Goal: Information Seeking & Learning: Check status

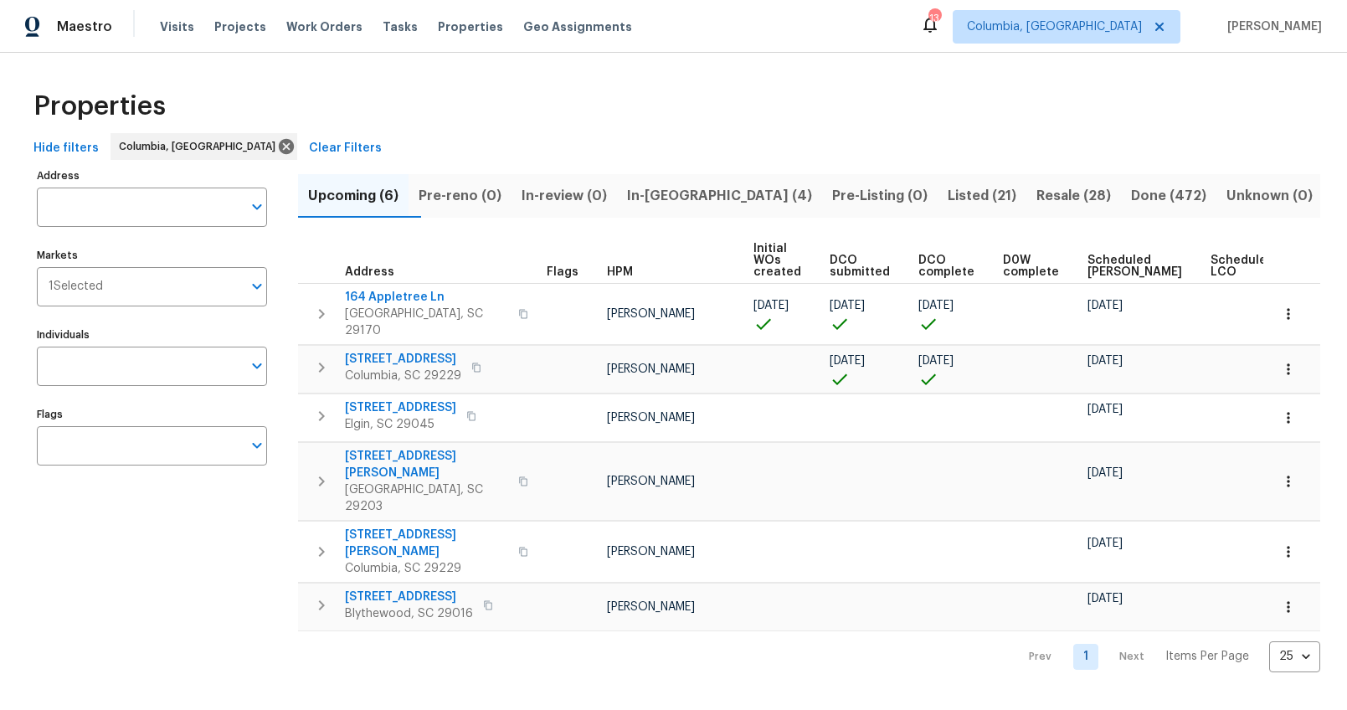
click at [668, 188] on span "In-reno (4)" at bounding box center [719, 195] width 185 height 23
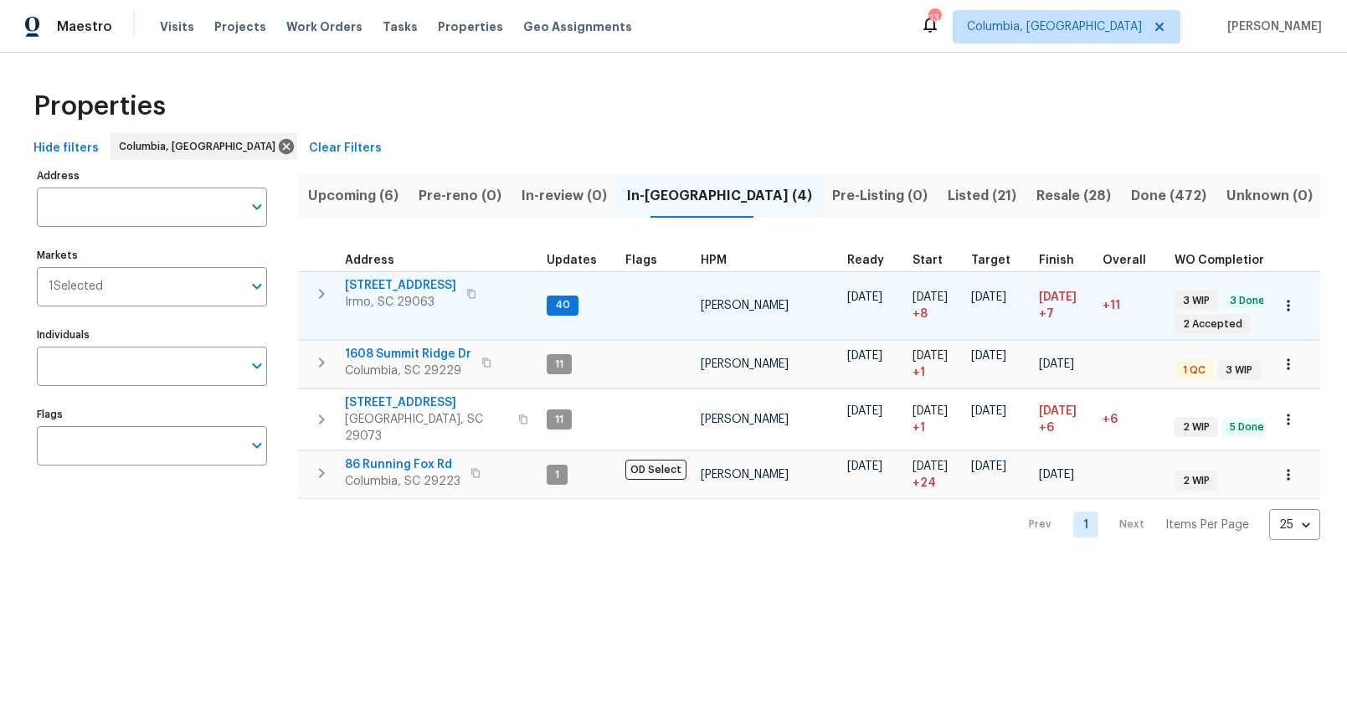
click at [383, 283] on span "[STREET_ADDRESS]" at bounding box center [400, 285] width 111 height 17
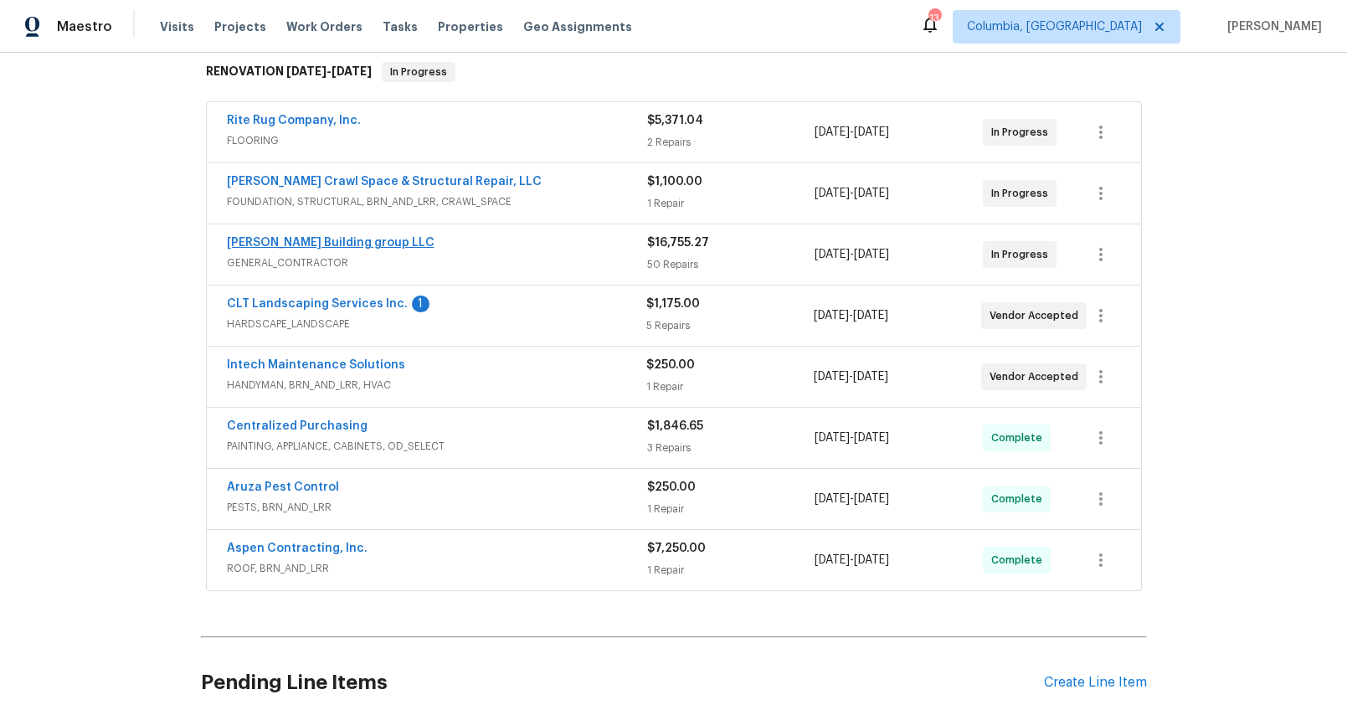
scroll to position [91, 0]
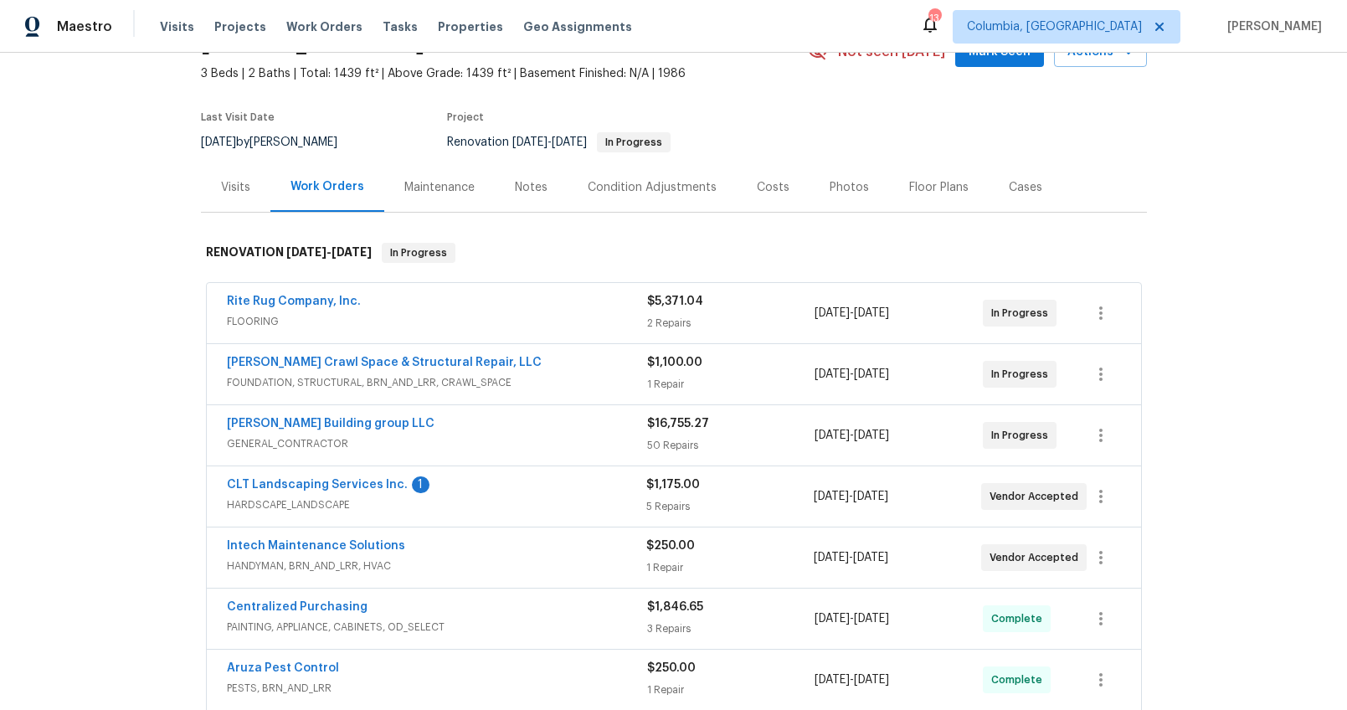
click at [238, 201] on div "Visits" at bounding box center [235, 186] width 69 height 49
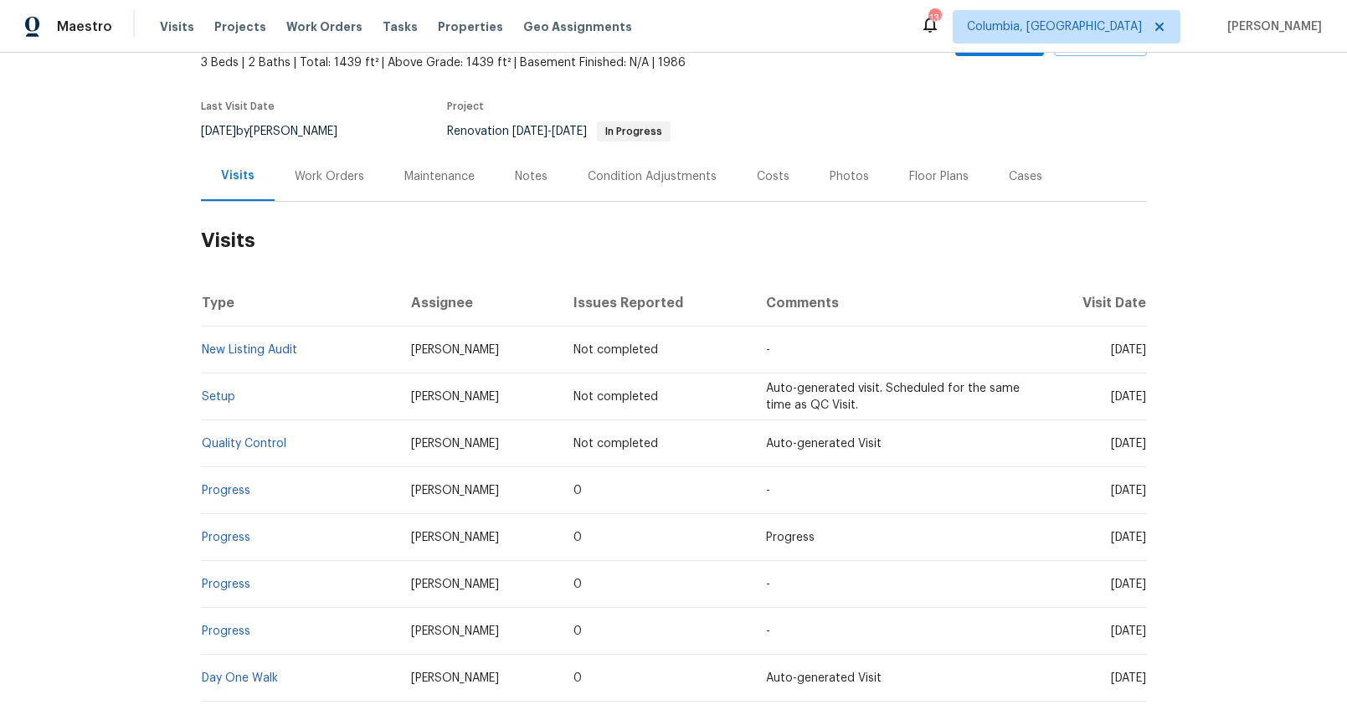
scroll to position [172, 0]
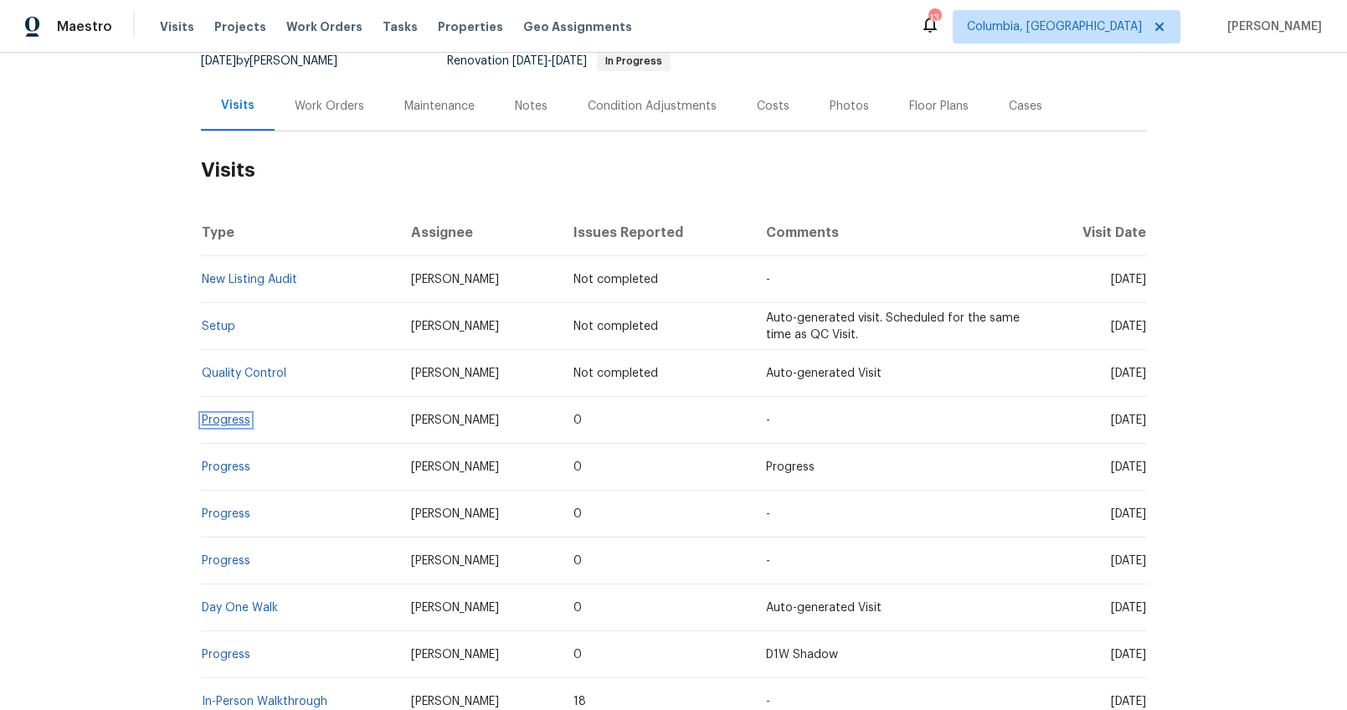
click at [222, 419] on link "Progress" at bounding box center [226, 420] width 49 height 12
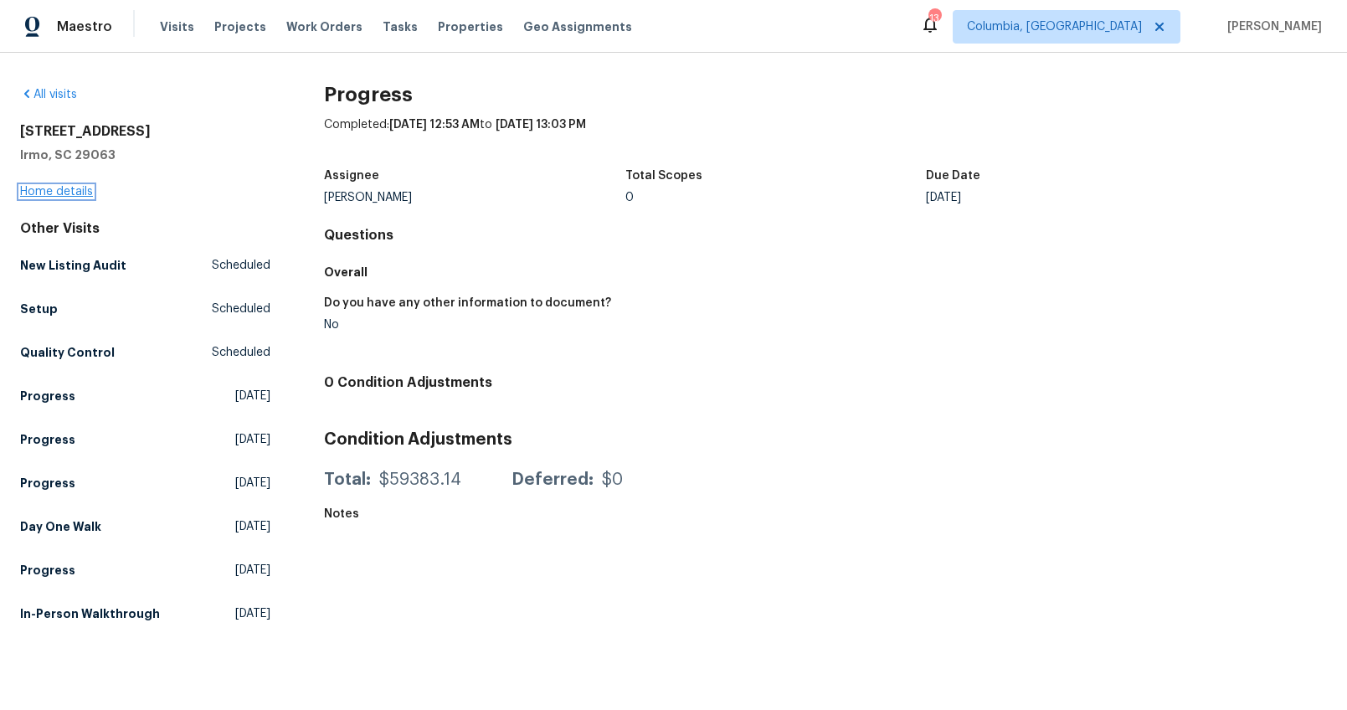
click at [69, 193] on link "Home details" at bounding box center [56, 192] width 73 height 12
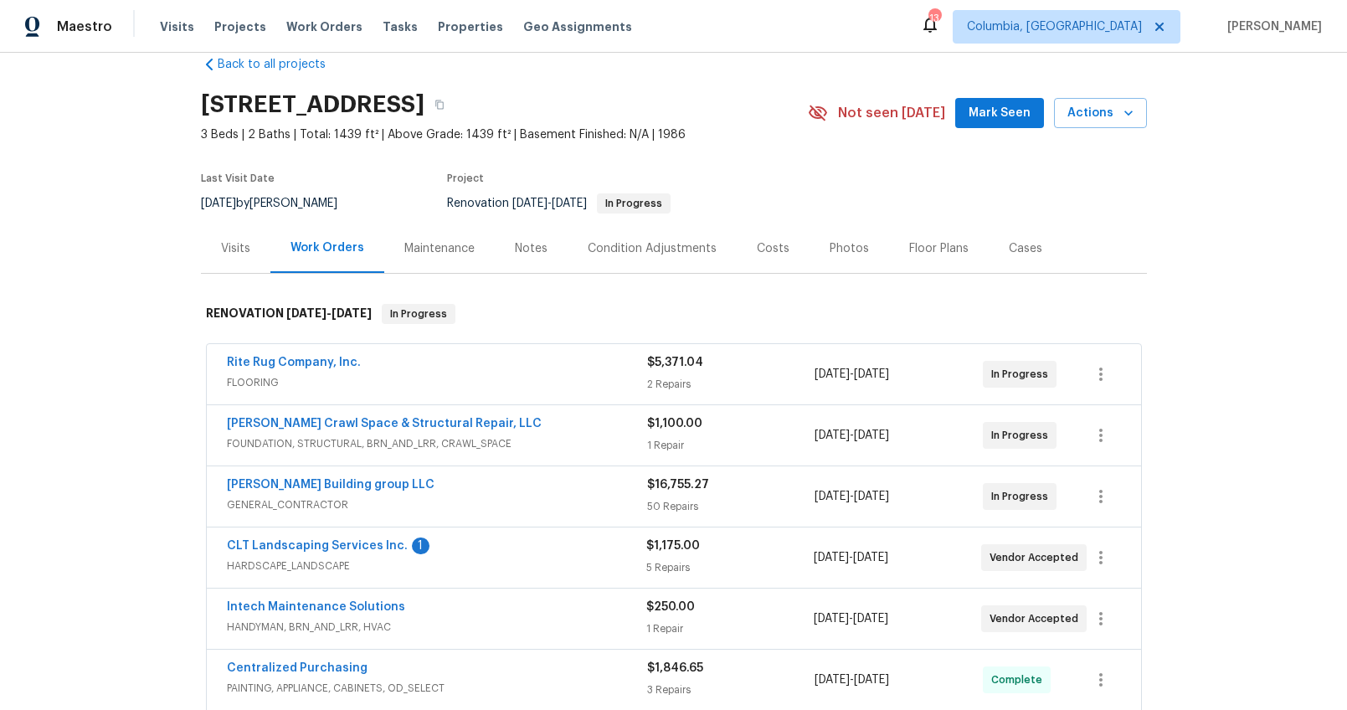
scroll to position [167, 0]
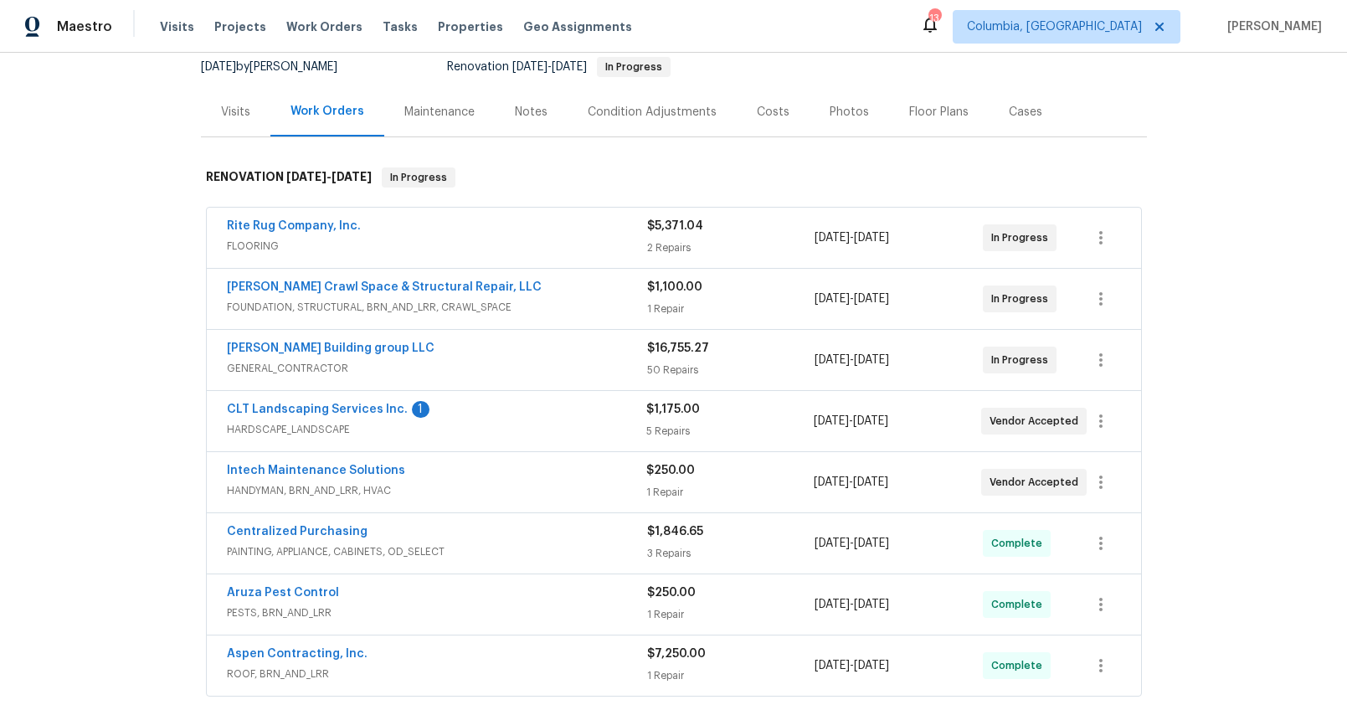
click at [201, 100] on div "Visits" at bounding box center [235, 111] width 69 height 49
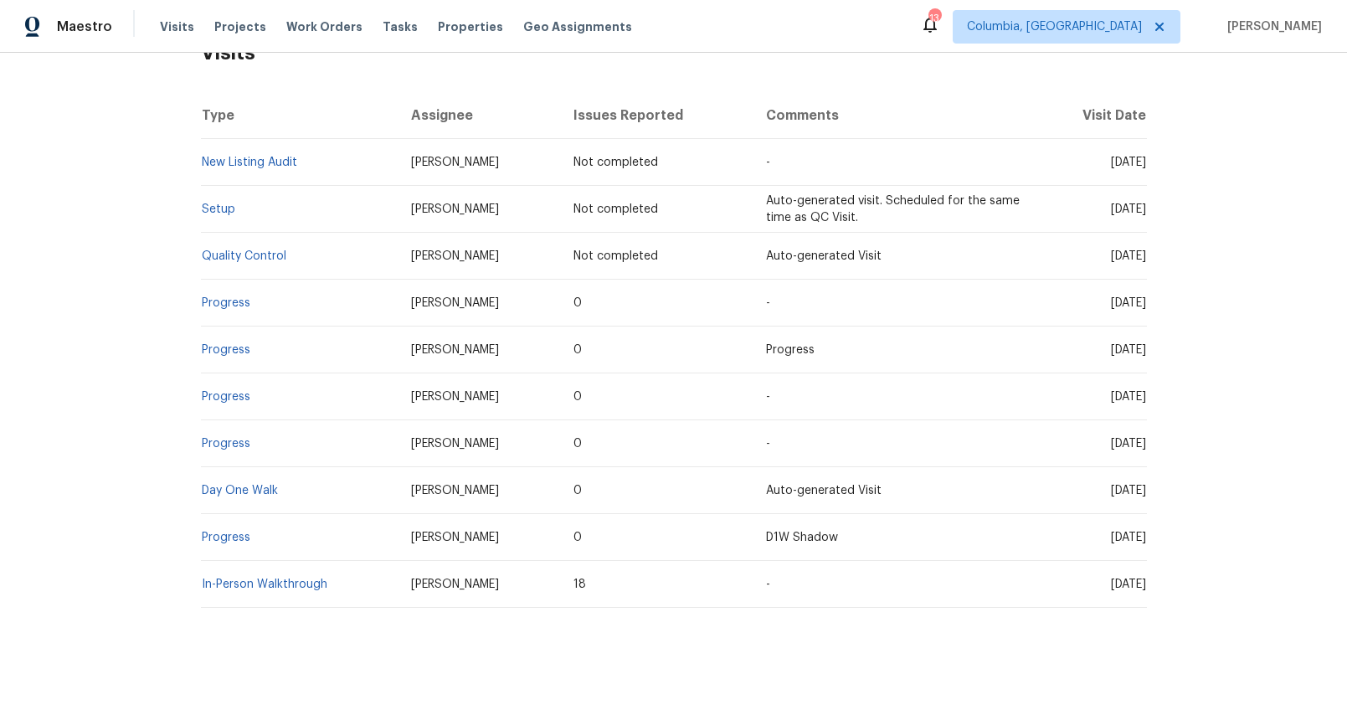
scroll to position [314, 0]
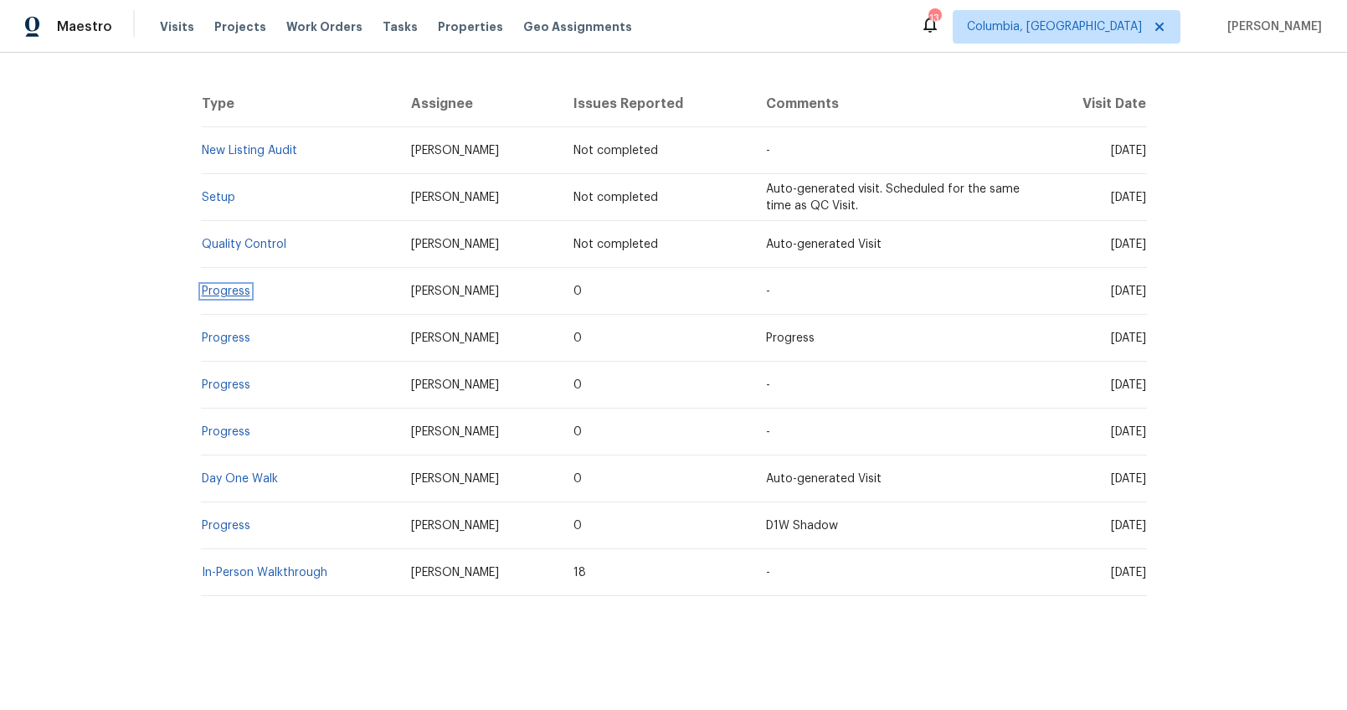
click at [234, 286] on link "Progress" at bounding box center [226, 292] width 49 height 12
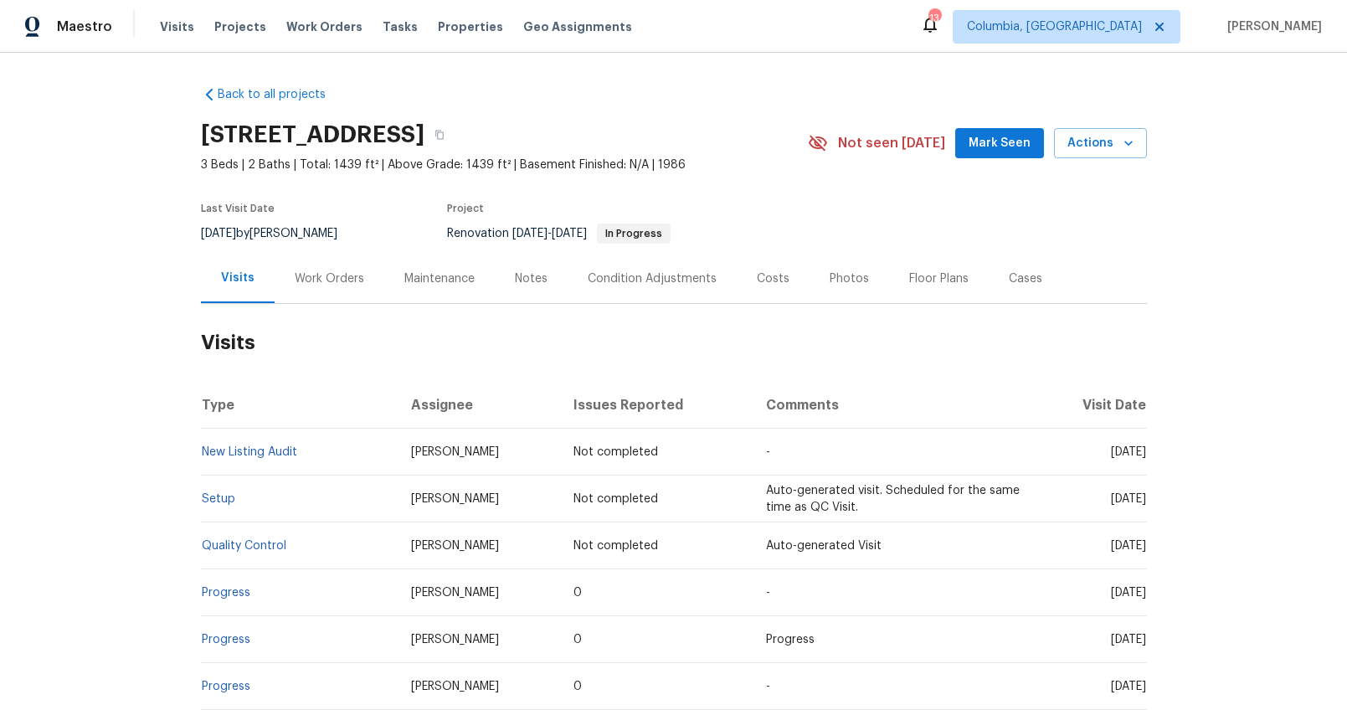
click at [228, 301] on div "Visits" at bounding box center [238, 278] width 74 height 49
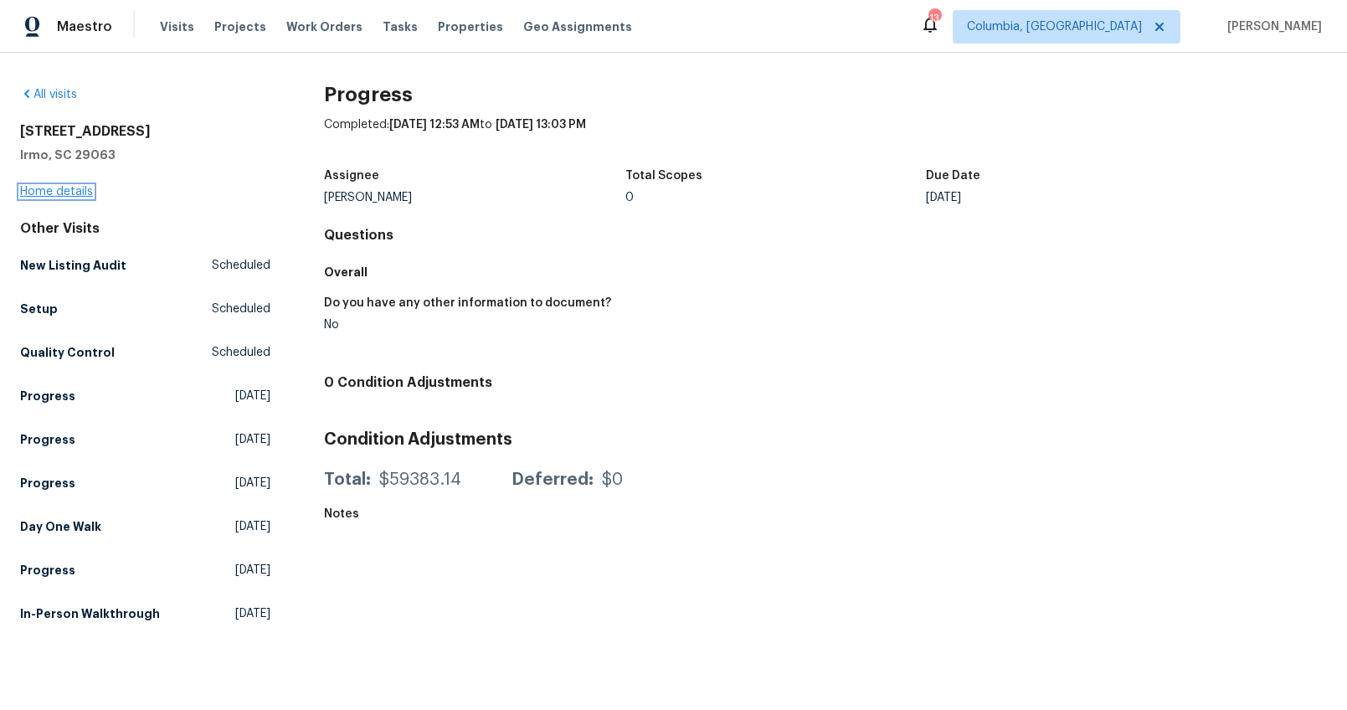
click at [83, 191] on link "Home details" at bounding box center [56, 192] width 73 height 12
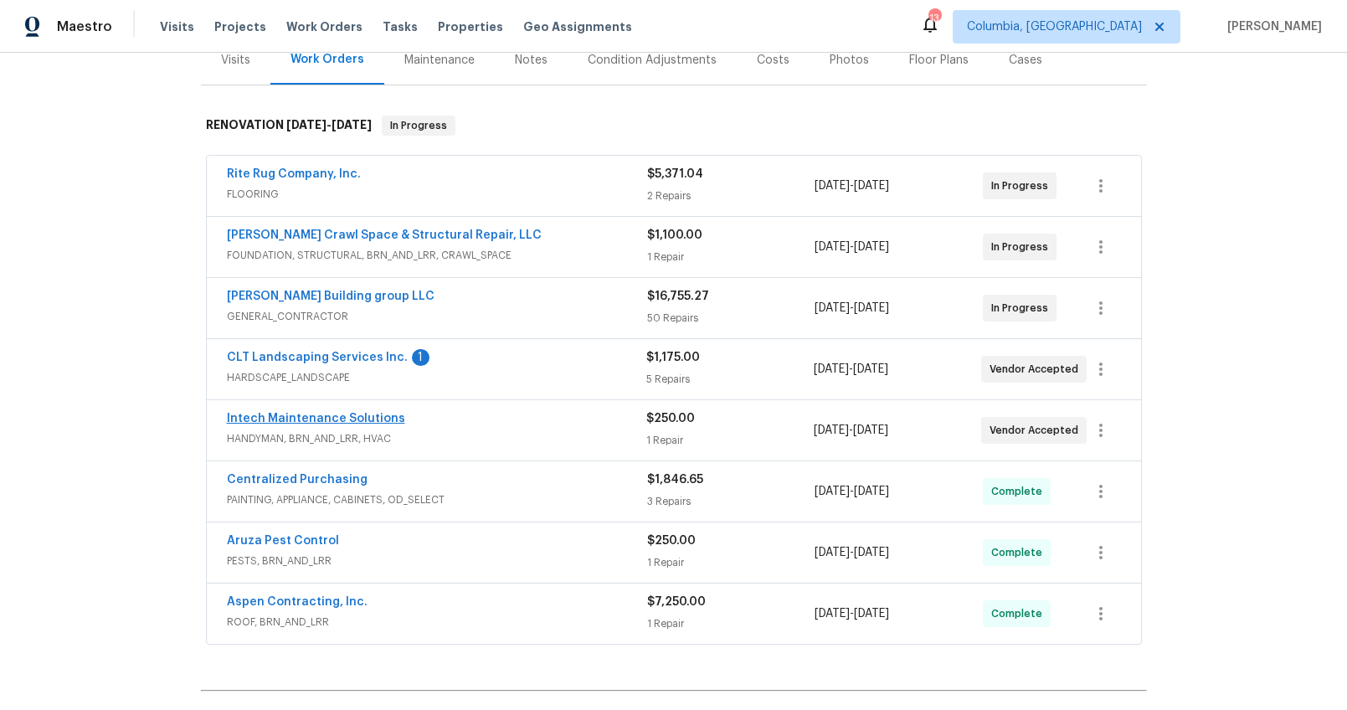
scroll to position [214, 0]
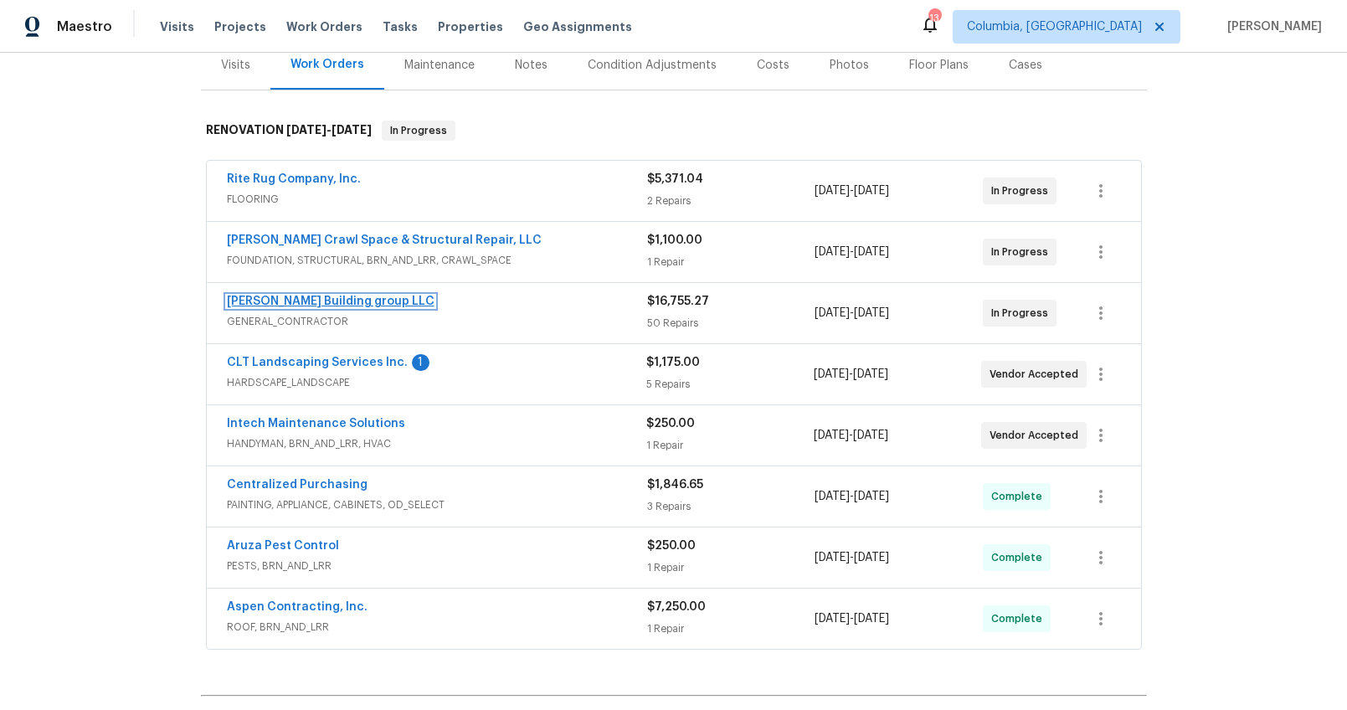
click at [301, 305] on link "[PERSON_NAME] Building group LLC" at bounding box center [331, 302] width 208 height 12
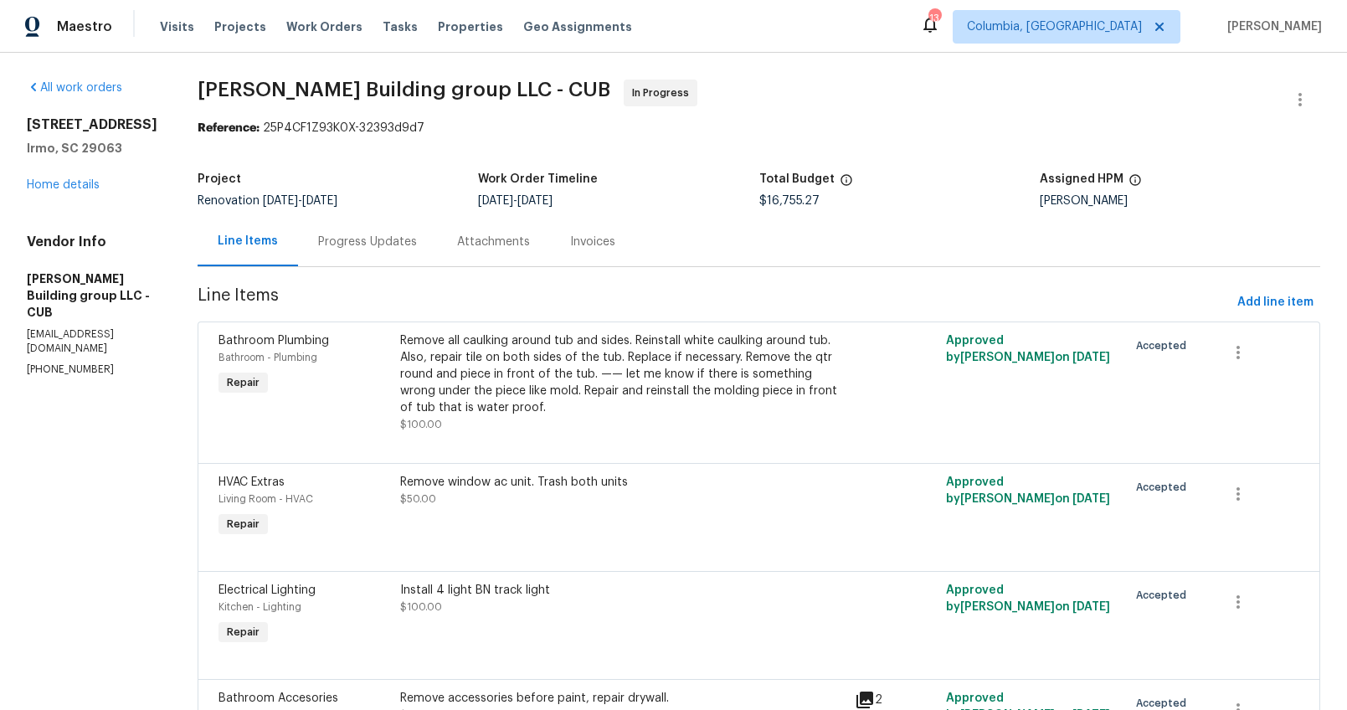
scroll to position [4914, 0]
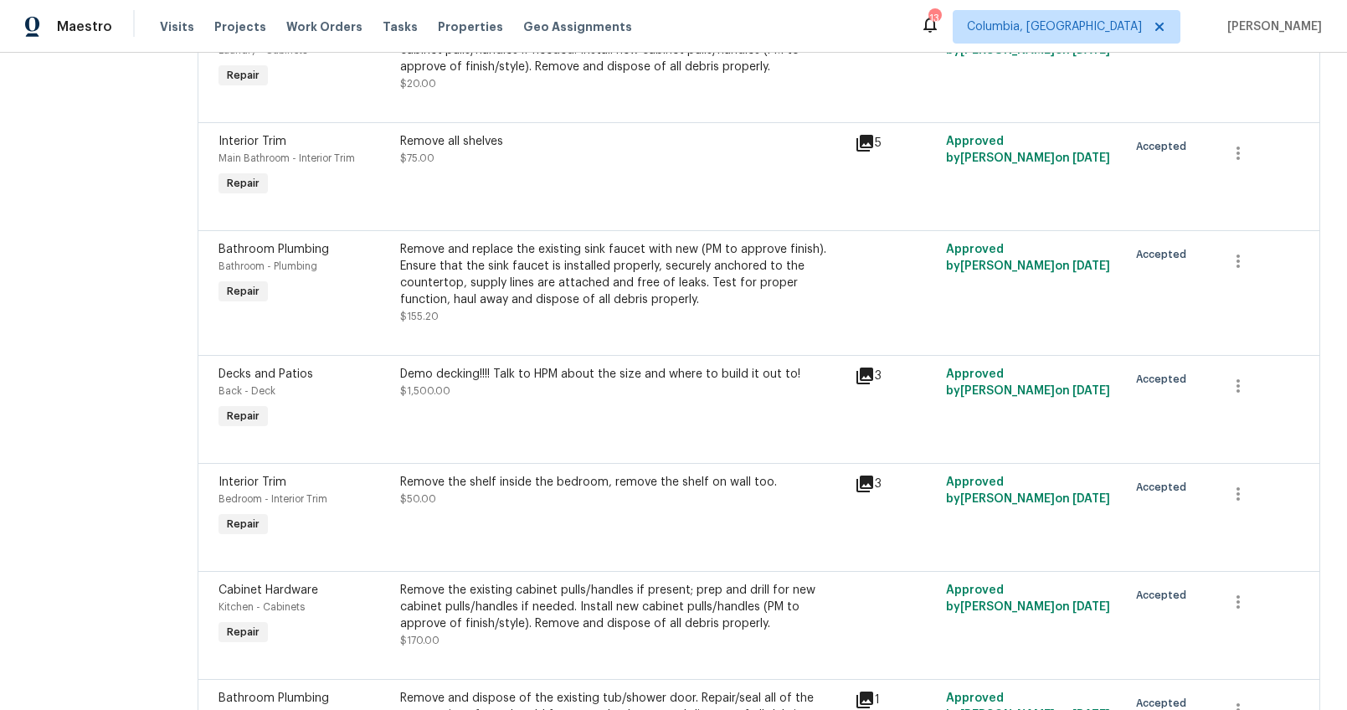
click at [451, 365] on div "Demo decking!!!! Talk to HPM about the size and where to build it out to! $1,50…" at bounding box center [622, 399] width 455 height 77
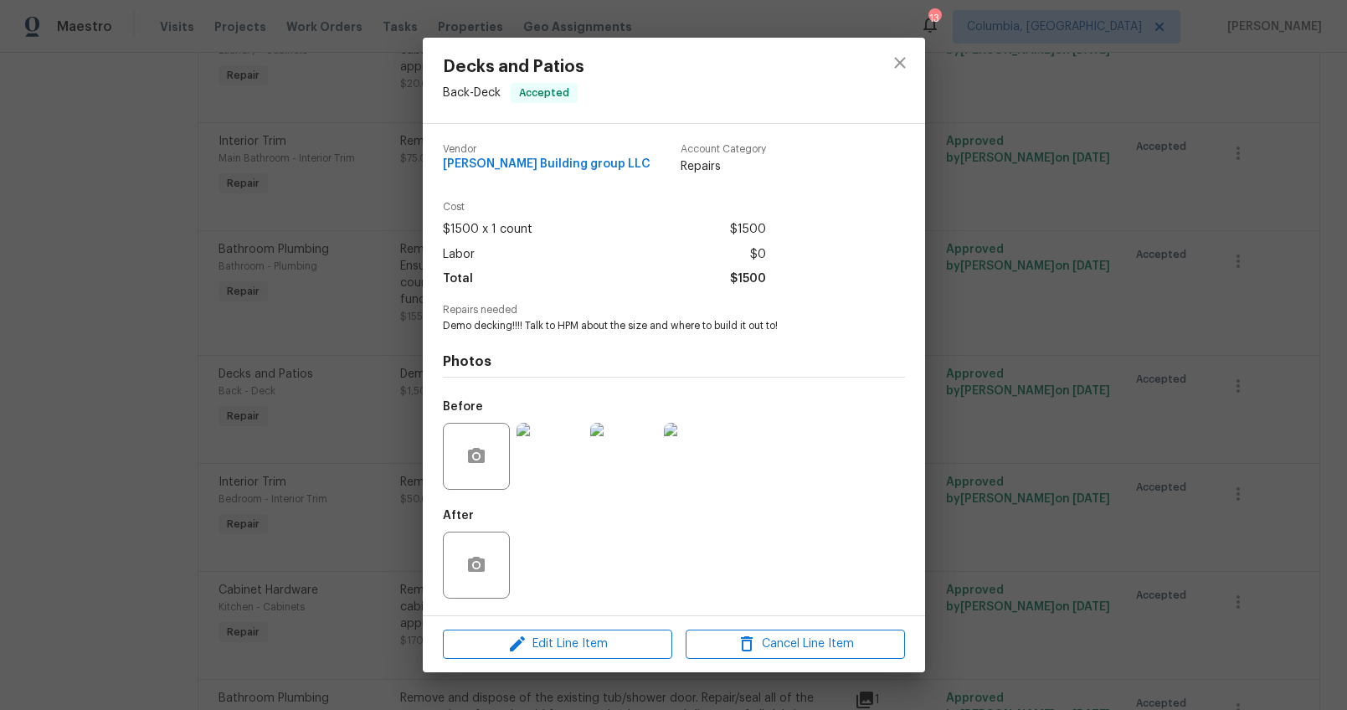
click at [559, 468] on img at bounding box center [550, 456] width 67 height 67
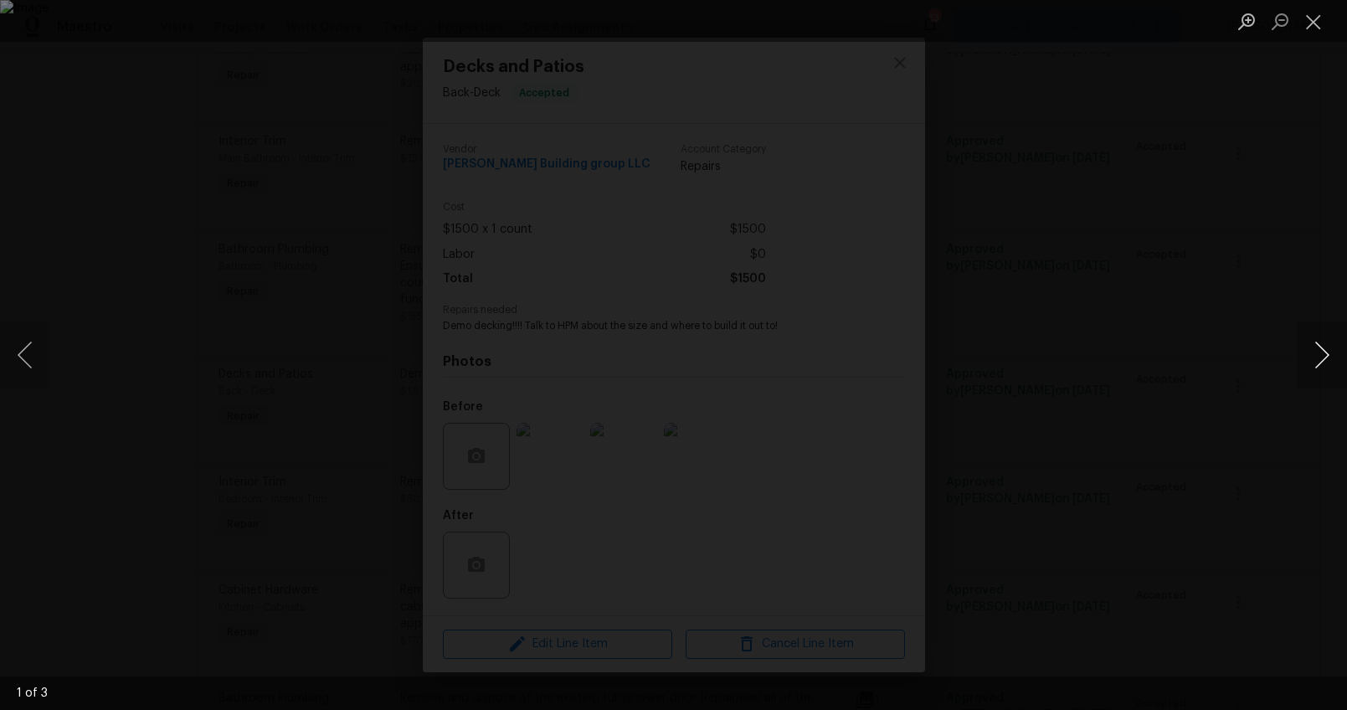
click at [1311, 362] on button "Next image" at bounding box center [1322, 355] width 50 height 67
click at [1286, 423] on div "Lightbox" at bounding box center [673, 355] width 1347 height 710
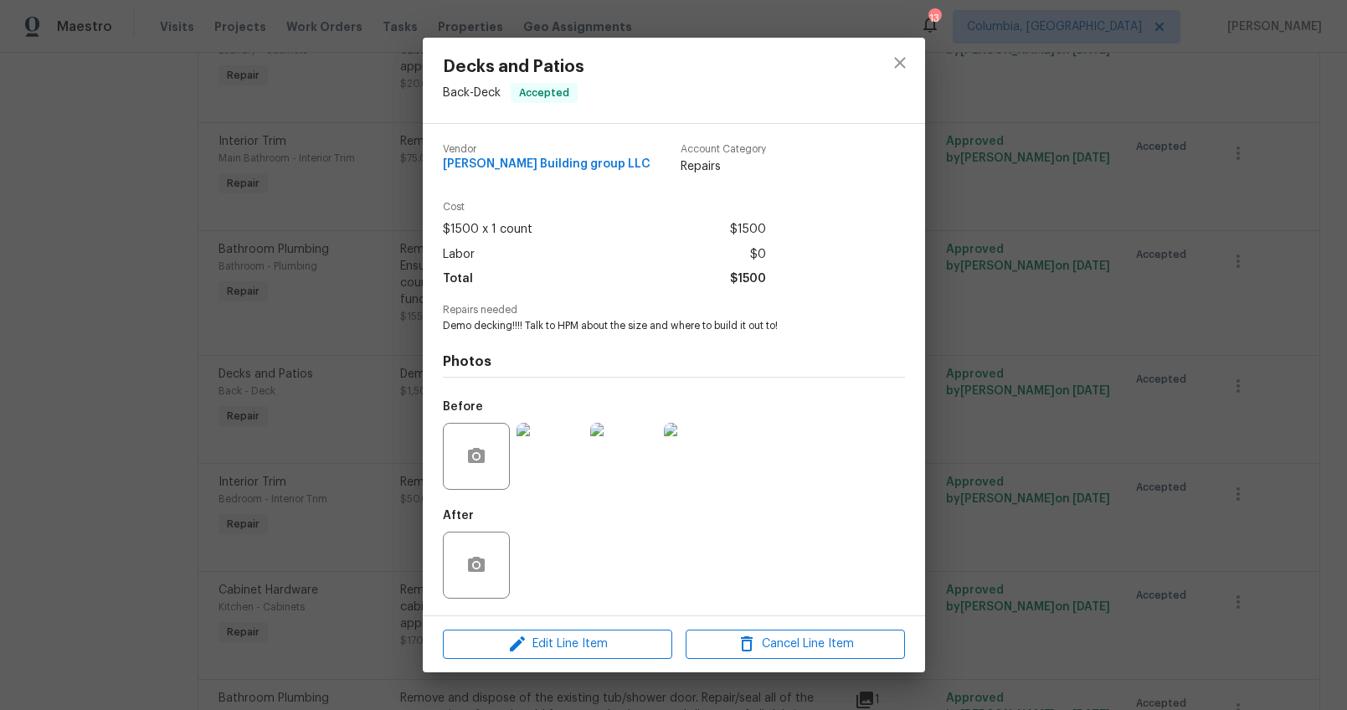
click at [1228, 462] on div "Decks and Patios Back - Deck Accepted Vendor Cobos Building group LLC Account C…" at bounding box center [673, 355] width 1347 height 710
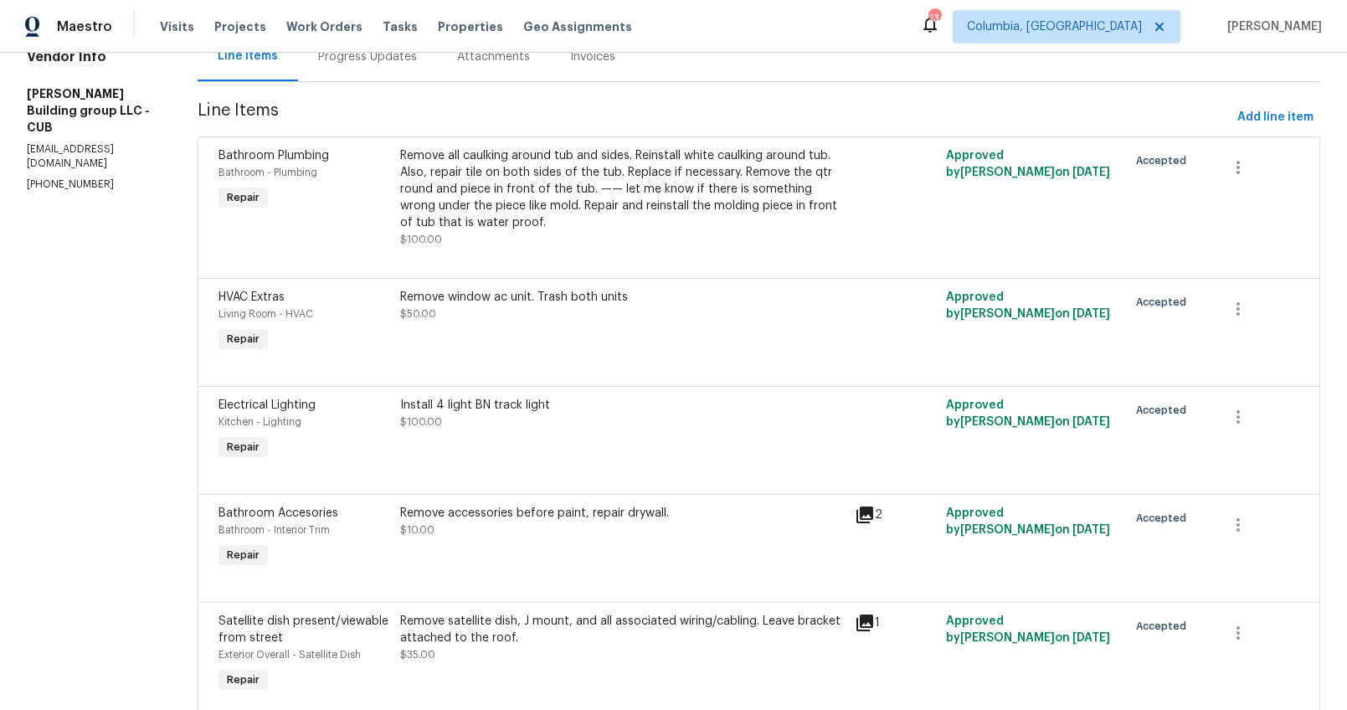
scroll to position [0, 0]
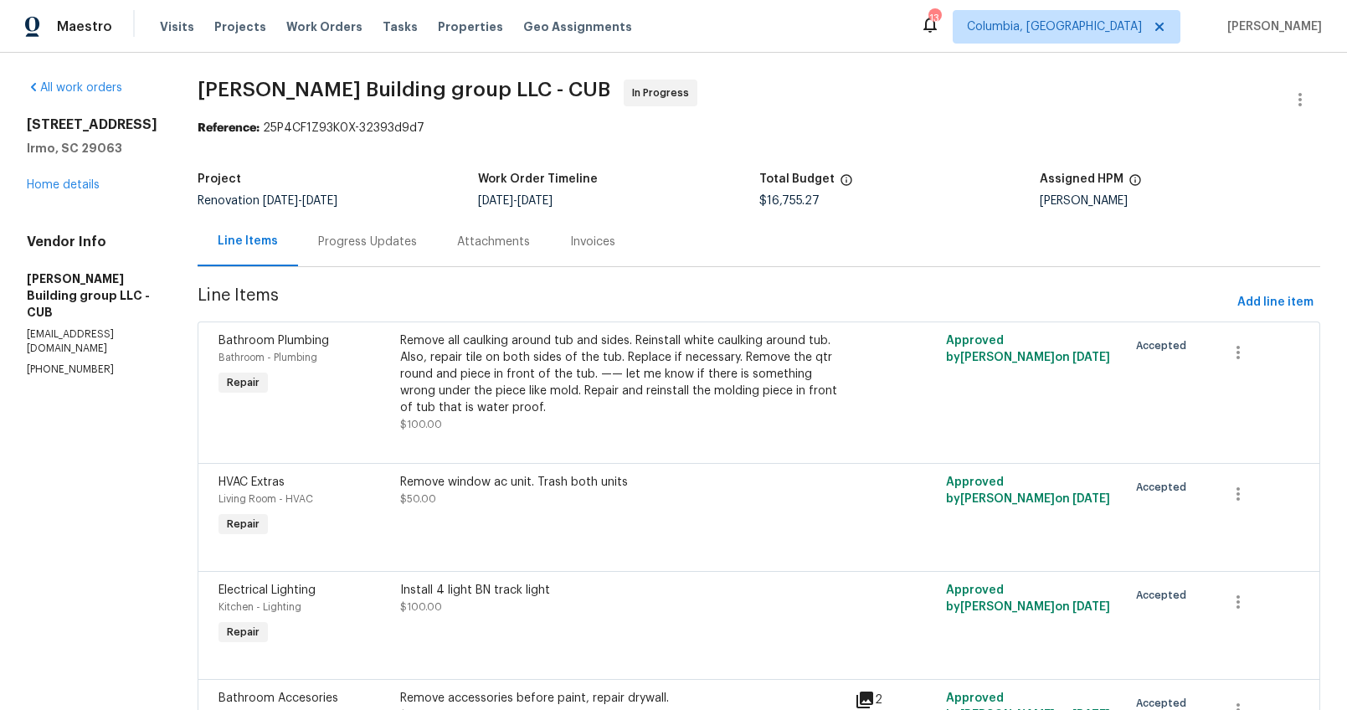
click at [97, 191] on div "105 Kenton Ct Irmo, SC 29063 Home details" at bounding box center [92, 154] width 131 height 77
click at [82, 184] on link "Home details" at bounding box center [63, 185] width 73 height 12
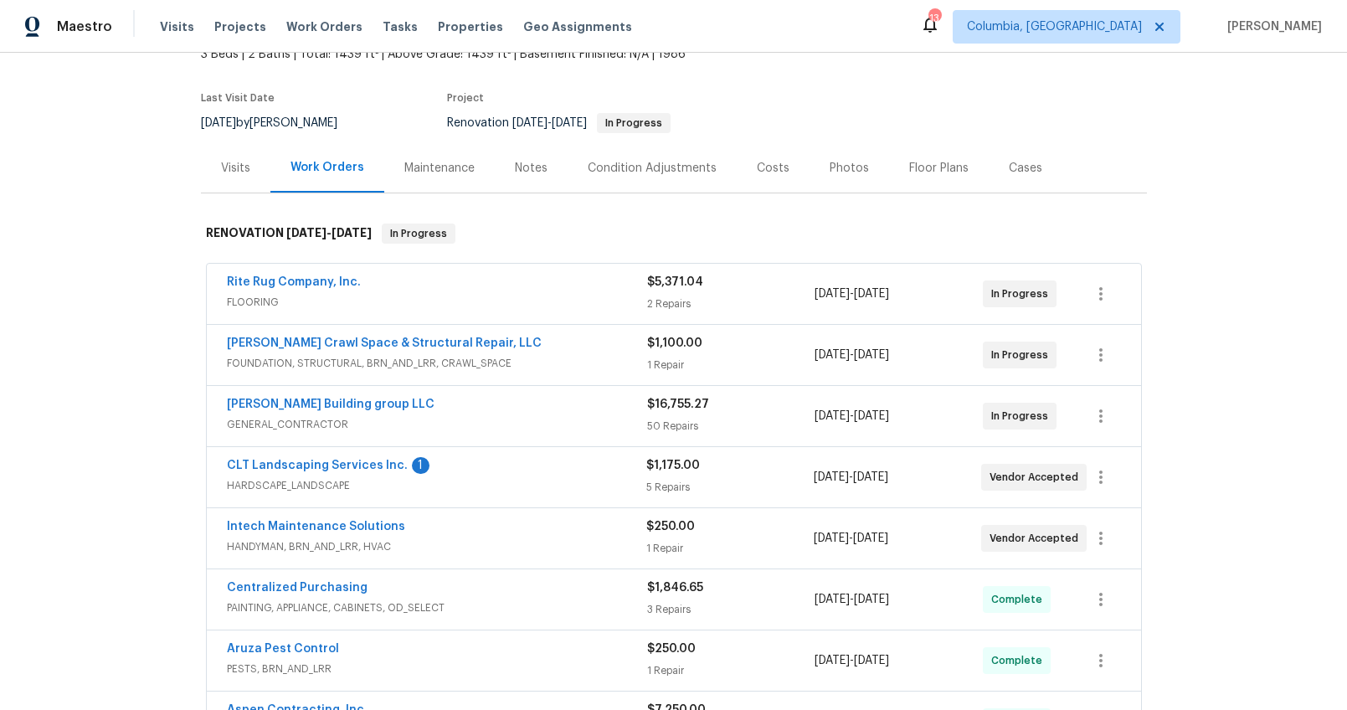
scroll to position [239, 0]
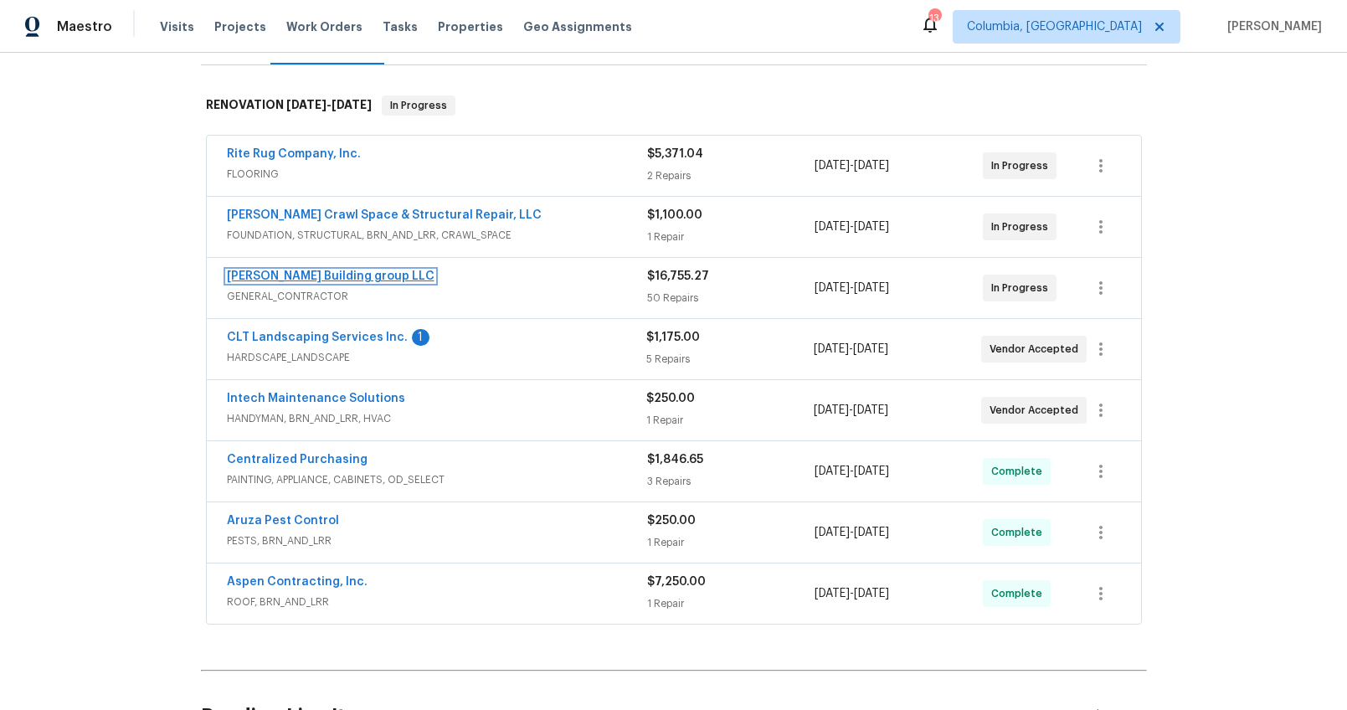
click at [274, 278] on link "[PERSON_NAME] Building group LLC" at bounding box center [331, 276] width 208 height 12
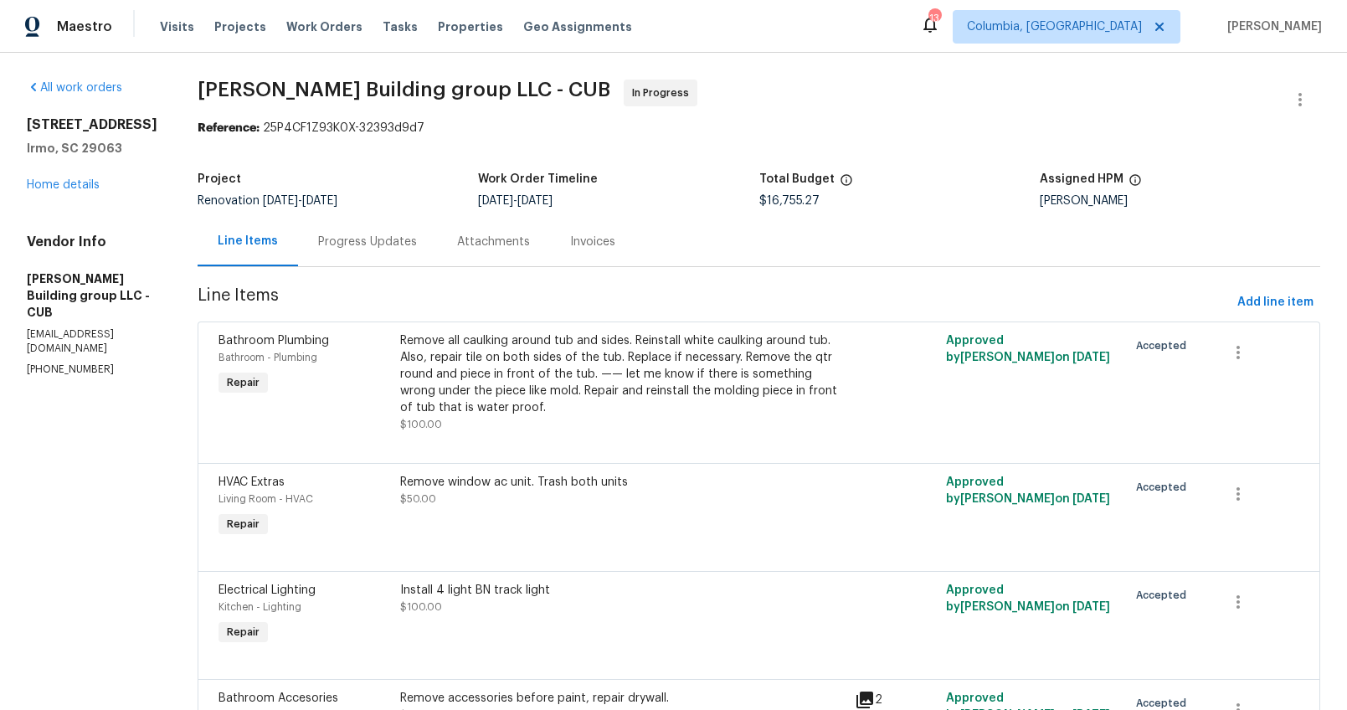
click at [366, 258] on div "Progress Updates" at bounding box center [367, 241] width 139 height 49
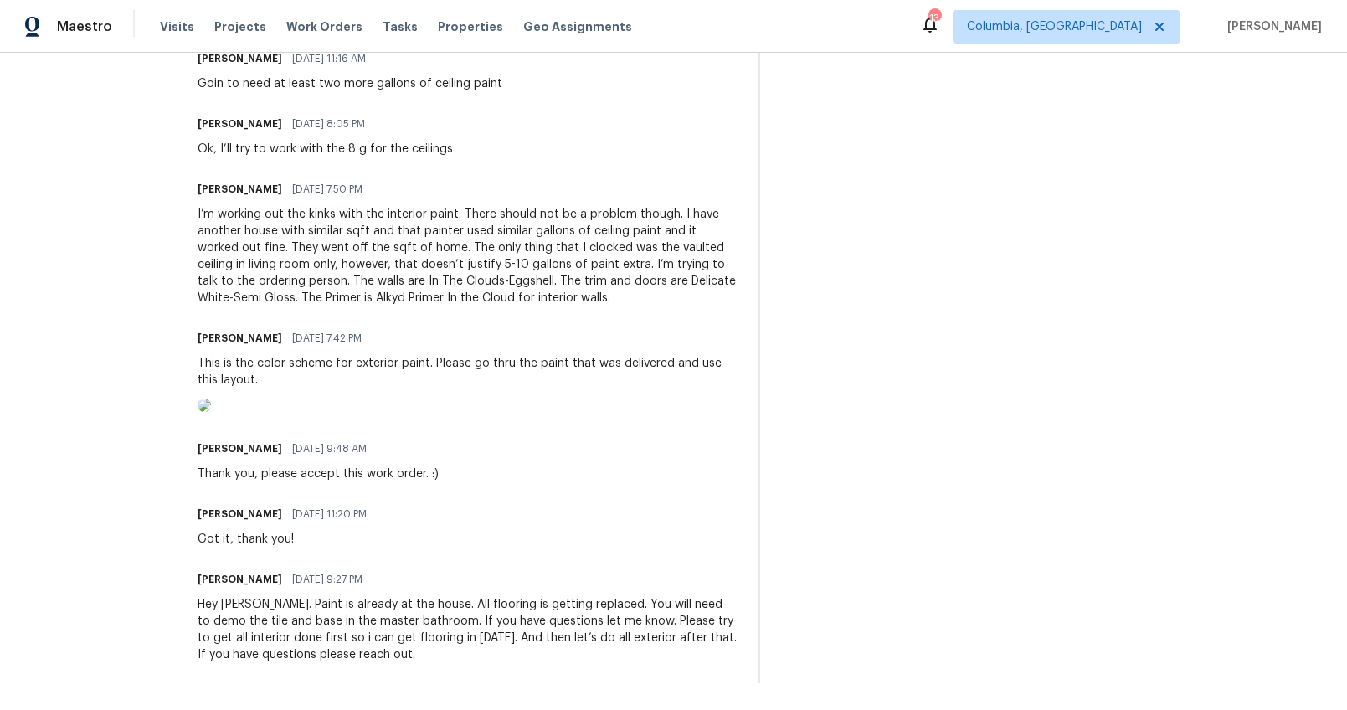
scroll to position [1247, 0]
click at [211, 412] on img at bounding box center [204, 405] width 13 height 13
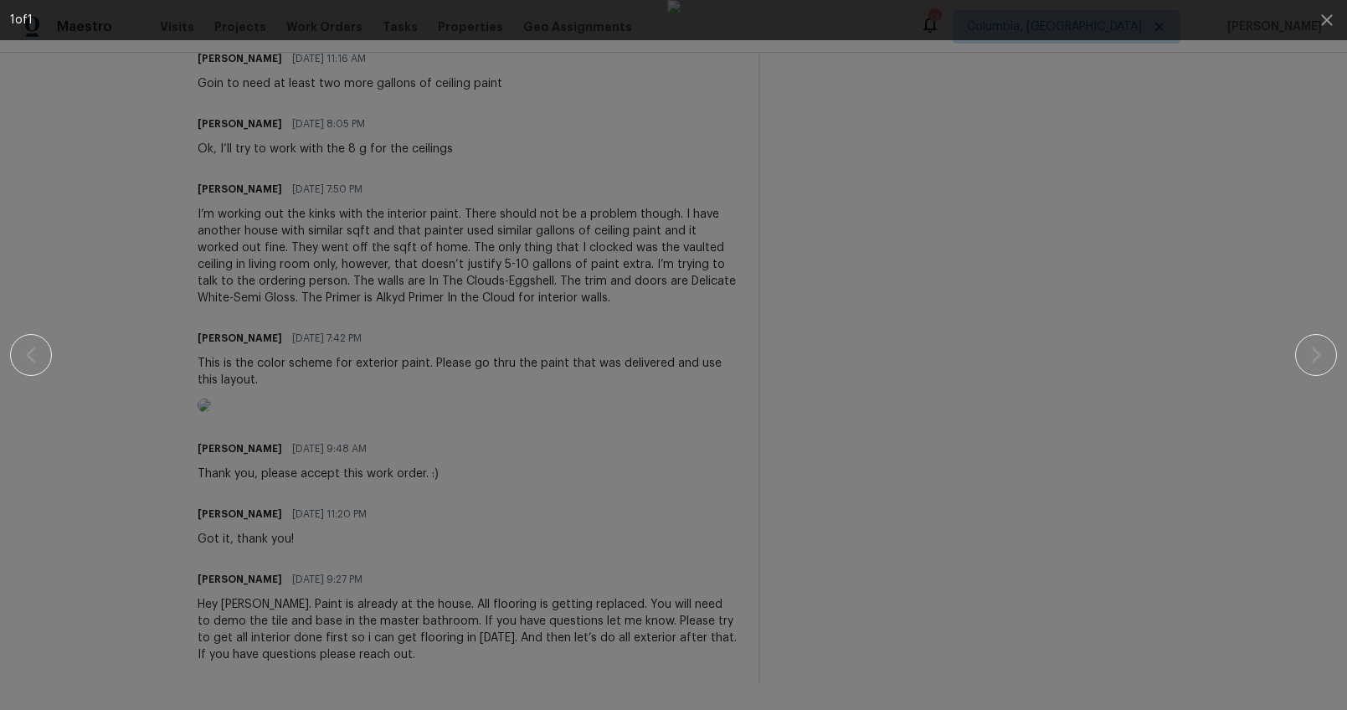
click at [1297, 342] on div at bounding box center [673, 355] width 1327 height 710
click at [1226, 470] on div at bounding box center [673, 355] width 1203 height 710
click at [1329, 27] on icon "button" at bounding box center [1327, 20] width 20 height 20
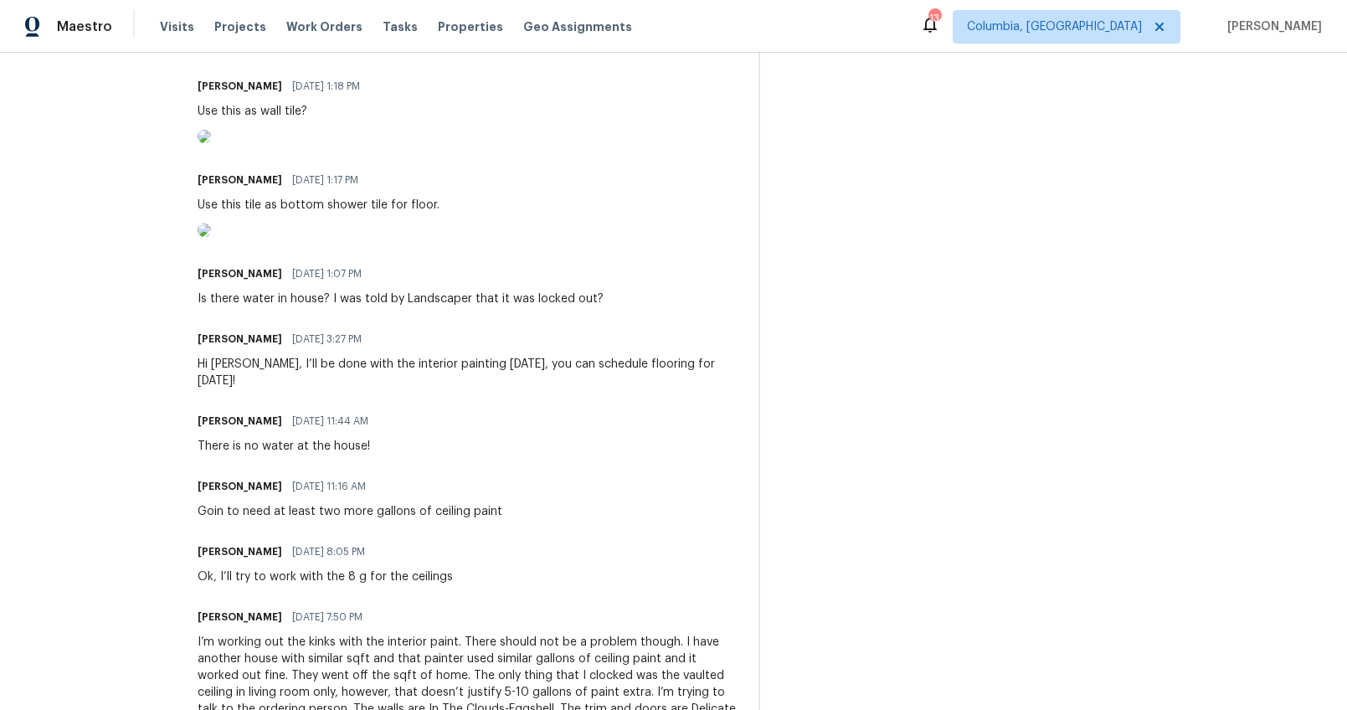
scroll to position [612, 0]
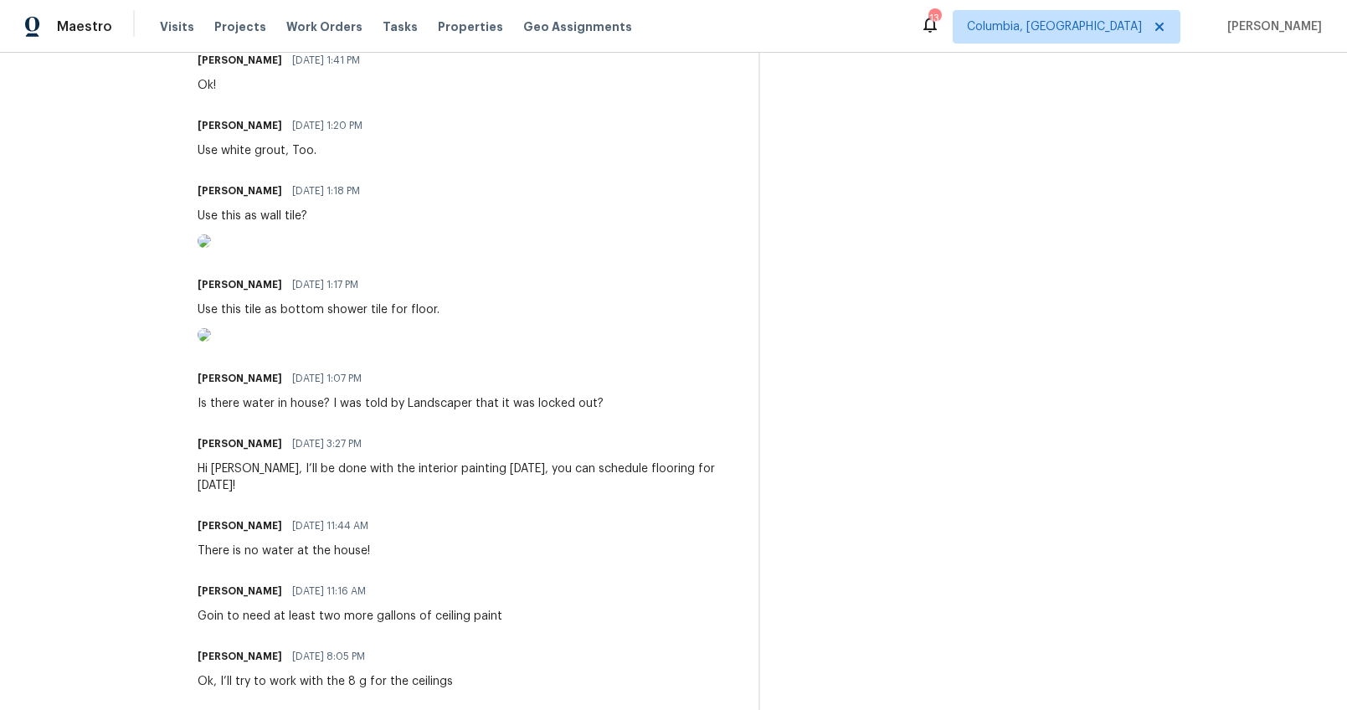
click at [211, 342] on img at bounding box center [204, 334] width 13 height 13
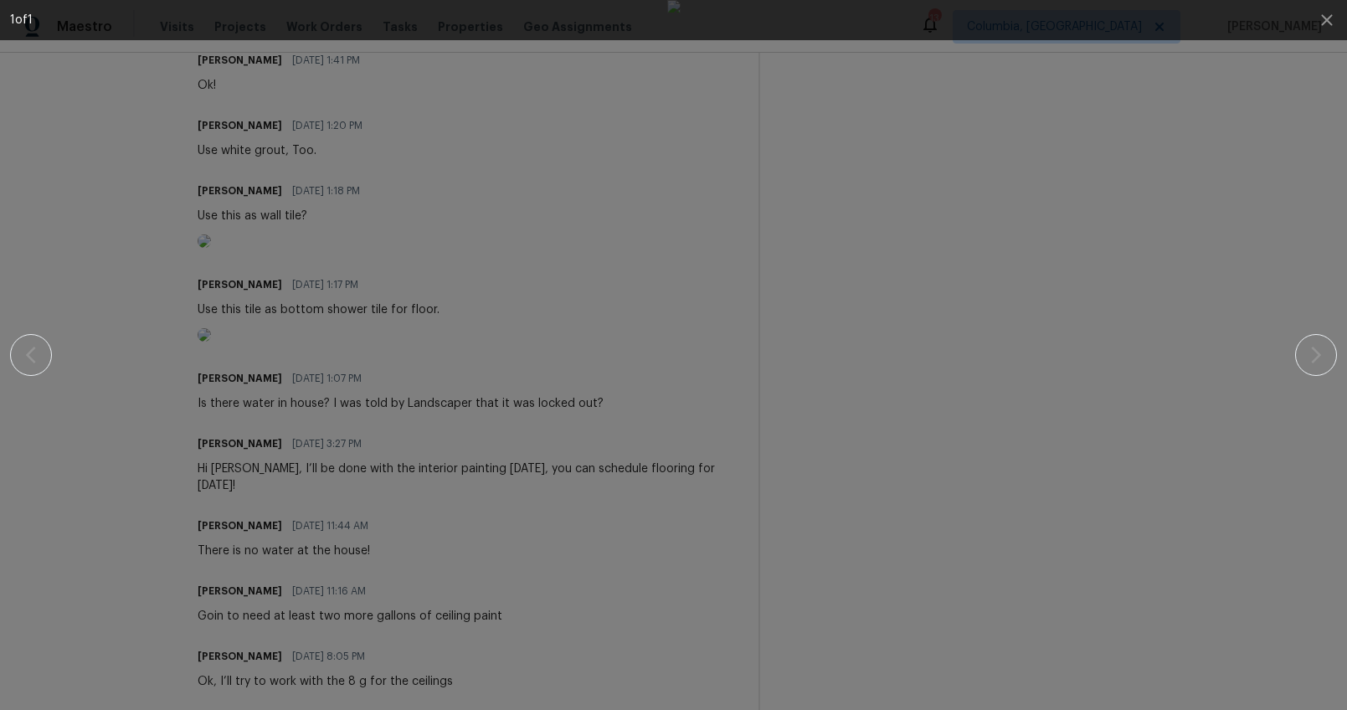
click at [1208, 432] on div at bounding box center [673, 355] width 1203 height 710
click at [101, 292] on div at bounding box center [673, 355] width 1203 height 710
click at [179, 278] on div at bounding box center [673, 355] width 1203 height 710
click at [1322, 18] on icon "button" at bounding box center [1327, 20] width 20 height 20
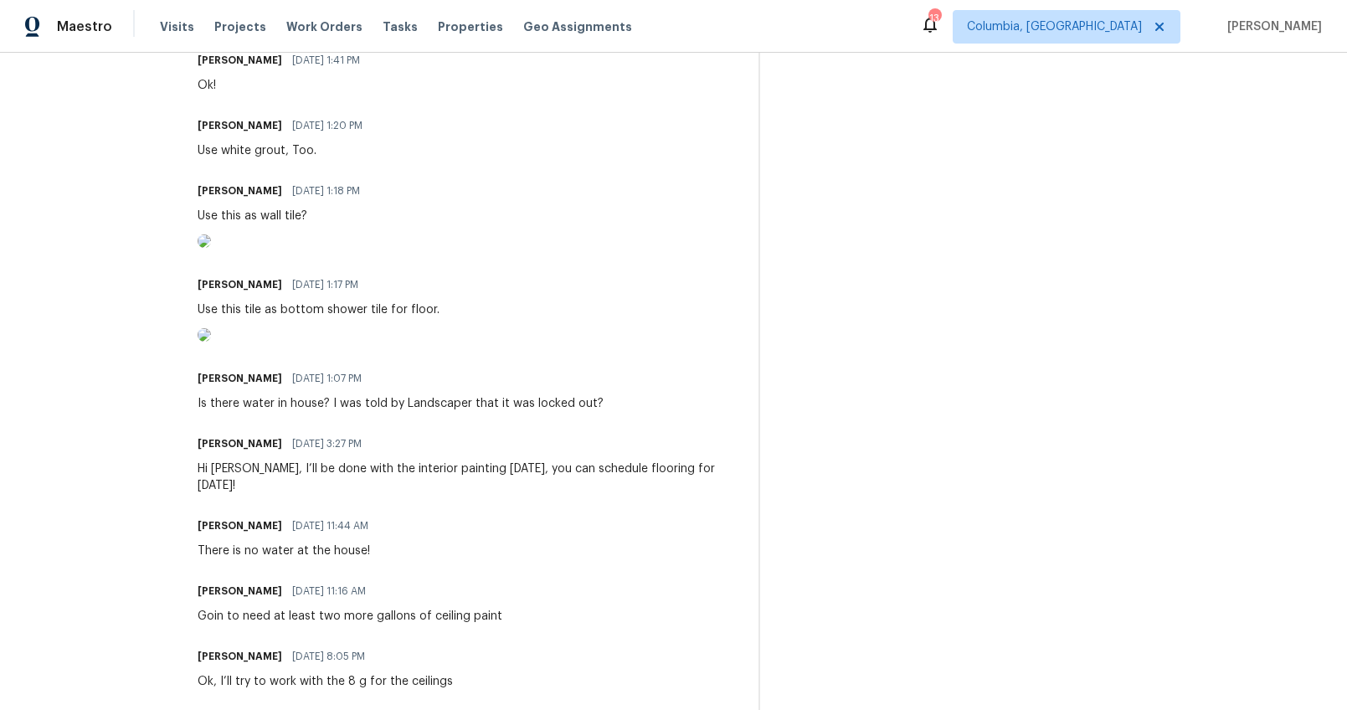
click at [211, 248] on img at bounding box center [204, 240] width 13 height 13
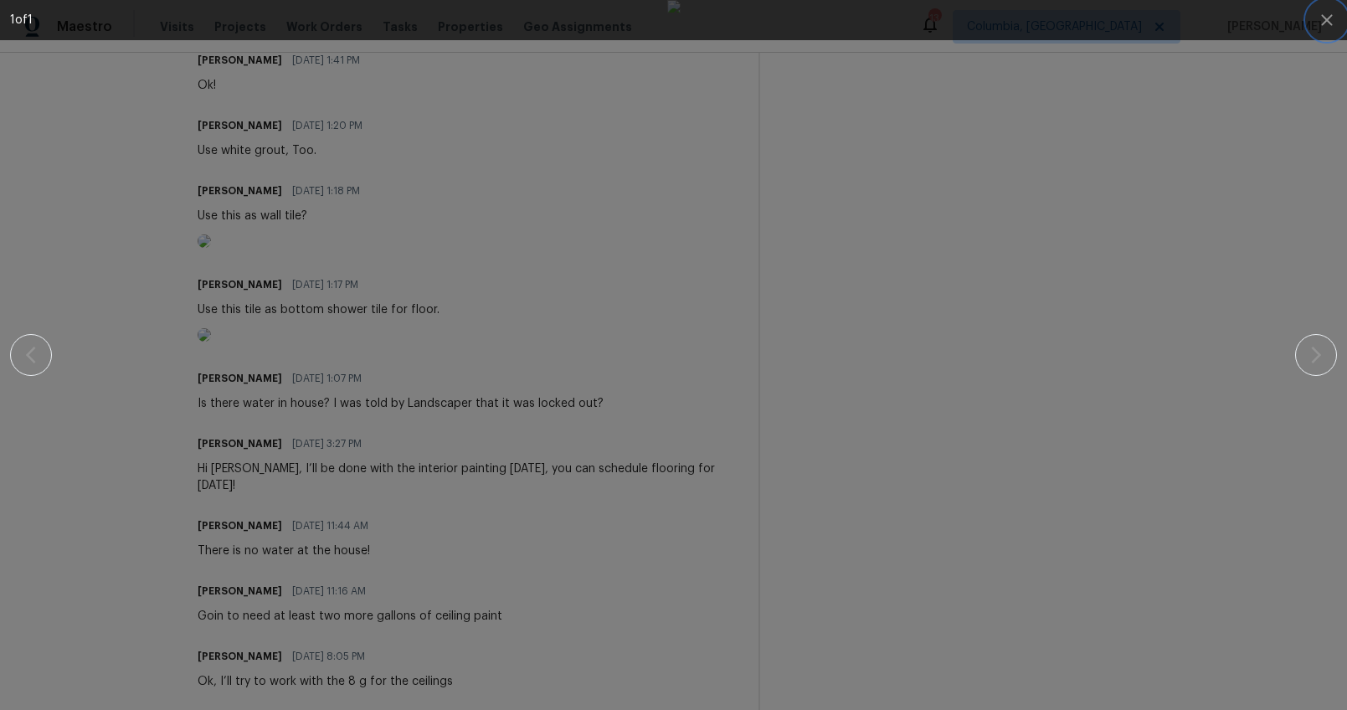
click at [1329, 23] on icon "button" at bounding box center [1326, 19] width 11 height 11
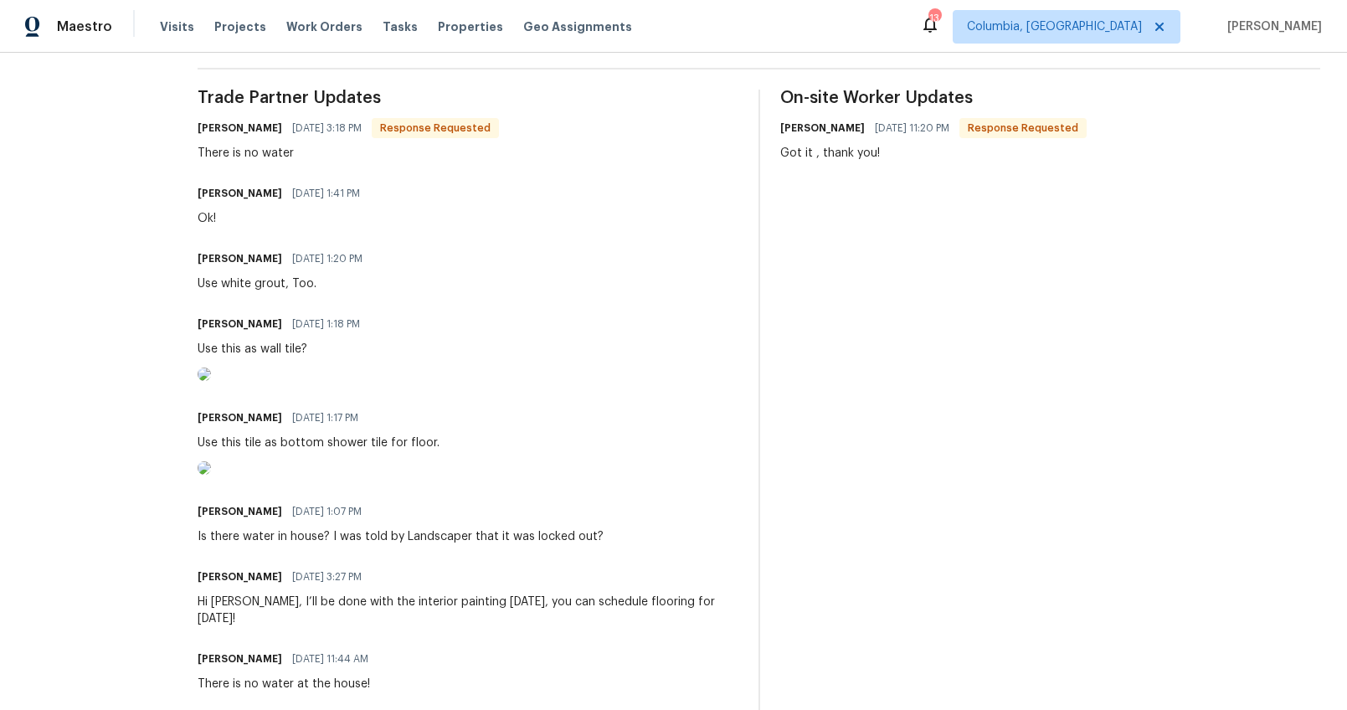
scroll to position [0, 0]
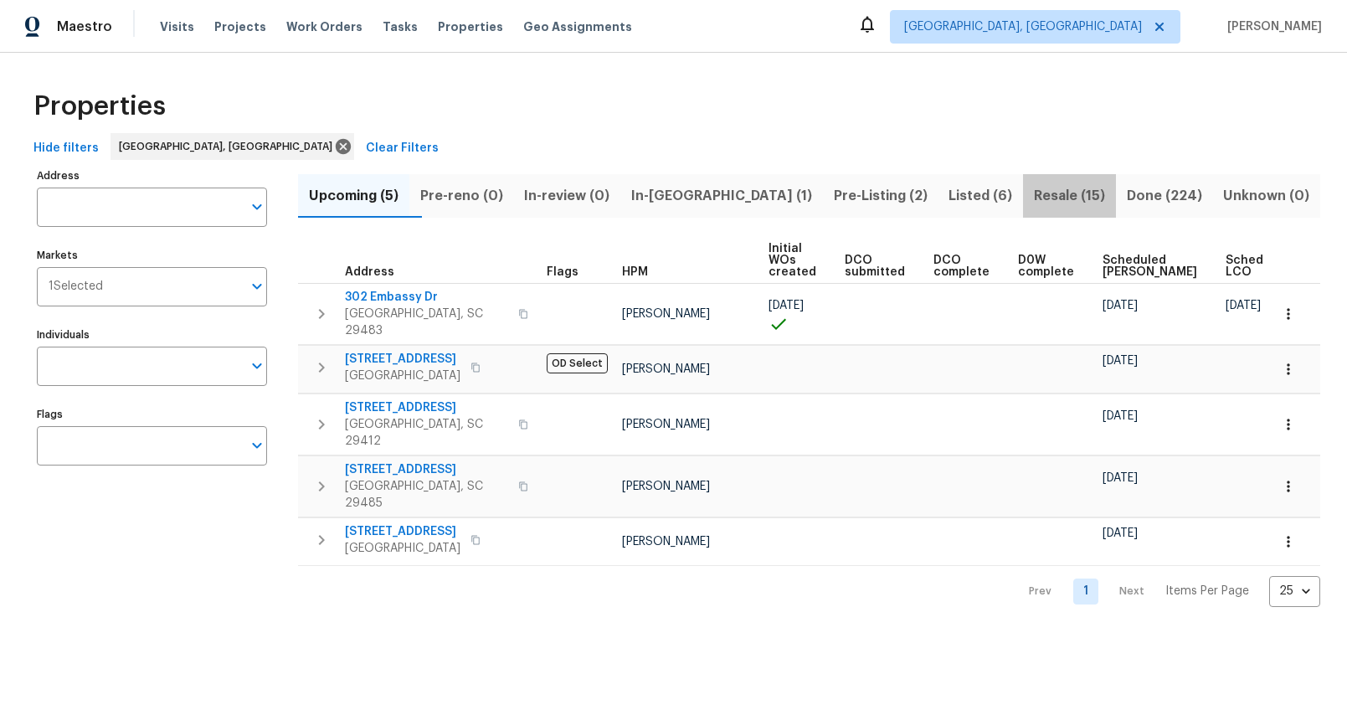
click at [1033, 193] on span "Resale (15)" at bounding box center [1069, 195] width 73 height 23
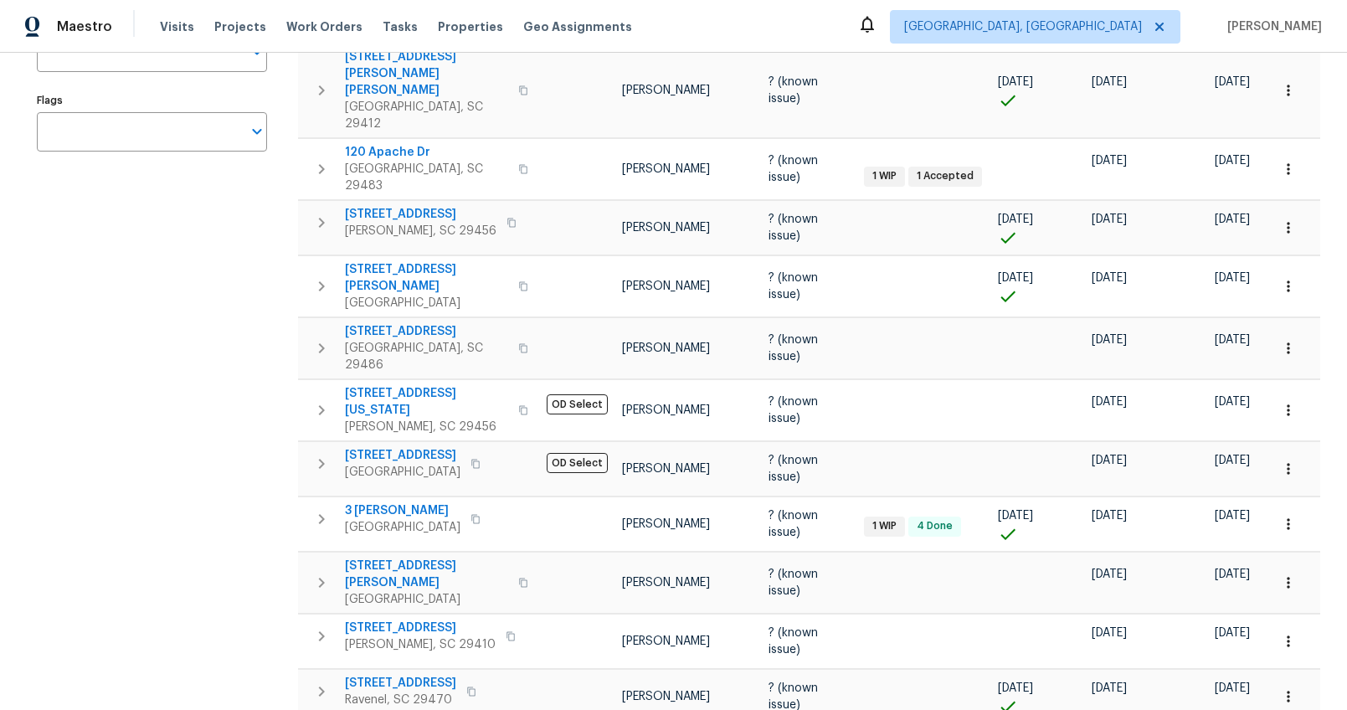
scroll to position [311, 0]
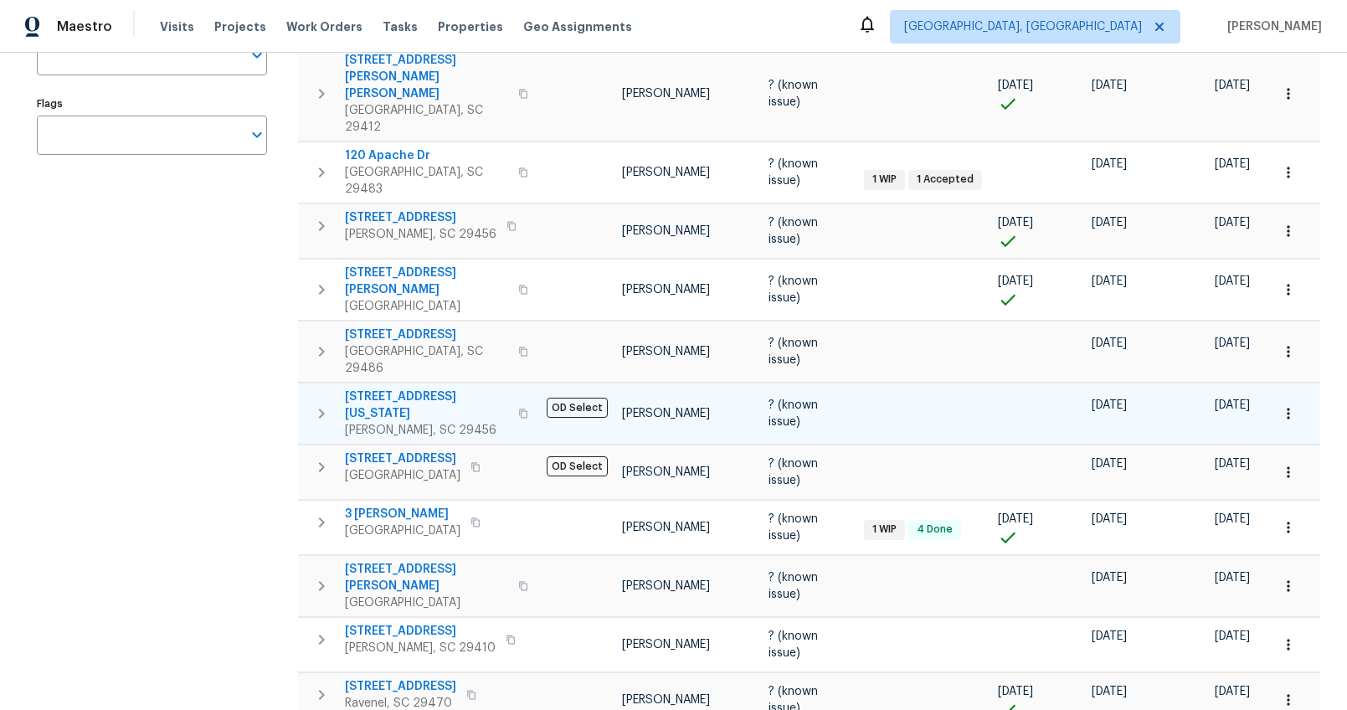
click at [422, 389] on span "109 Washington Dr" at bounding box center [426, 405] width 163 height 33
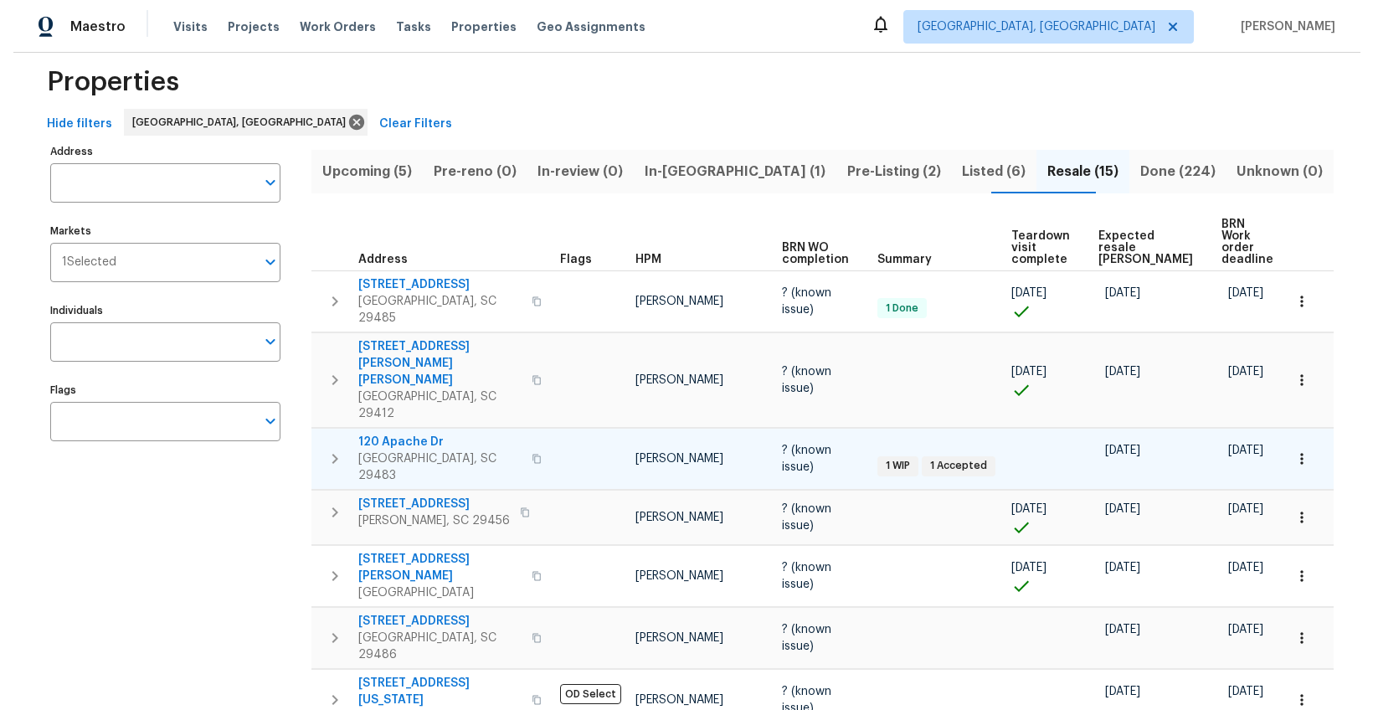
scroll to position [0, 0]
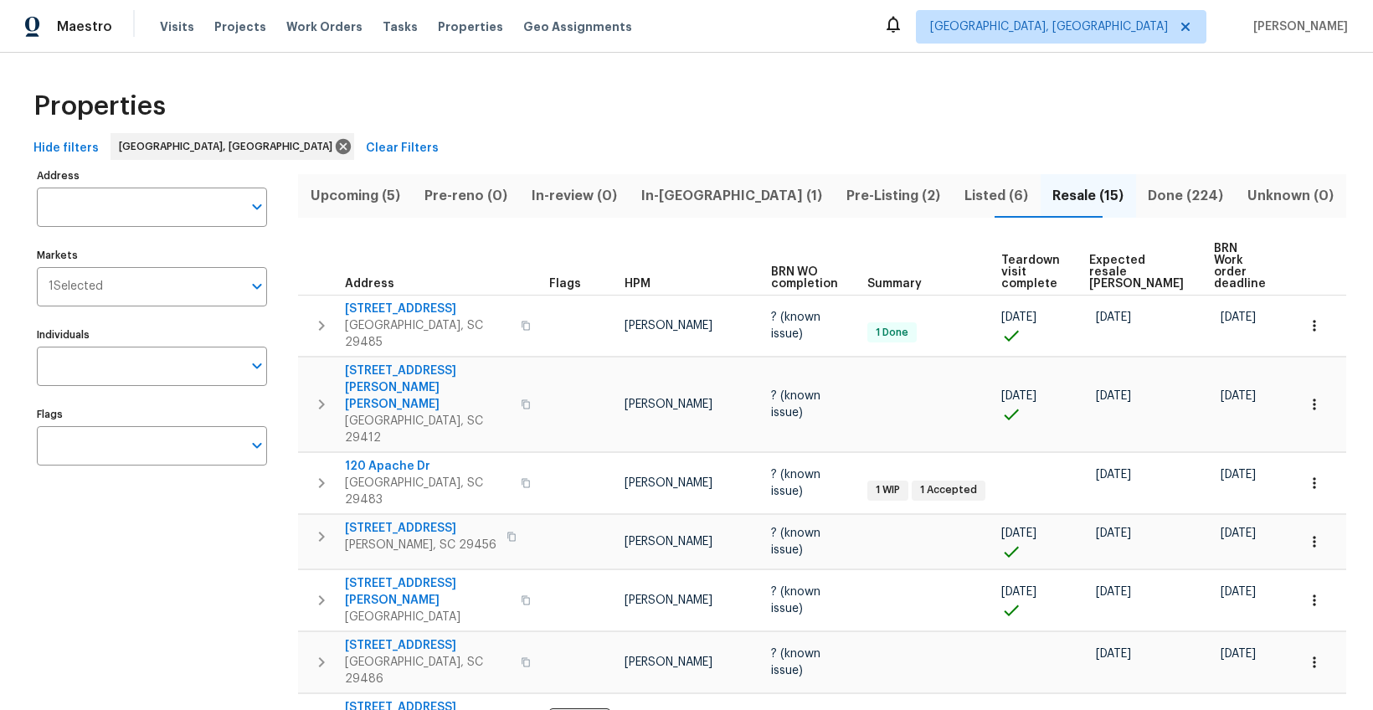
click at [726, 198] on span "In-reno (1)" at bounding box center [731, 195] width 185 height 23
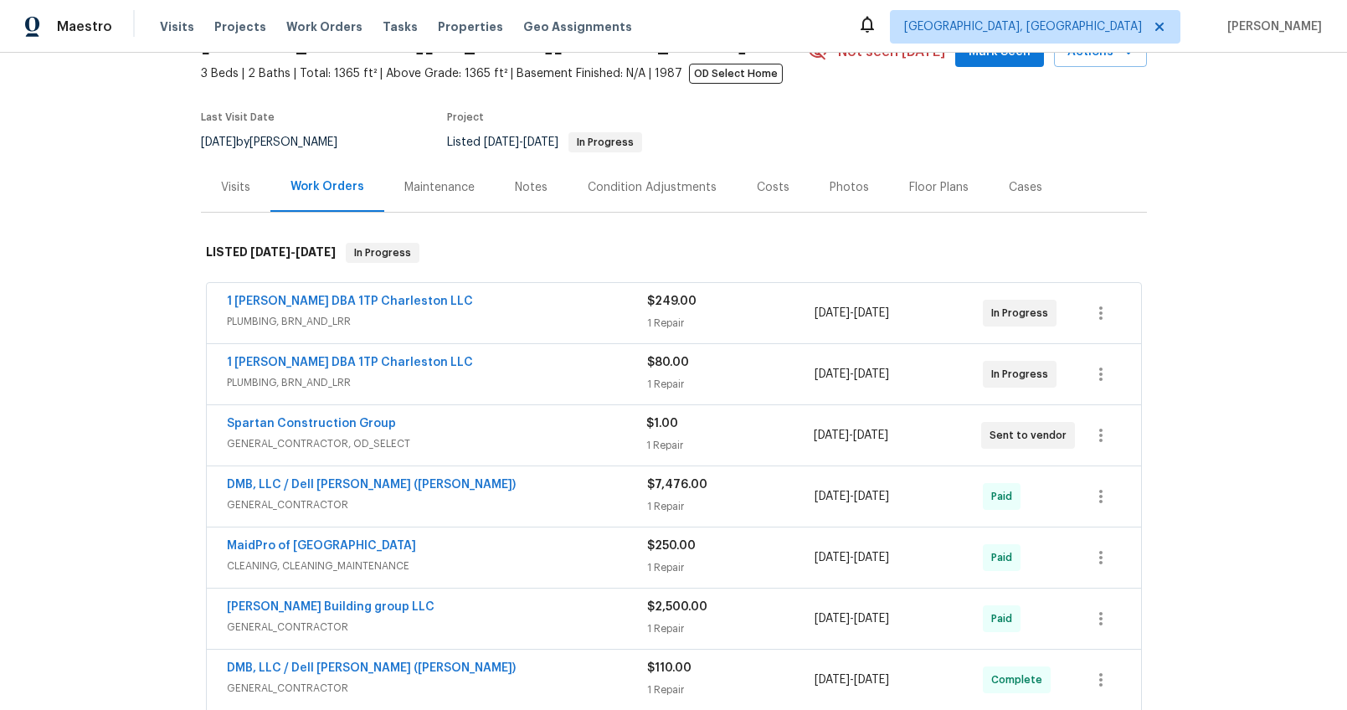
scroll to position [178, 0]
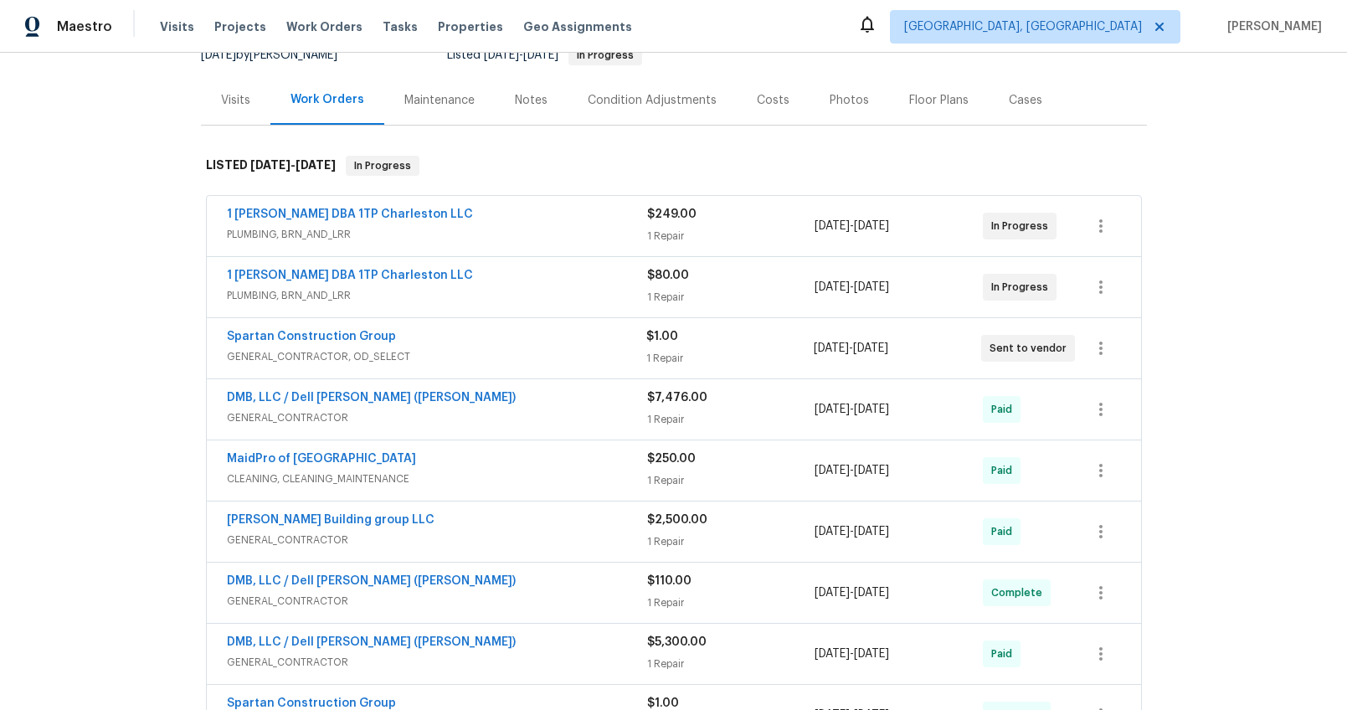
click at [563, 219] on div "1 Tom Plumber DBA 1TP Charleston LLC" at bounding box center [437, 216] width 420 height 20
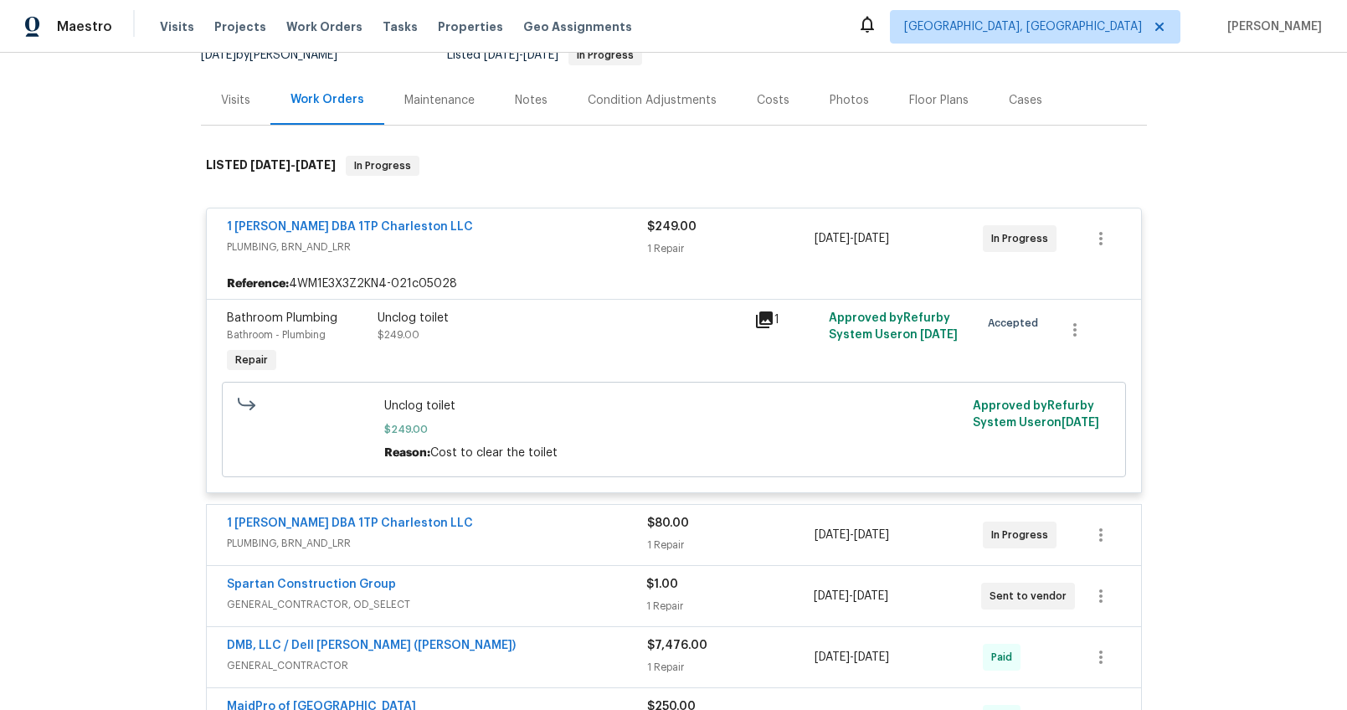
click at [555, 239] on span "PLUMBING, BRN_AND_LRR" at bounding box center [437, 247] width 420 height 17
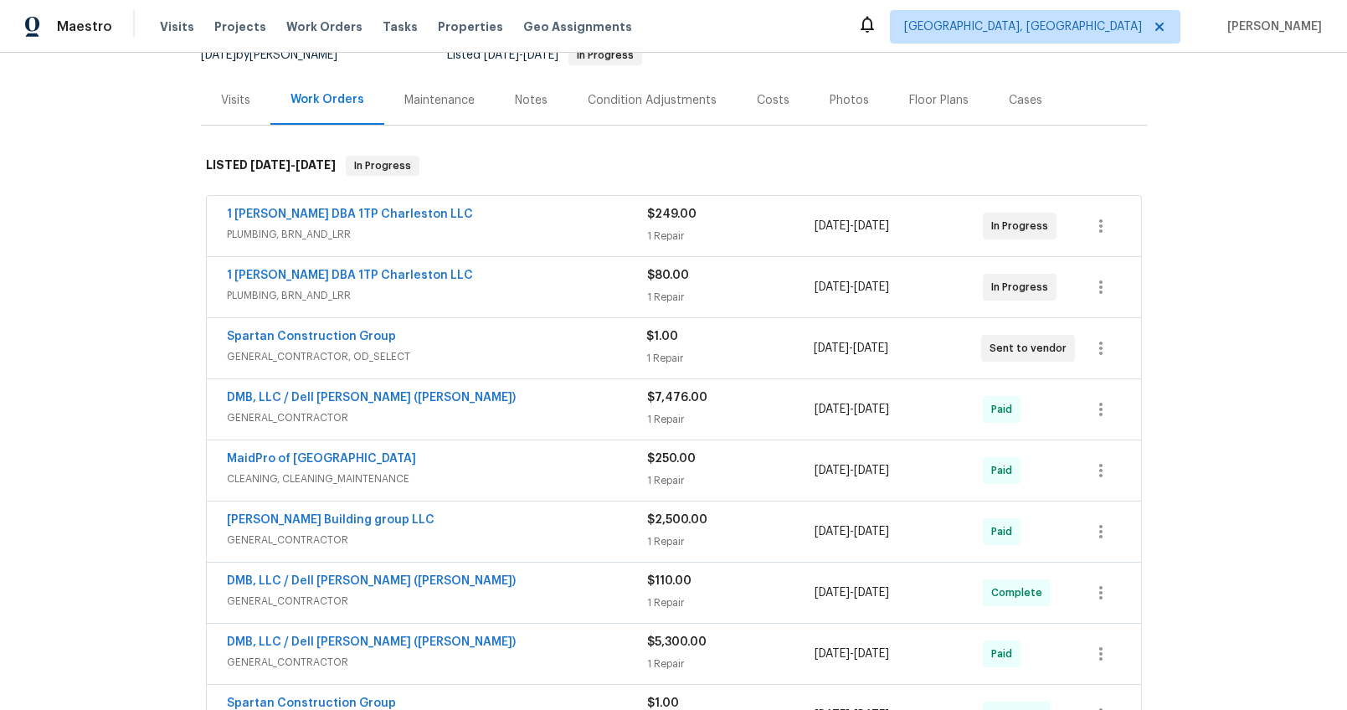
click at [561, 282] on div "1 Tom Plumber DBA 1TP Charleston LLC" at bounding box center [437, 277] width 420 height 20
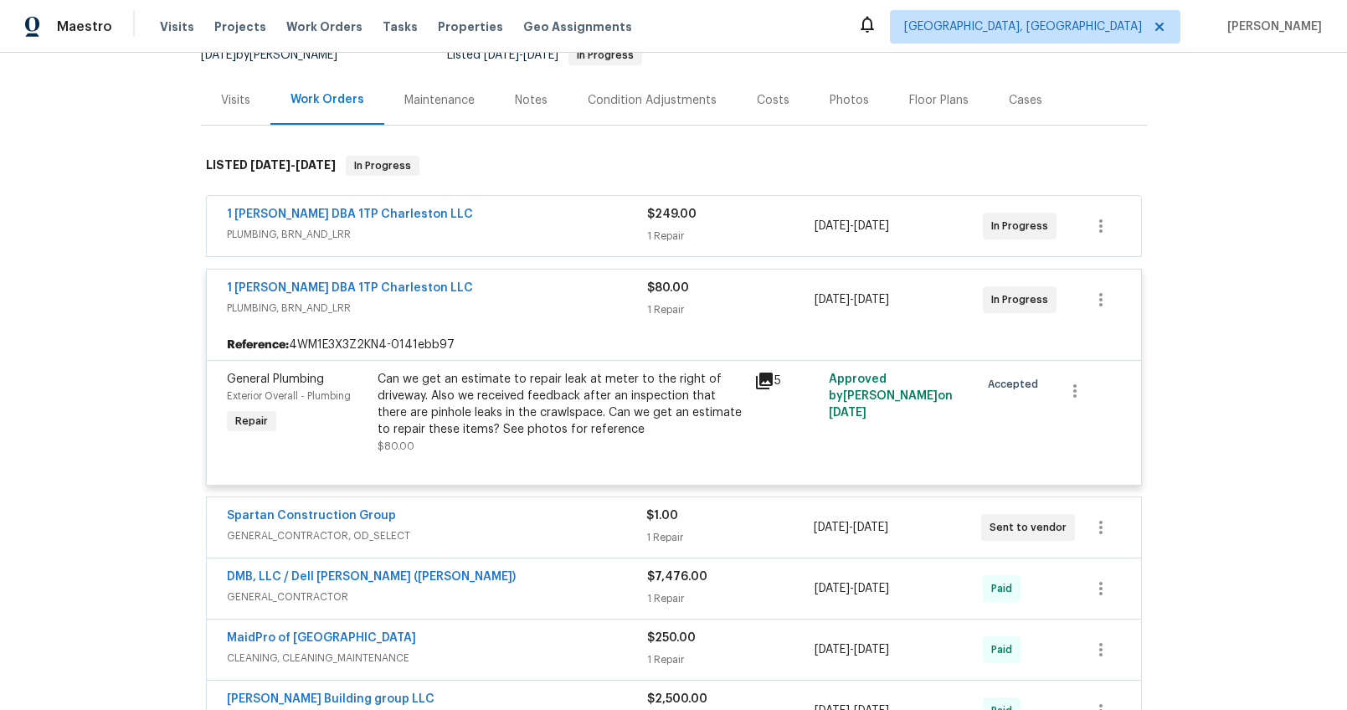
click at [562, 301] on span "PLUMBING, BRN_AND_LRR" at bounding box center [437, 308] width 420 height 17
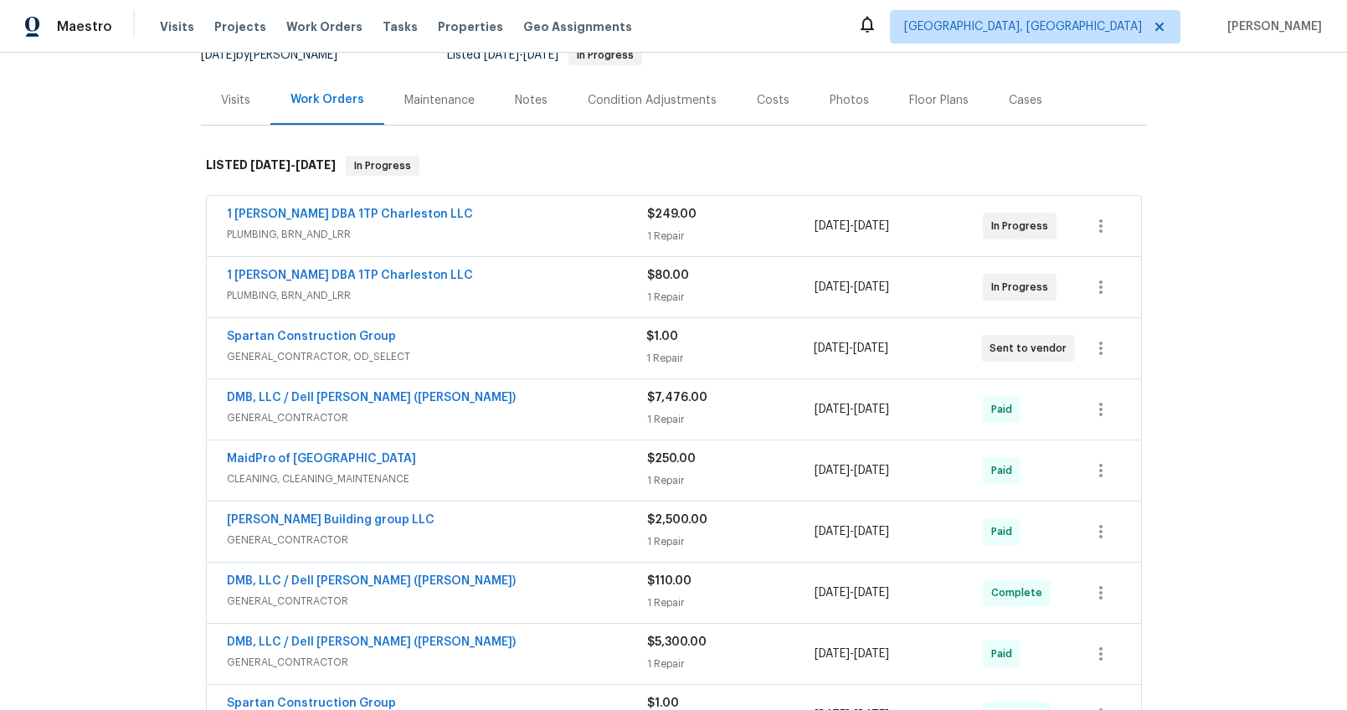
click at [558, 409] on div "DMB, LLC / Dell Bryson (Heise)" at bounding box center [437, 399] width 420 height 20
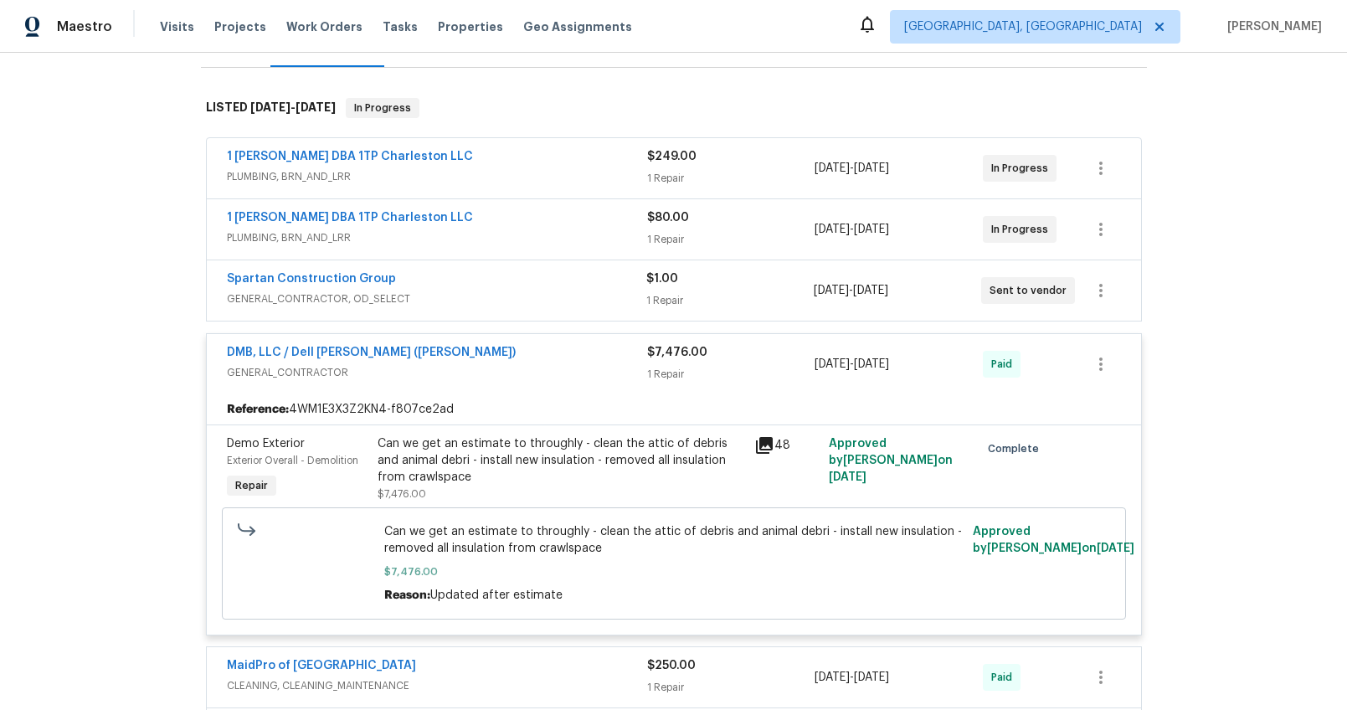
scroll to position [235, 0]
click at [559, 365] on span "GENERAL_CONTRACTOR" at bounding box center [437, 373] width 420 height 17
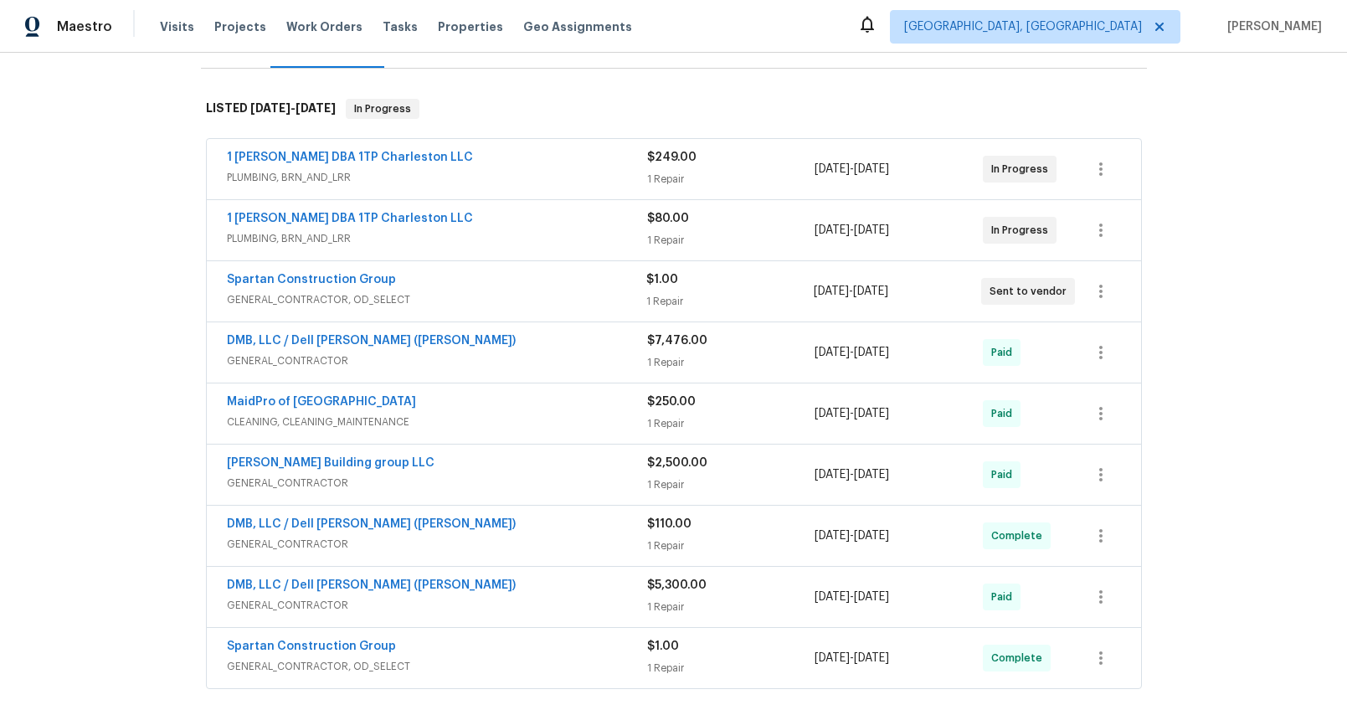
click at [515, 542] on span "GENERAL_CONTRACTOR" at bounding box center [437, 544] width 420 height 17
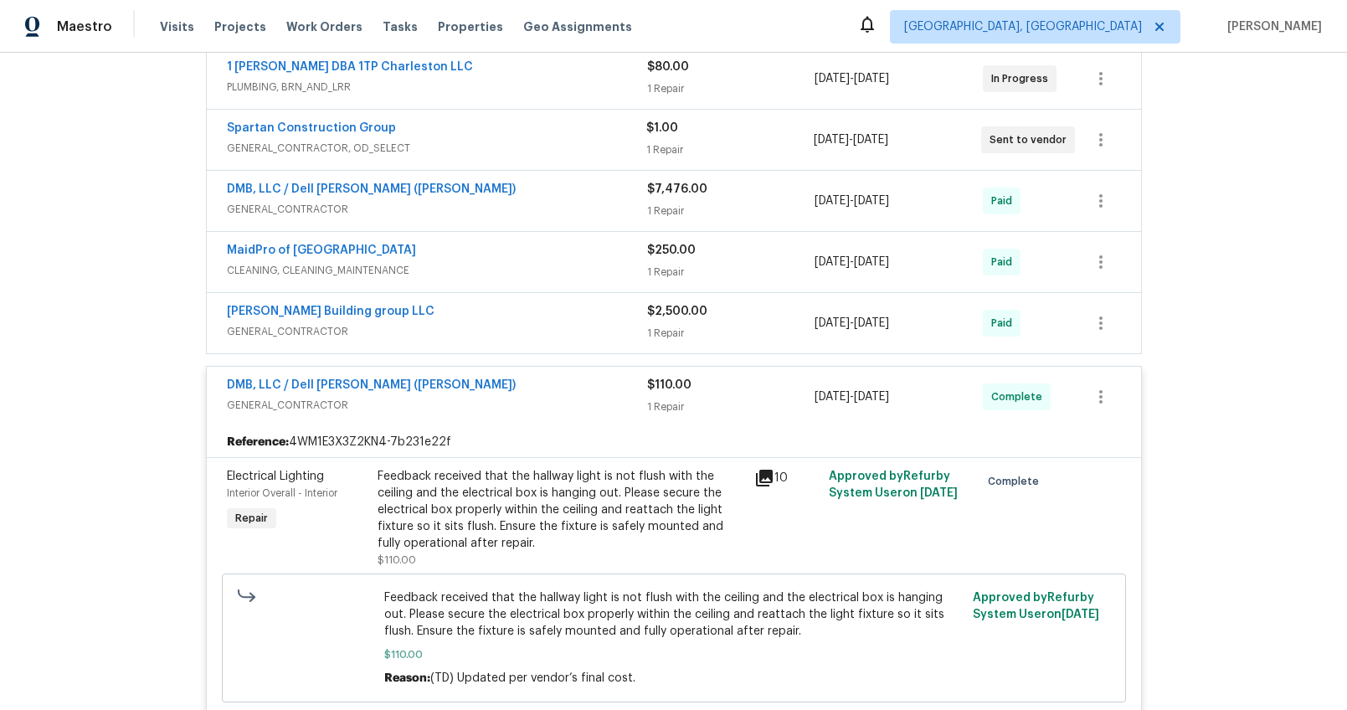
scroll to position [542, 0]
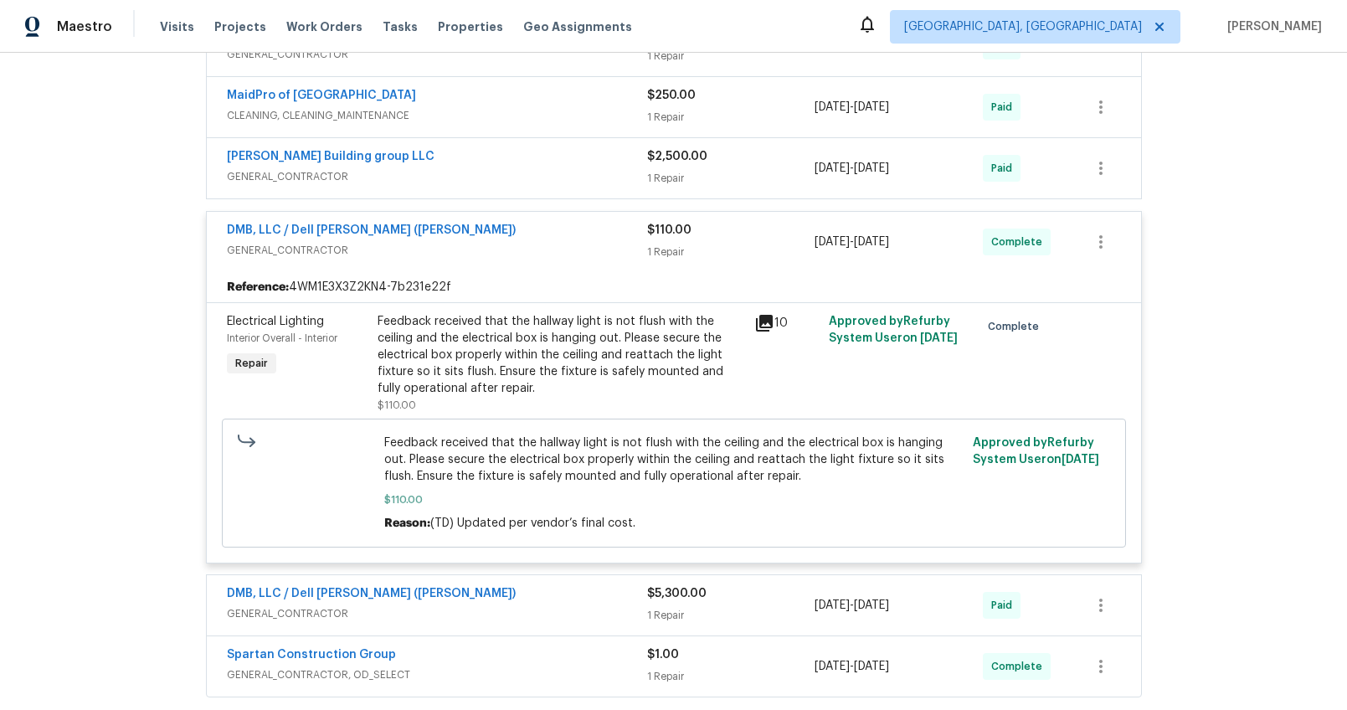
click at [527, 243] on span "GENERAL_CONTRACTOR" at bounding box center [437, 250] width 420 height 17
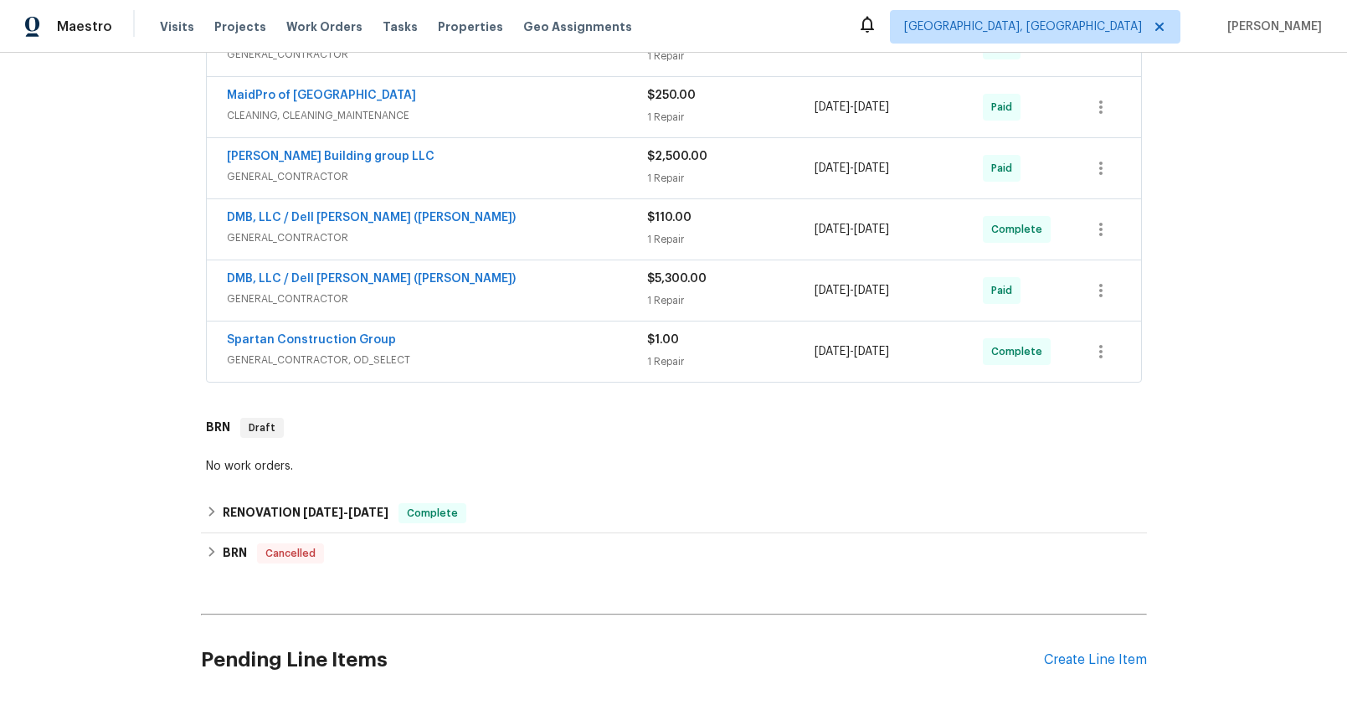
click at [508, 304] on span "GENERAL_CONTRACTOR" at bounding box center [437, 299] width 420 height 17
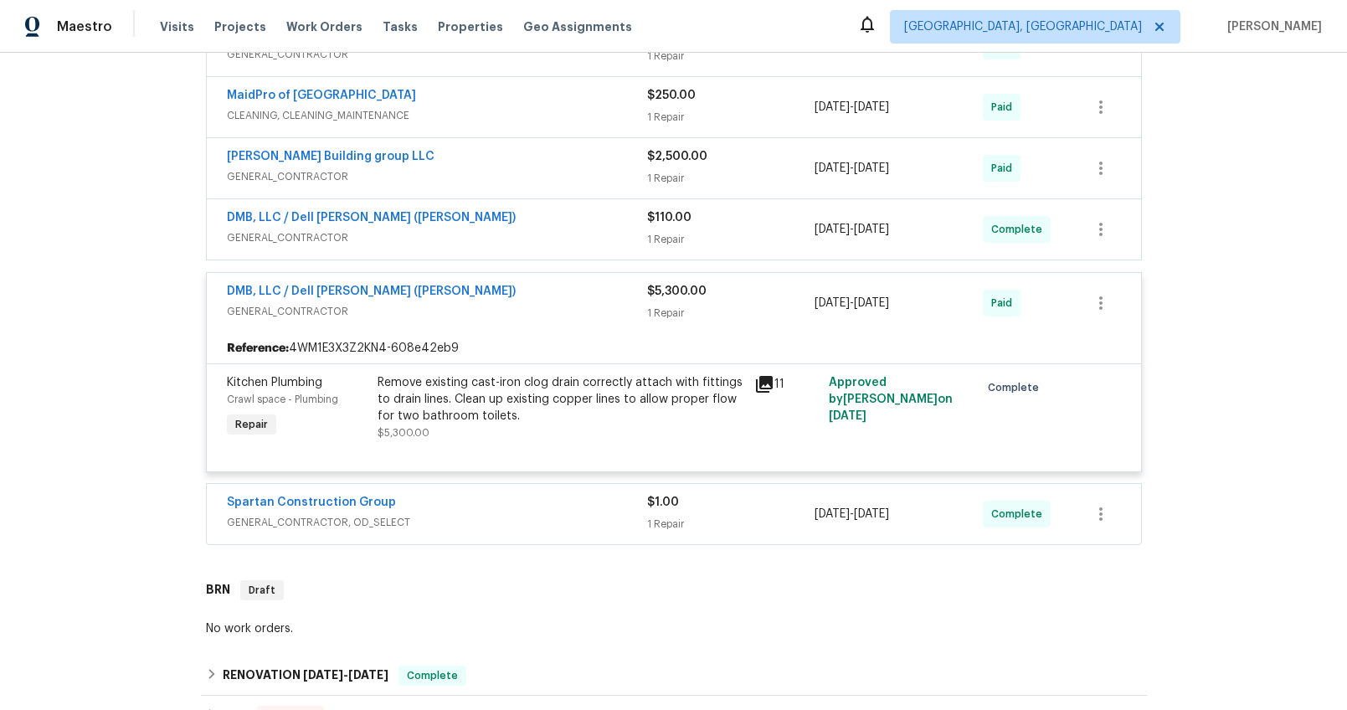
click at [535, 511] on div "Spartan Construction Group" at bounding box center [437, 504] width 420 height 20
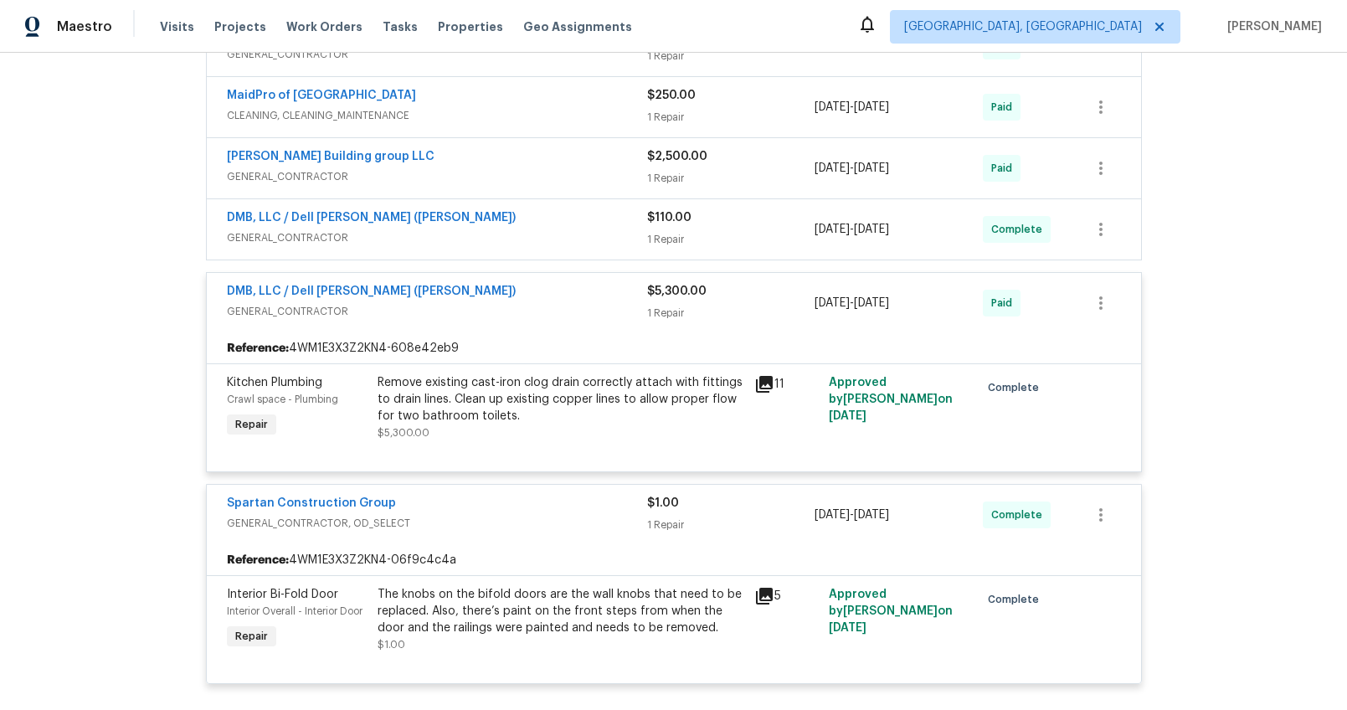
click at [533, 512] on div "Spartan Construction Group" at bounding box center [437, 505] width 420 height 20
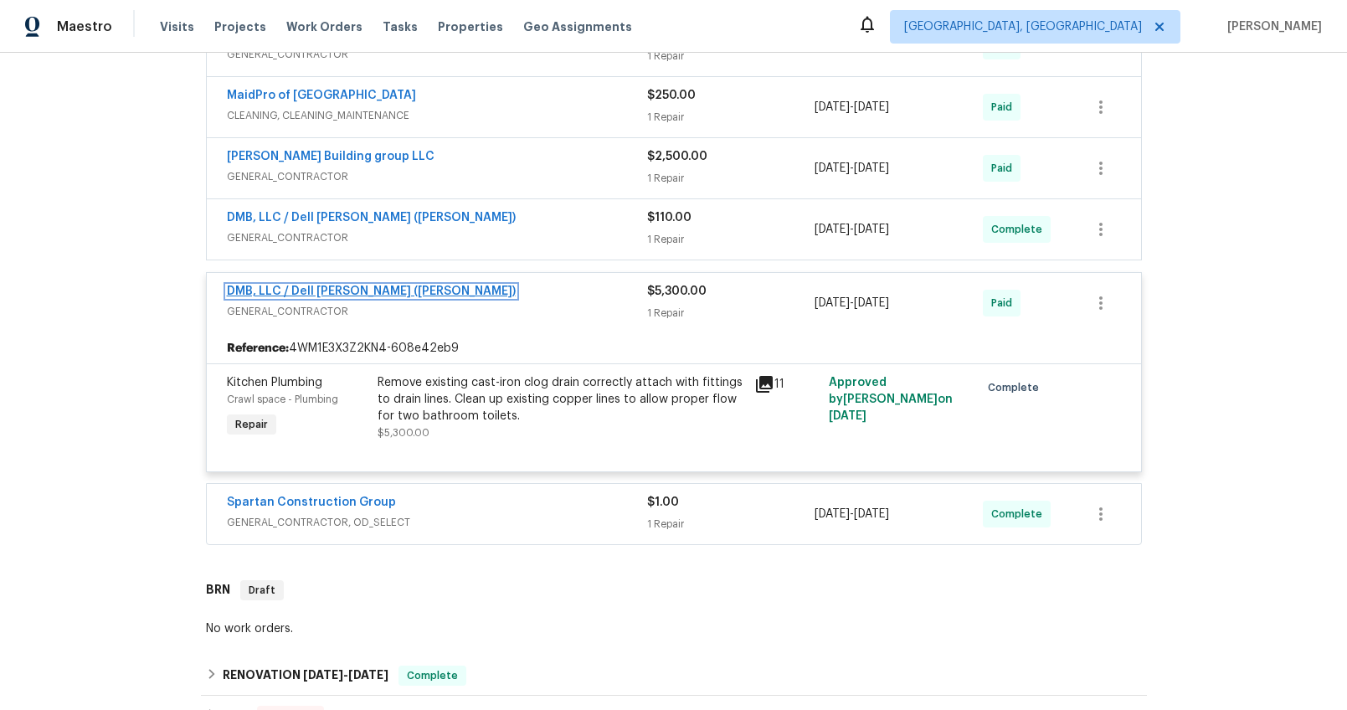
click at [337, 290] on link "DMB, LLC / Dell Bryson (Heise)" at bounding box center [371, 292] width 289 height 12
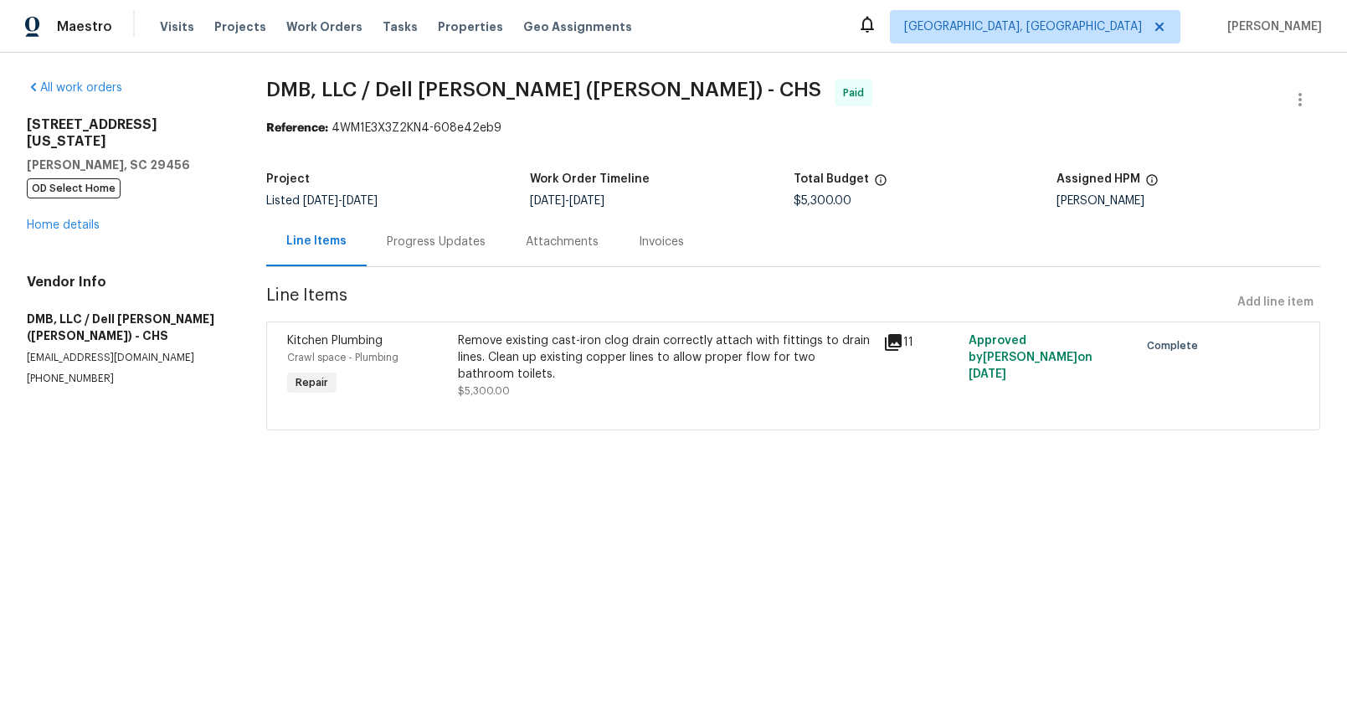
click at [391, 240] on div "Progress Updates" at bounding box center [436, 242] width 99 height 17
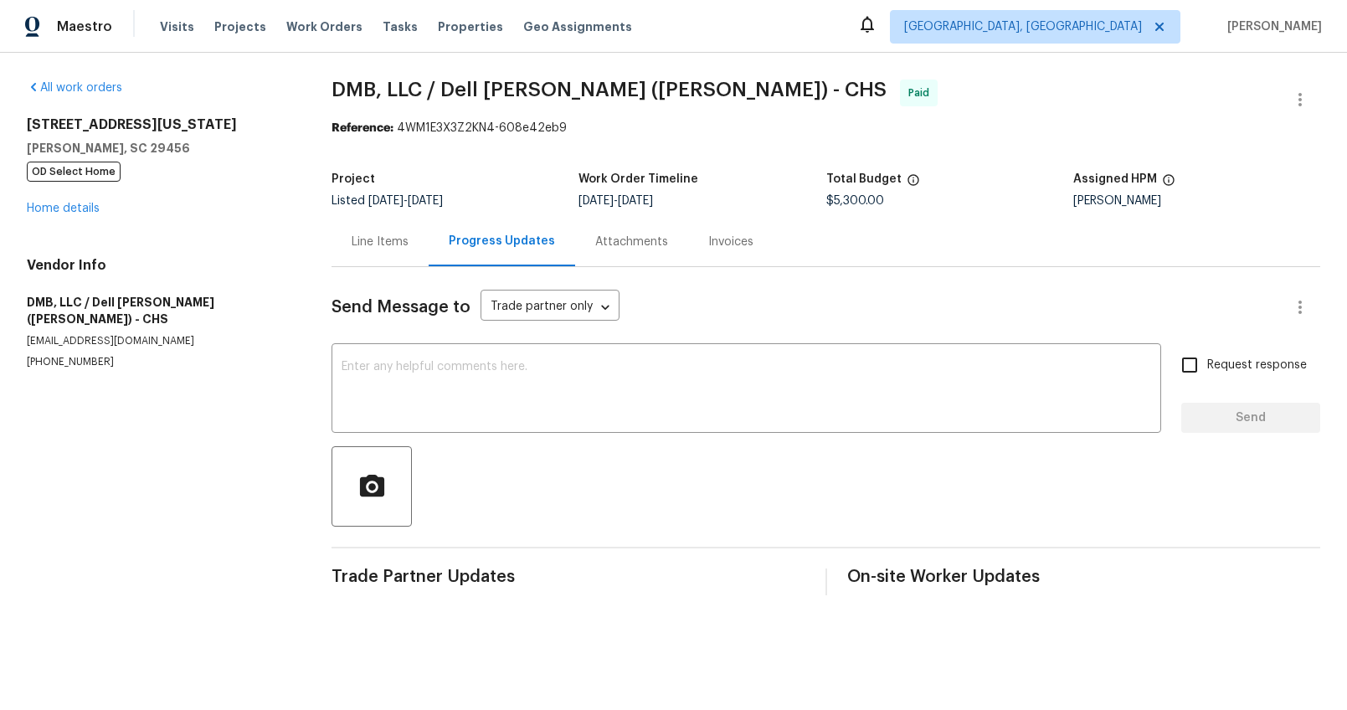
click at [372, 256] on div "Line Items" at bounding box center [380, 241] width 97 height 49
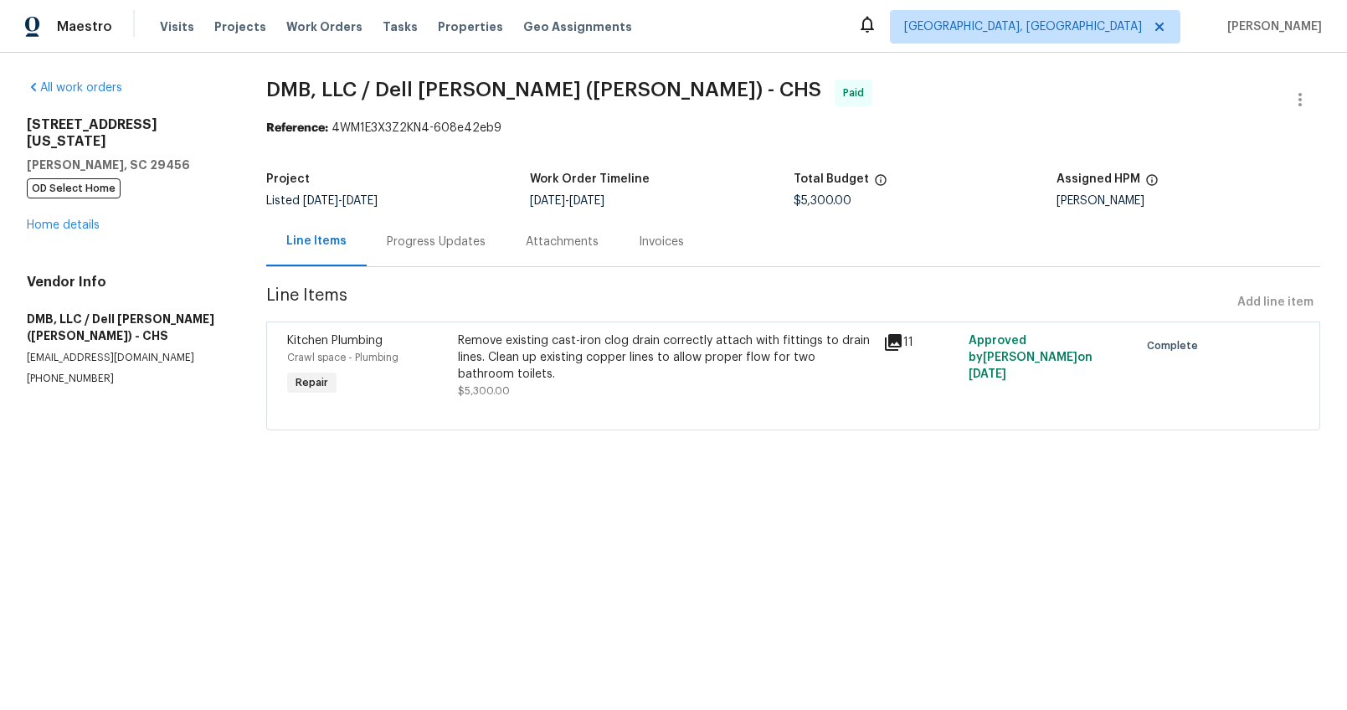
click at [886, 347] on icon at bounding box center [893, 342] width 20 height 20
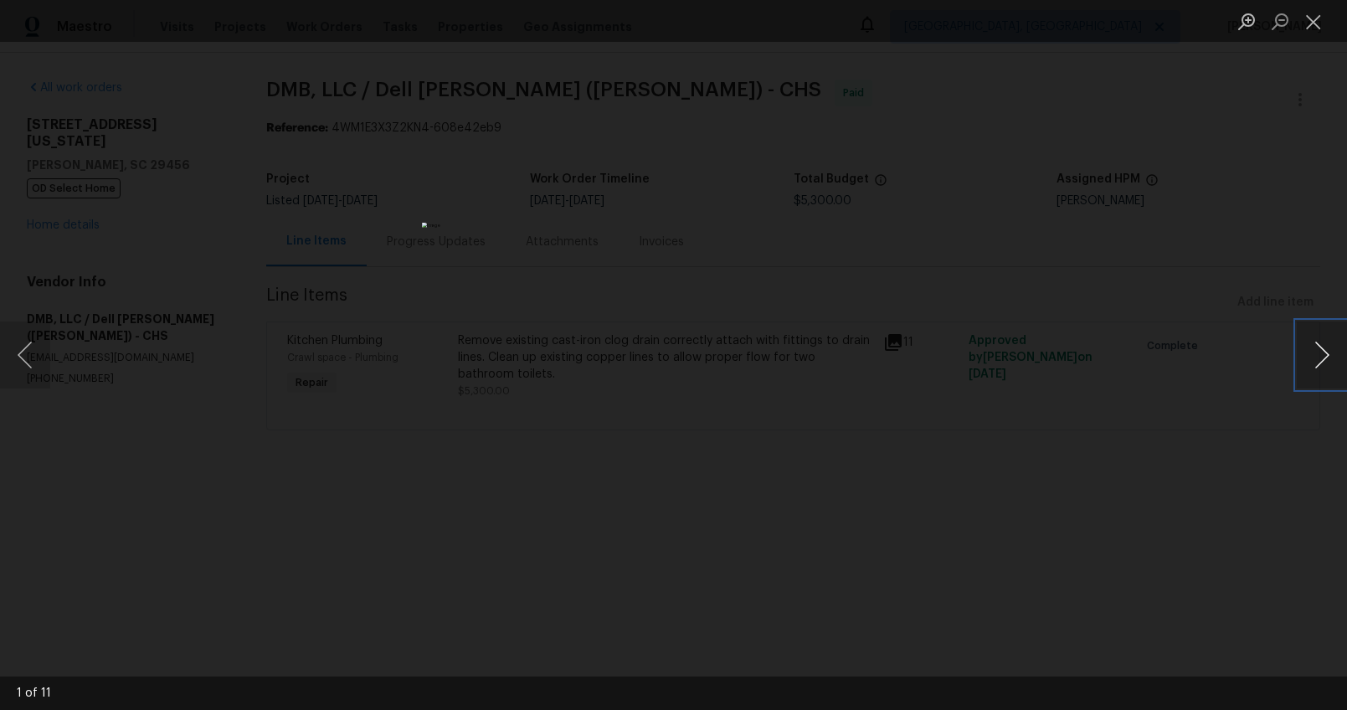
click at [1309, 361] on button "Next image" at bounding box center [1322, 355] width 50 height 67
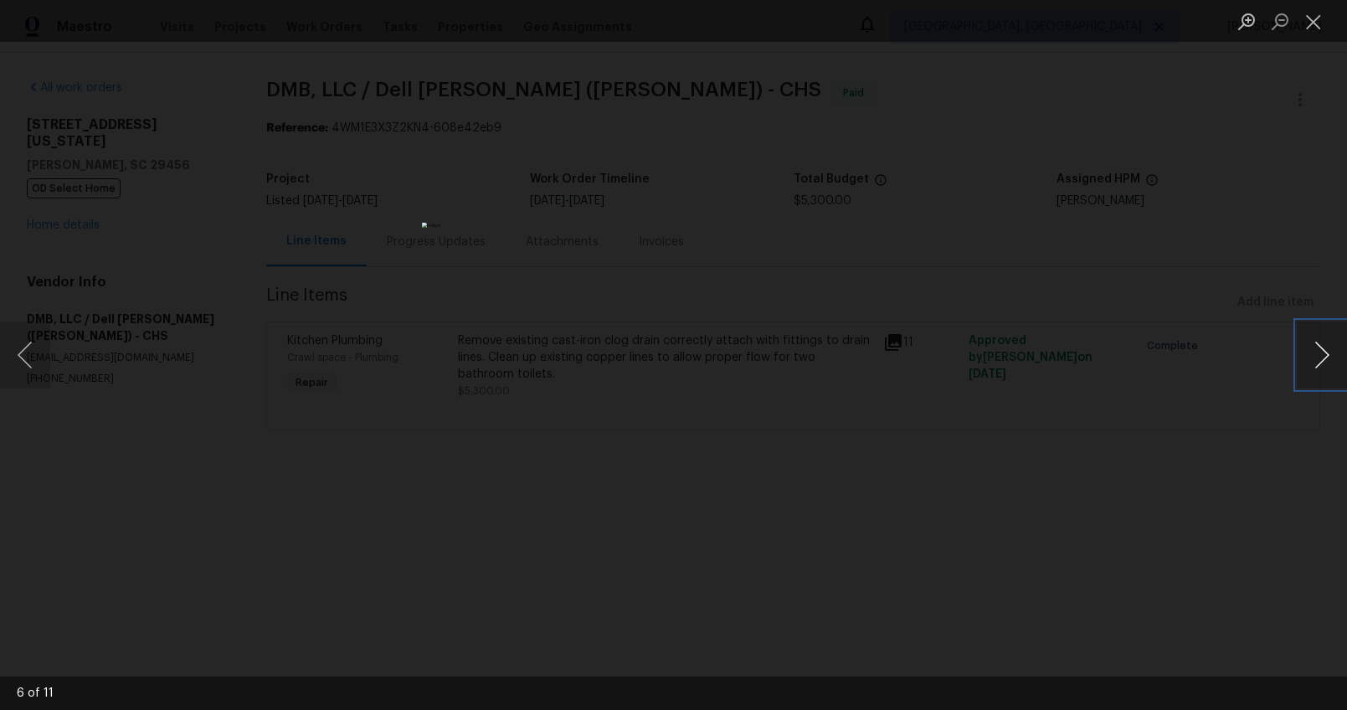
click at [1309, 361] on button "Next image" at bounding box center [1322, 355] width 50 height 67
click at [1245, 487] on div "Lightbox" at bounding box center [673, 355] width 1347 height 710
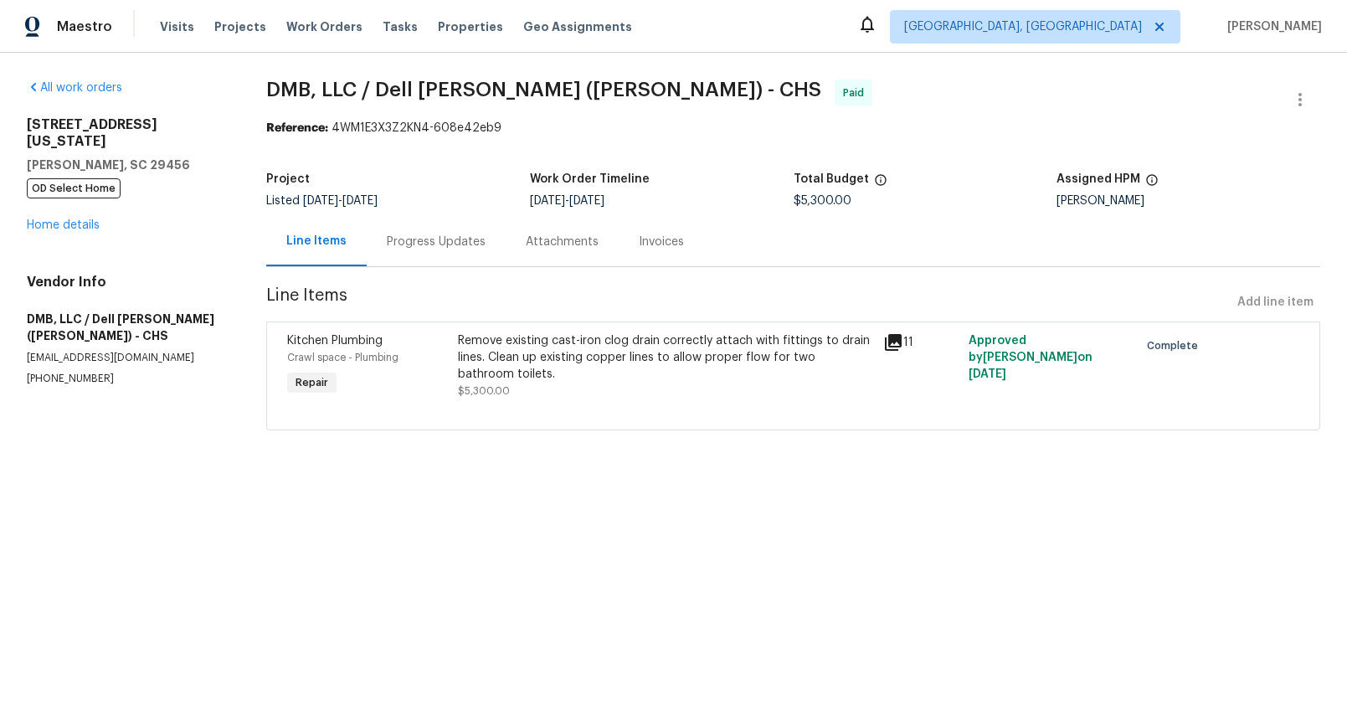
click at [36, 196] on div "109 Washington Dr Ladson, SC 29456 OD Select Home Home details" at bounding box center [126, 174] width 199 height 117
click at [38, 219] on link "Home details" at bounding box center [63, 225] width 73 height 12
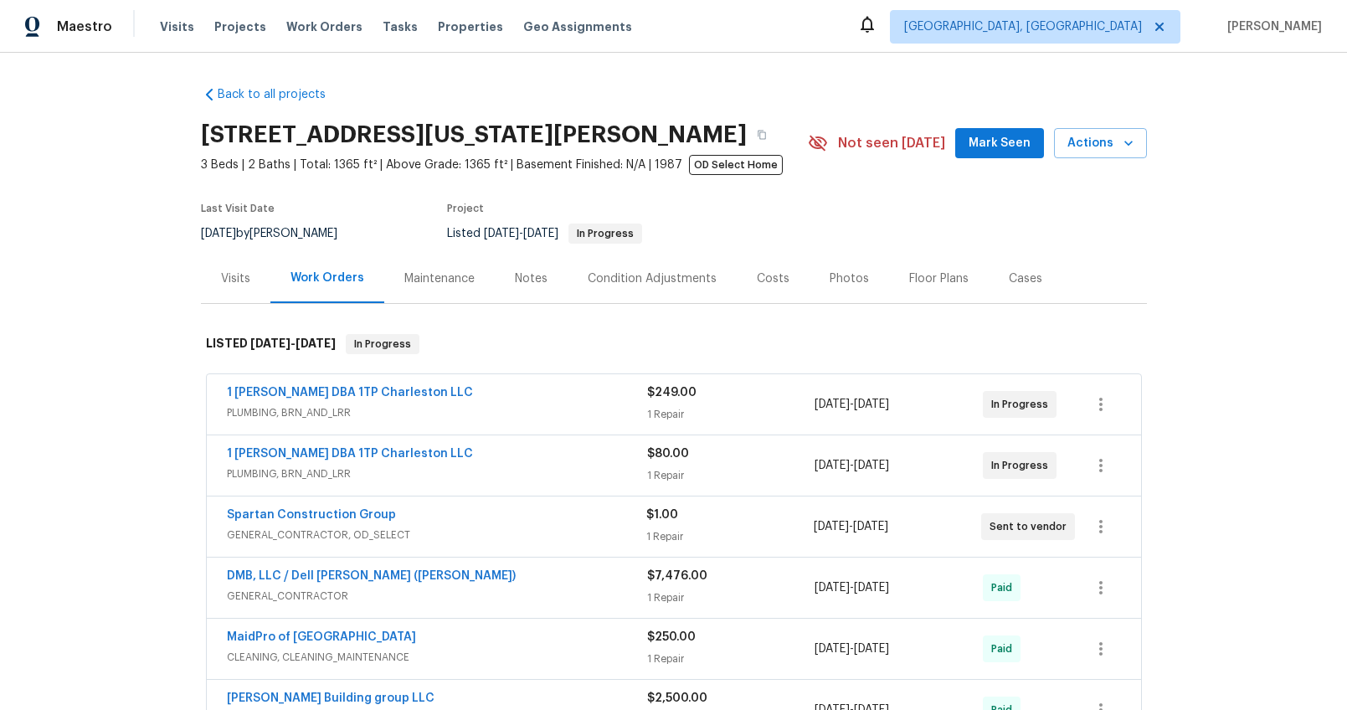
scroll to position [192, 0]
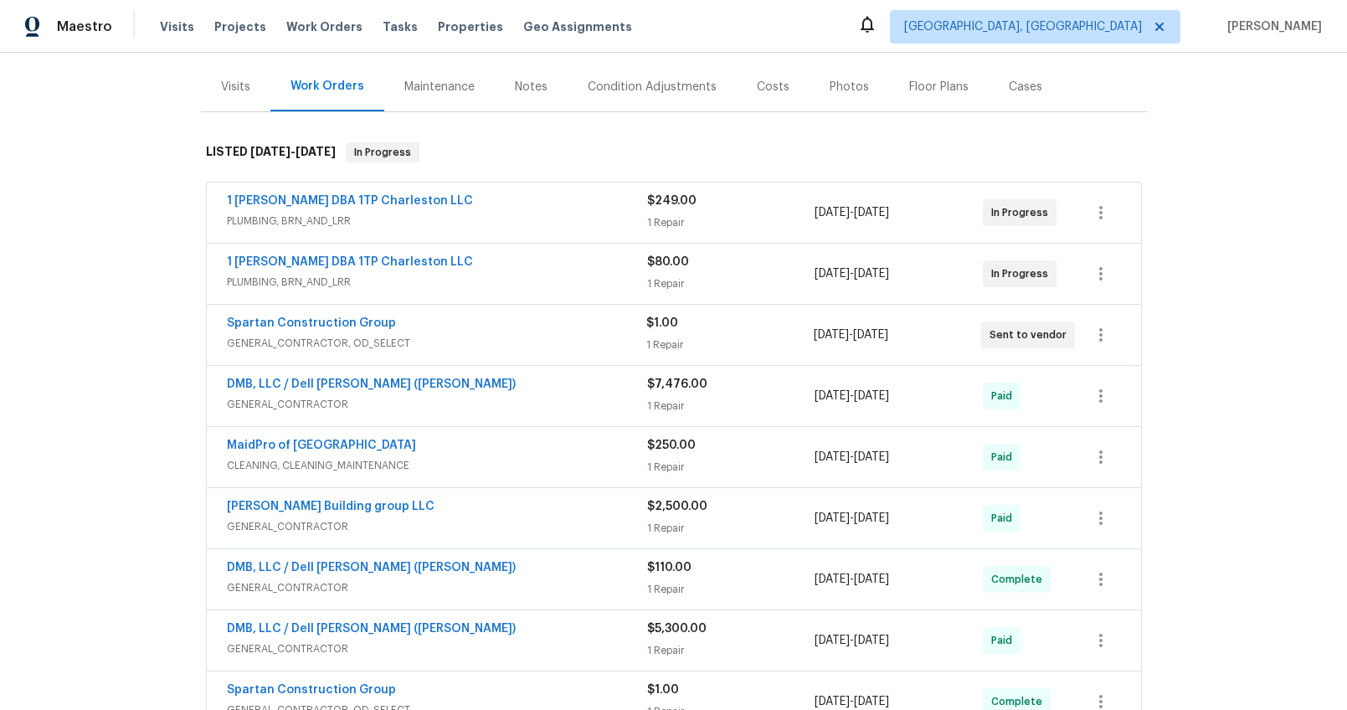
click at [591, 210] on div "1 Tom Plumber DBA 1TP Charleston LLC" at bounding box center [437, 203] width 420 height 20
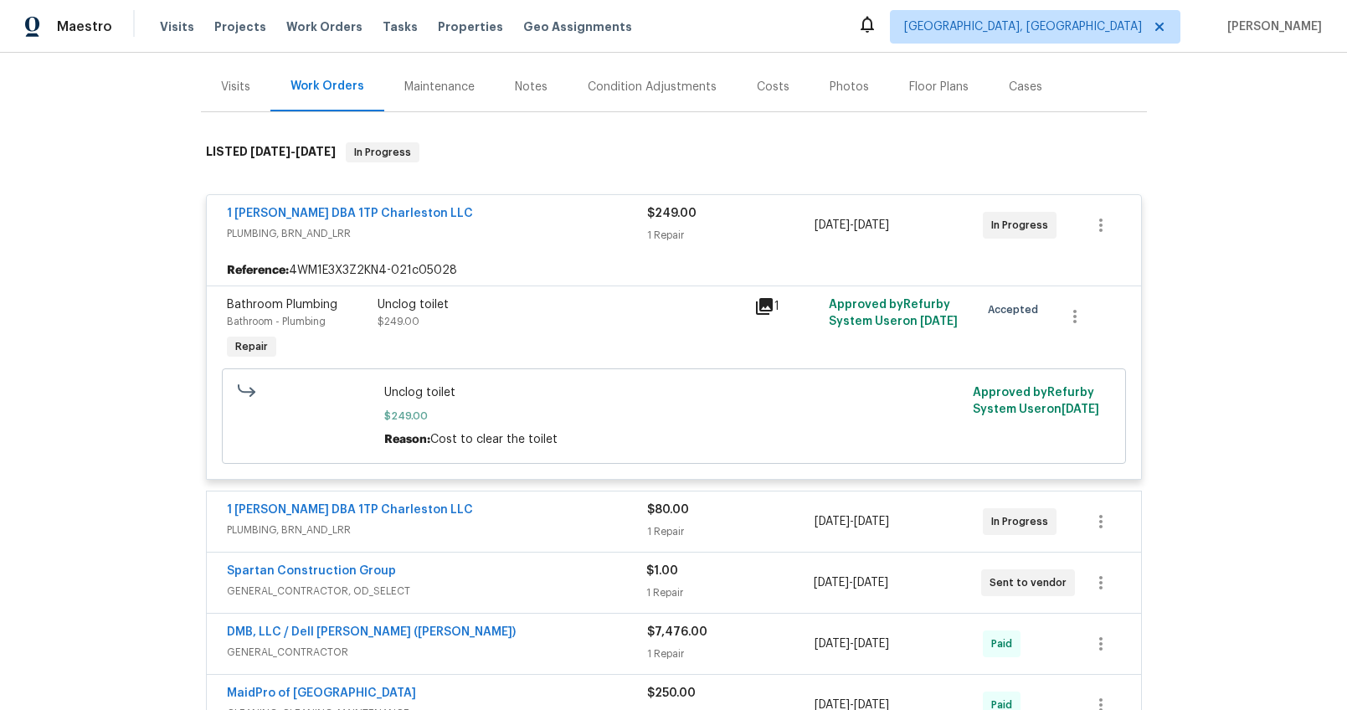
click at [592, 212] on div "1 Tom Plumber DBA 1TP Charleston LLC" at bounding box center [437, 215] width 420 height 20
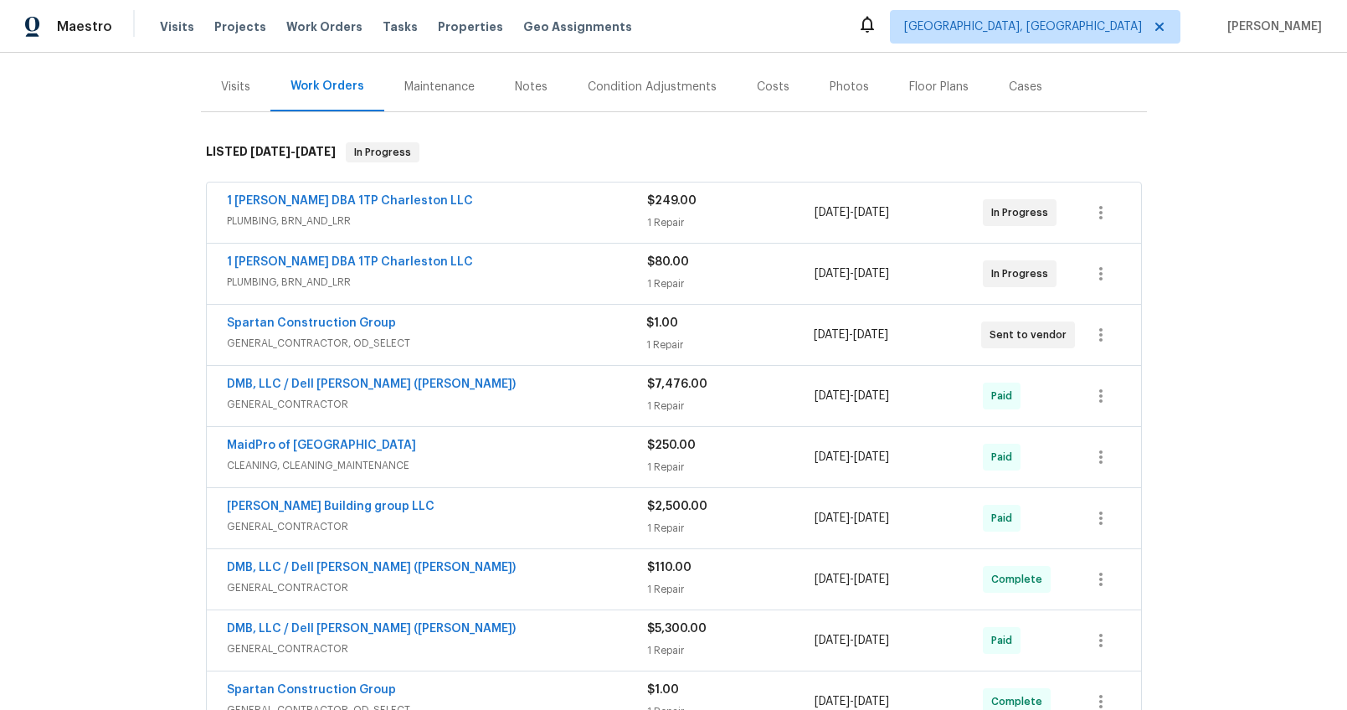
click at [579, 266] on div "1 Tom Plumber DBA 1TP Charleston LLC" at bounding box center [437, 264] width 420 height 20
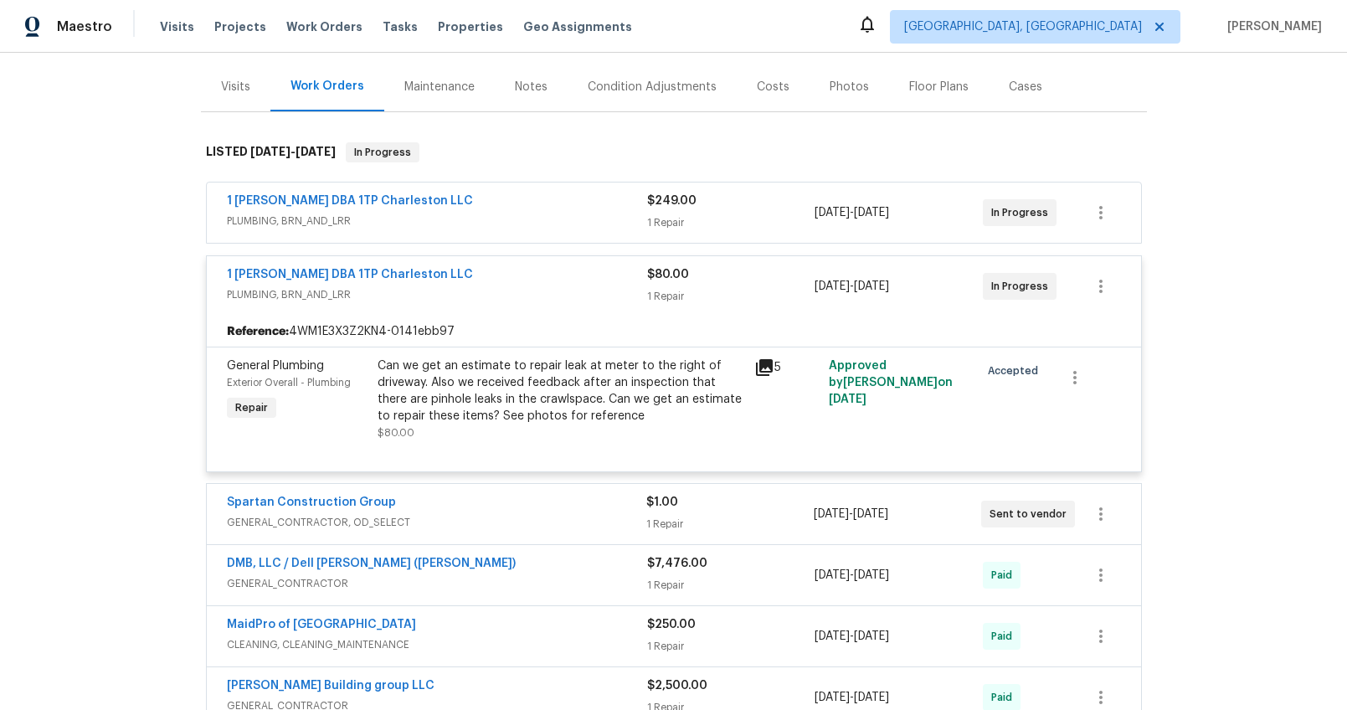
click at [578, 268] on div "1 Tom Plumber DBA 1TP Charleston LLC" at bounding box center [437, 276] width 420 height 20
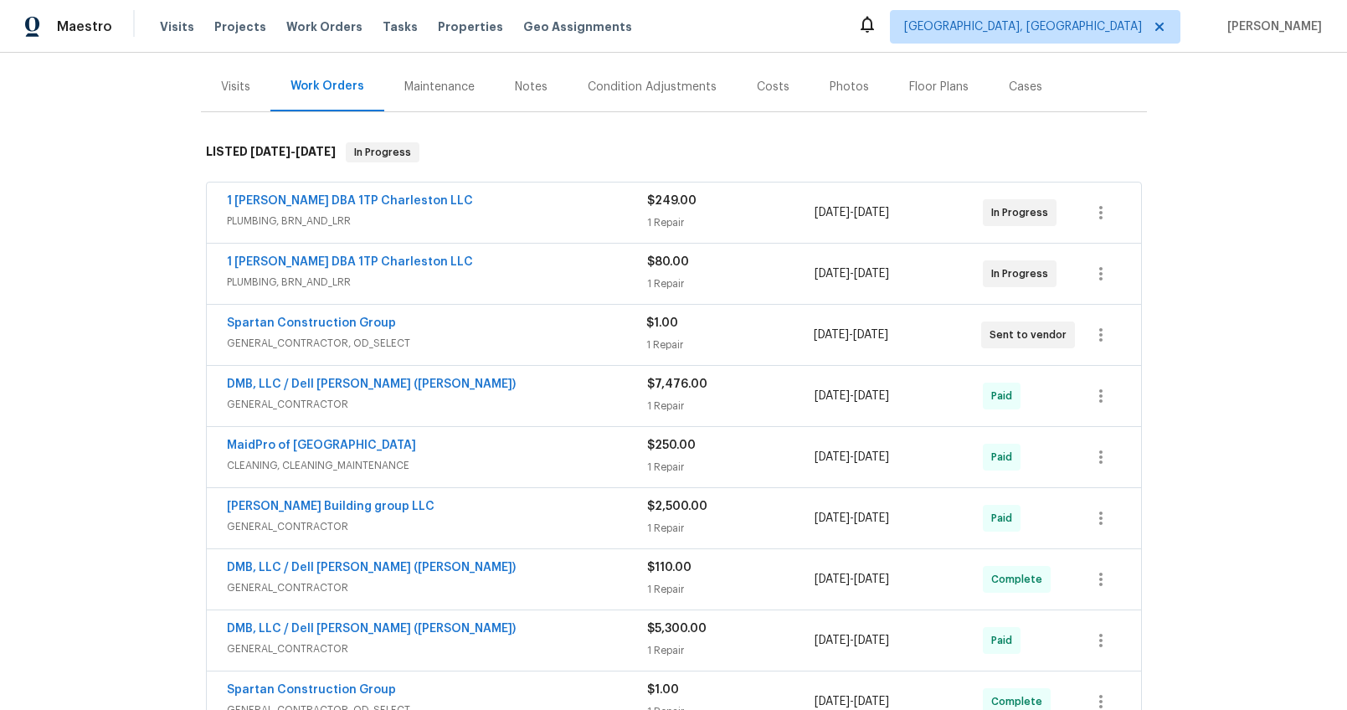
click at [568, 348] on span "GENERAL_CONTRACTOR, OD_SELECT" at bounding box center [437, 343] width 420 height 17
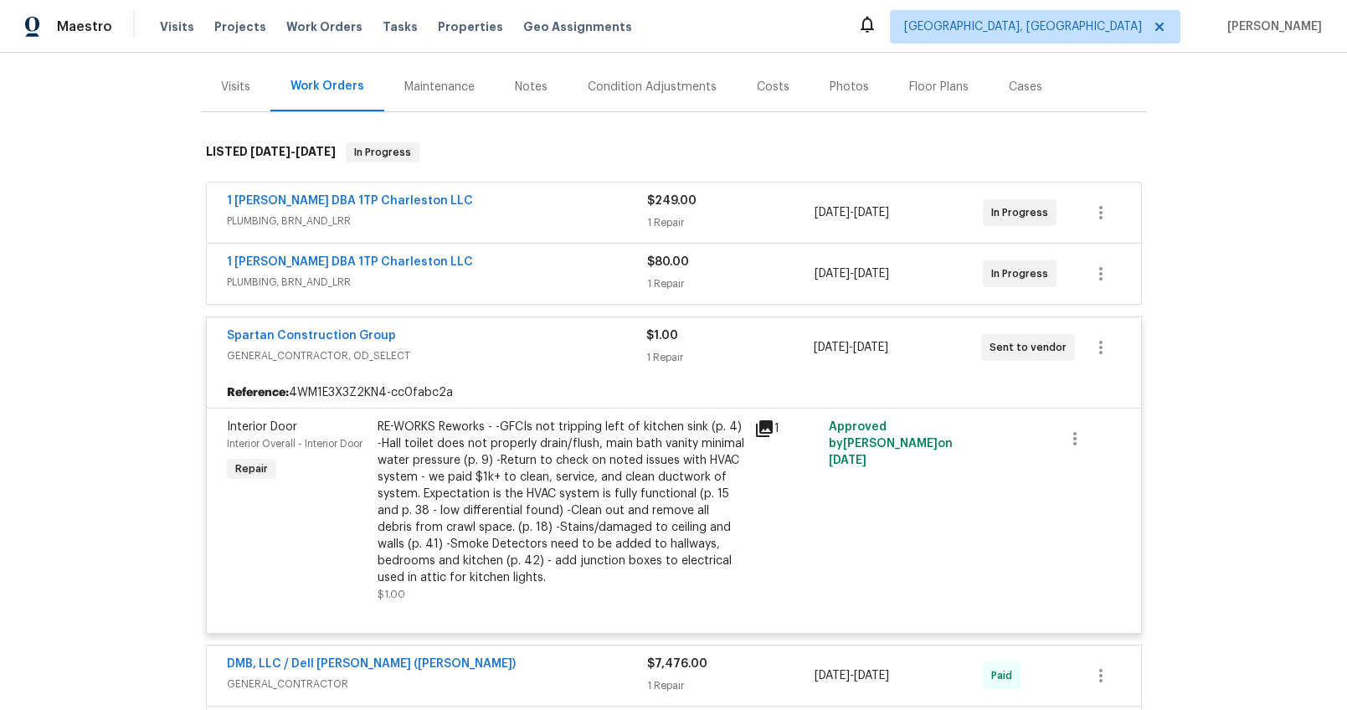
click at [568, 348] on span "GENERAL_CONTRACTOR, OD_SELECT" at bounding box center [437, 355] width 420 height 17
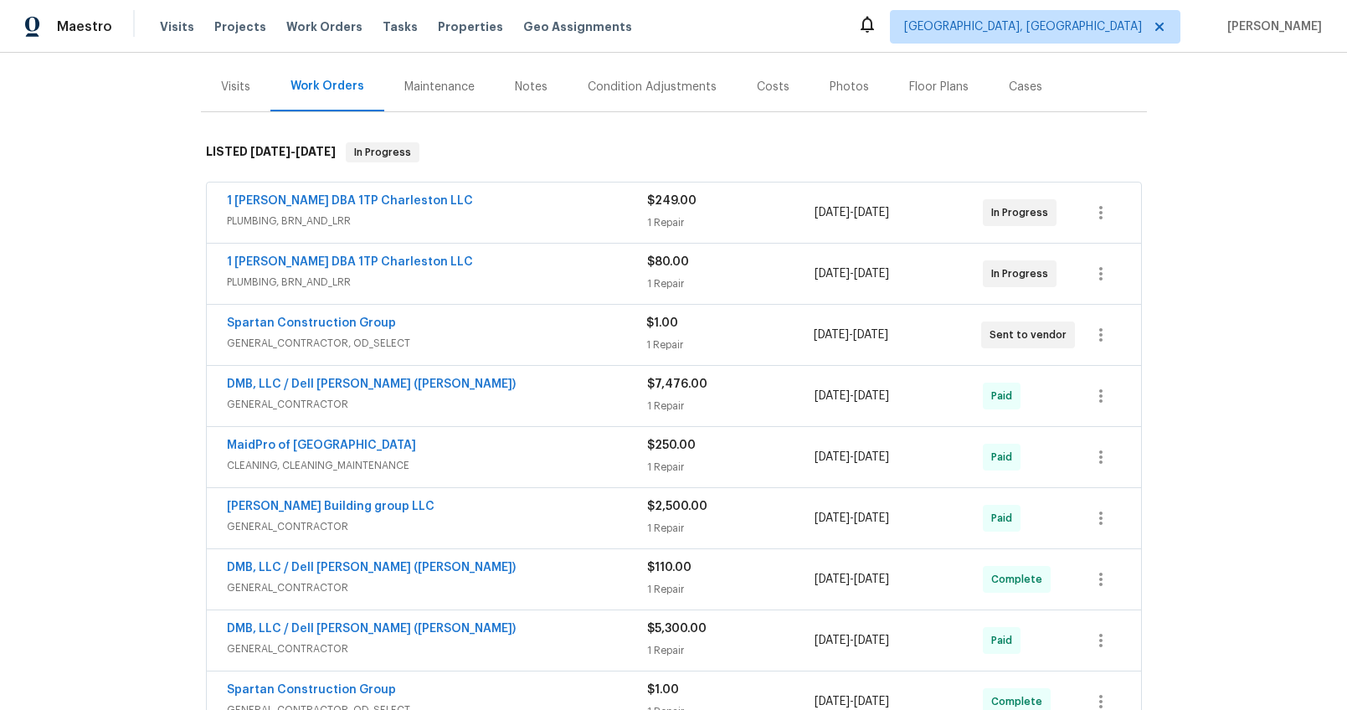
click at [565, 394] on div "DMB, LLC / Dell Bryson (Heise)" at bounding box center [437, 386] width 420 height 20
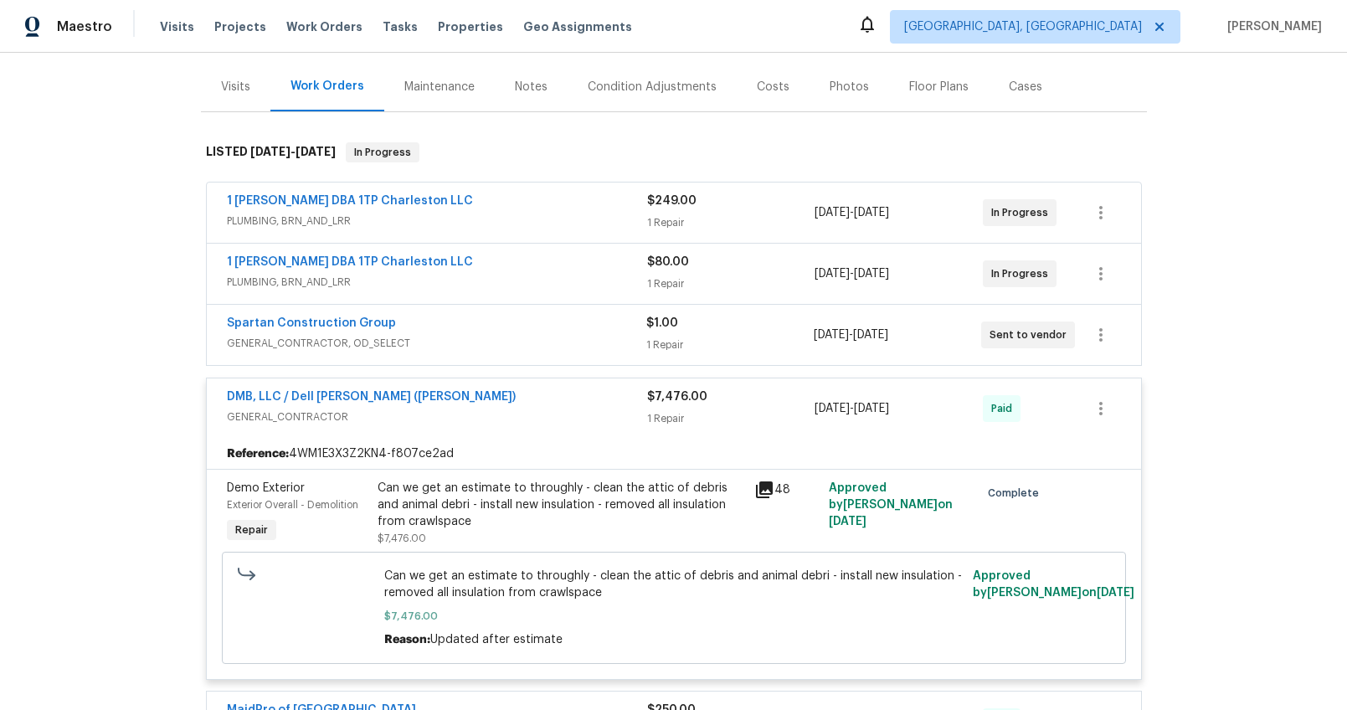
click at [568, 410] on span "GENERAL_CONTRACTOR" at bounding box center [437, 417] width 420 height 17
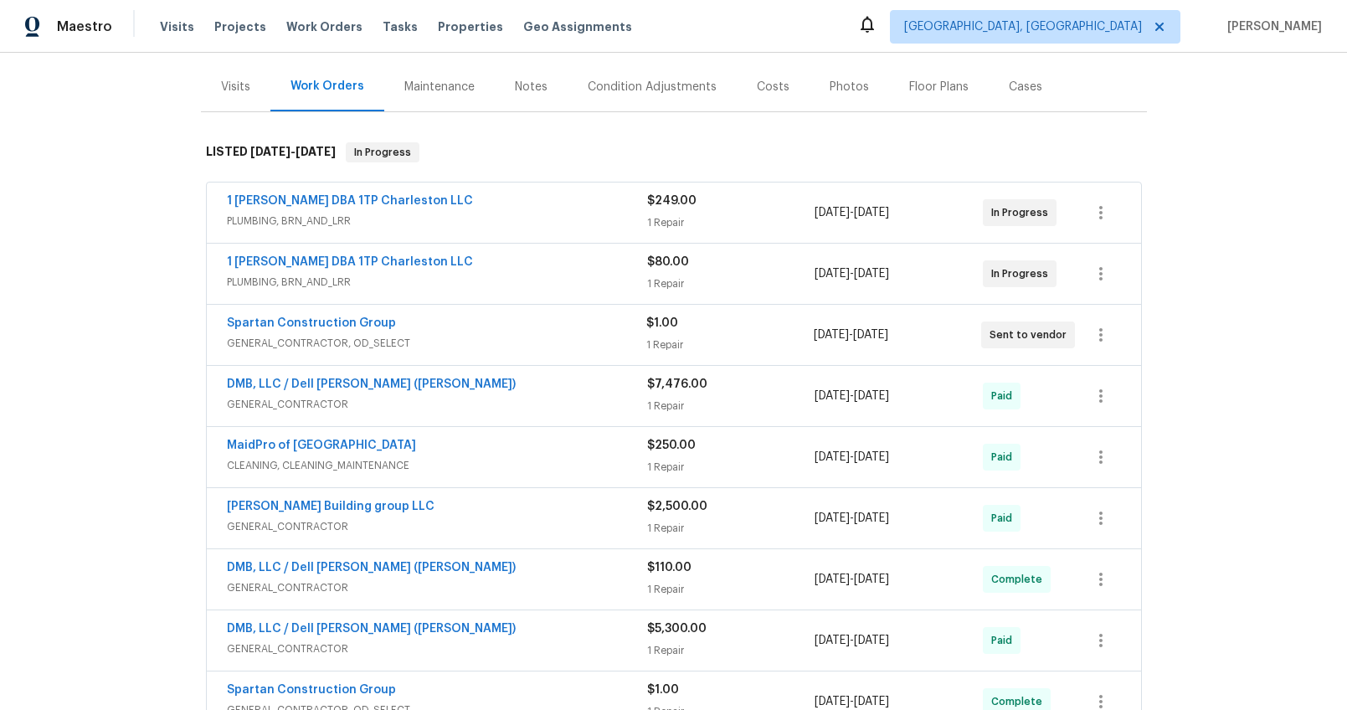
click at [536, 453] on div "MaidPro of Charleston" at bounding box center [437, 447] width 420 height 20
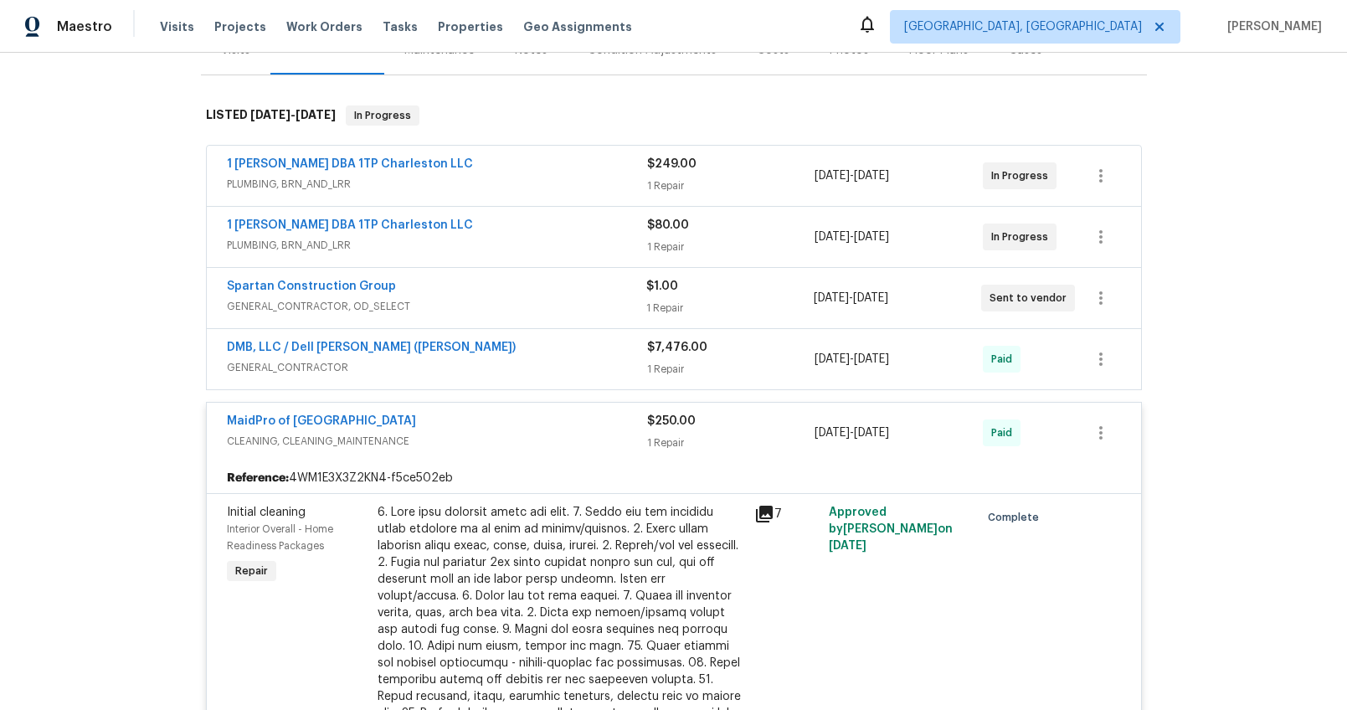
scroll to position [354, 0]
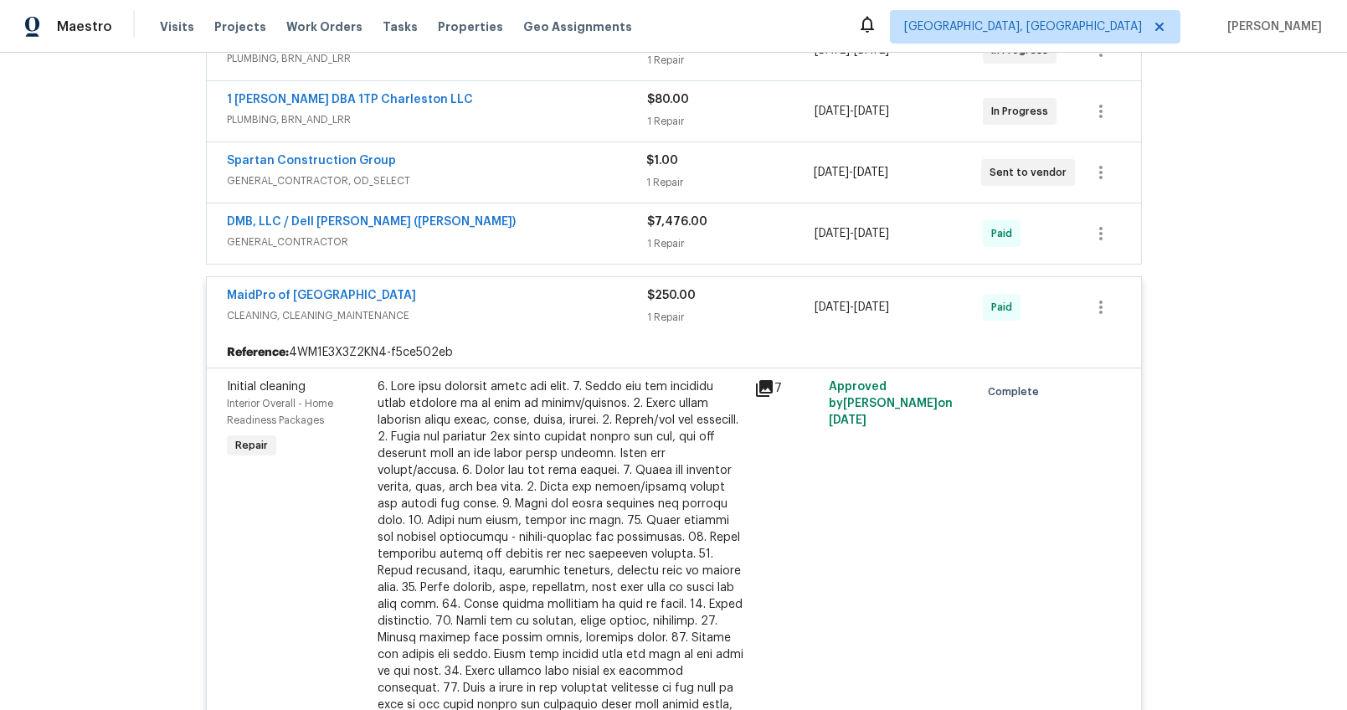
click at [526, 315] on span "CLEANING, CLEANING_MAINTENANCE" at bounding box center [437, 315] width 420 height 17
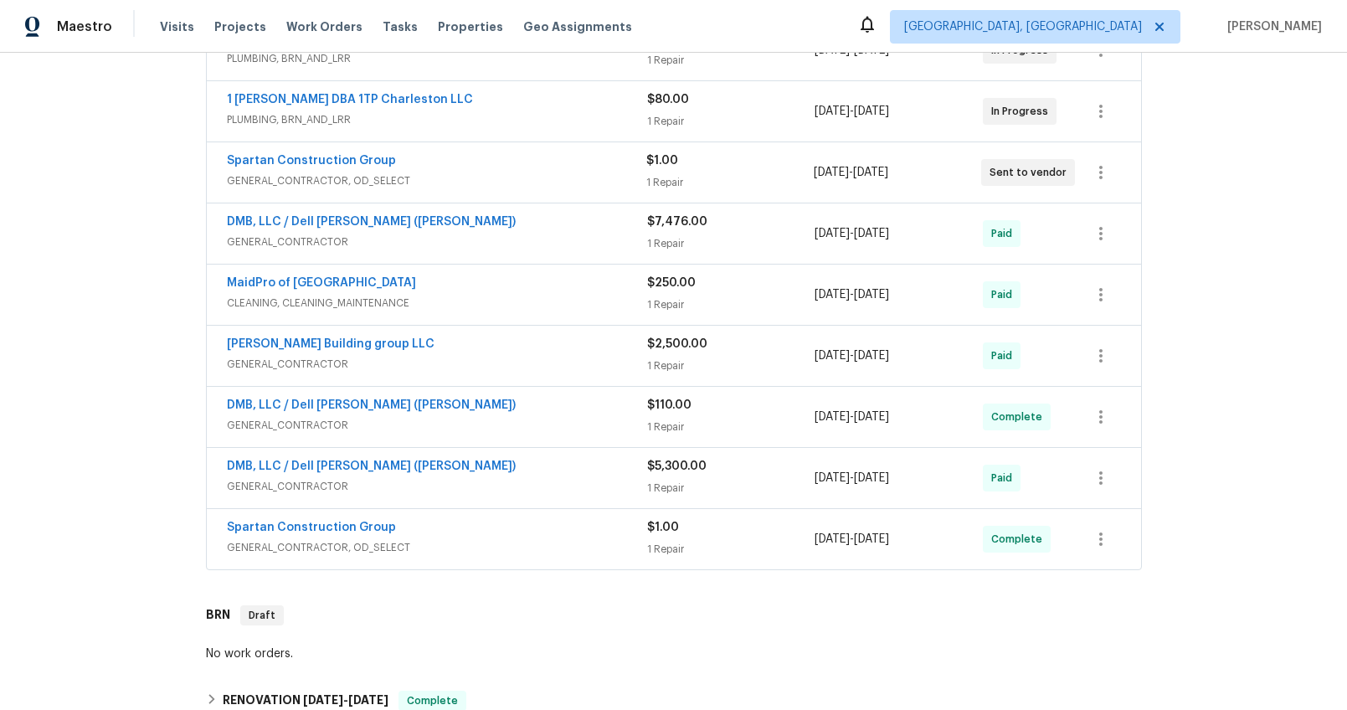
click at [497, 372] on span "GENERAL_CONTRACTOR" at bounding box center [437, 364] width 420 height 17
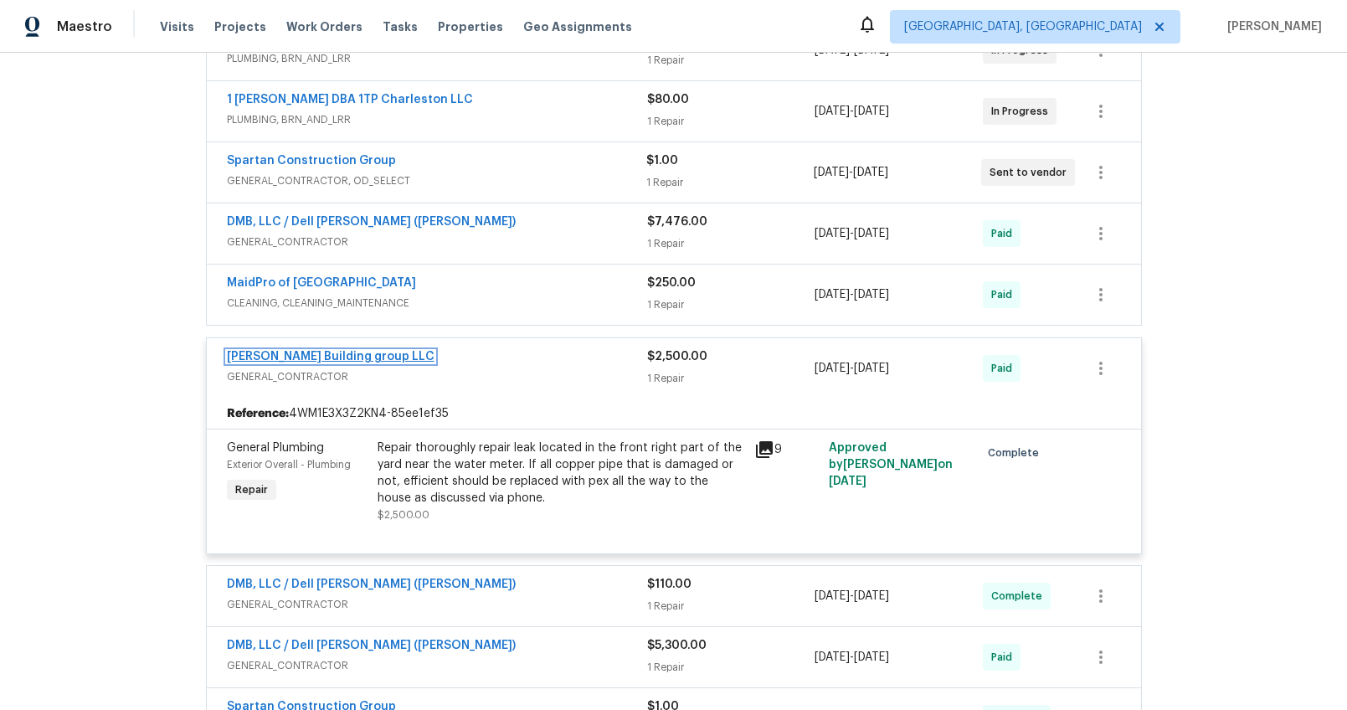
click at [360, 360] on link "Cobos Building group LLC" at bounding box center [331, 357] width 208 height 12
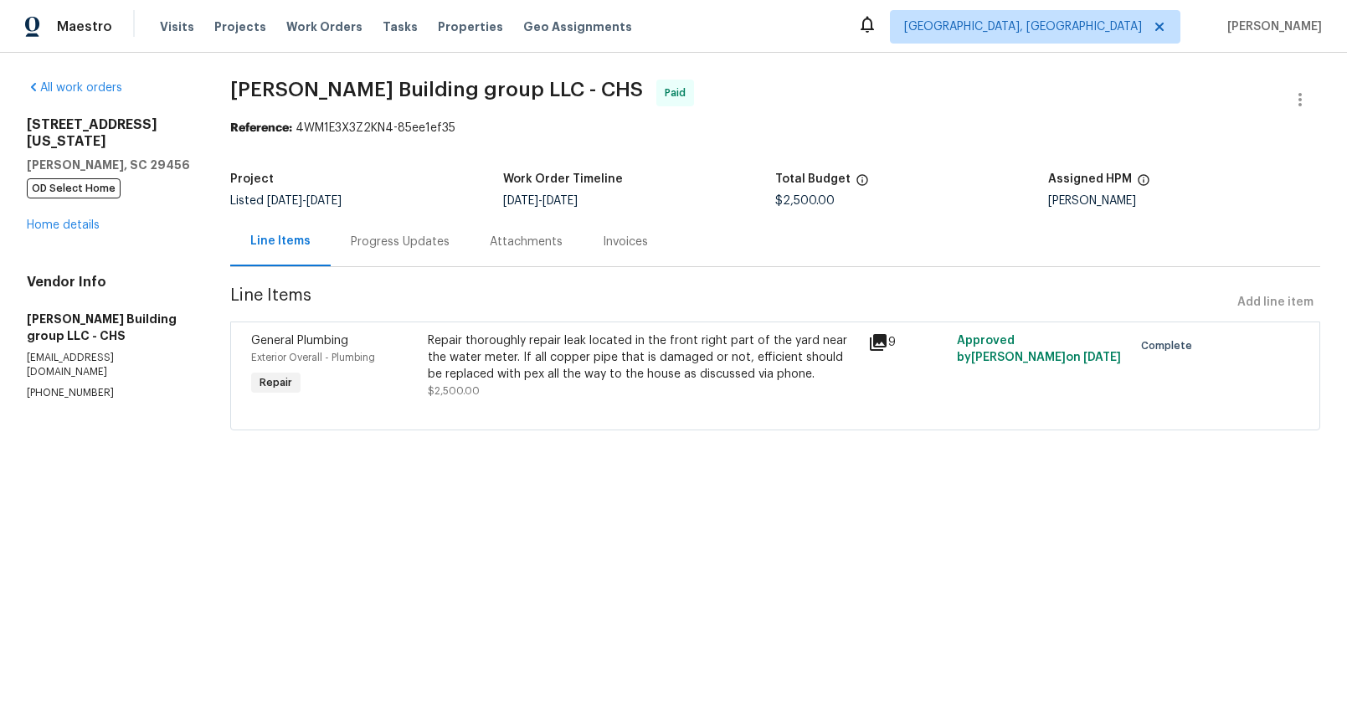
click at [405, 250] on div "Progress Updates" at bounding box center [400, 241] width 139 height 49
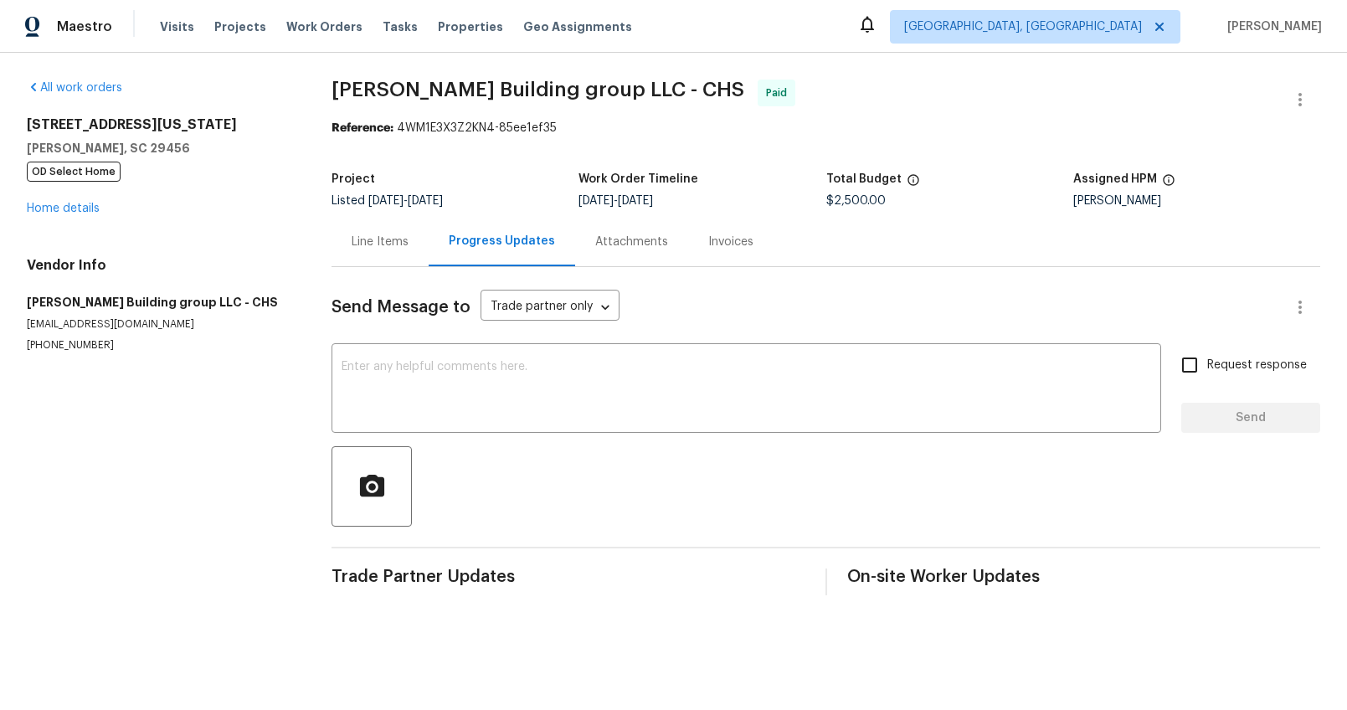
click at [390, 254] on div "Line Items" at bounding box center [380, 241] width 97 height 49
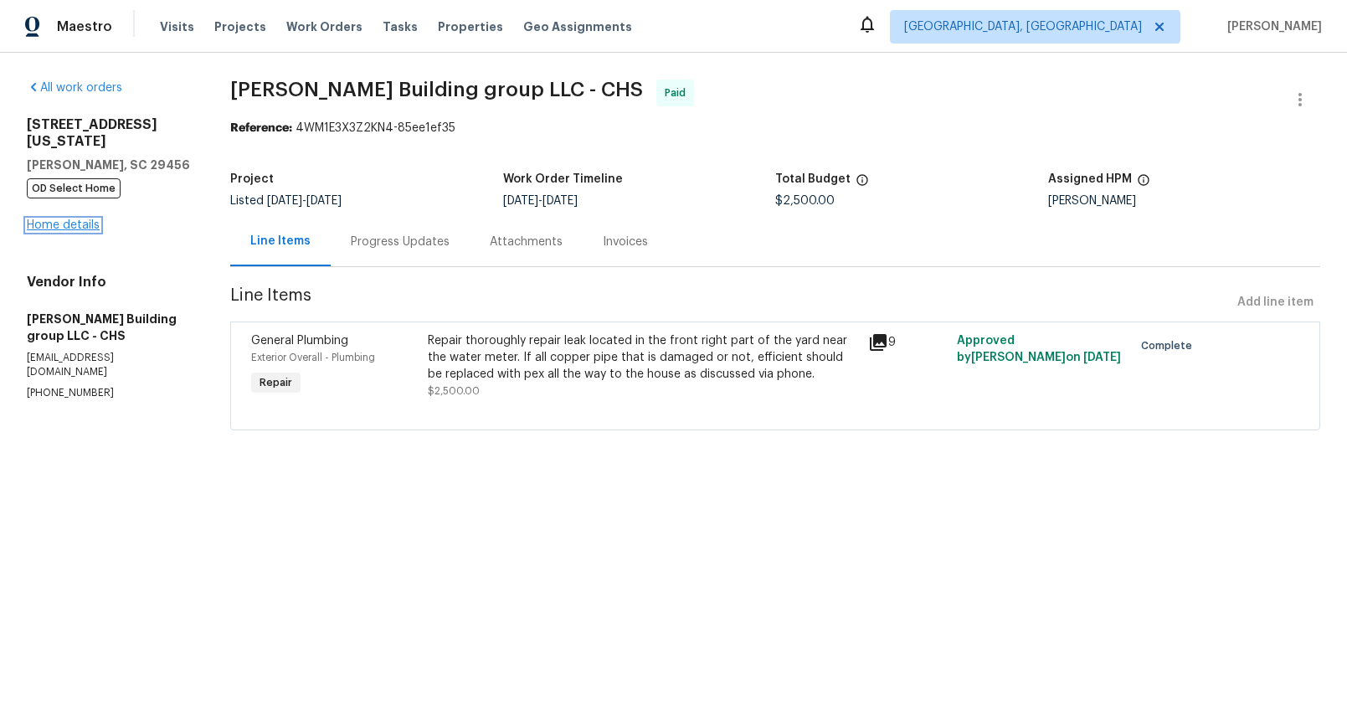
click at [75, 219] on link "Home details" at bounding box center [63, 225] width 73 height 12
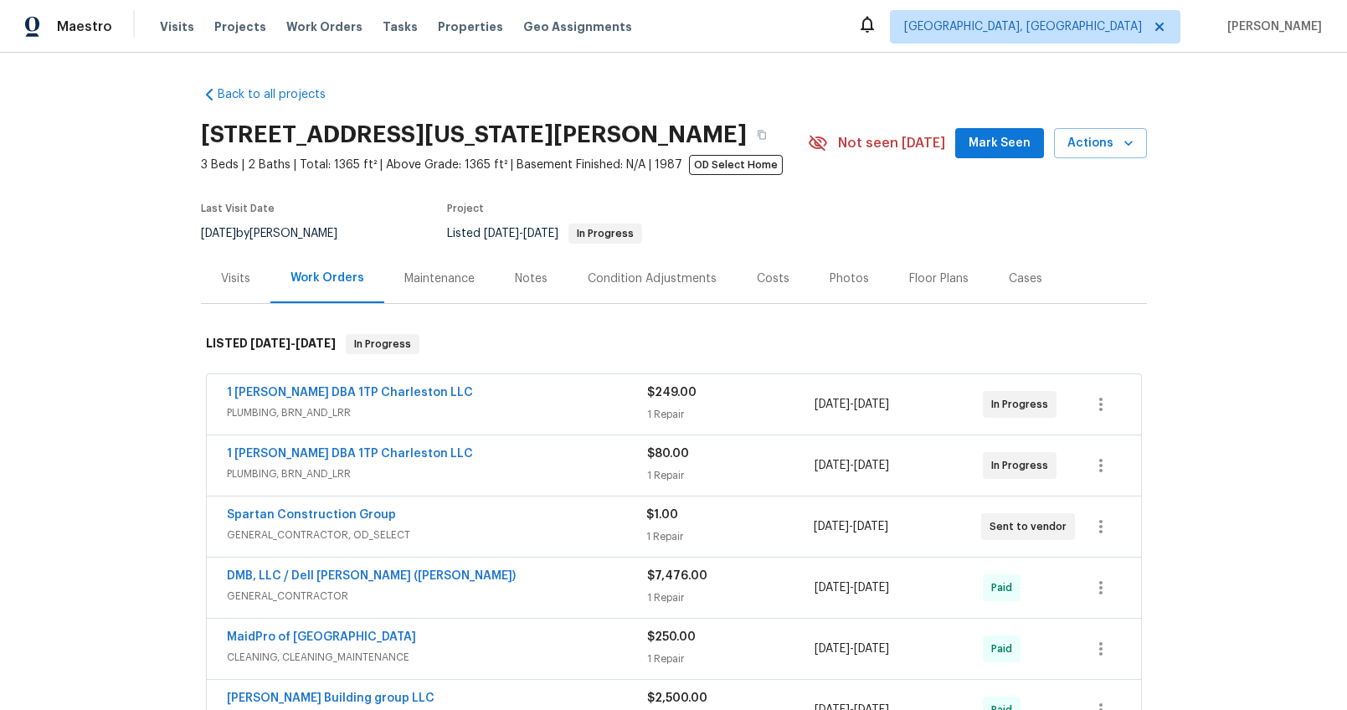
click at [764, 275] on div "Costs" at bounding box center [773, 278] width 33 height 17
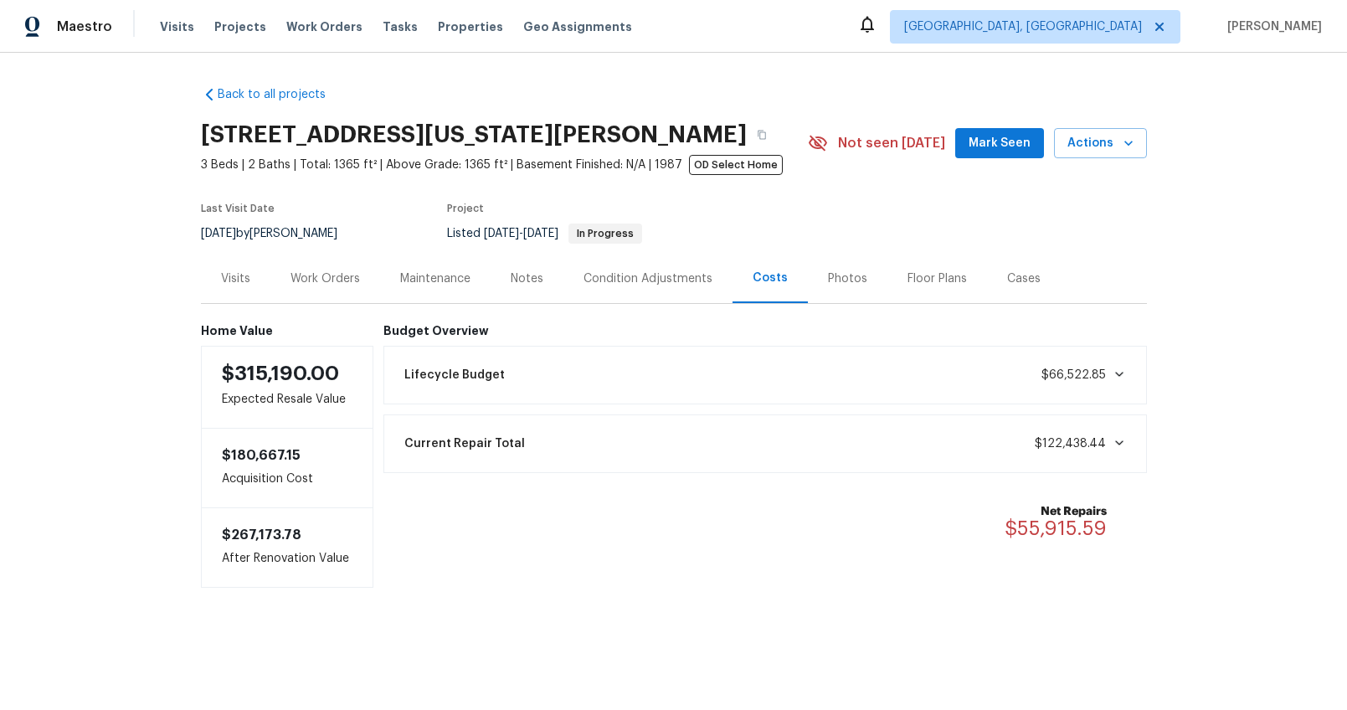
click at [327, 276] on div "Work Orders" at bounding box center [325, 278] width 69 height 17
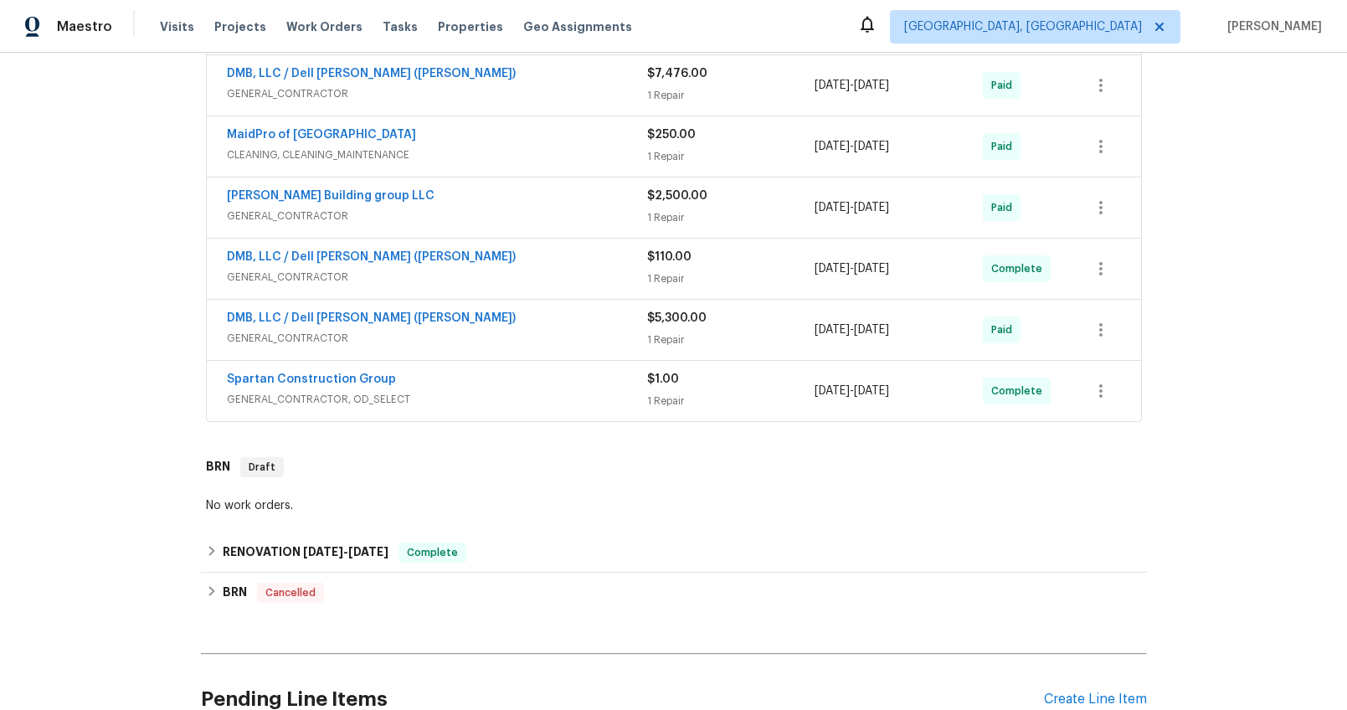
scroll to position [403, 0]
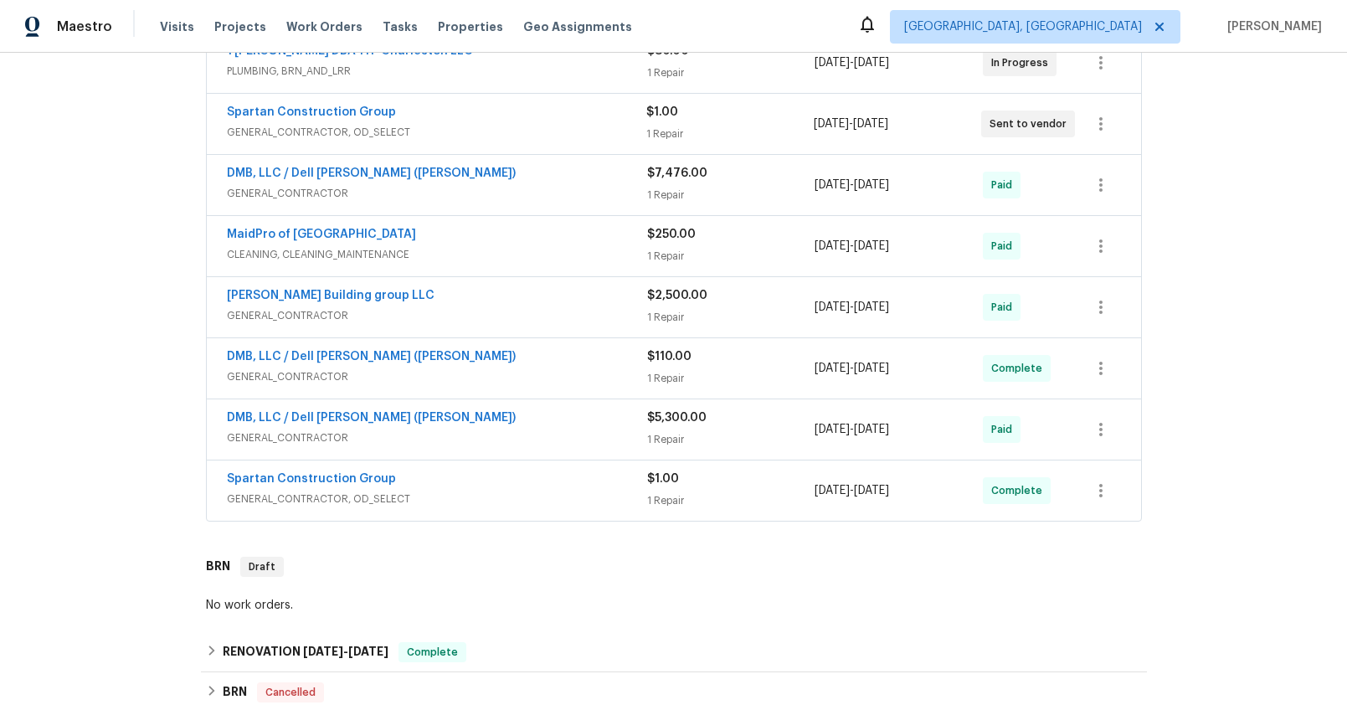
click at [520, 480] on div "Spartan Construction Group" at bounding box center [437, 481] width 420 height 20
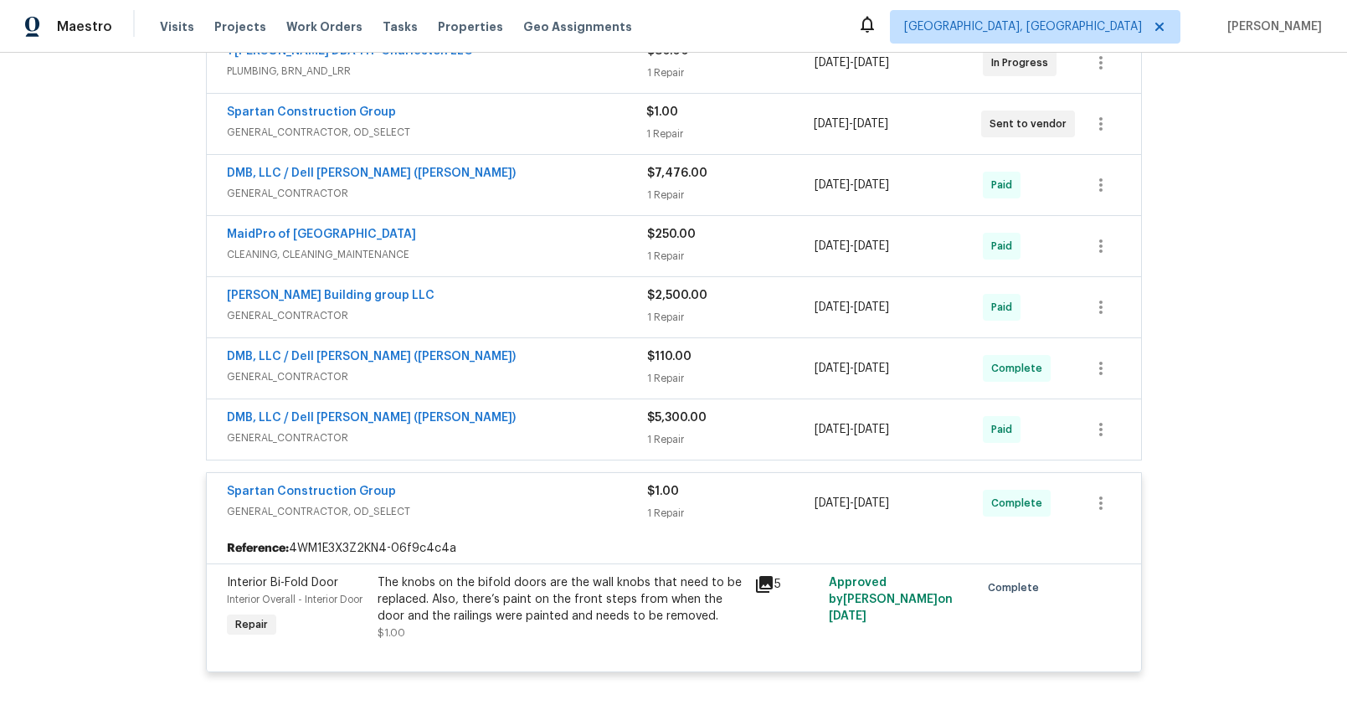
click at [520, 480] on div "Spartan Construction Group GENERAL_CONTRACTOR, OD_SELECT $1.00 1 Repair 7/8/202…" at bounding box center [674, 503] width 934 height 60
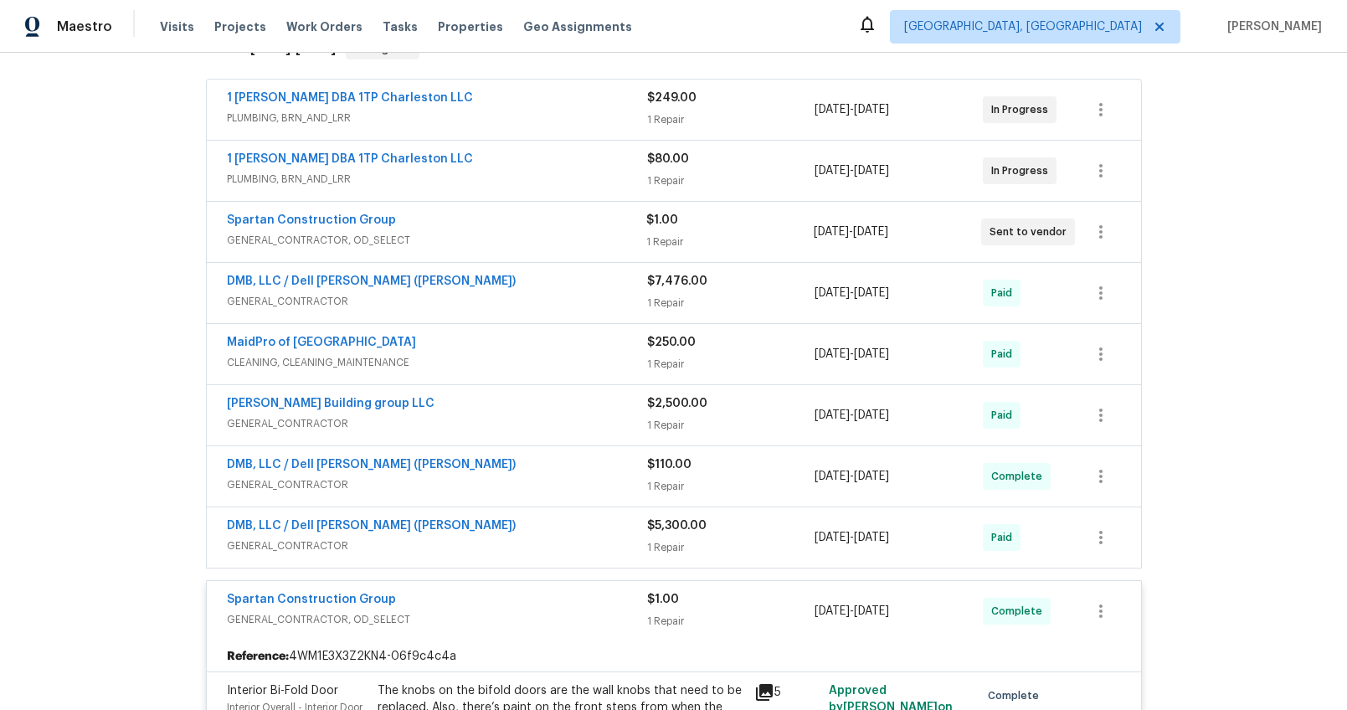
scroll to position [0, 0]
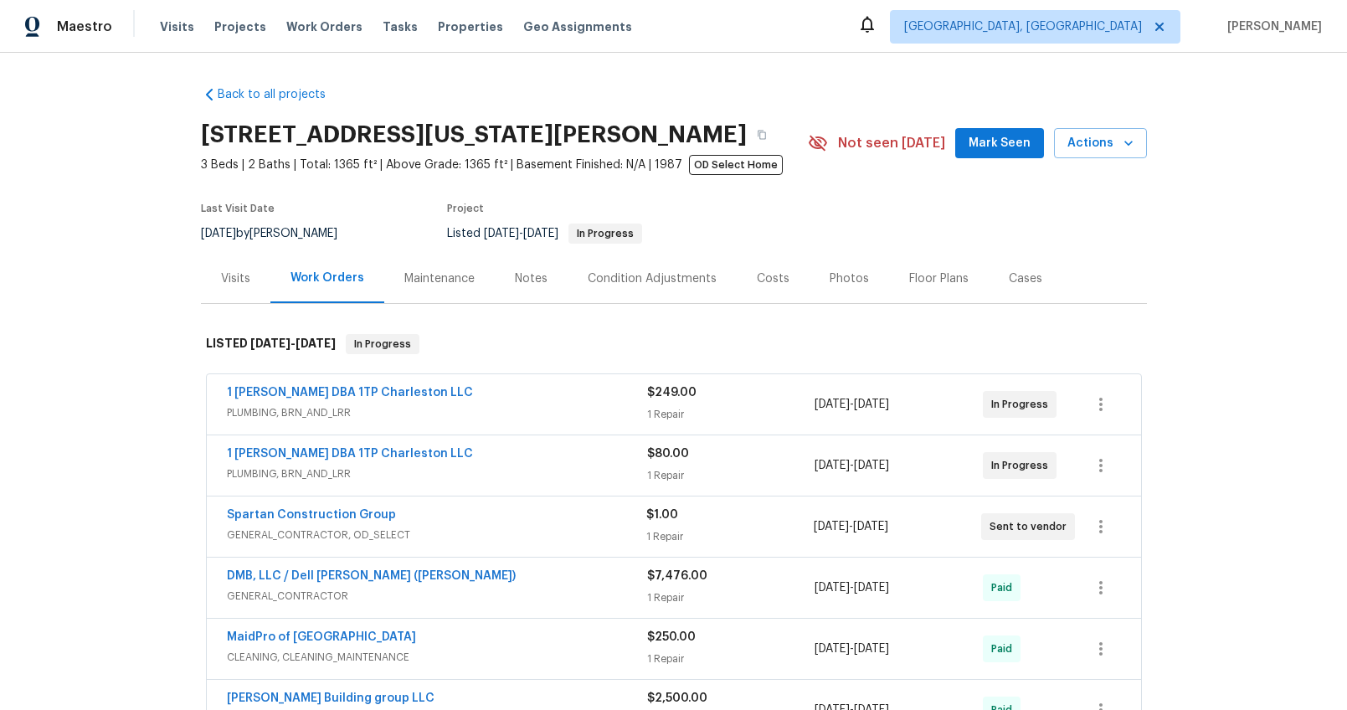
click at [224, 288] on div "Visits" at bounding box center [235, 278] width 69 height 49
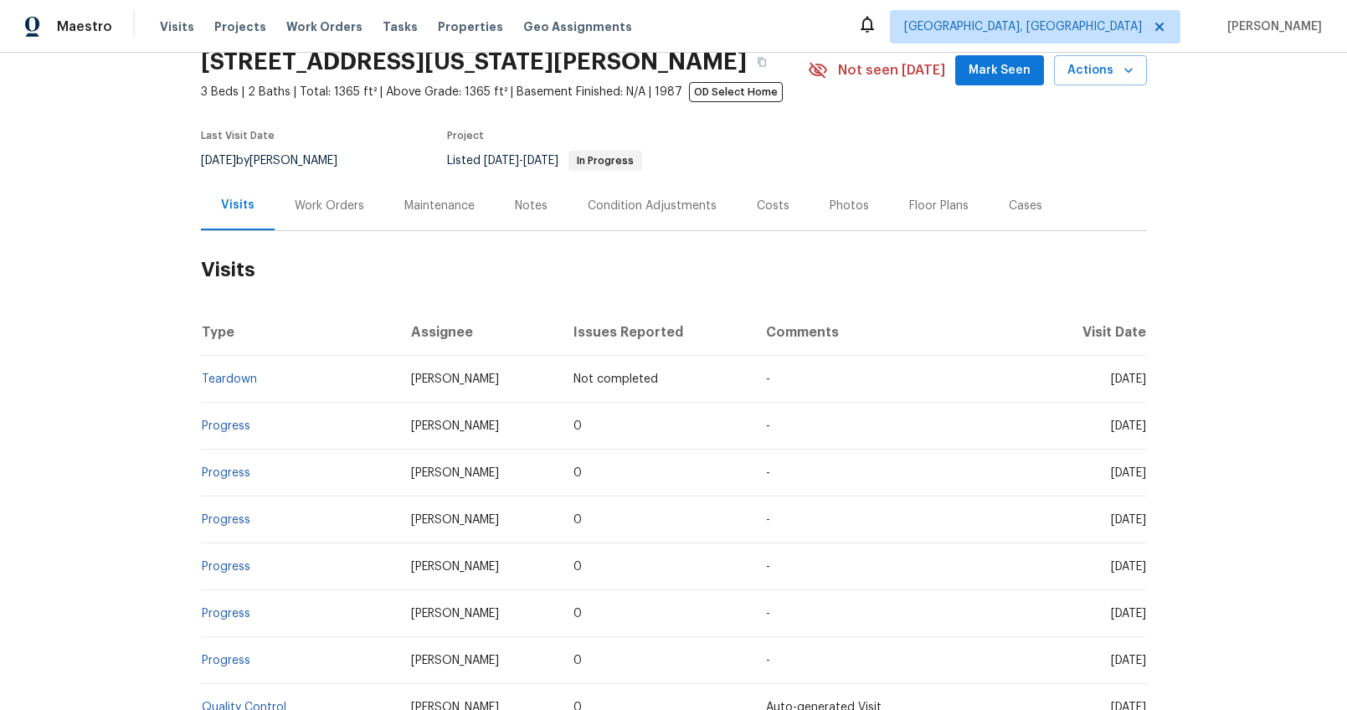
scroll to position [141, 0]
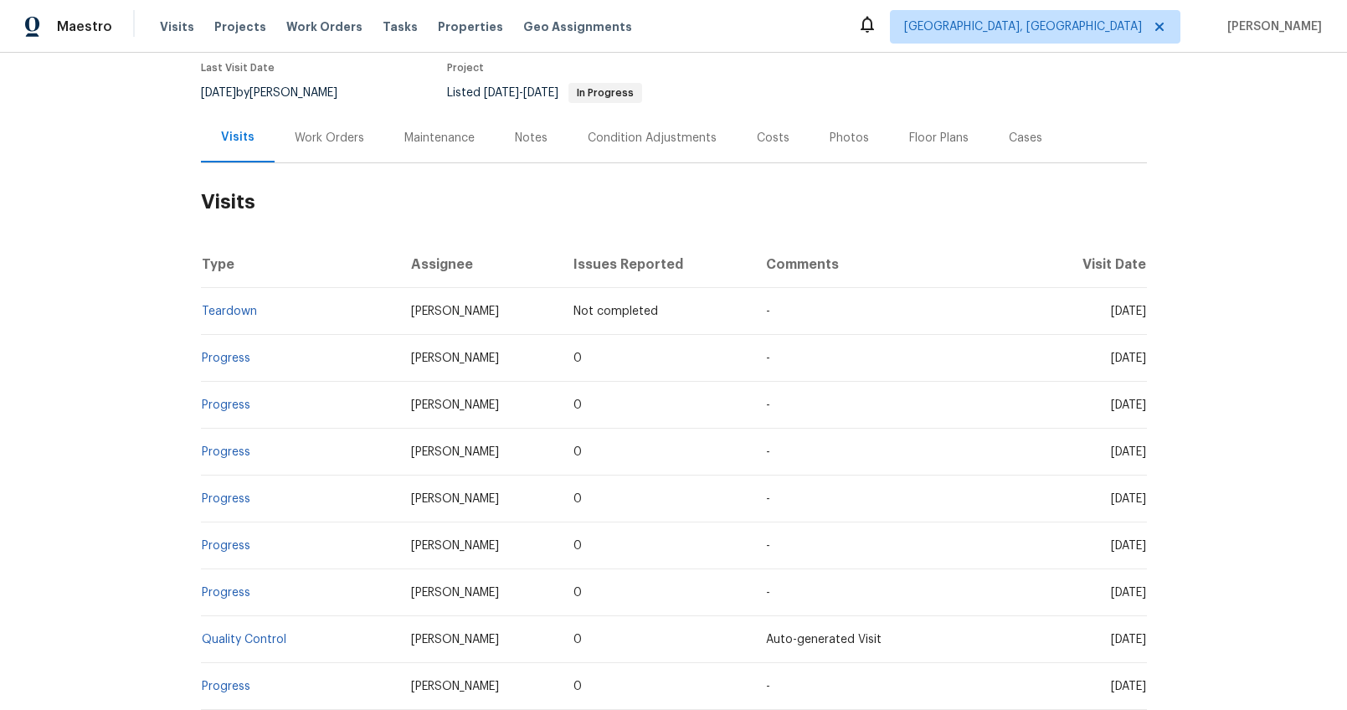
click at [519, 163] on h2 "Visits" at bounding box center [674, 202] width 946 height 78
click at [523, 157] on div "Notes" at bounding box center [531, 137] width 73 height 49
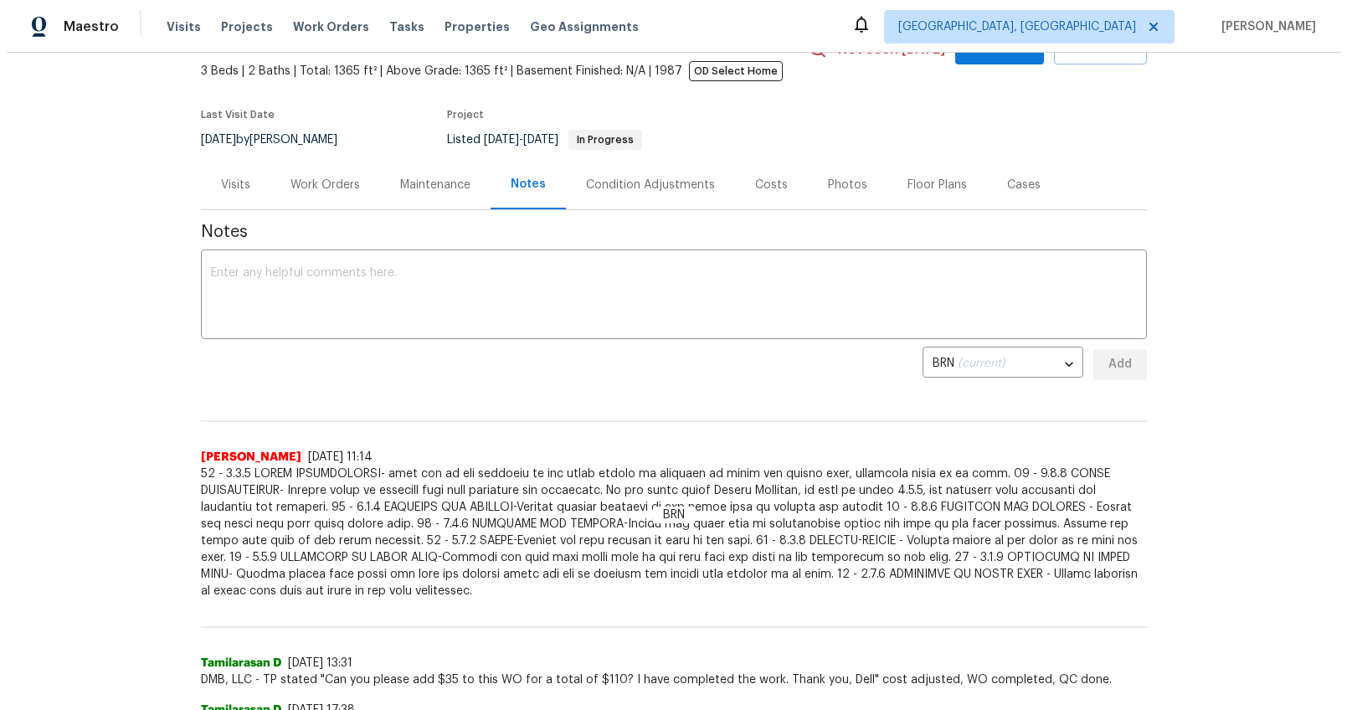
scroll to position [13, 0]
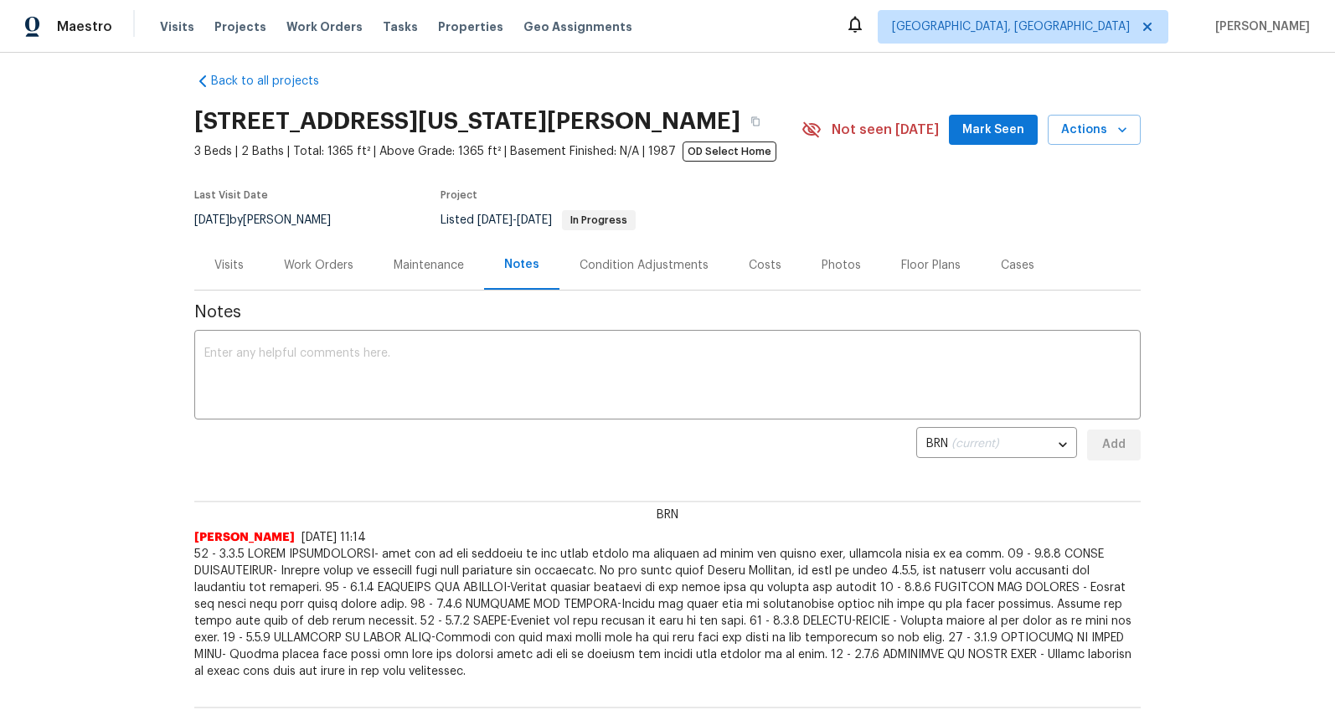
click at [331, 281] on div "Work Orders" at bounding box center [319, 264] width 110 height 49
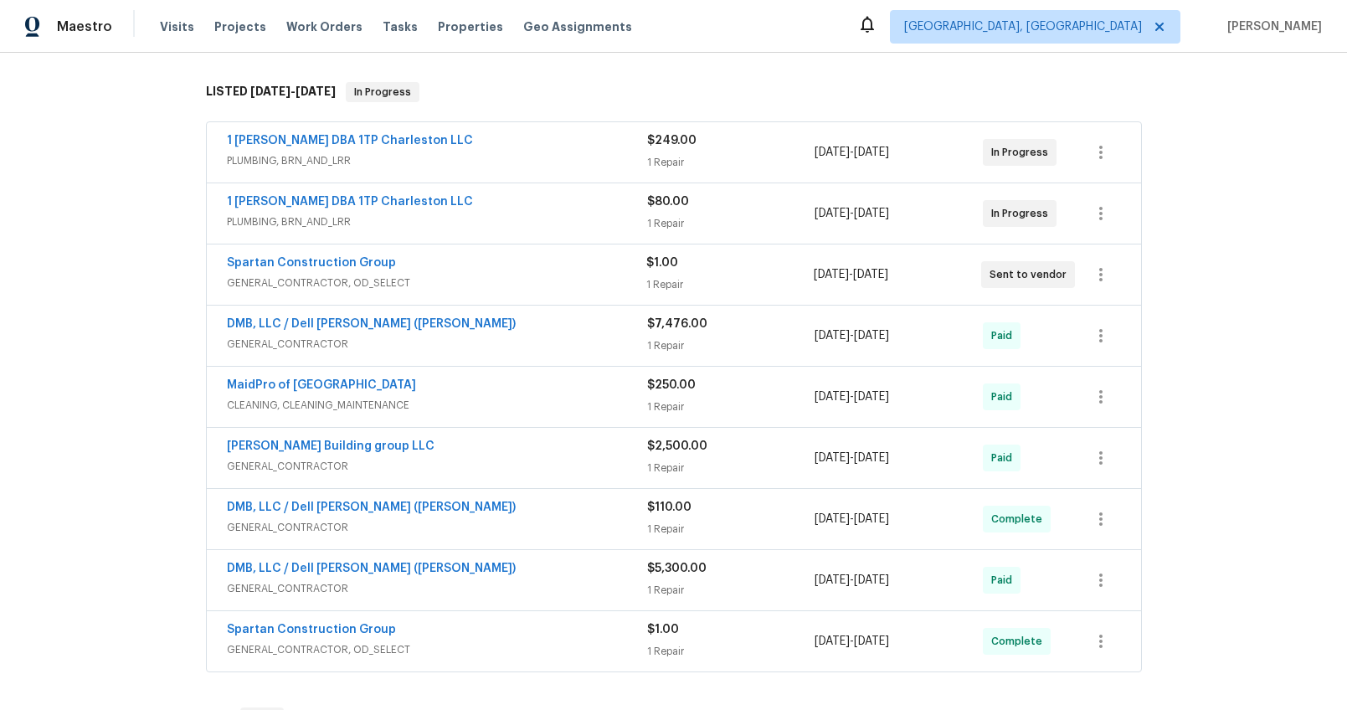
scroll to position [270, 0]
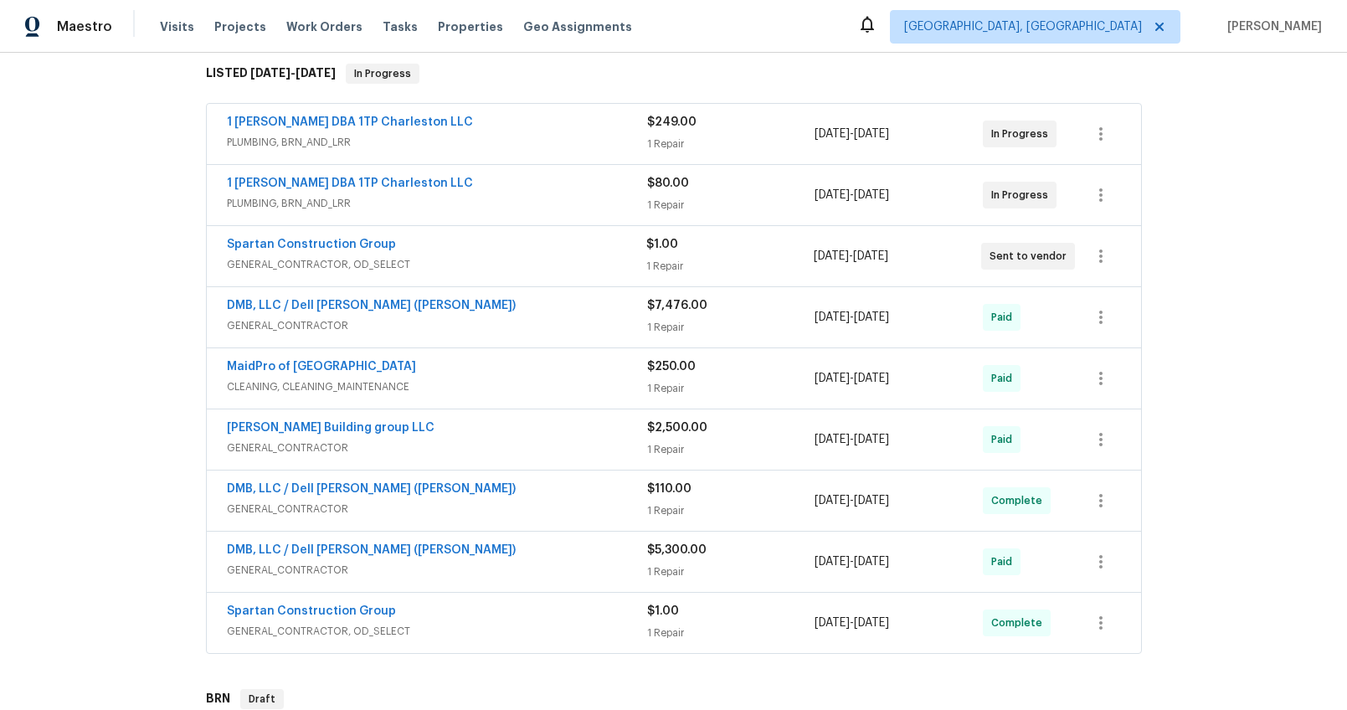
click at [407, 577] on span "GENERAL_CONTRACTOR" at bounding box center [437, 570] width 420 height 17
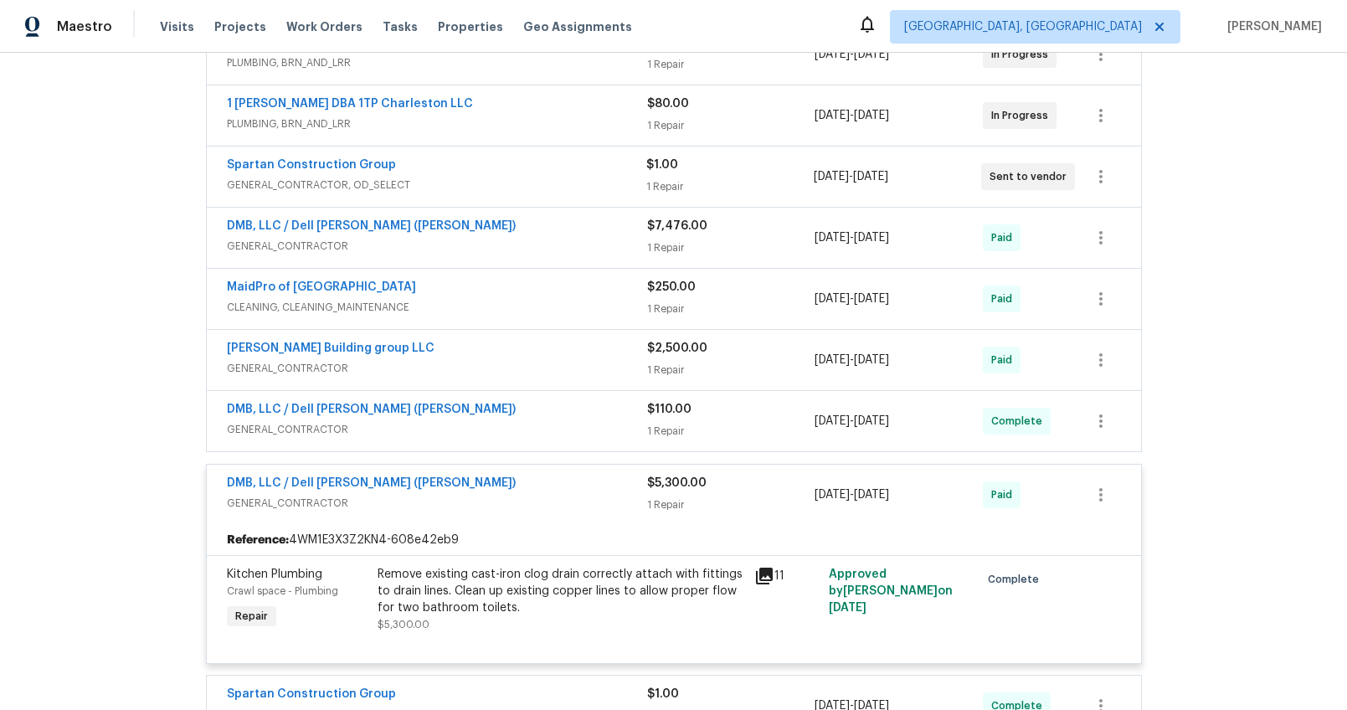
scroll to position [358, 0]
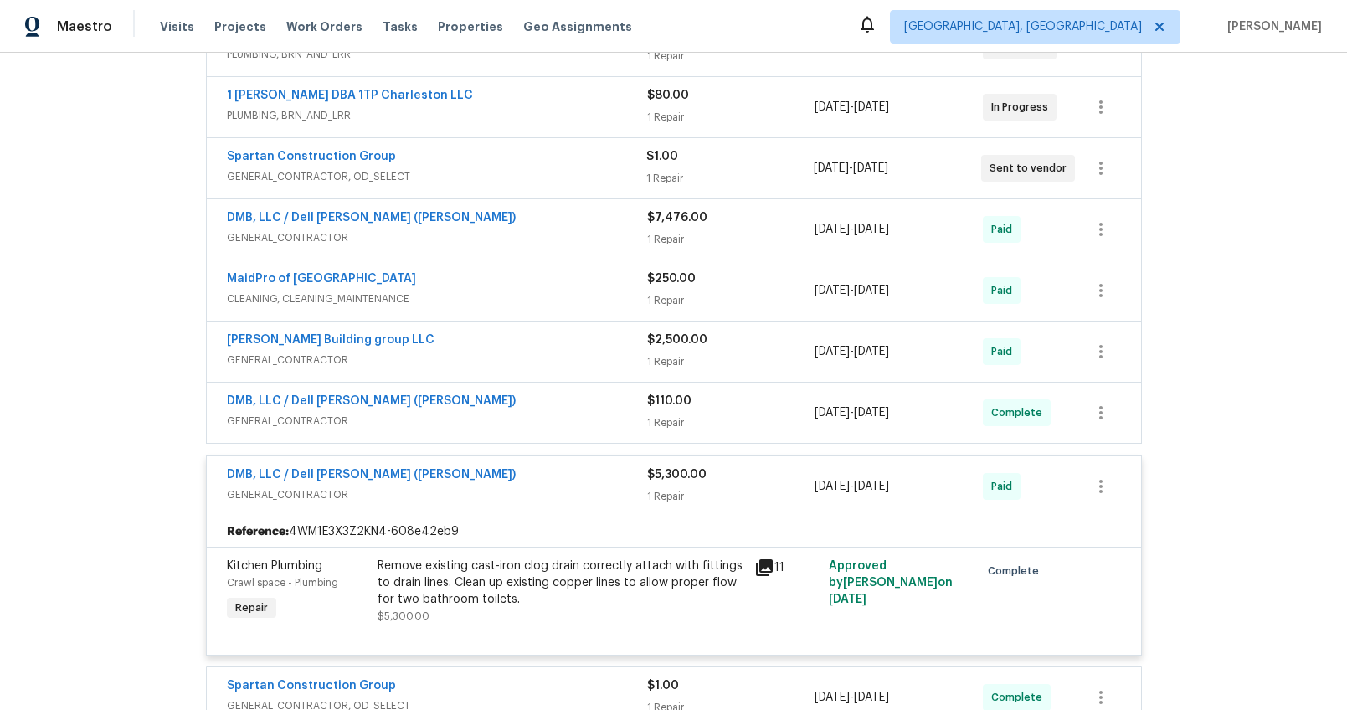
click at [556, 502] on span "GENERAL_CONTRACTOR" at bounding box center [437, 494] width 420 height 17
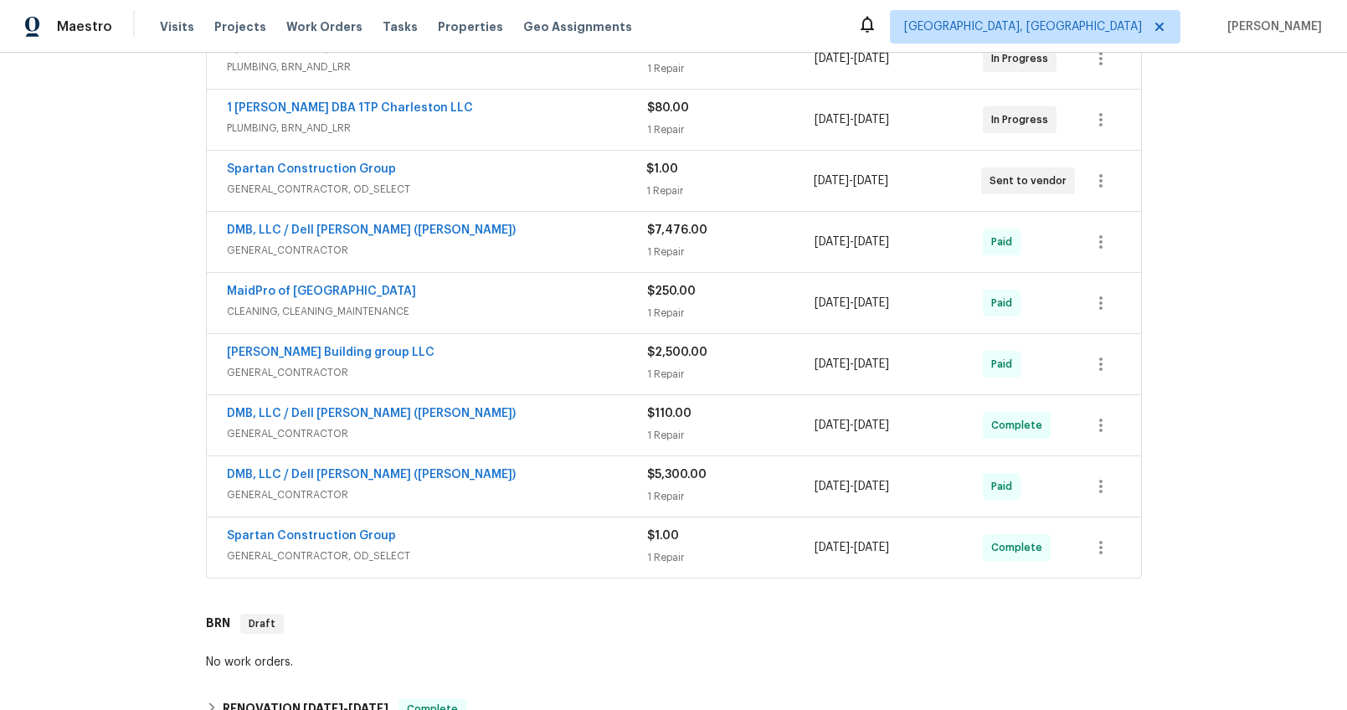
scroll to position [318, 0]
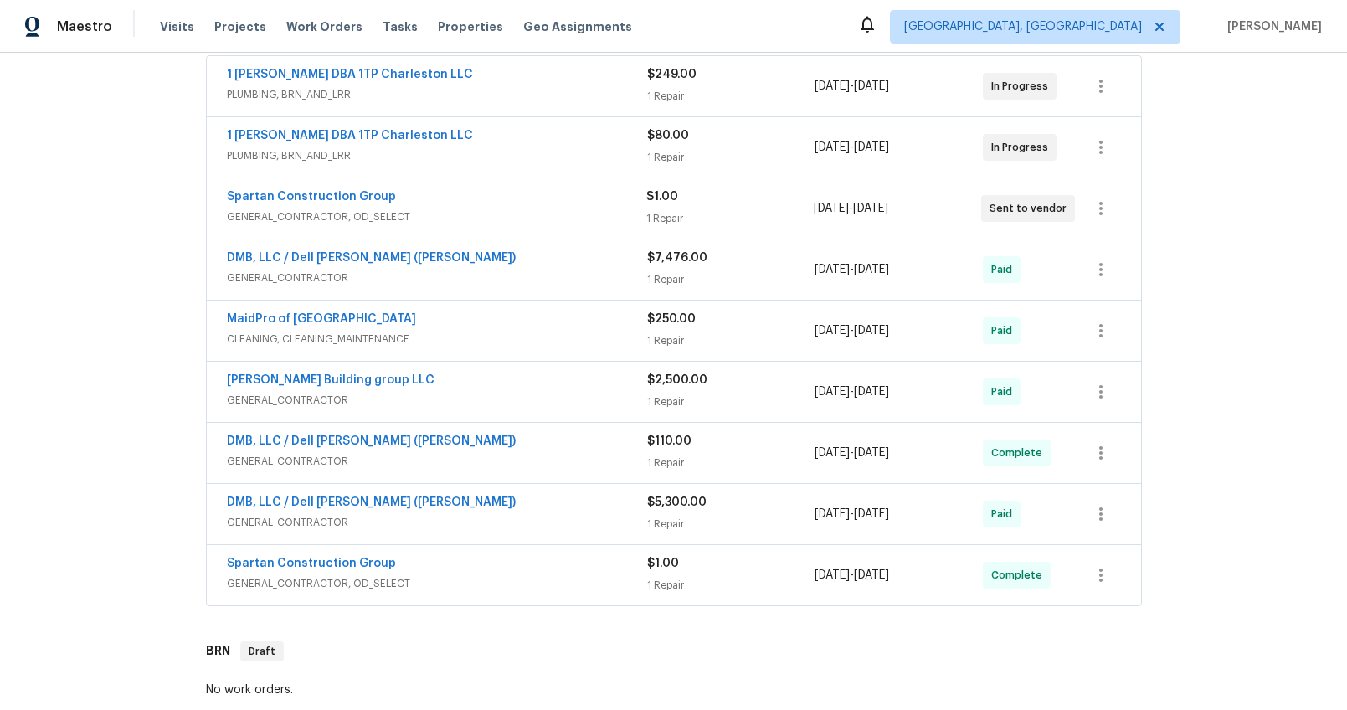
click at [461, 512] on div "DMB, LLC / Dell Bryson (Heise)" at bounding box center [437, 504] width 420 height 20
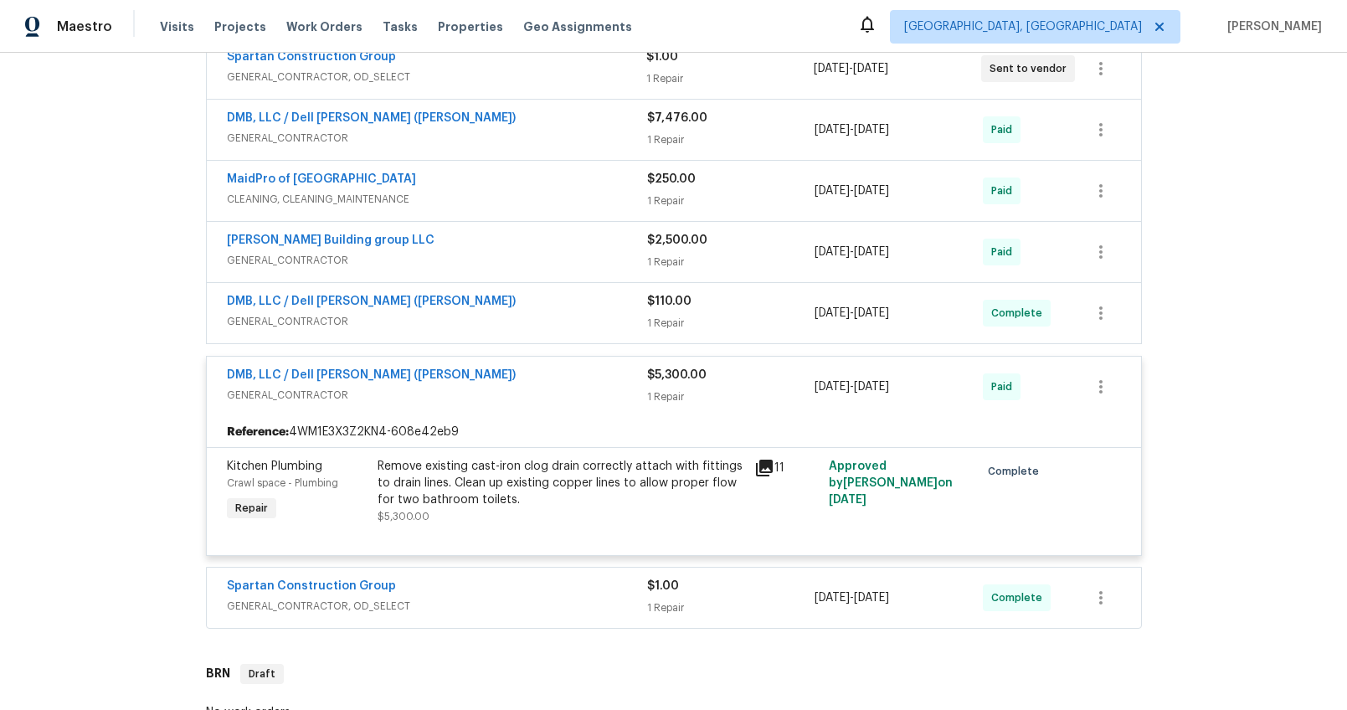
scroll to position [471, 0]
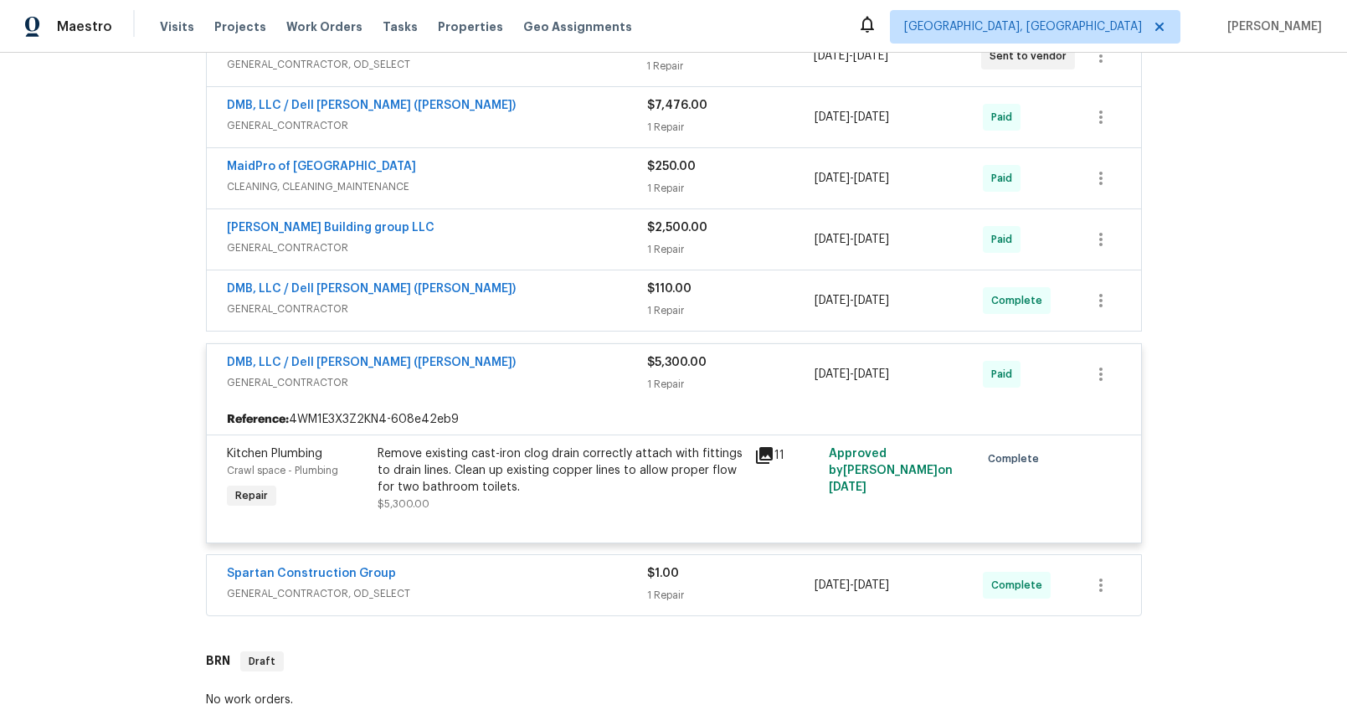
click at [378, 452] on div "Remove existing cast-iron clog drain correctly attach with fittings to drain li…" at bounding box center [561, 470] width 367 height 50
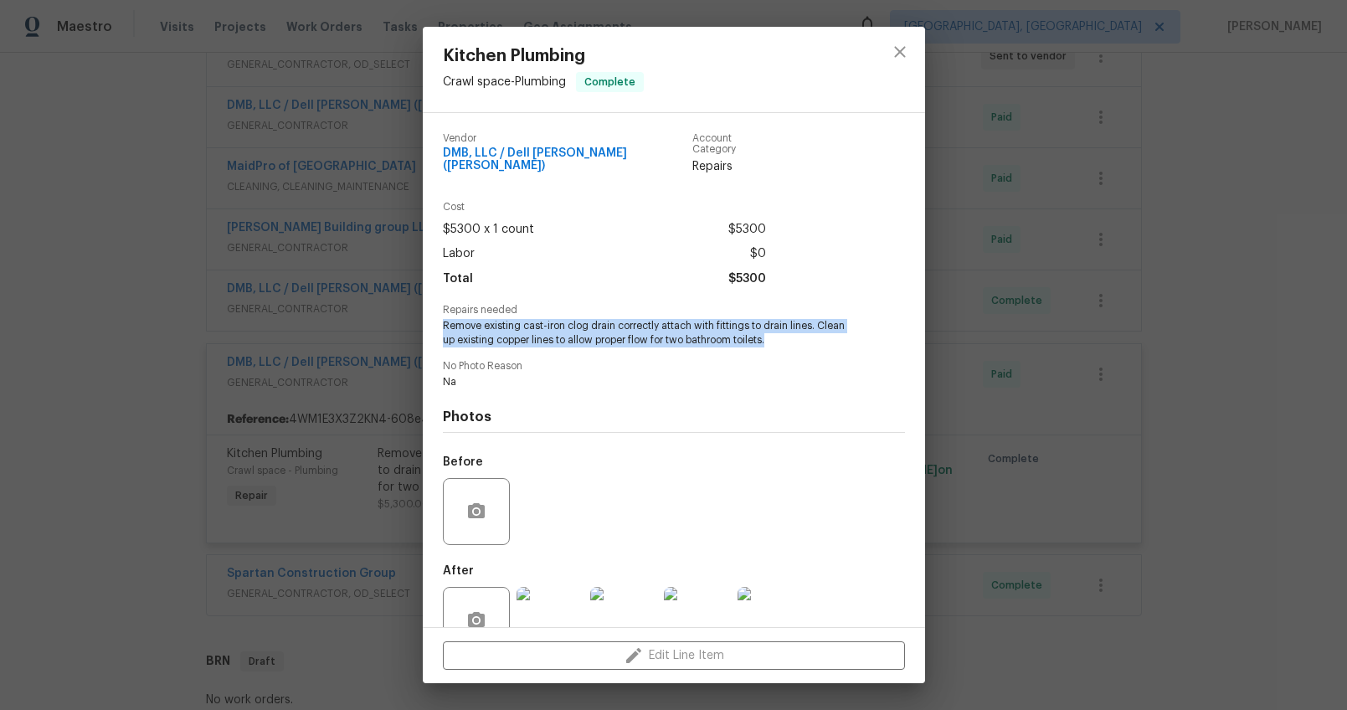
drag, startPoint x: 445, startPoint y: 316, endPoint x: 789, endPoint y: 330, distance: 344.4
click at [789, 330] on span "Remove existing cast-iron clog drain correctly attach with fittings to drain li…" at bounding box center [651, 333] width 416 height 28
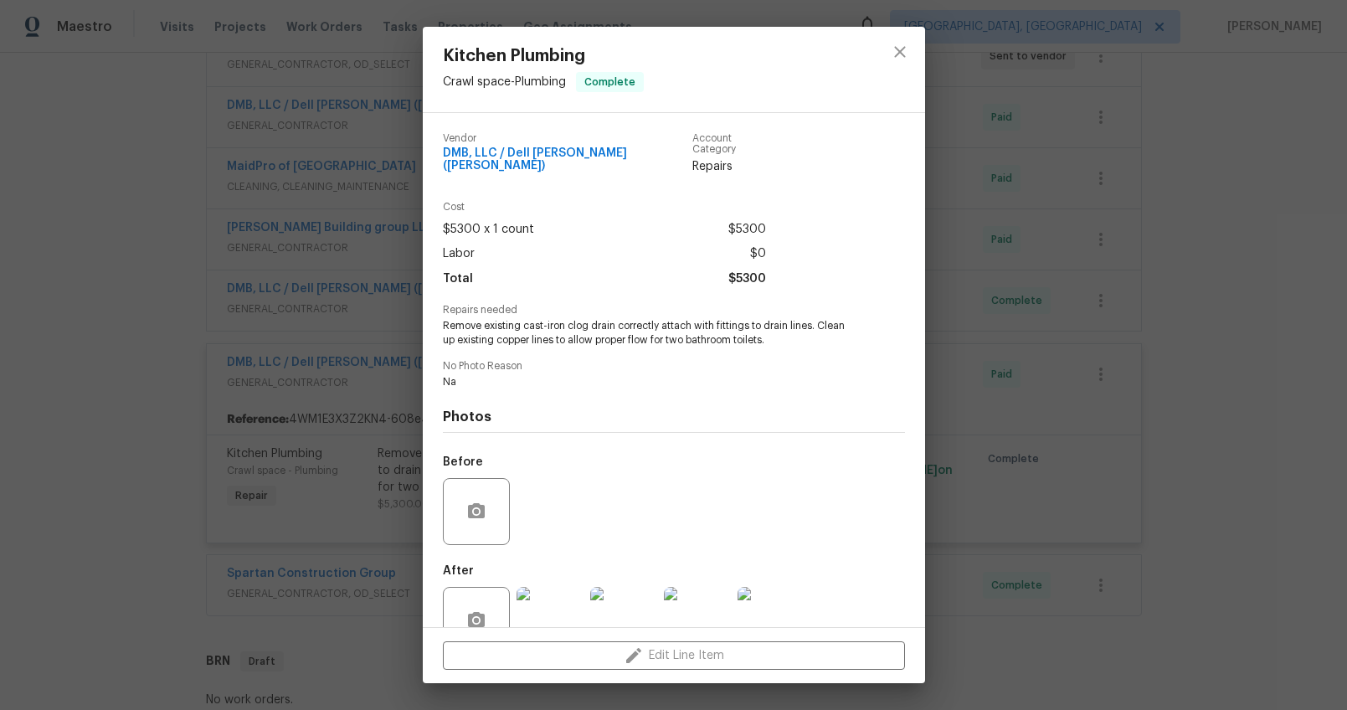
click at [244, 445] on div "Kitchen Plumbing Crawl space - Plumbing Complete Vendor DMB, LLC / Dell Bryson …" at bounding box center [673, 355] width 1347 height 710
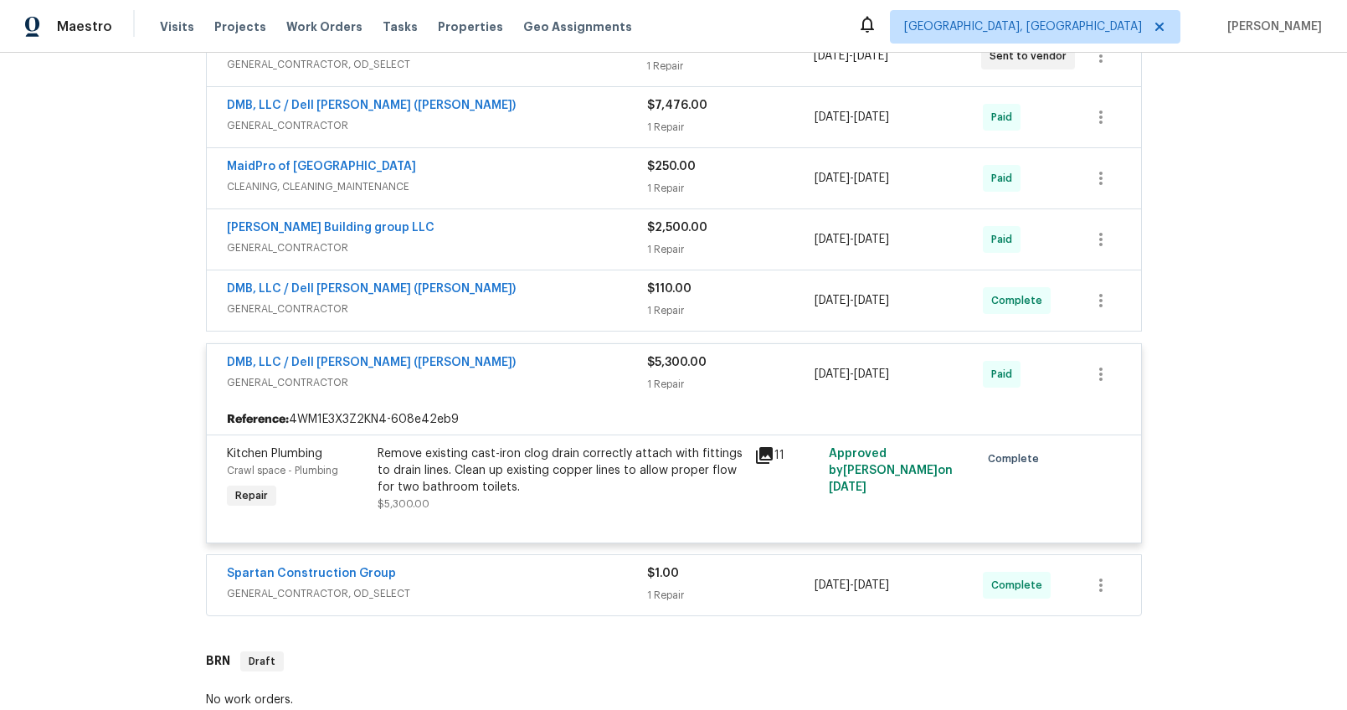
scroll to position [397, 0]
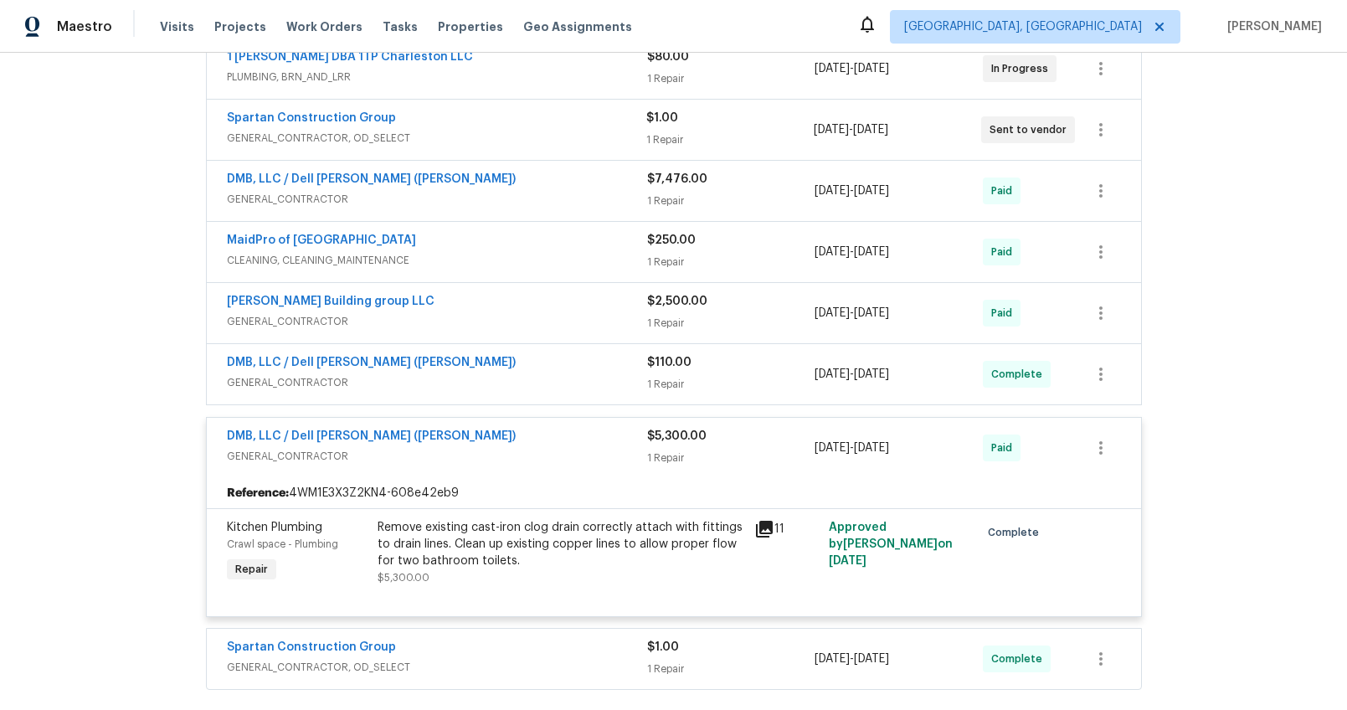
click at [416, 383] on span "GENERAL_CONTRACTOR" at bounding box center [437, 382] width 420 height 17
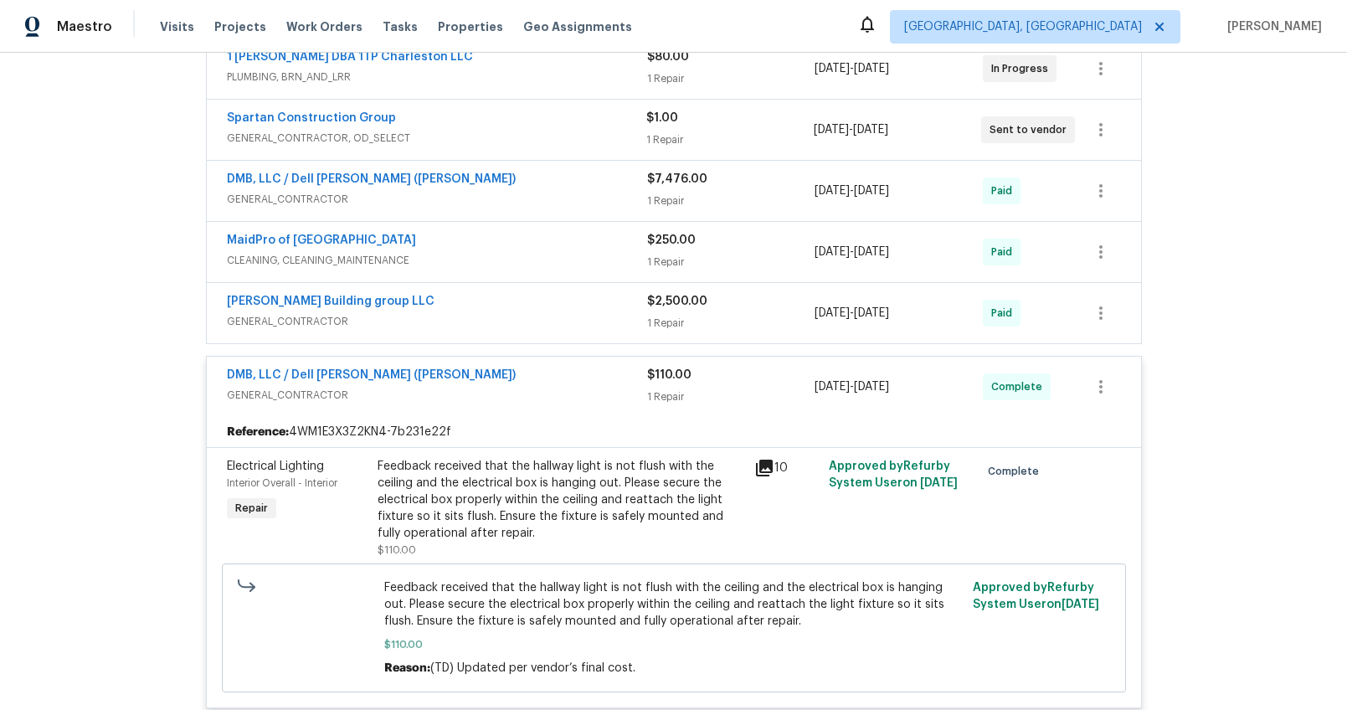
click at [420, 383] on div "DMB, LLC / Dell Bryson (Heise)" at bounding box center [437, 377] width 420 height 20
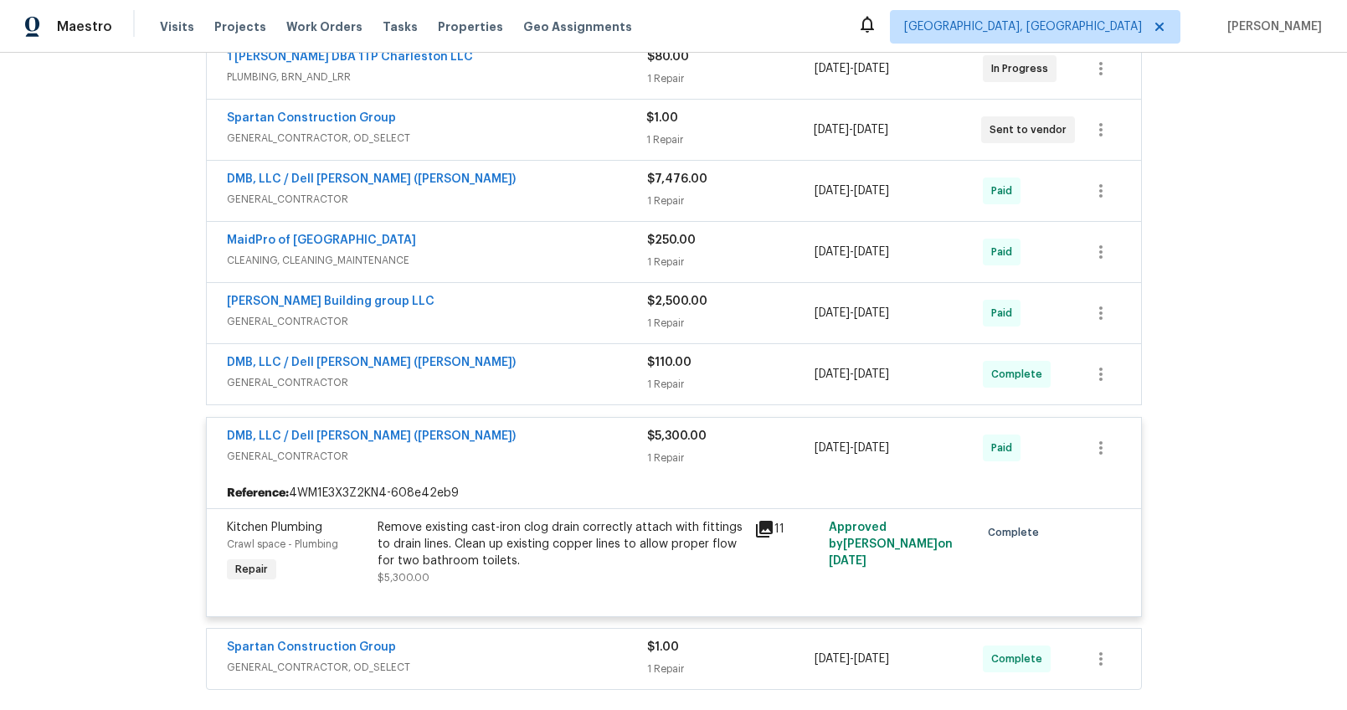
click at [419, 326] on span "GENERAL_CONTRACTOR" at bounding box center [437, 321] width 420 height 17
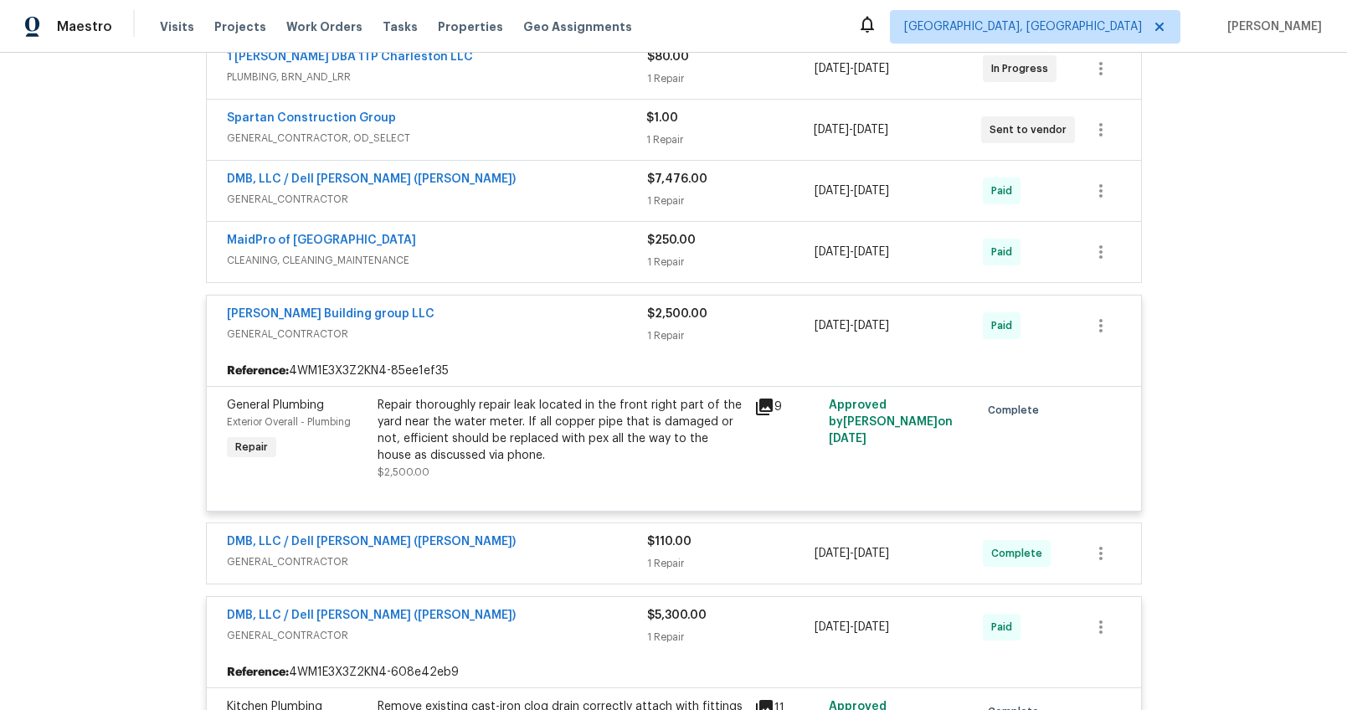
click at [419, 326] on span "GENERAL_CONTRACTOR" at bounding box center [437, 334] width 420 height 17
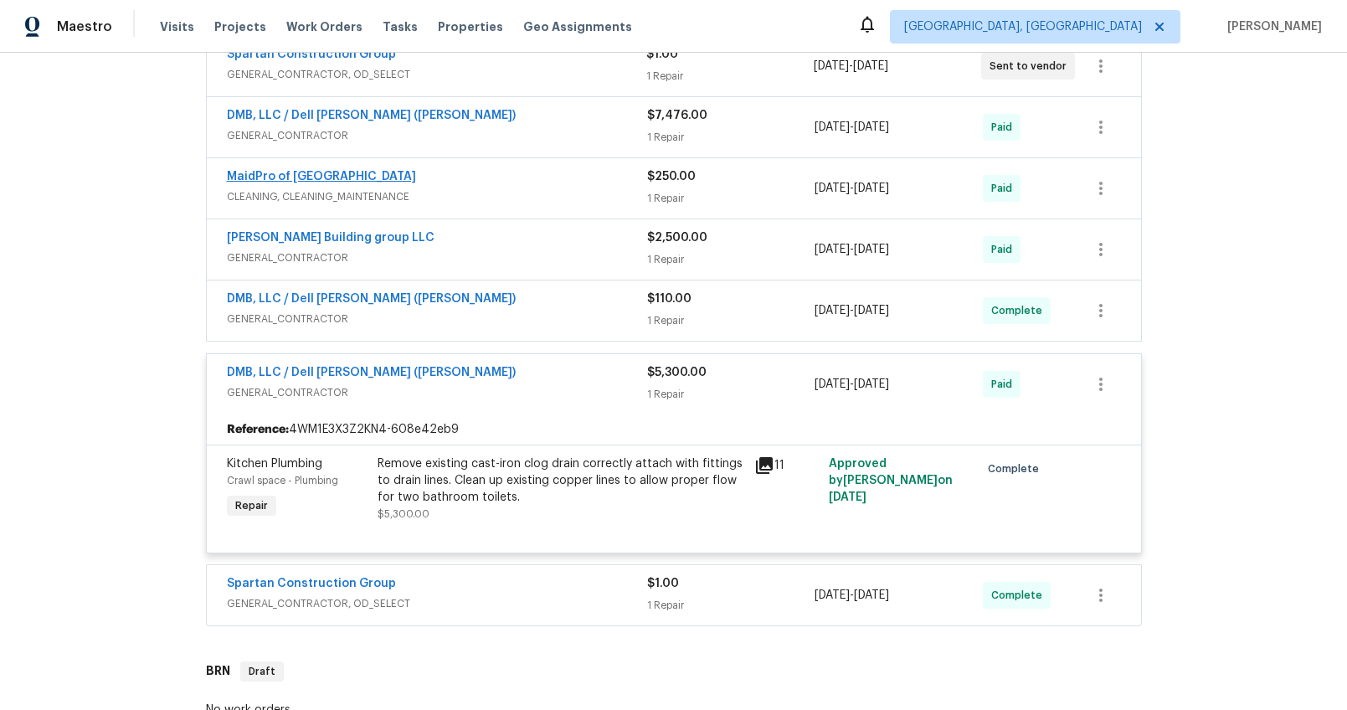
scroll to position [399, 0]
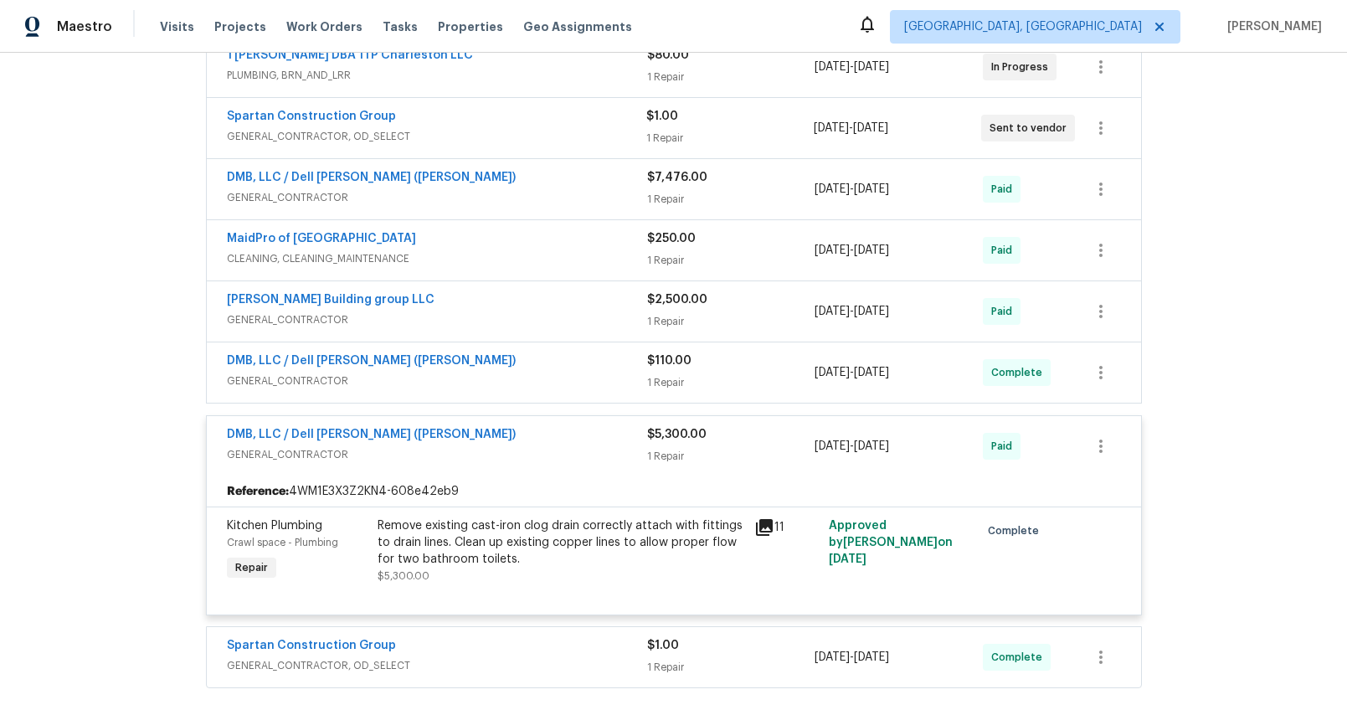
click at [481, 452] on span "GENERAL_CONTRACTOR" at bounding box center [437, 454] width 420 height 17
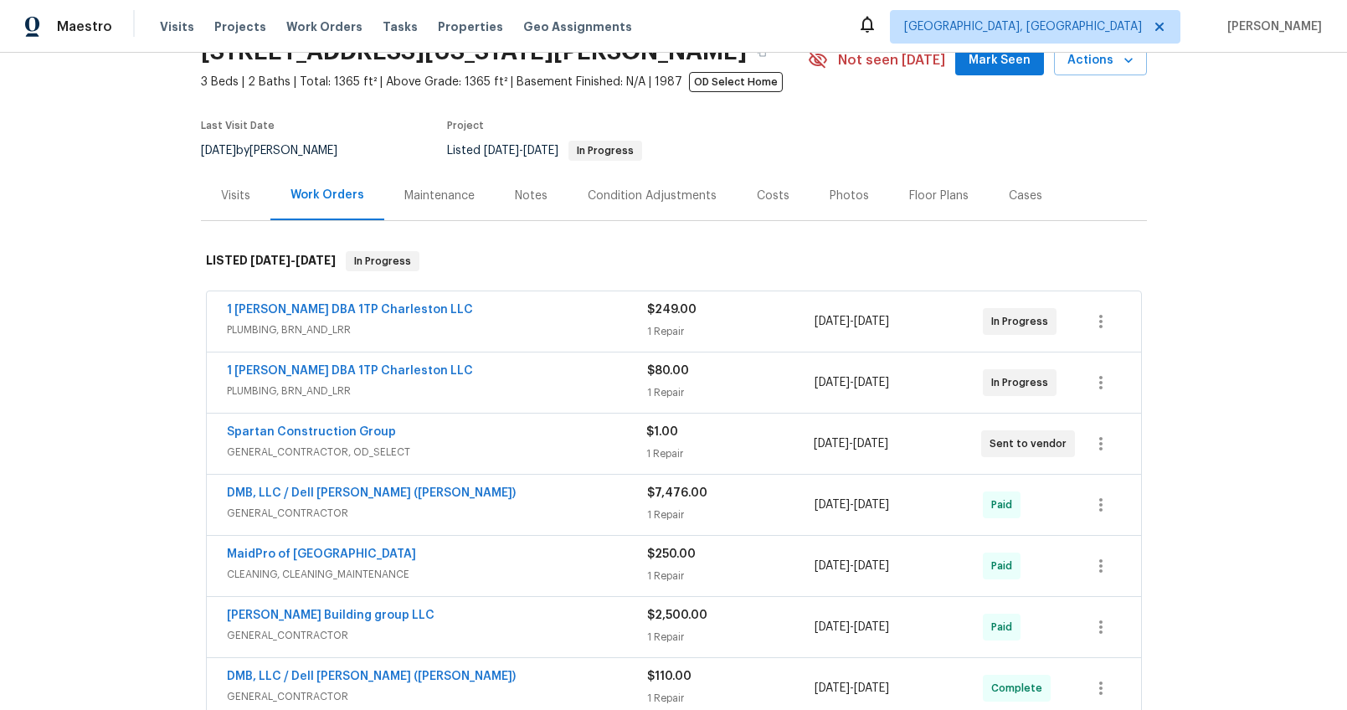
scroll to position [81, 0]
click at [471, 454] on span "GENERAL_CONTRACTOR, OD_SELECT" at bounding box center [437, 453] width 420 height 17
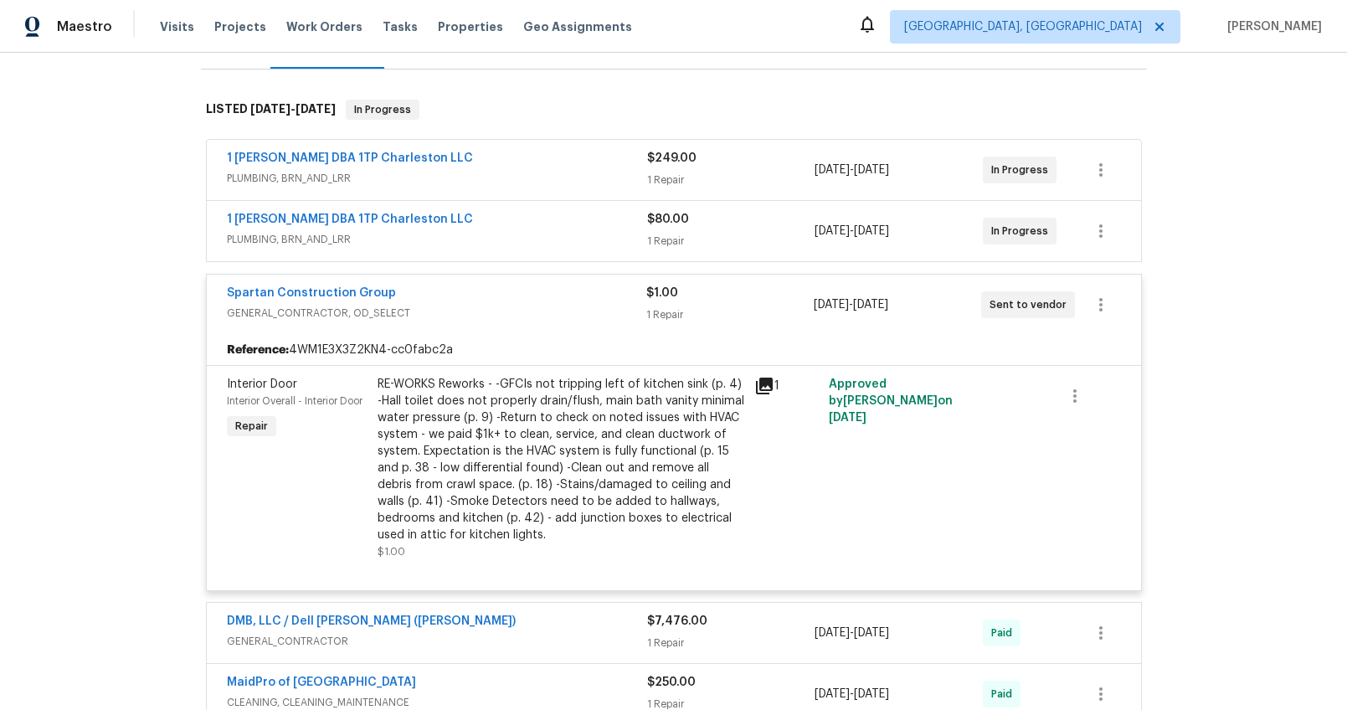
scroll to position [253, 0]
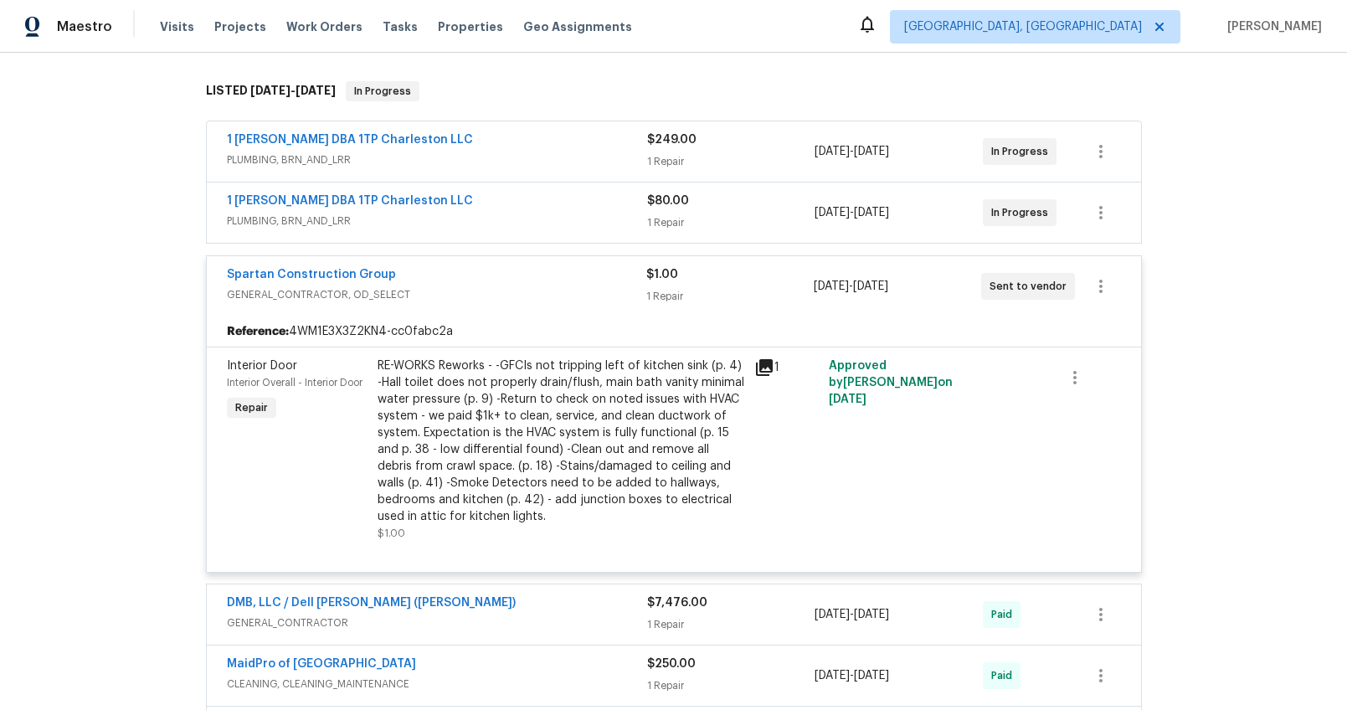
click at [475, 299] on span "GENERAL_CONTRACTOR, OD_SELECT" at bounding box center [437, 294] width 420 height 17
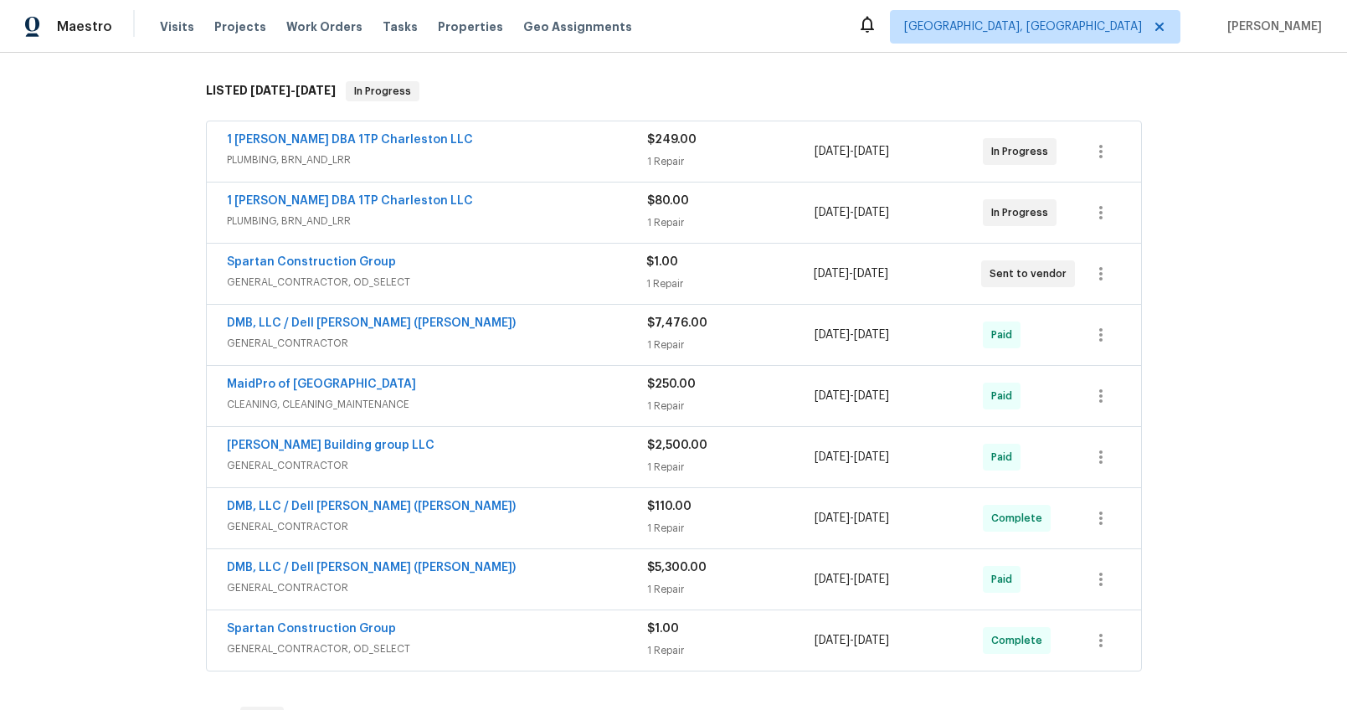
click at [507, 210] on div "1 Tom Plumber DBA 1TP Charleston LLC" at bounding box center [437, 203] width 420 height 20
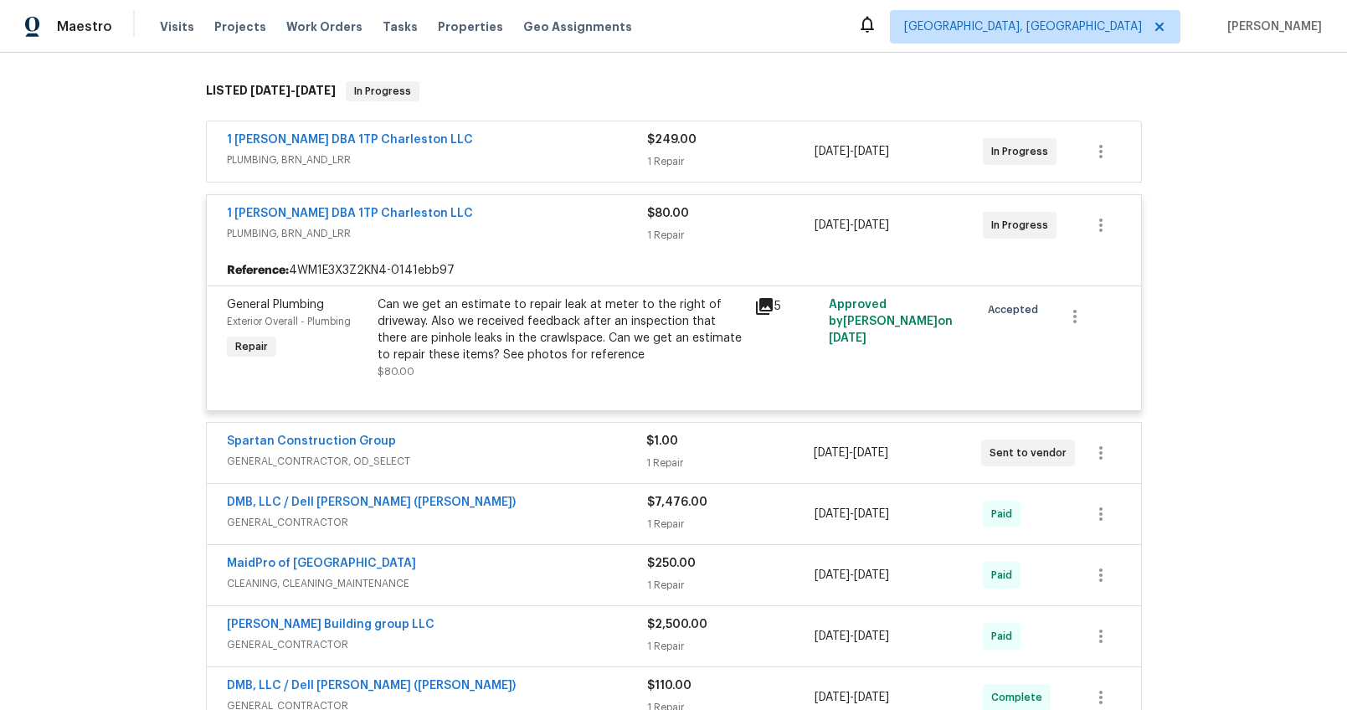
click at [519, 149] on div "1 Tom Plumber DBA 1TP Charleston LLC" at bounding box center [437, 141] width 420 height 20
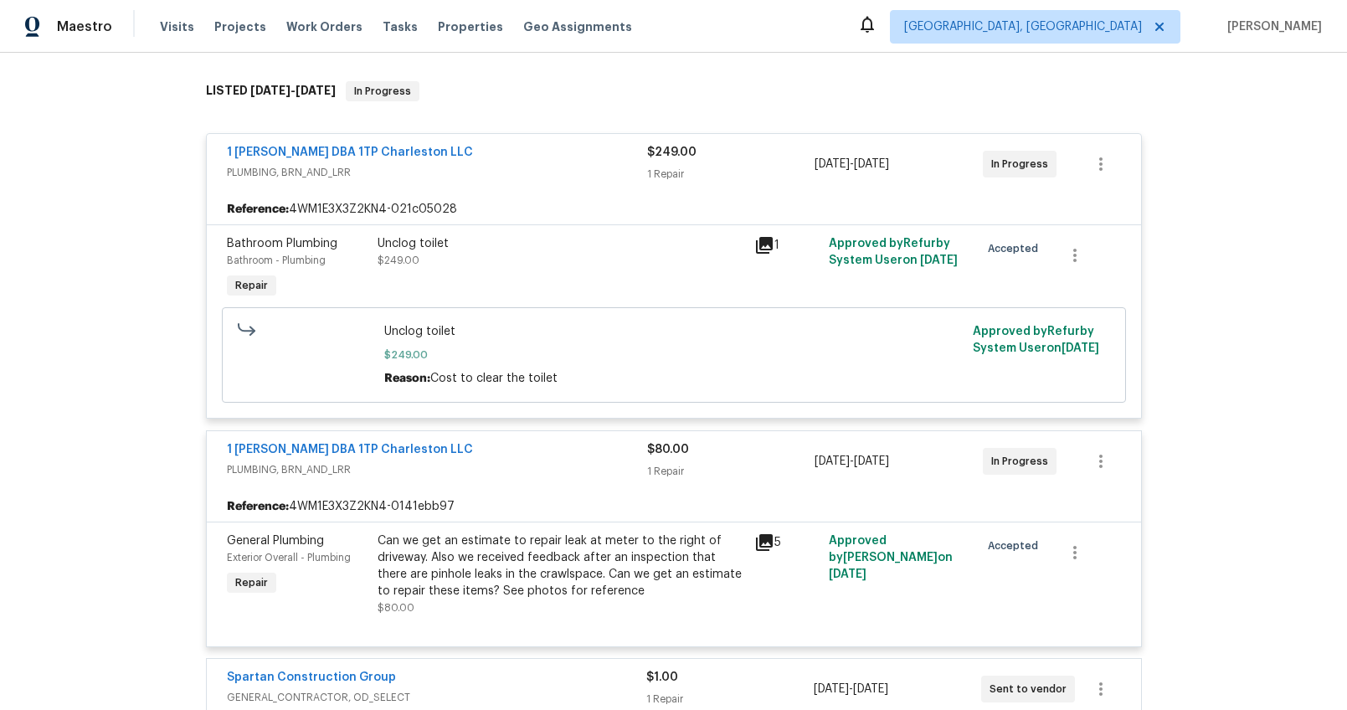
click at [519, 149] on div "1 Tom Plumber DBA 1TP Charleston LLC" at bounding box center [437, 154] width 420 height 20
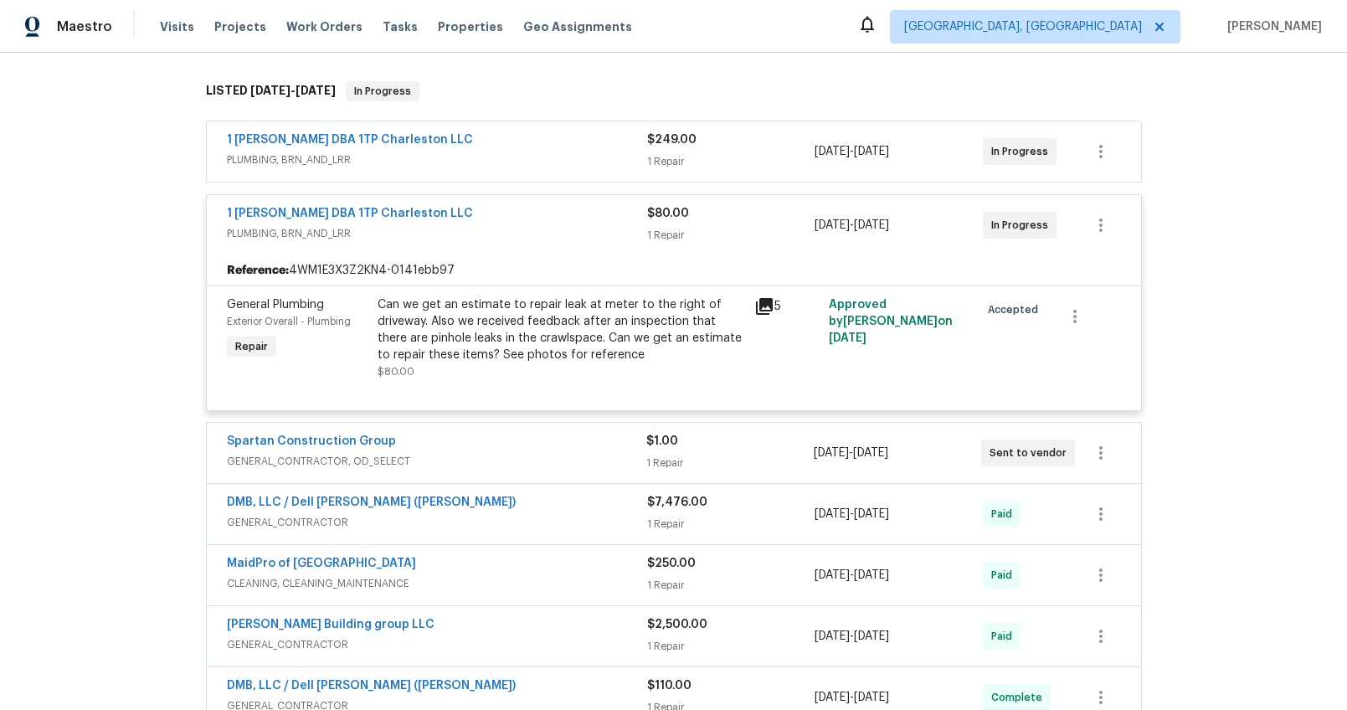
click at [511, 245] on div "1 Tom Plumber DBA 1TP Charleston LLC PLUMBING, BRN_AND_LRR $80.00 1 Repair 7/22…" at bounding box center [674, 225] width 934 height 60
click at [518, 214] on div "1 Tom Plumber DBA 1TP Charleston LLC" at bounding box center [437, 215] width 420 height 20
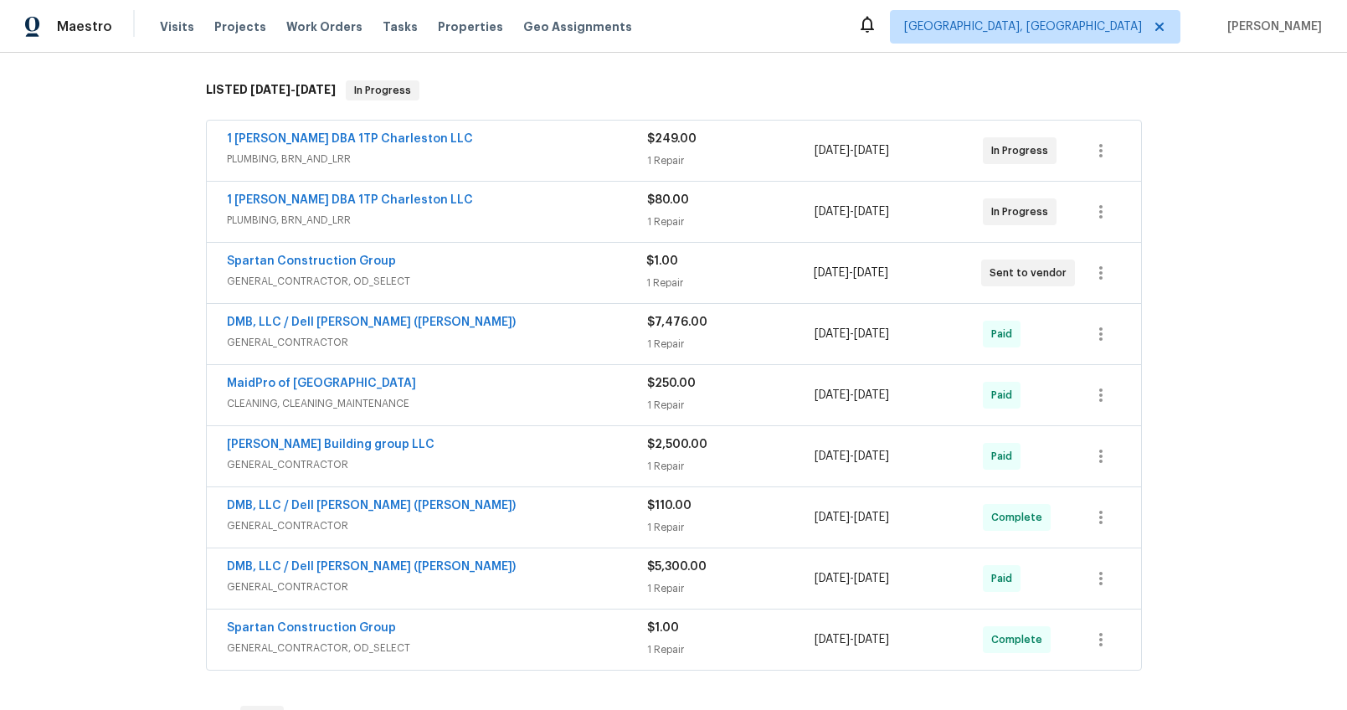
scroll to position [255, 0]
click at [486, 563] on div "DMB, LLC / Dell Bryson (Heise)" at bounding box center [437, 567] width 420 height 20
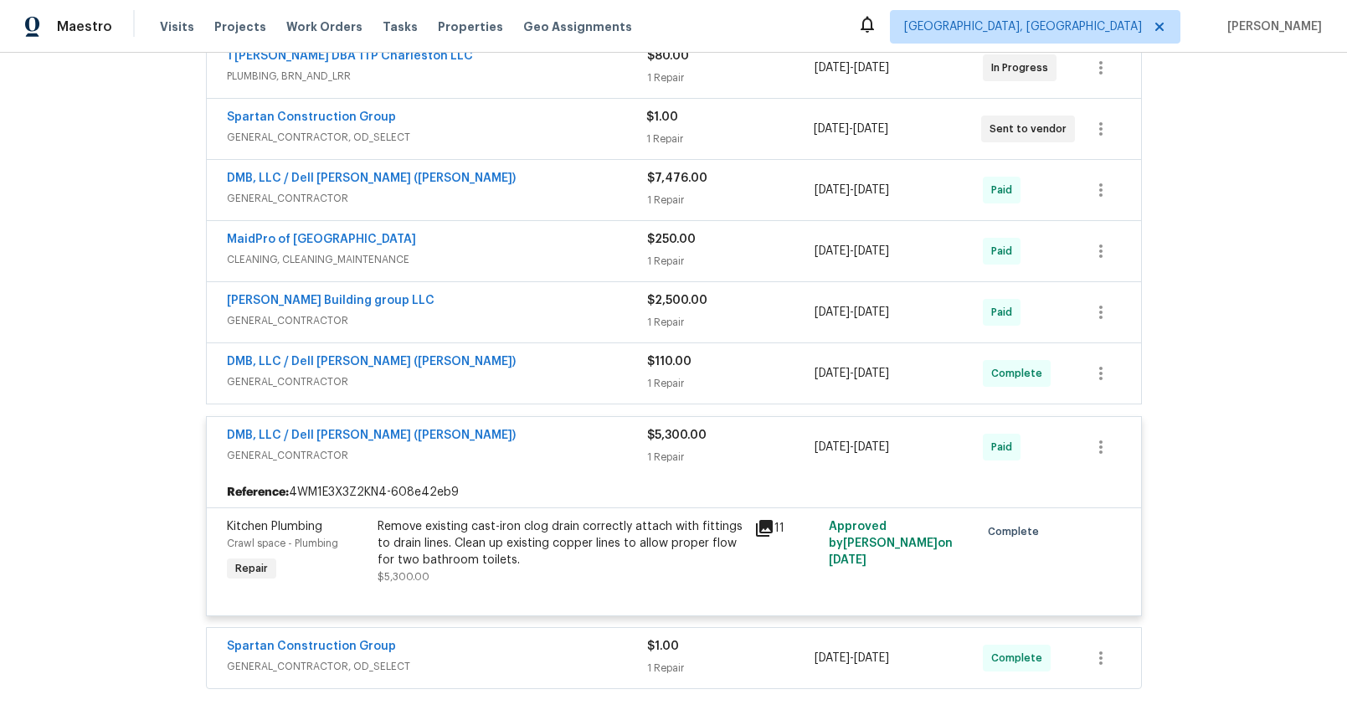
scroll to position [436, 0]
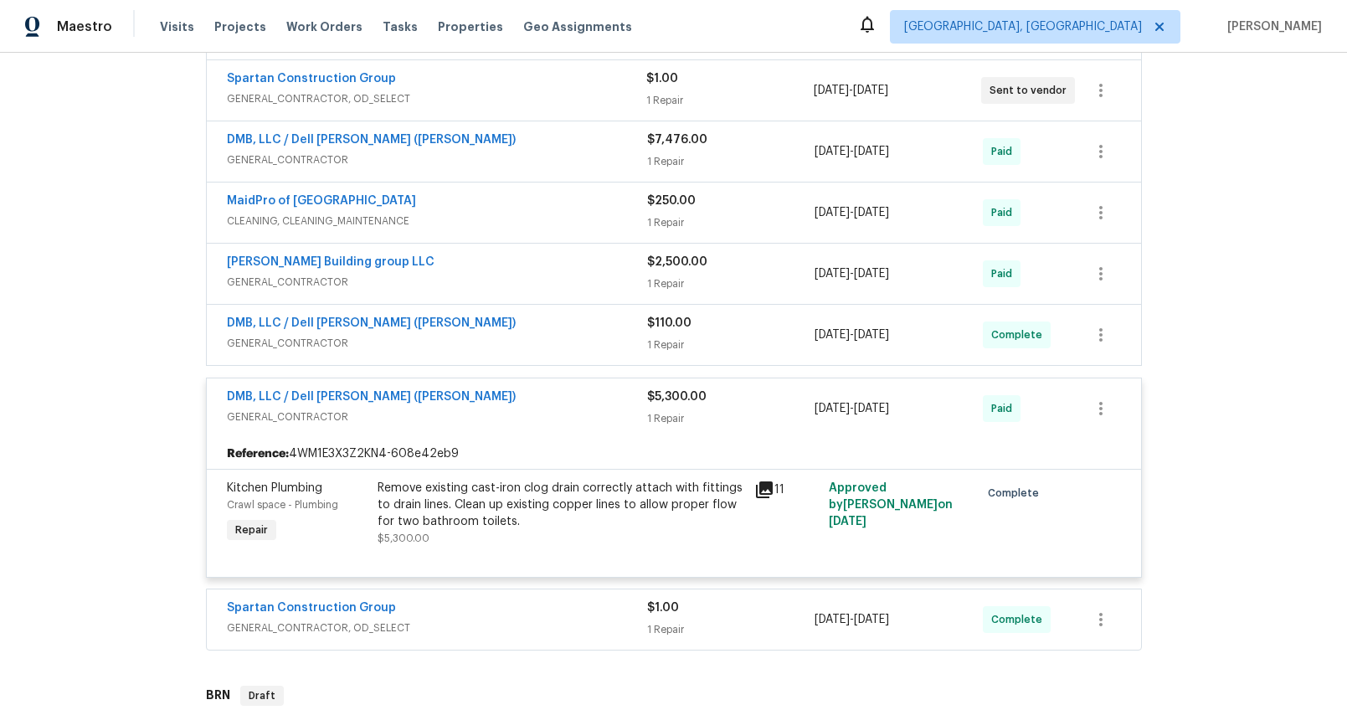
click at [637, 502] on div "Remove existing cast-iron clog drain correctly attach with fittings to drain li…" at bounding box center [561, 505] width 367 height 50
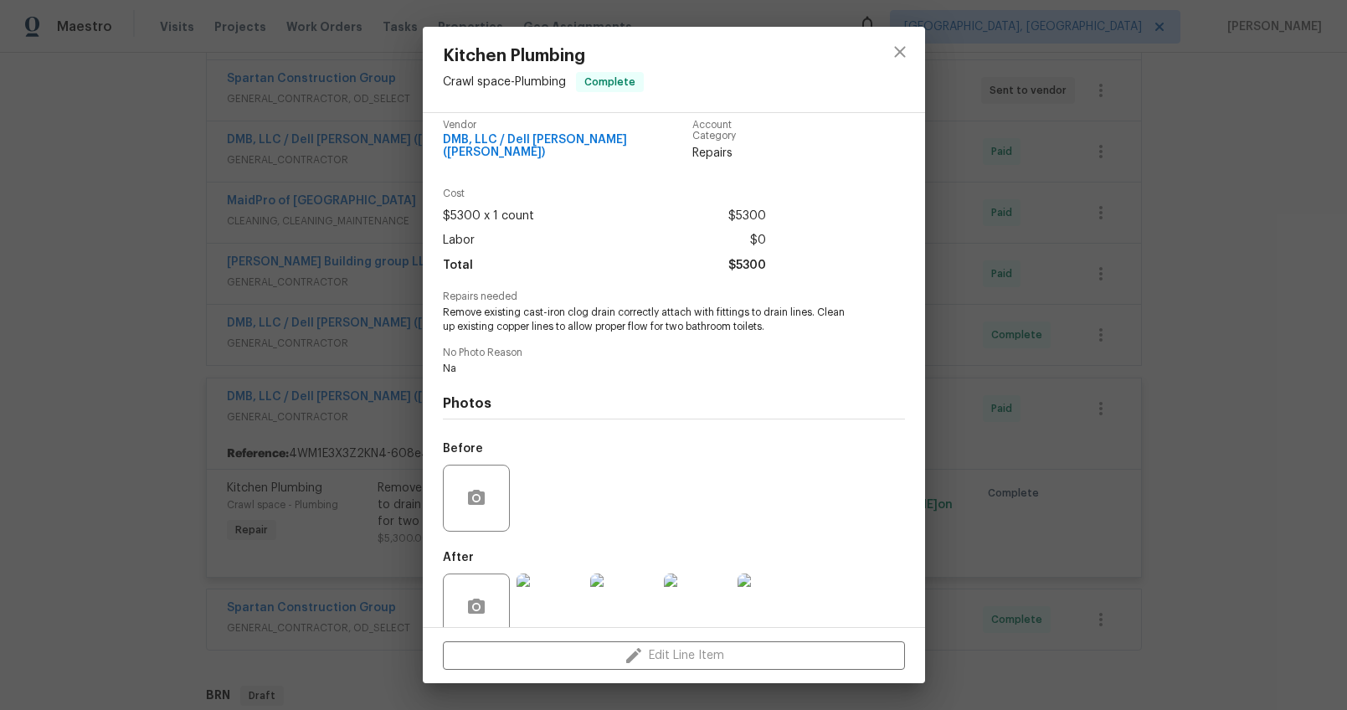
scroll to position [33, 0]
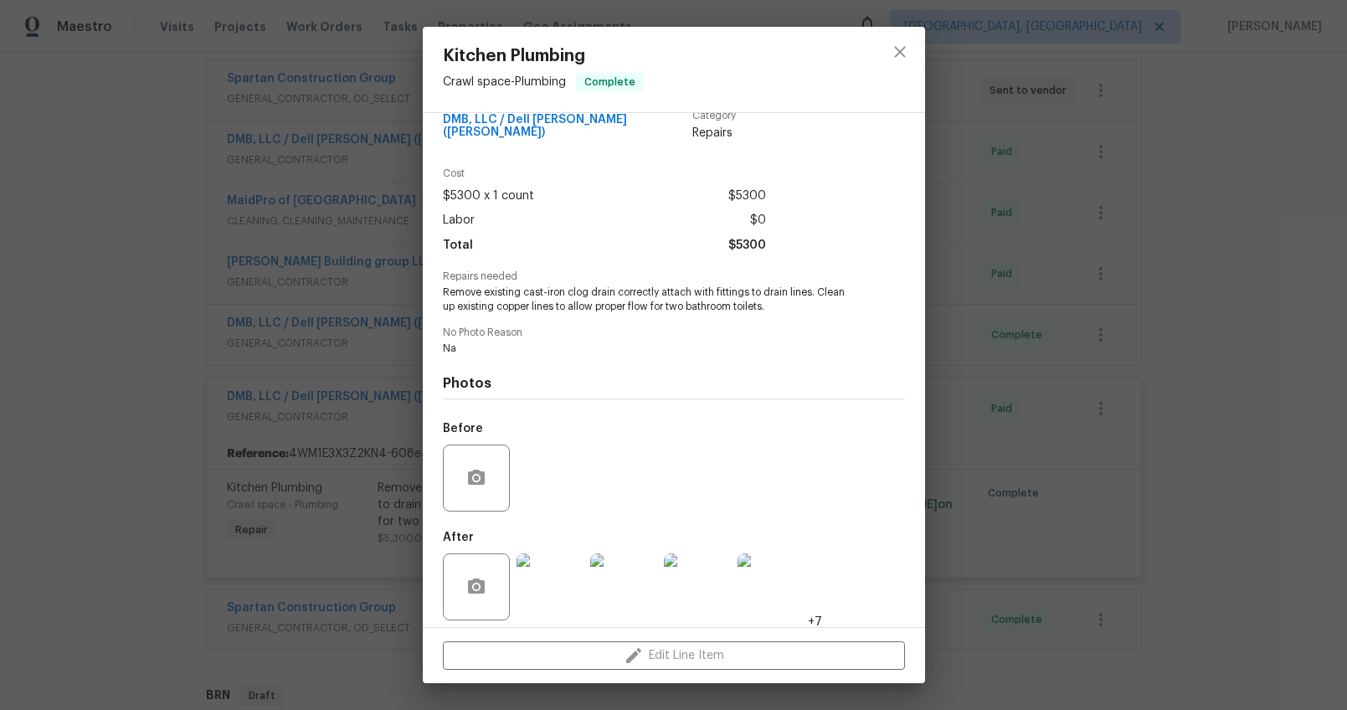
click at [548, 553] on img at bounding box center [550, 586] width 67 height 67
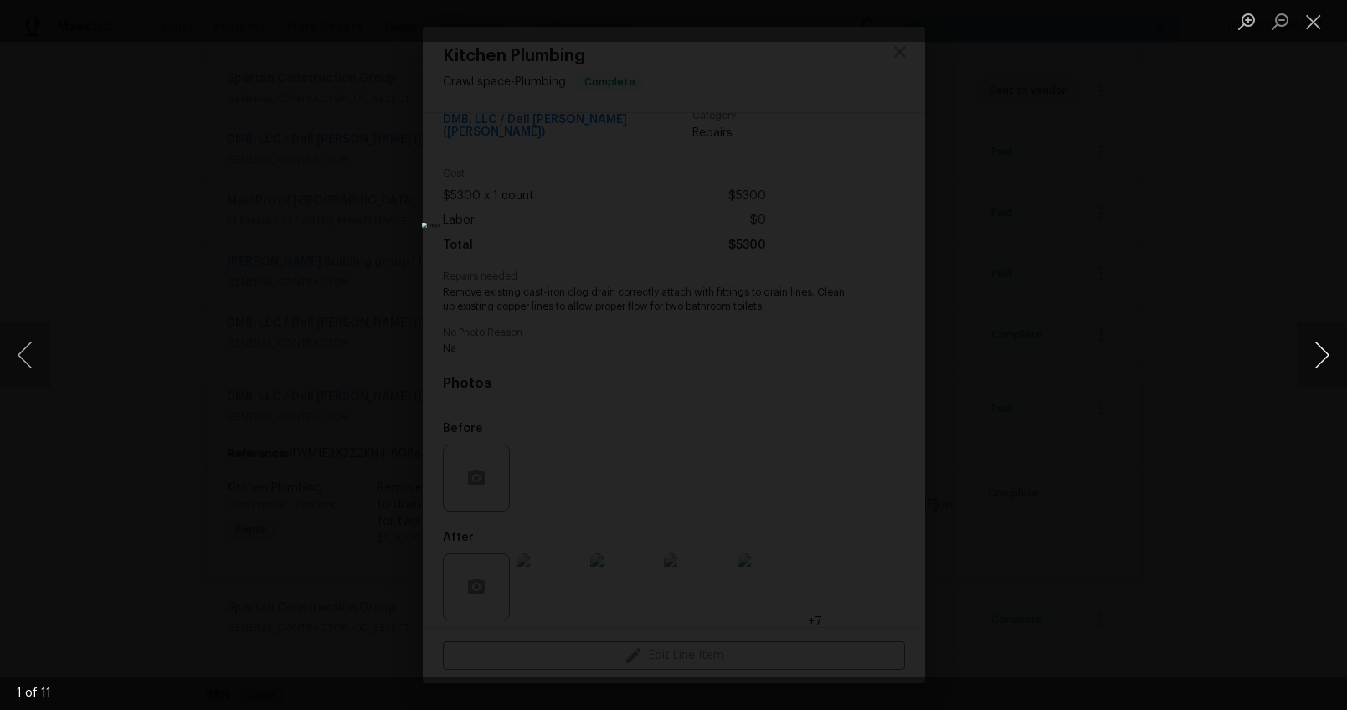
click at [1302, 356] on button "Next image" at bounding box center [1322, 355] width 50 height 67
click at [1301, 355] on button "Next image" at bounding box center [1322, 355] width 50 height 67
click at [1300, 352] on button "Next image" at bounding box center [1322, 355] width 50 height 67
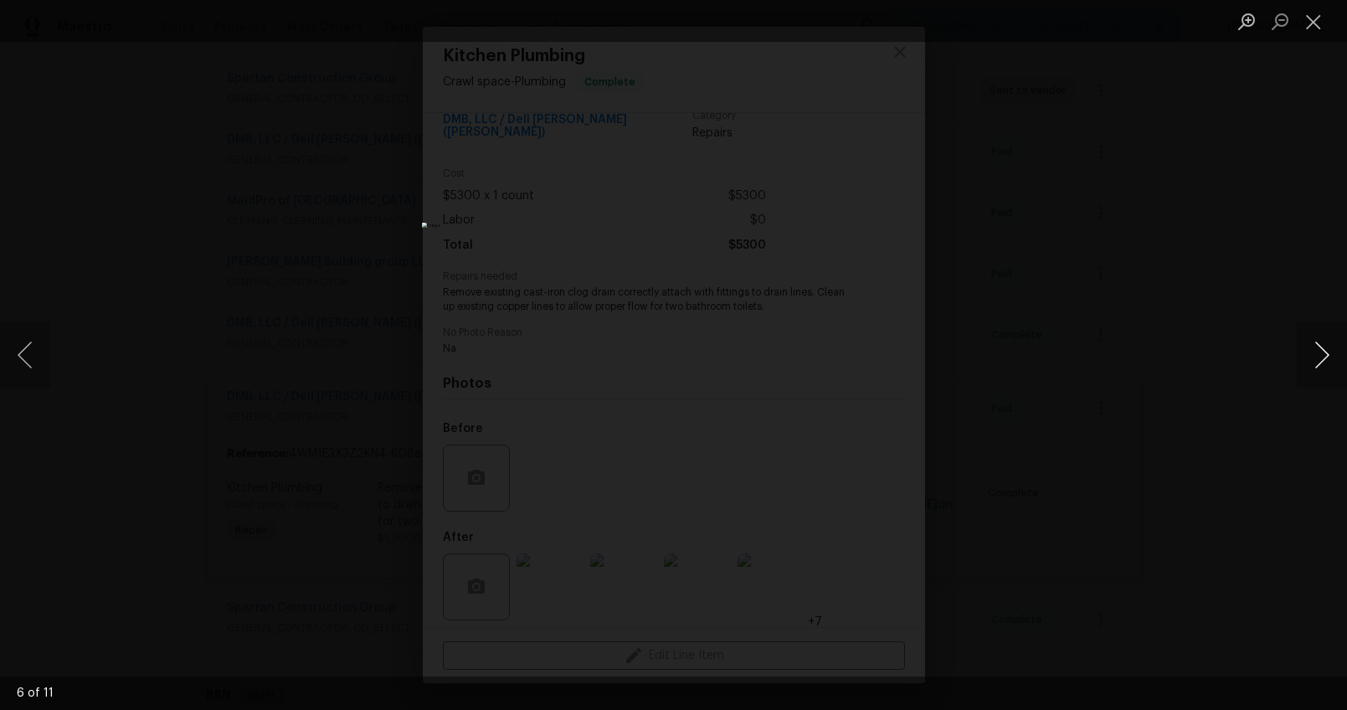
click at [1300, 352] on button "Next image" at bounding box center [1322, 355] width 50 height 67
click at [1308, 345] on button "Next image" at bounding box center [1322, 355] width 50 height 67
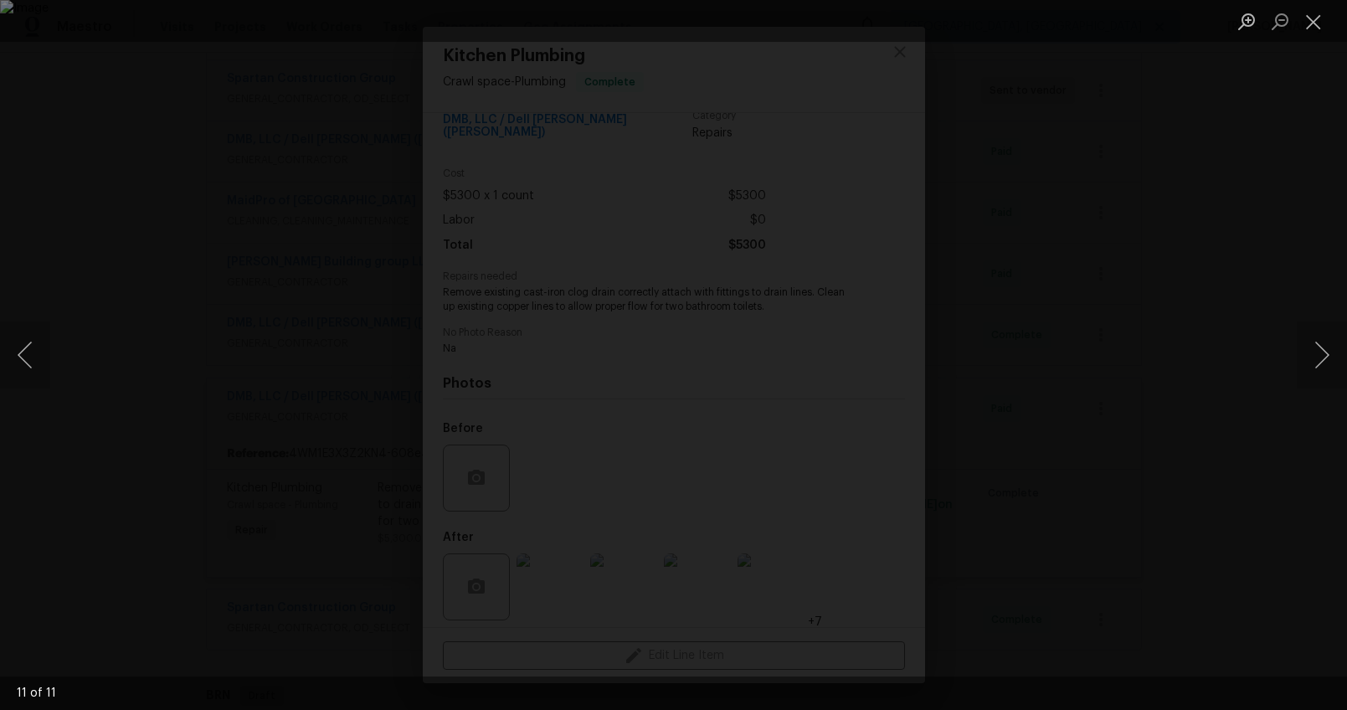
click at [1262, 473] on div "Lightbox" at bounding box center [673, 355] width 1347 height 710
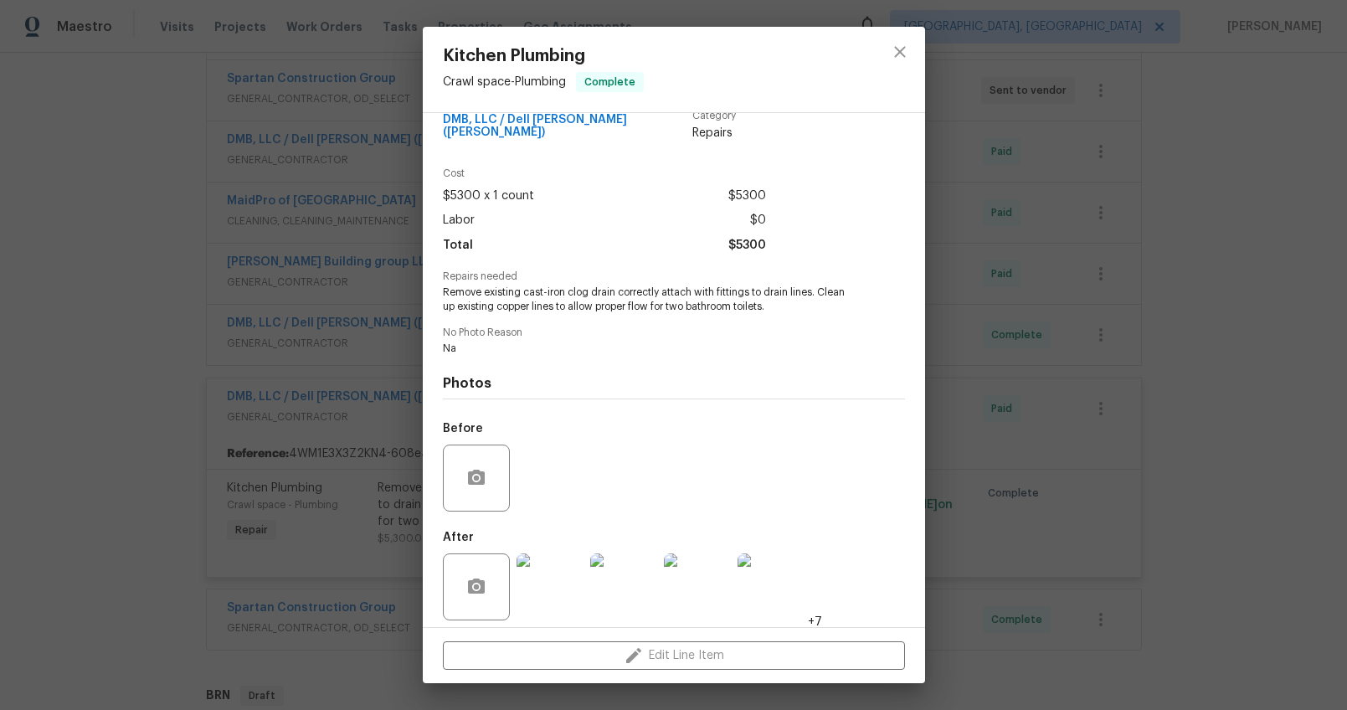
click at [1229, 460] on div "Kitchen Plumbing Crawl space - Plumbing Complete Vendor DMB, LLC / Dell Bryson …" at bounding box center [673, 355] width 1347 height 710
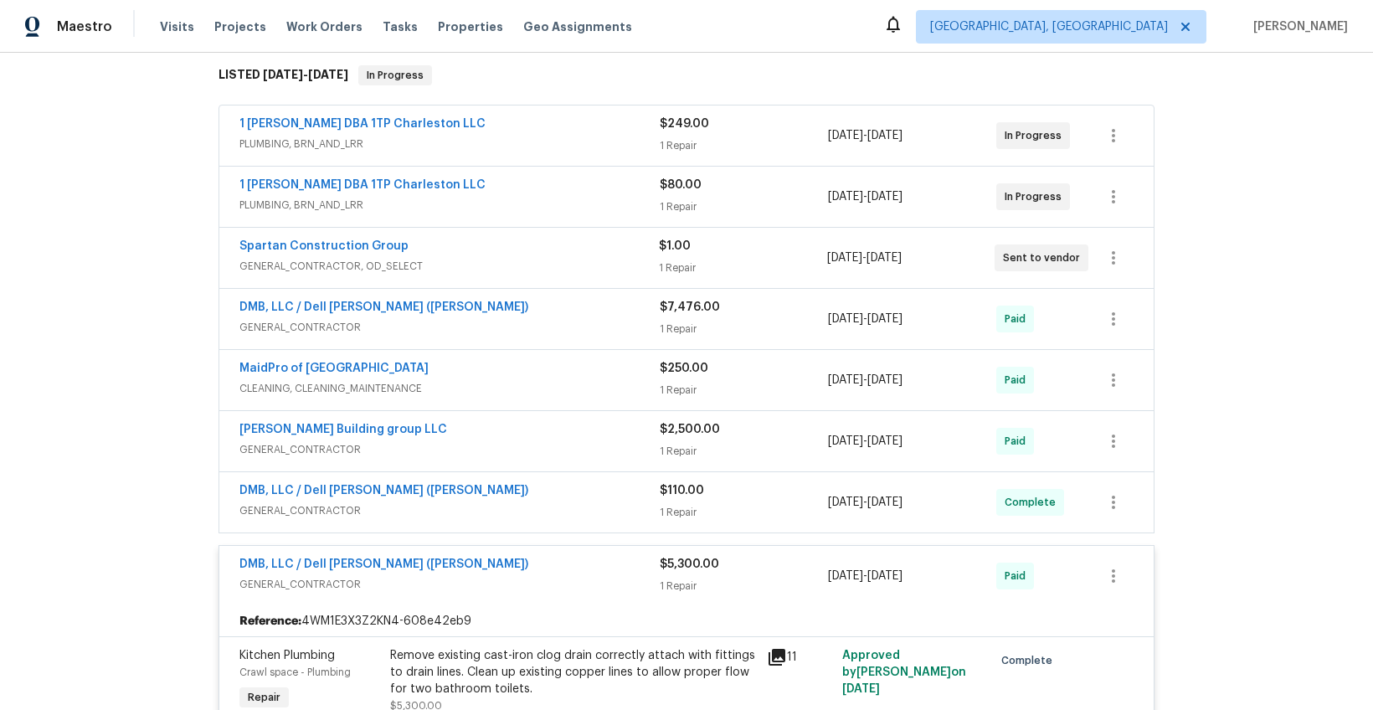
scroll to position [430, 0]
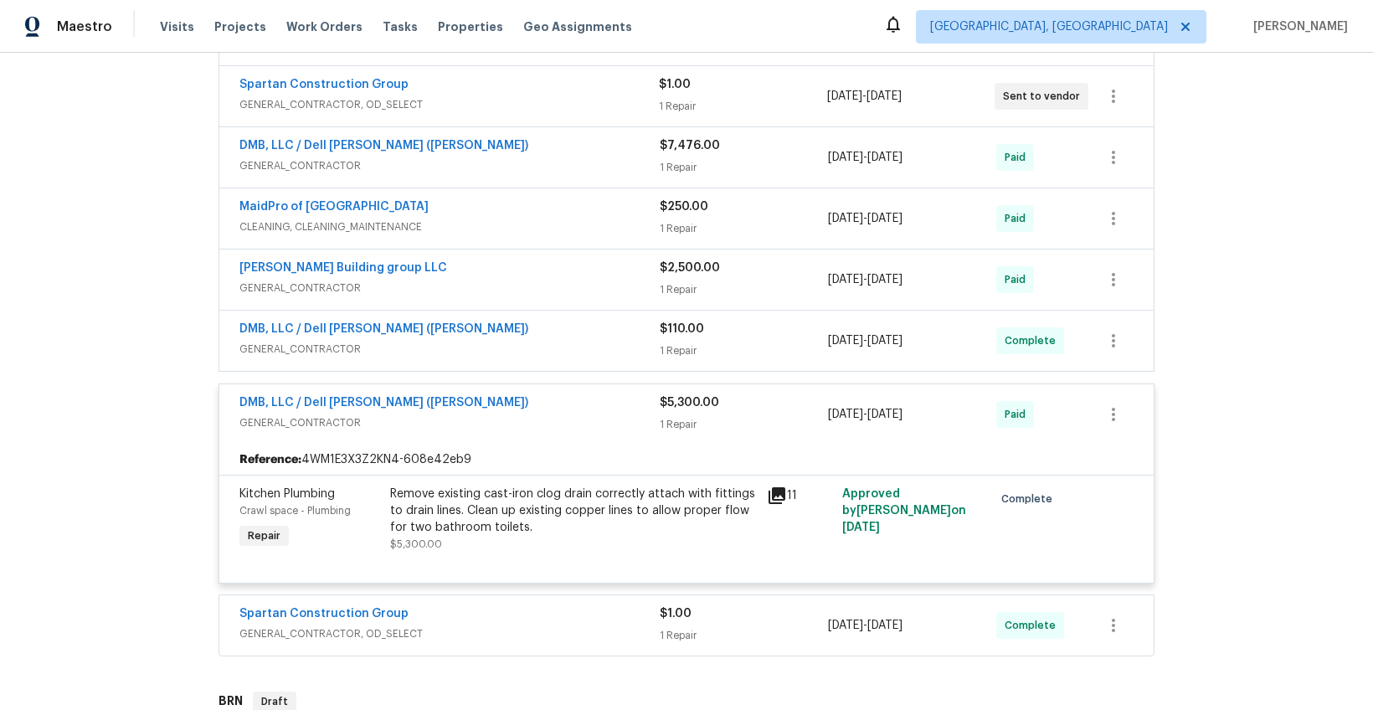
click at [579, 410] on div "DMB, LLC / Dell Bryson (Heise)" at bounding box center [449, 404] width 420 height 20
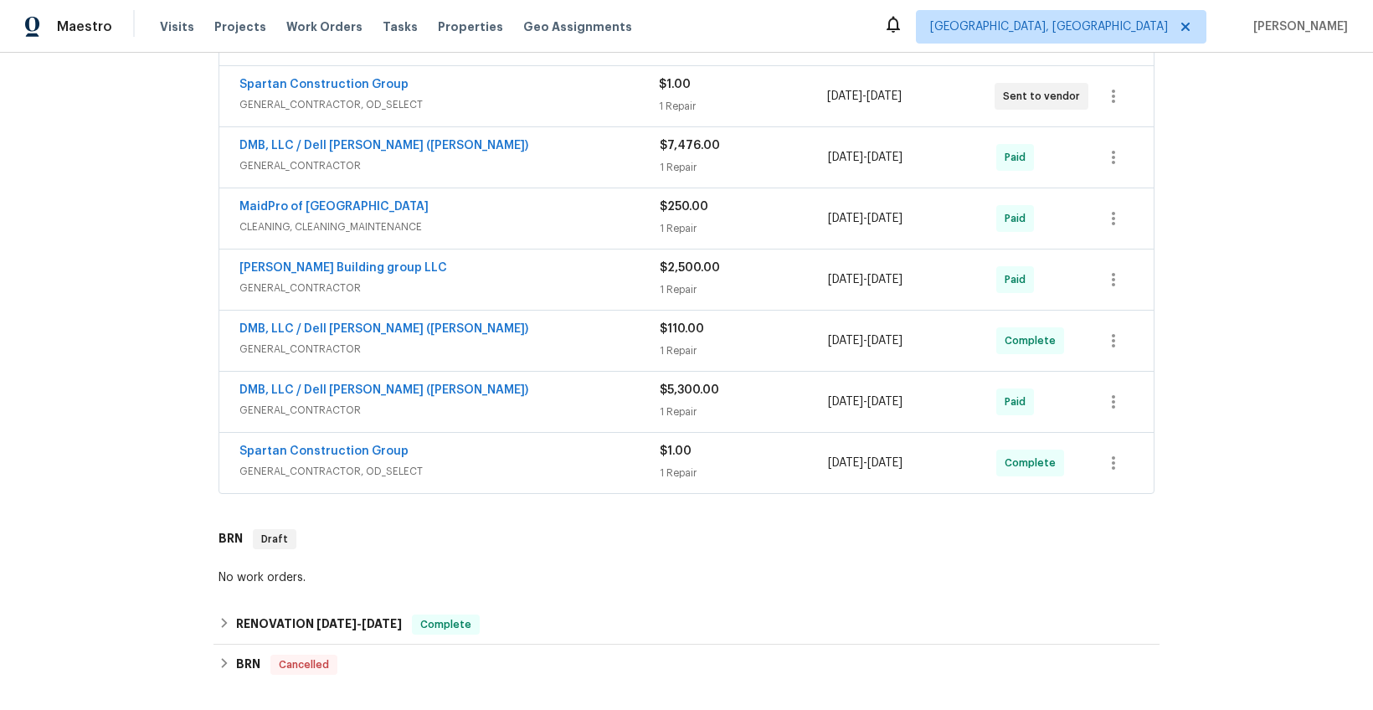
click at [499, 393] on div "DMB, LLC / Dell Bryson (Heise)" at bounding box center [449, 392] width 420 height 20
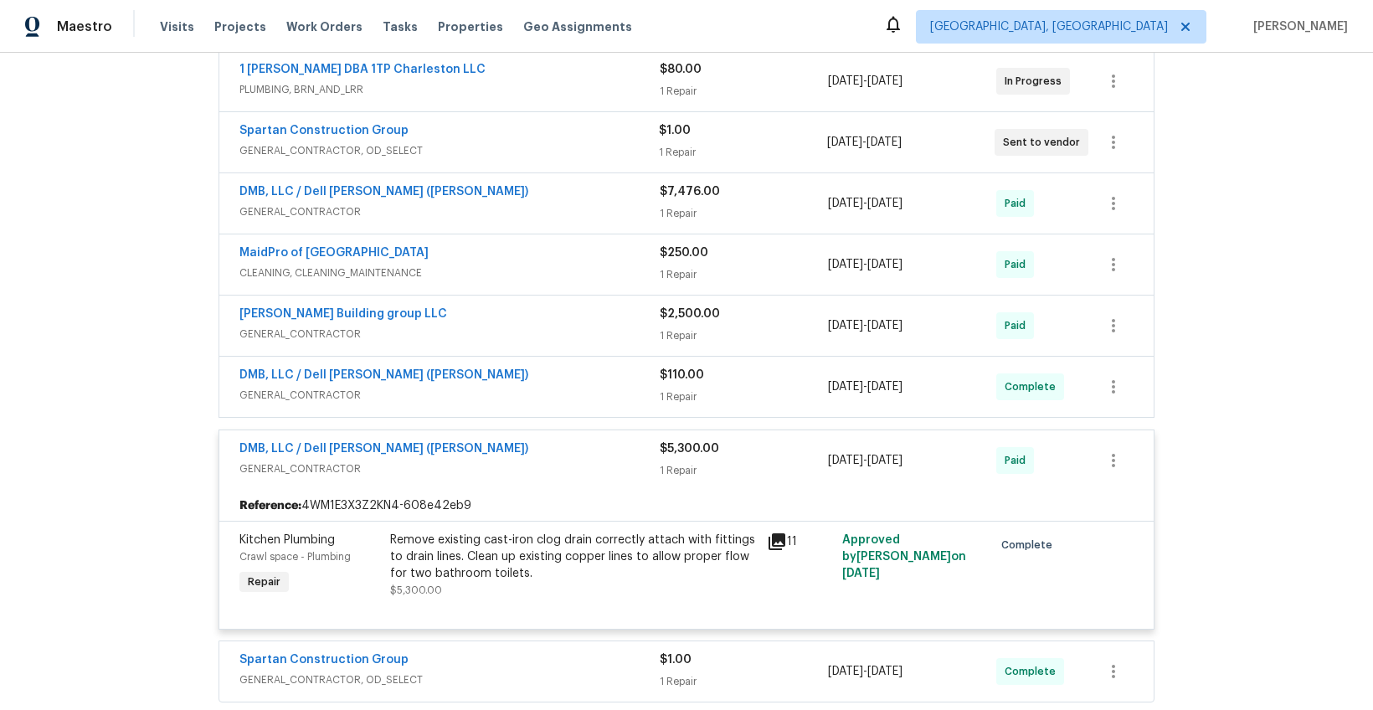
scroll to position [347, 0]
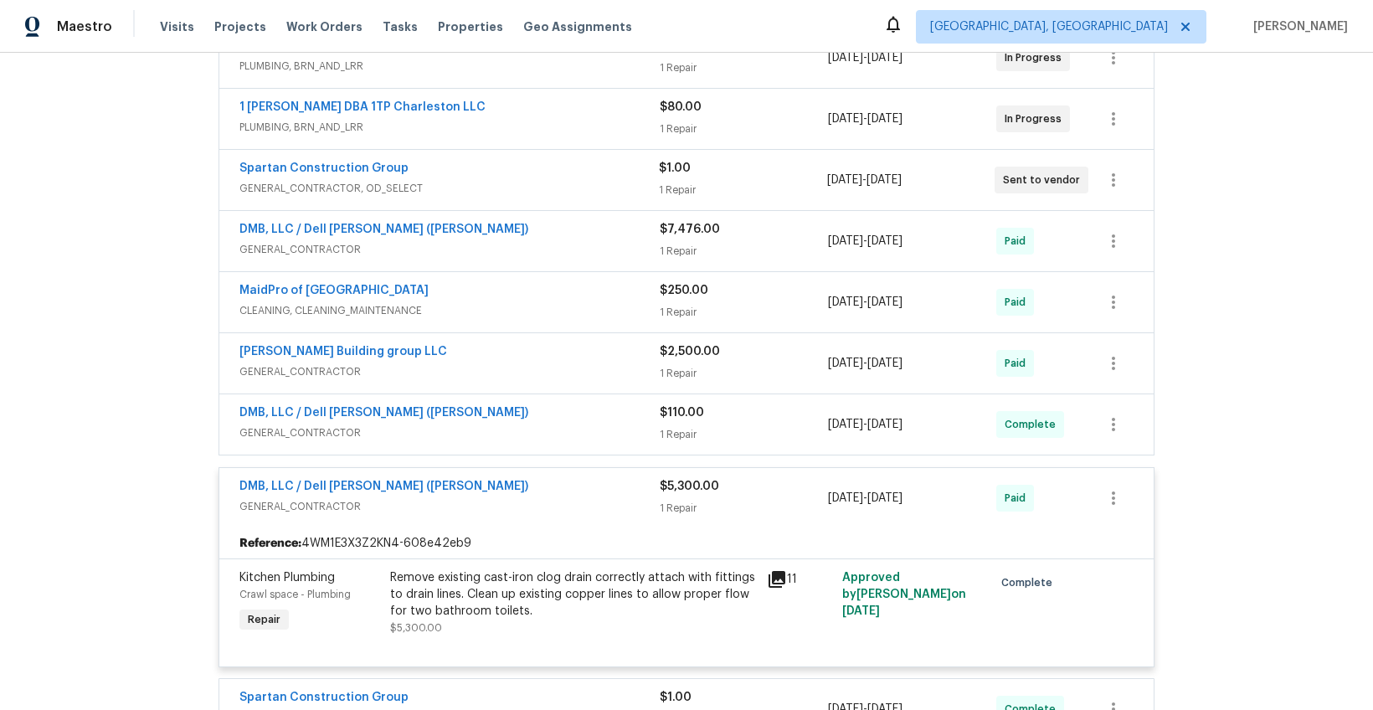
click at [559, 351] on div "Cobos Building group LLC" at bounding box center [449, 353] width 420 height 20
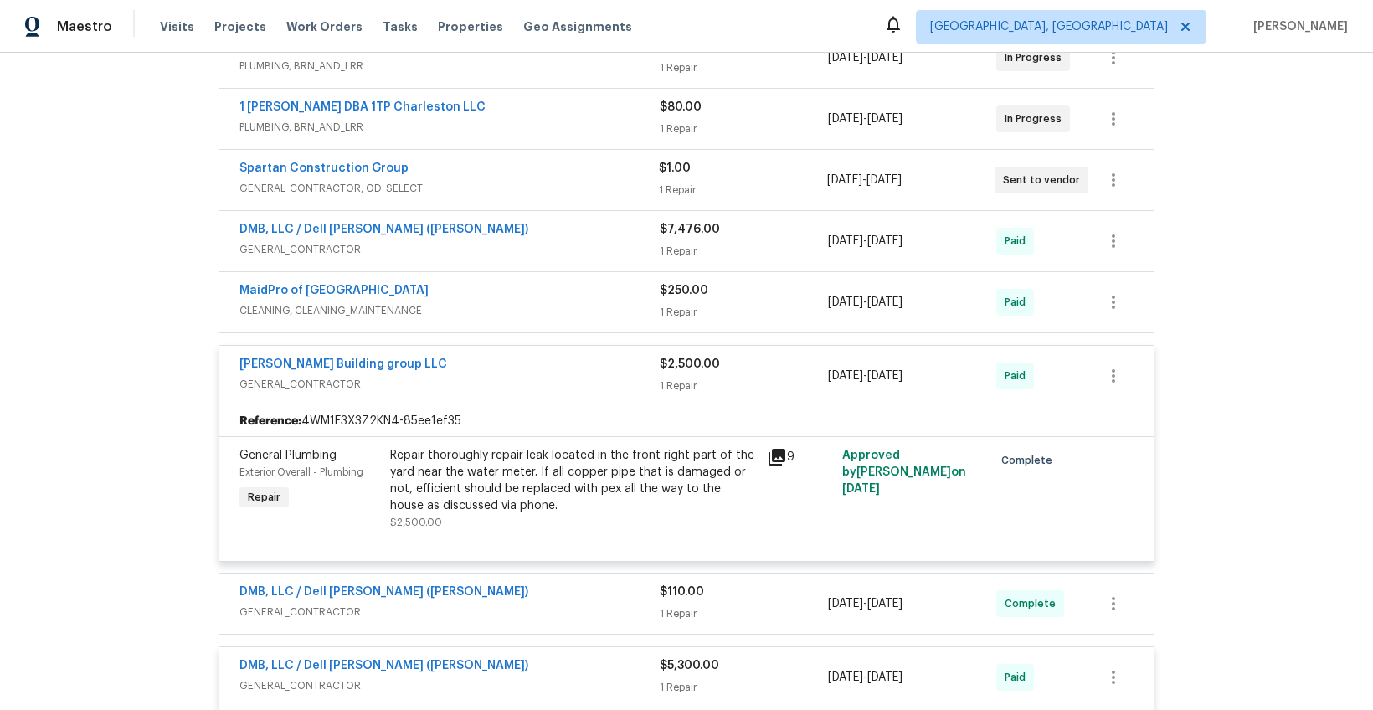
click at [560, 363] on div "Cobos Building group LLC" at bounding box center [449, 366] width 420 height 20
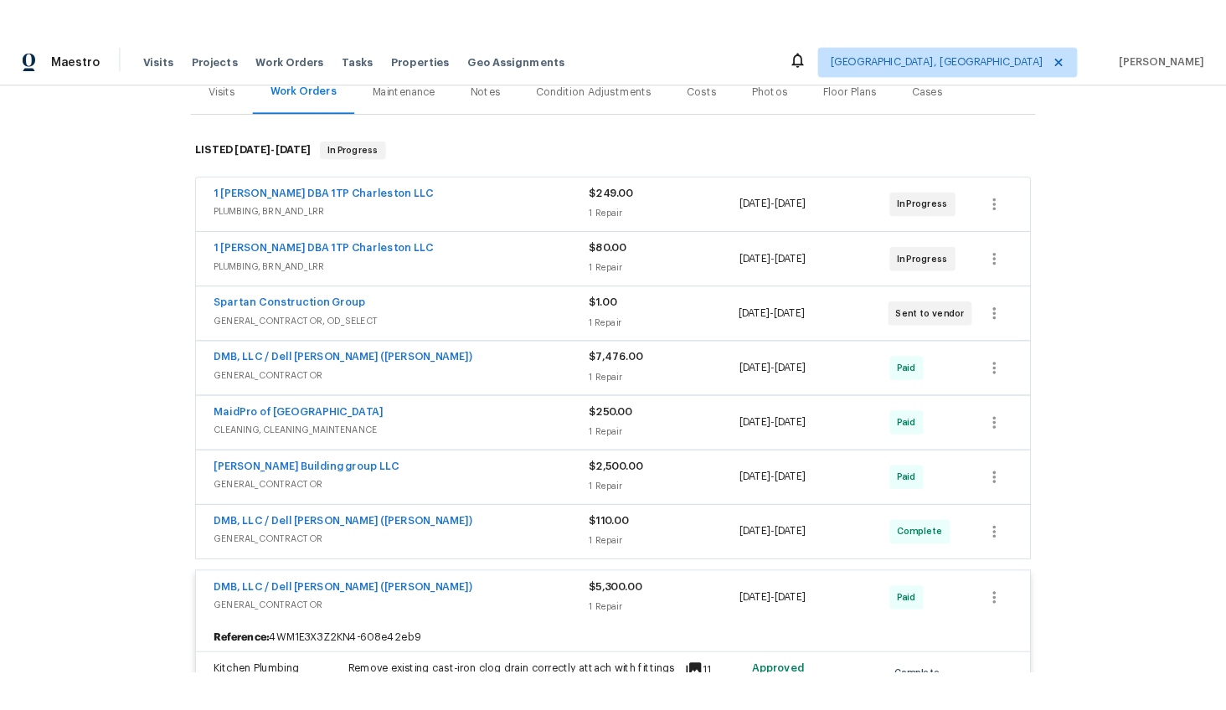
scroll to position [0, 0]
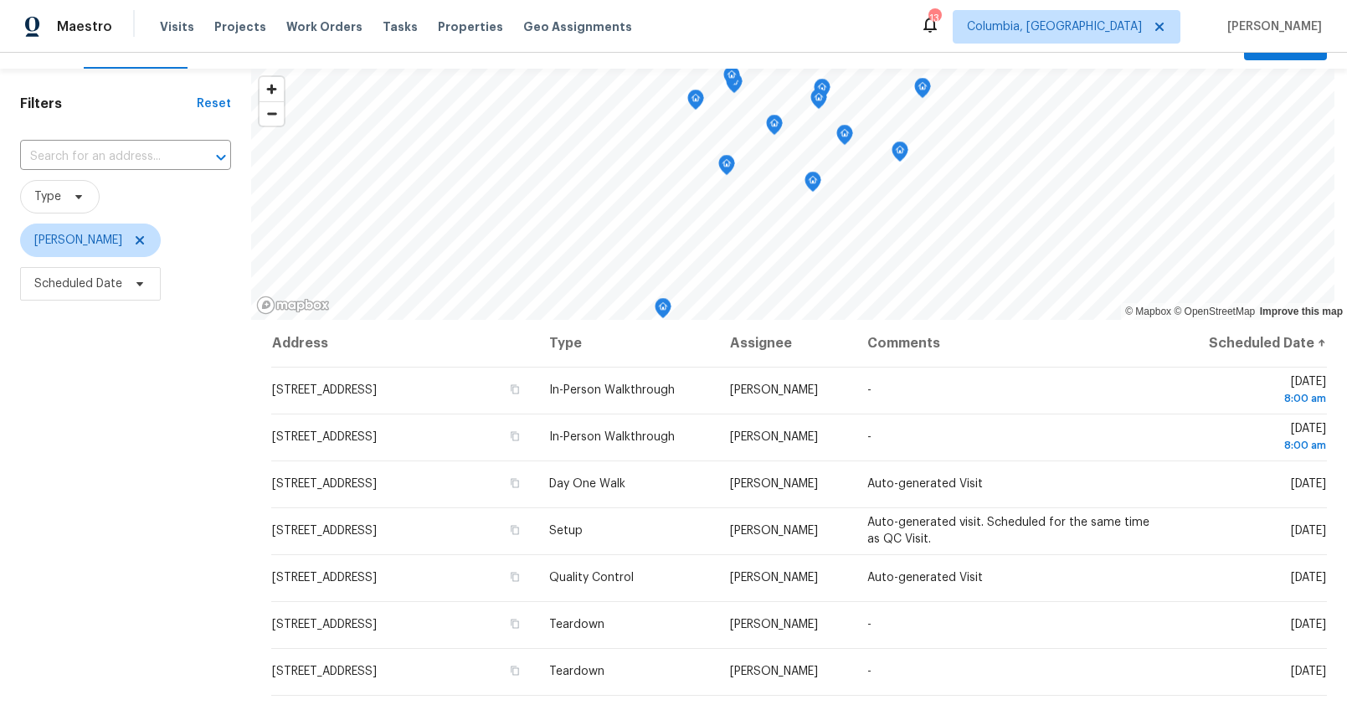
scroll to position [44, 0]
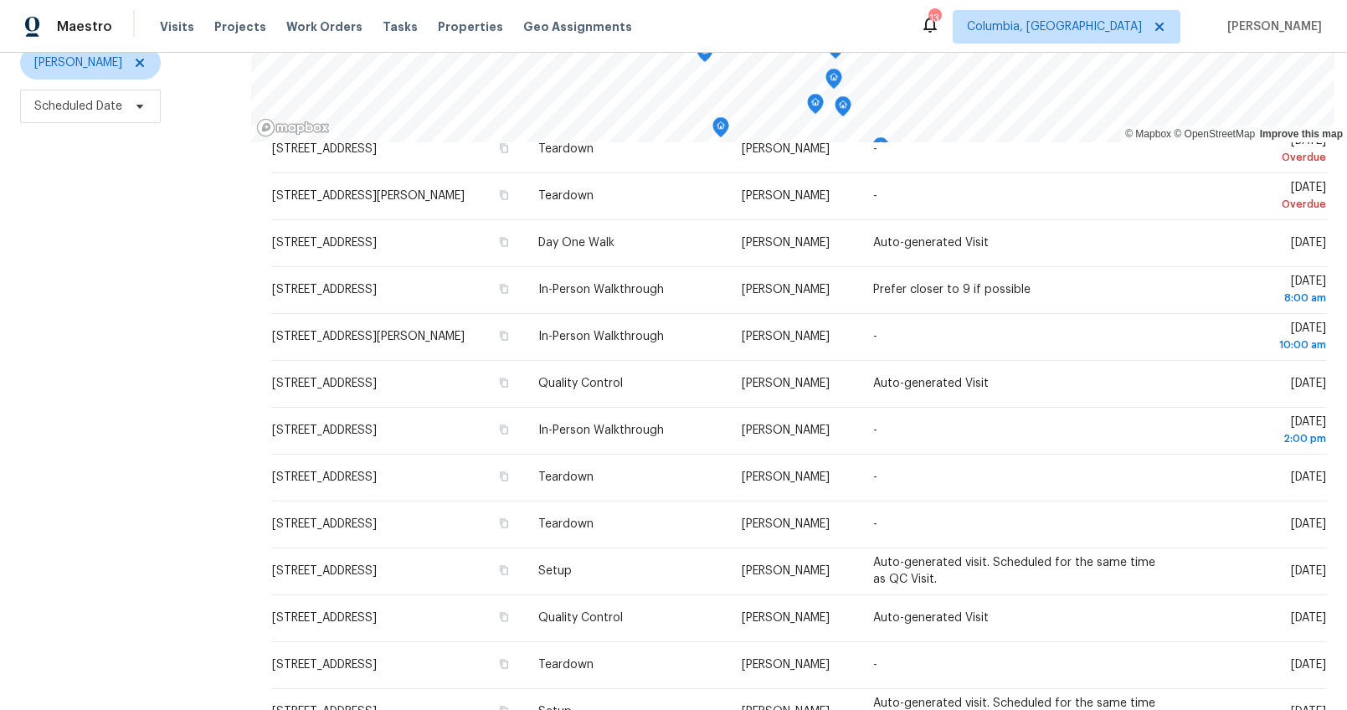
scroll to position [126, 0]
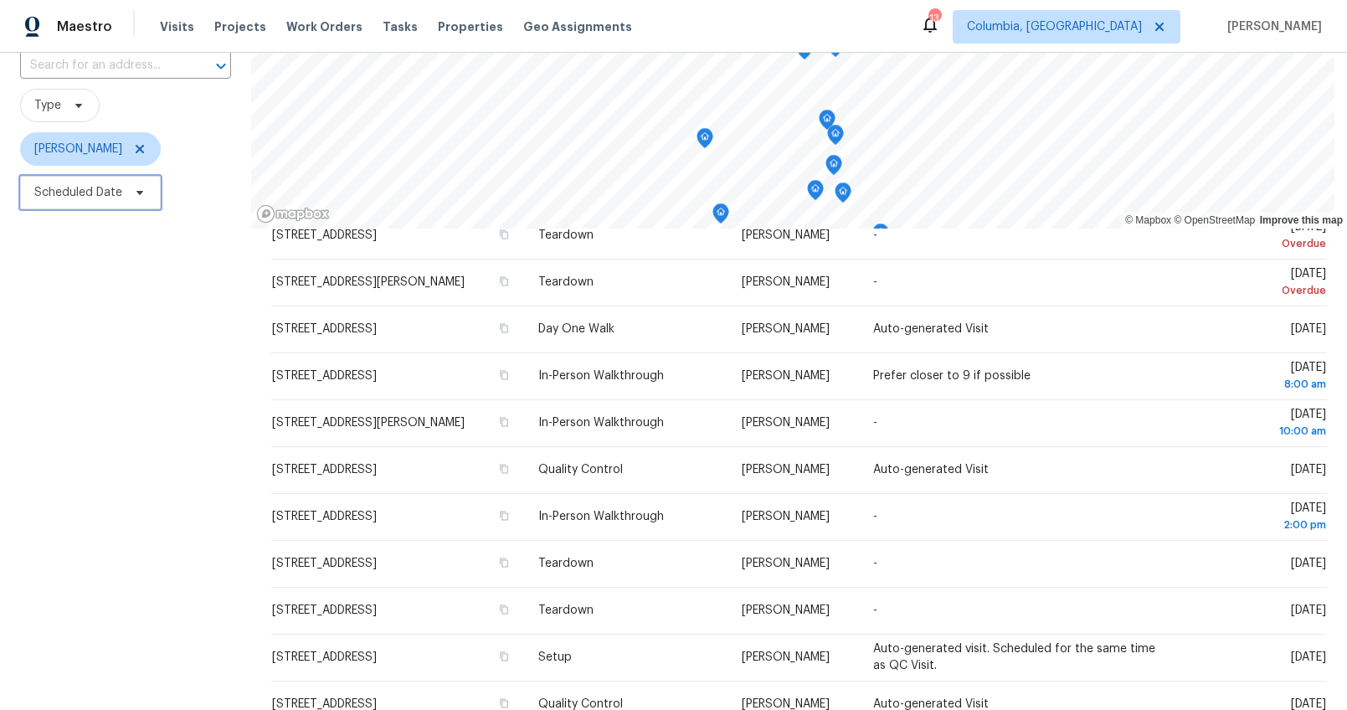
click at [115, 198] on span "Scheduled Date" at bounding box center [78, 192] width 88 height 17
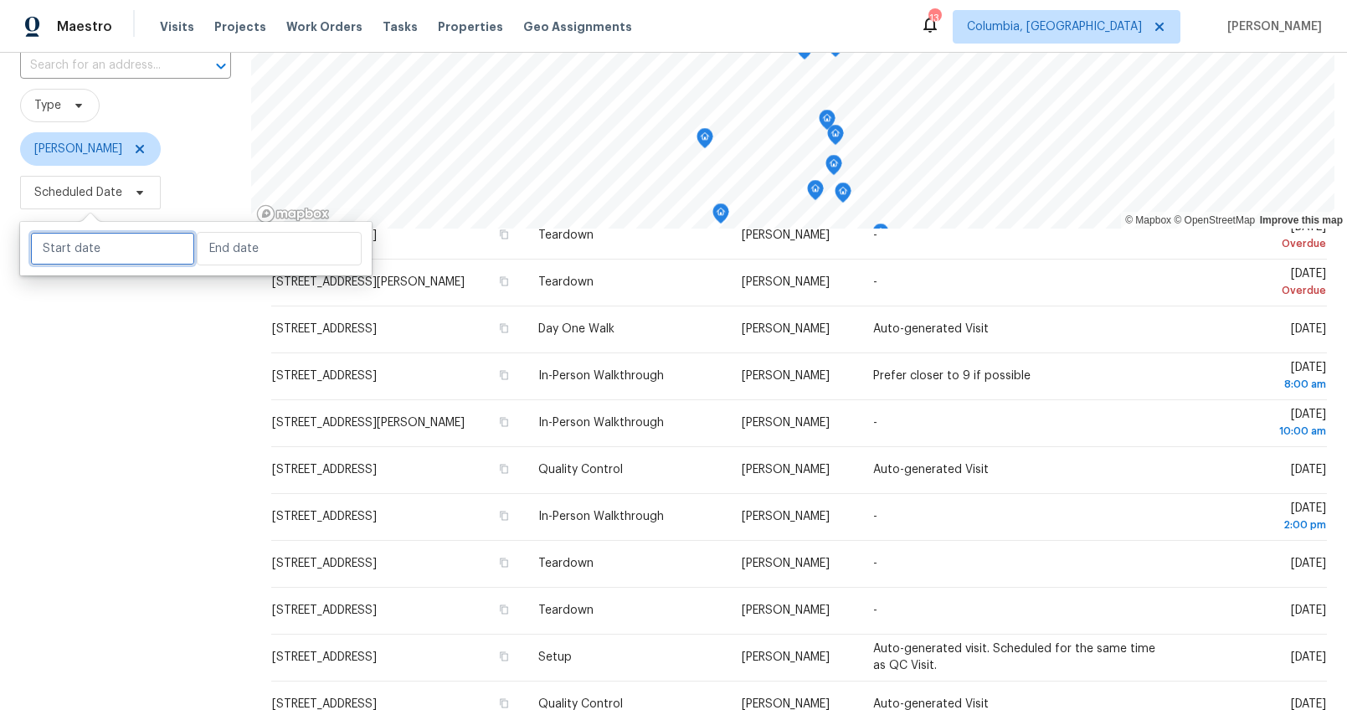
select select "8"
select select "2025"
select select "9"
select select "2025"
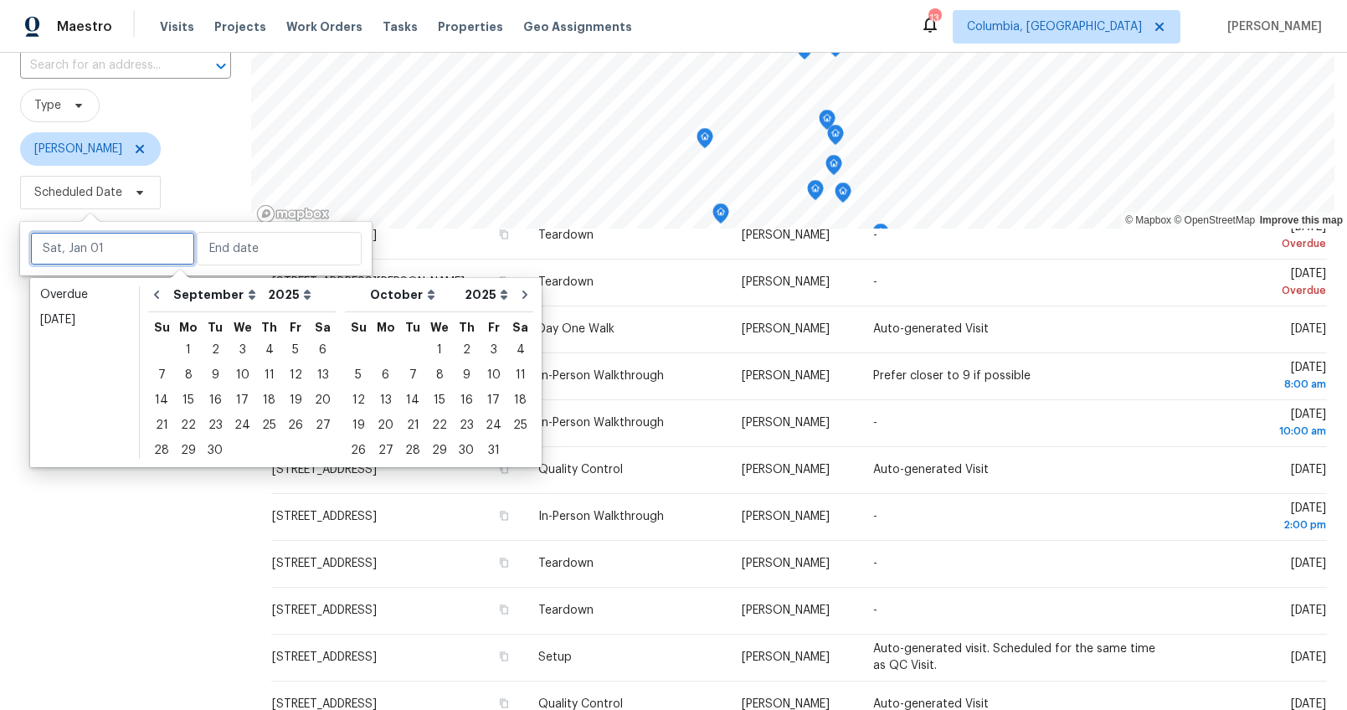
click at [121, 244] on input "text" at bounding box center [112, 248] width 165 height 33
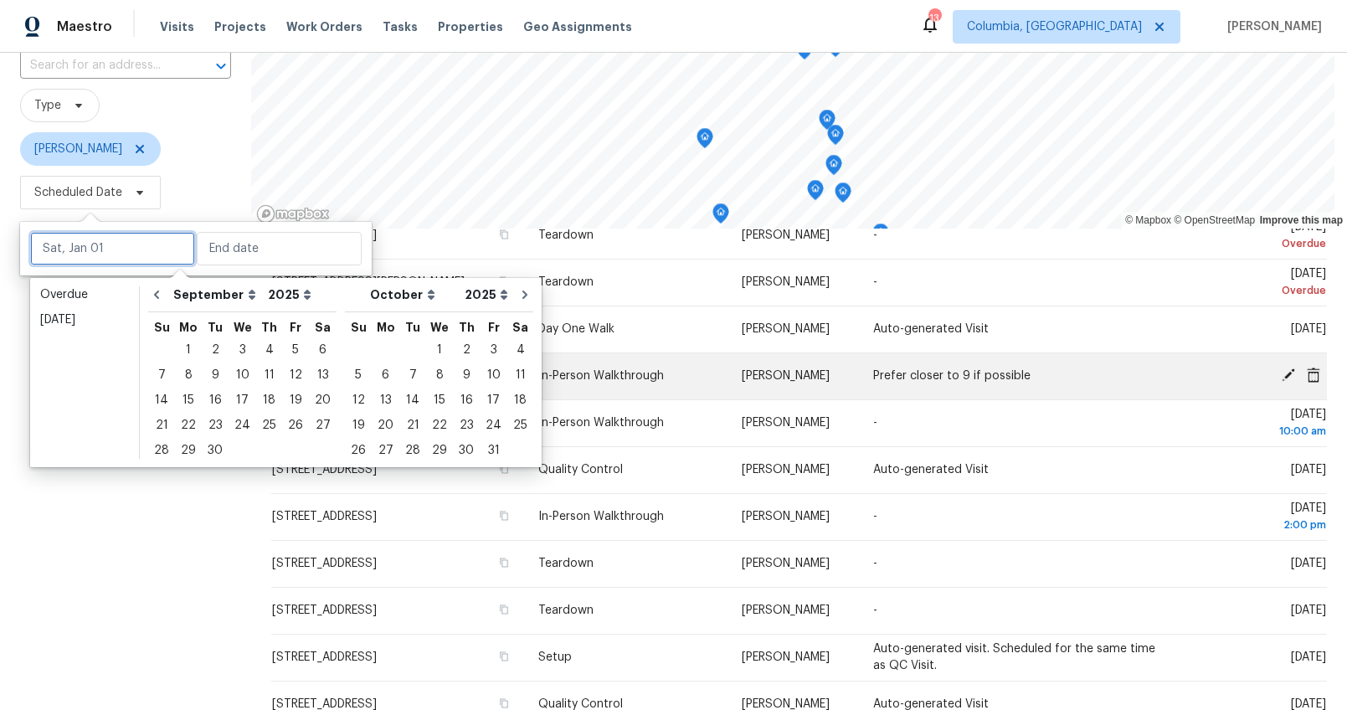
type input "Sat, Oct 11"
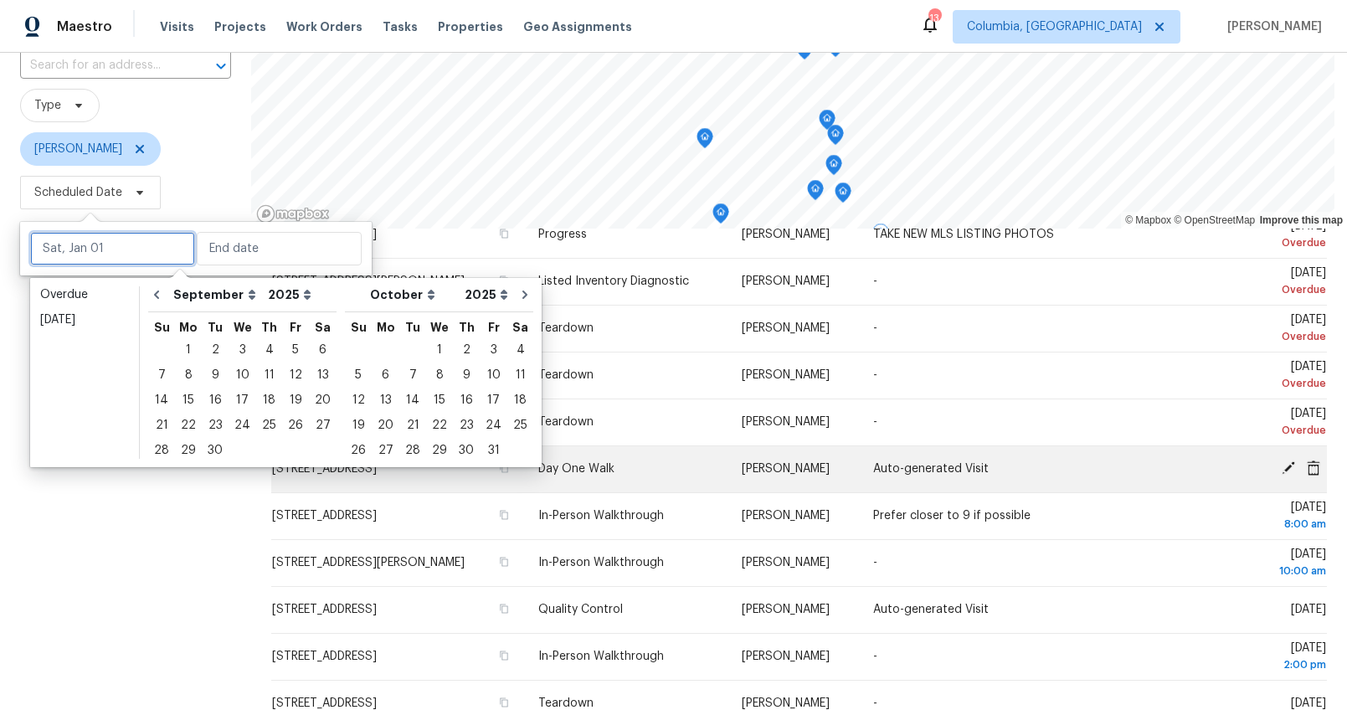
scroll to position [69, 0]
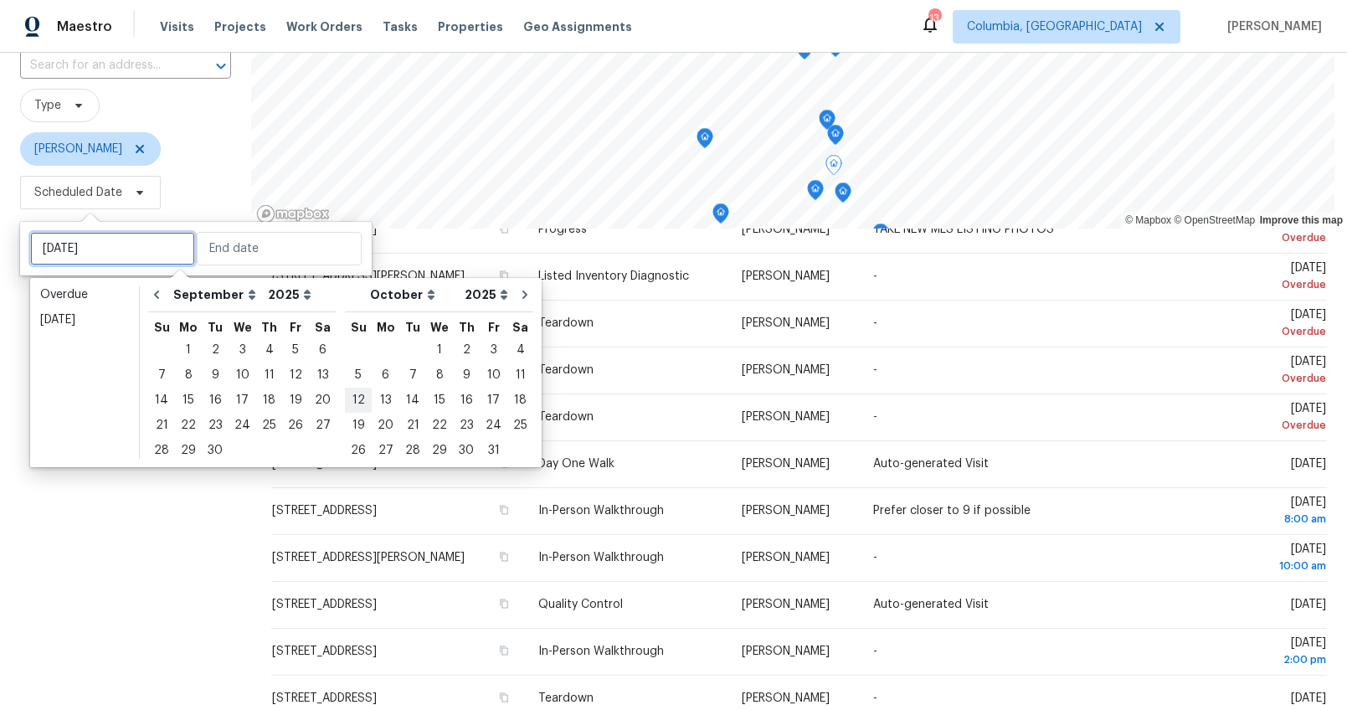
type input "Sun, Oct 12"
click at [289, 371] on div "12" at bounding box center [295, 374] width 27 height 23
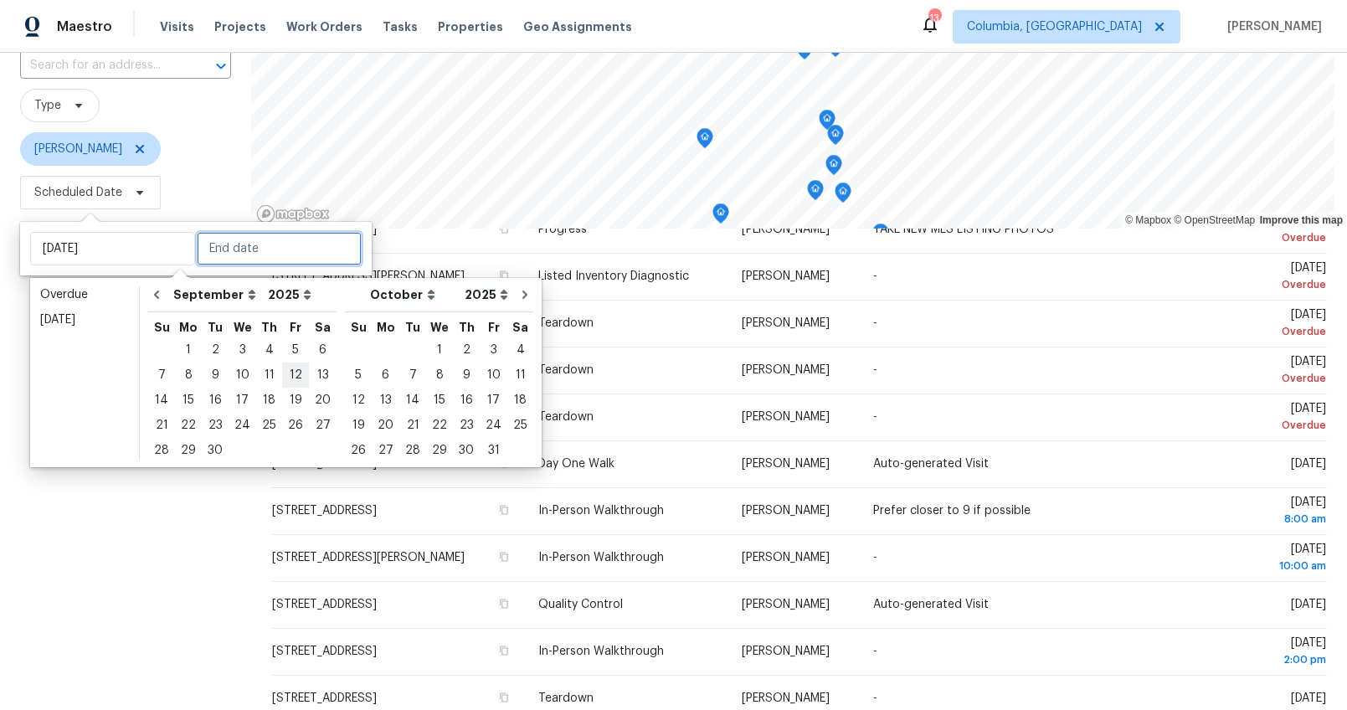
type input "Fri, Sep 12"
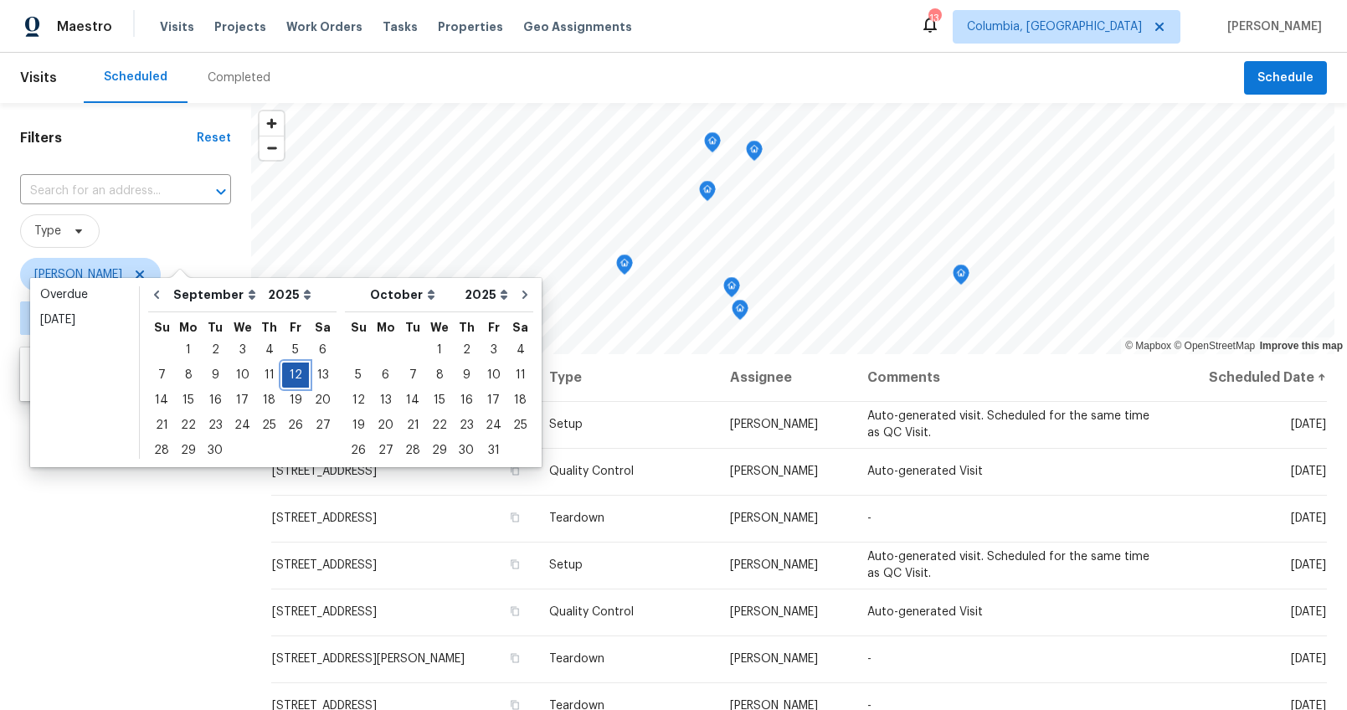
click at [289, 371] on div "12" at bounding box center [295, 374] width 27 height 23
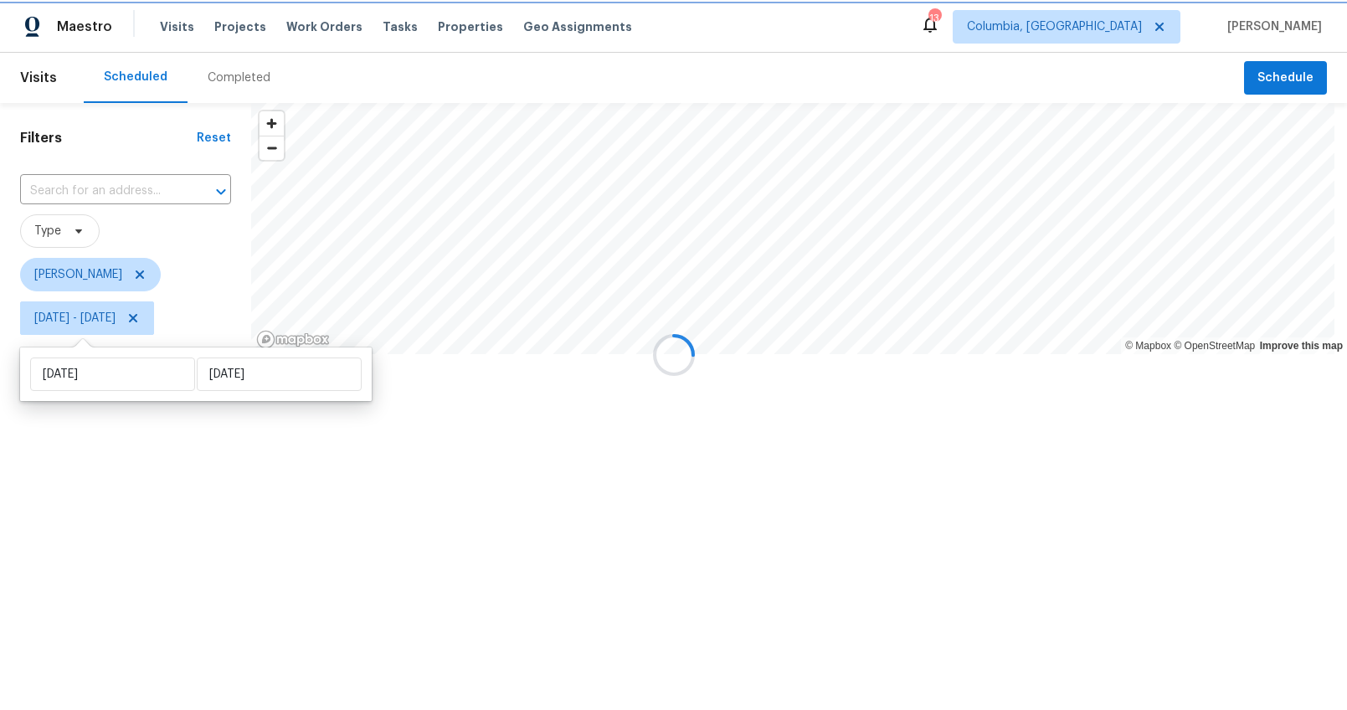
type input "Fri, Sep 12"
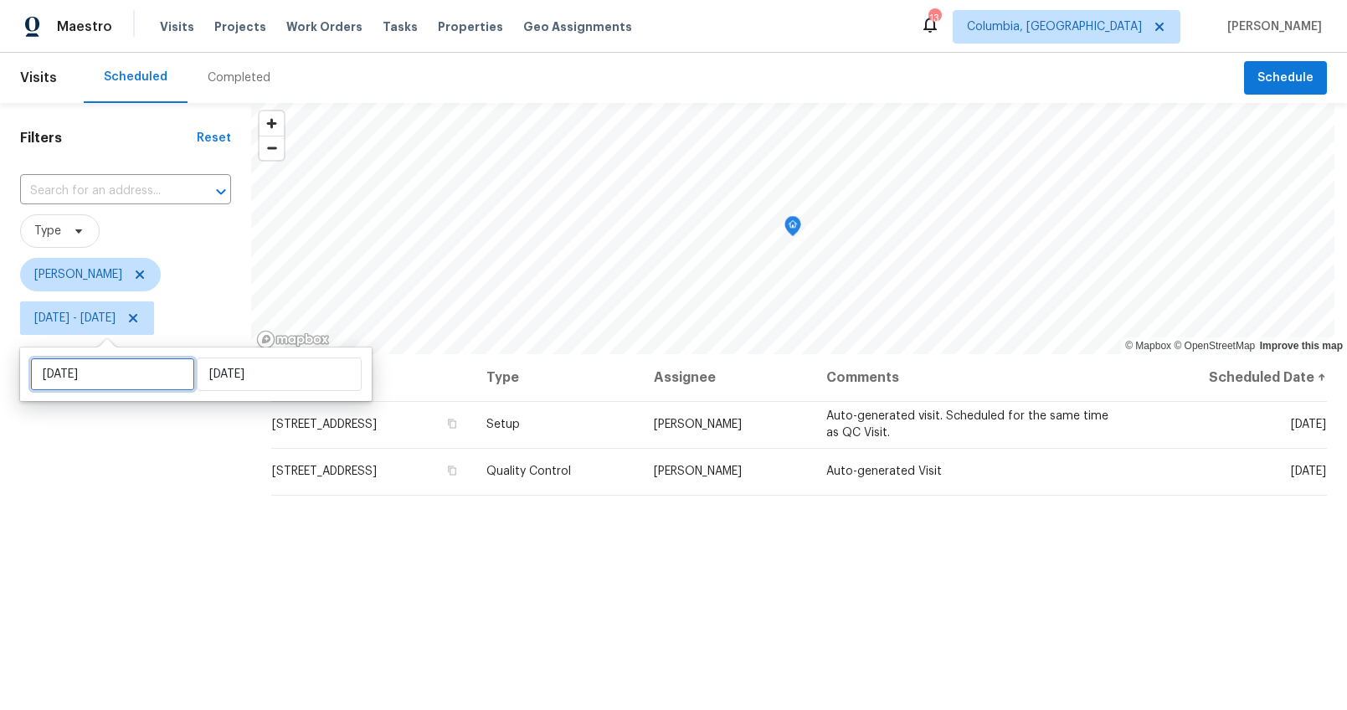
click at [140, 382] on input "Fri, Sep 12" at bounding box center [112, 374] width 165 height 33
select select "8"
select select "2025"
select select "9"
select select "2025"
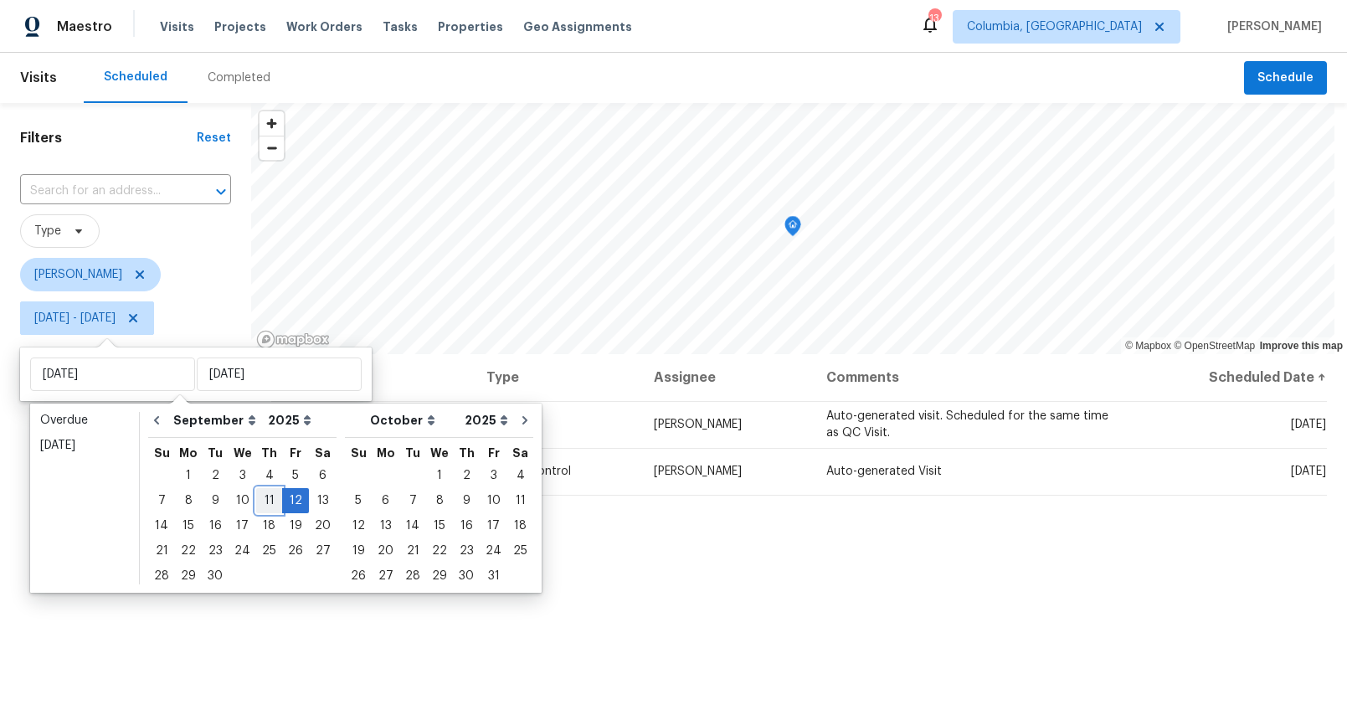
click at [260, 495] on div "11" at bounding box center [269, 500] width 26 height 23
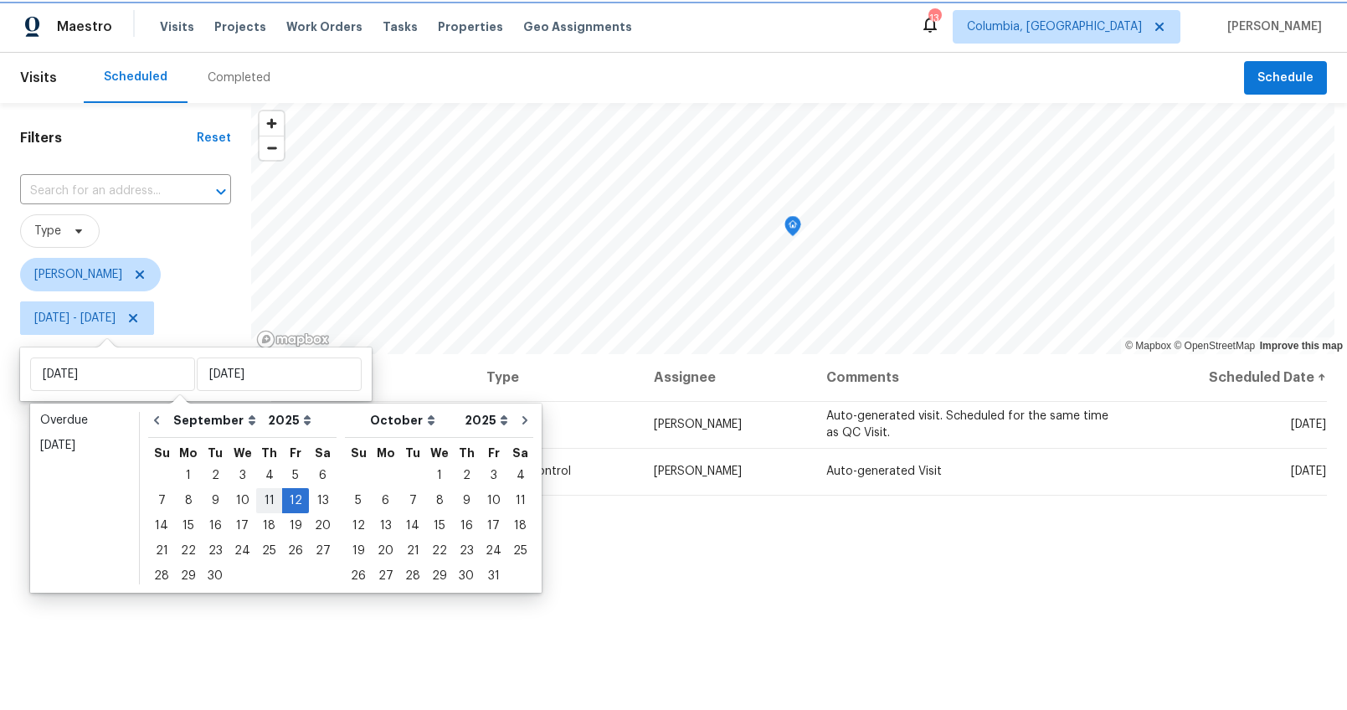
type input "Thu, Sep 11"
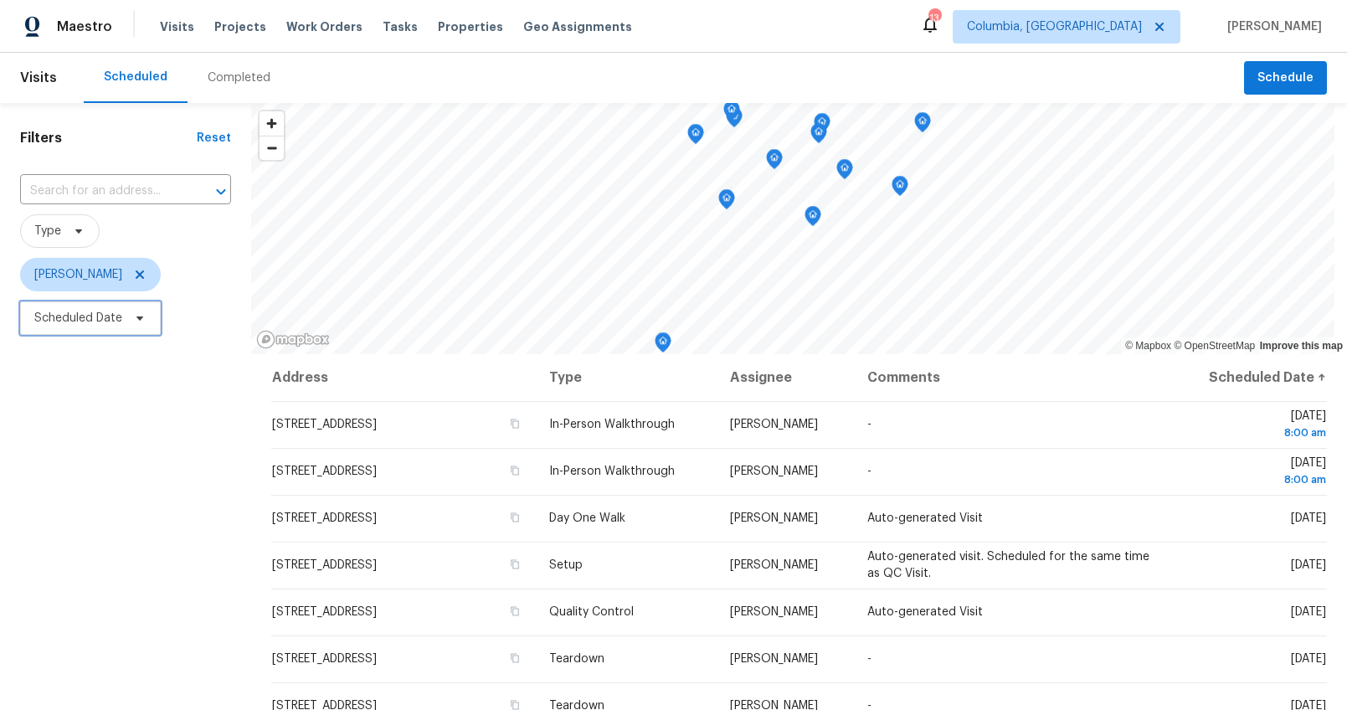
click at [86, 327] on span "Scheduled Date" at bounding box center [90, 317] width 141 height 33
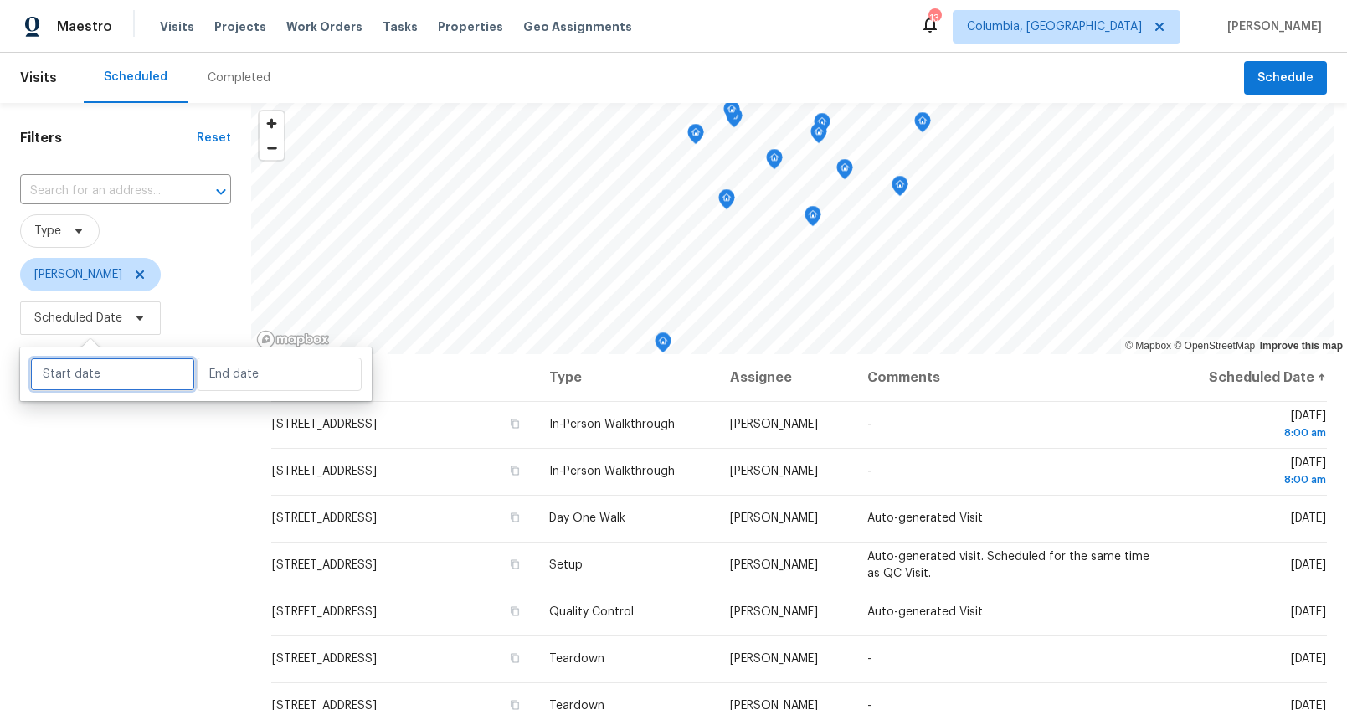
click at [96, 380] on input "text" at bounding box center [112, 374] width 165 height 33
select select "8"
select select "2025"
select select "9"
select select "2025"
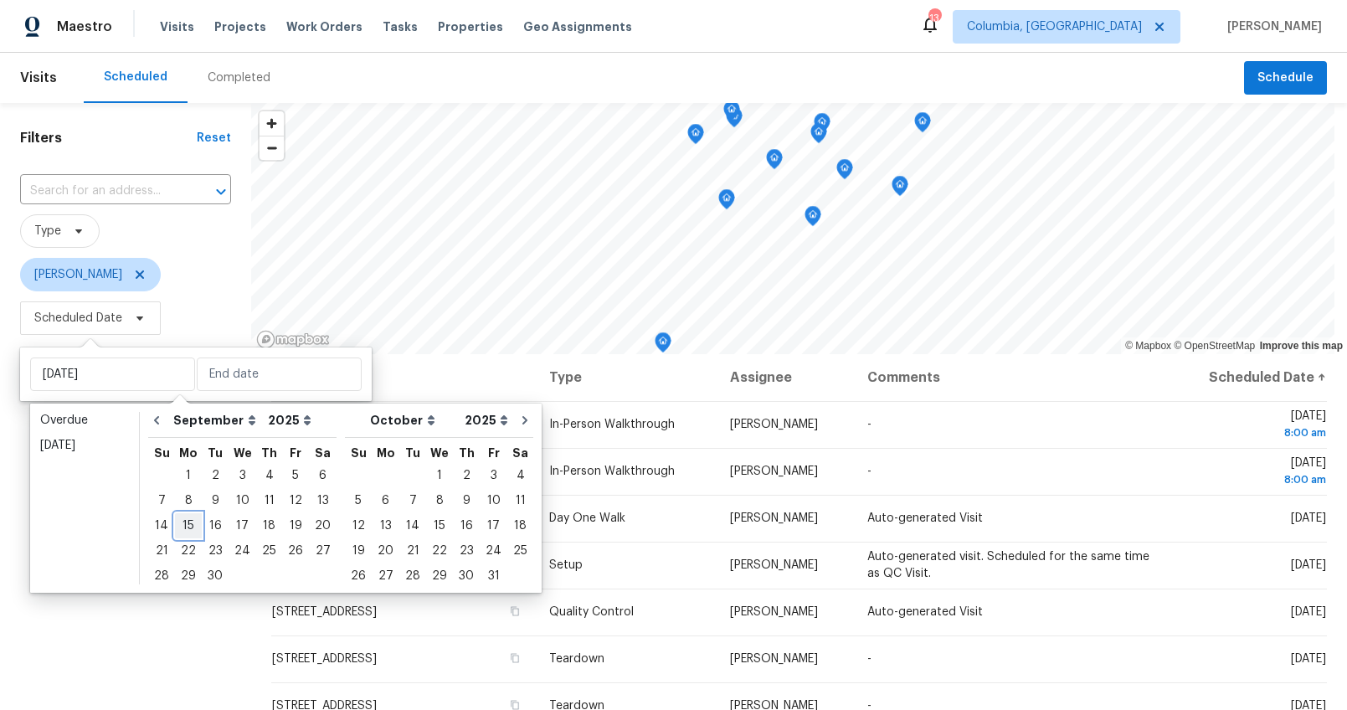
click at [181, 522] on div "15" at bounding box center [188, 525] width 27 height 23
type input "Mon, Sep 15"
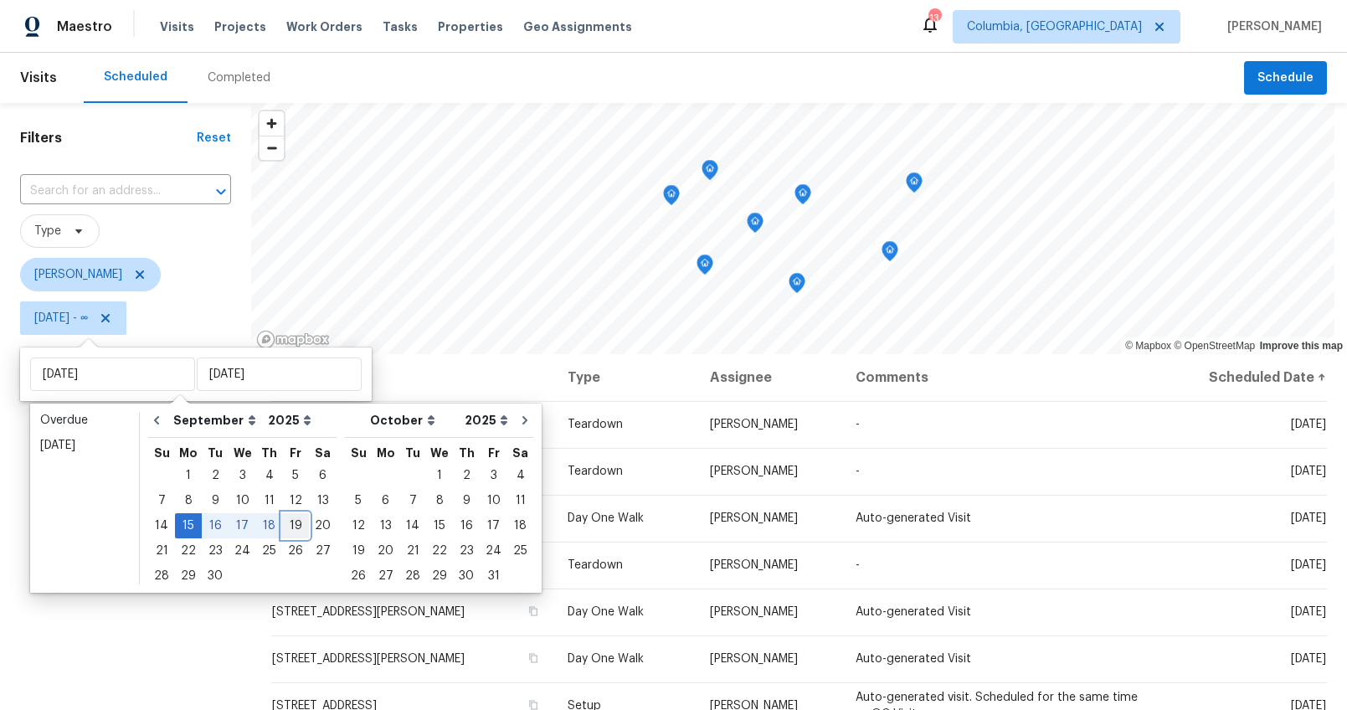
click at [288, 518] on div "19" at bounding box center [295, 525] width 27 height 23
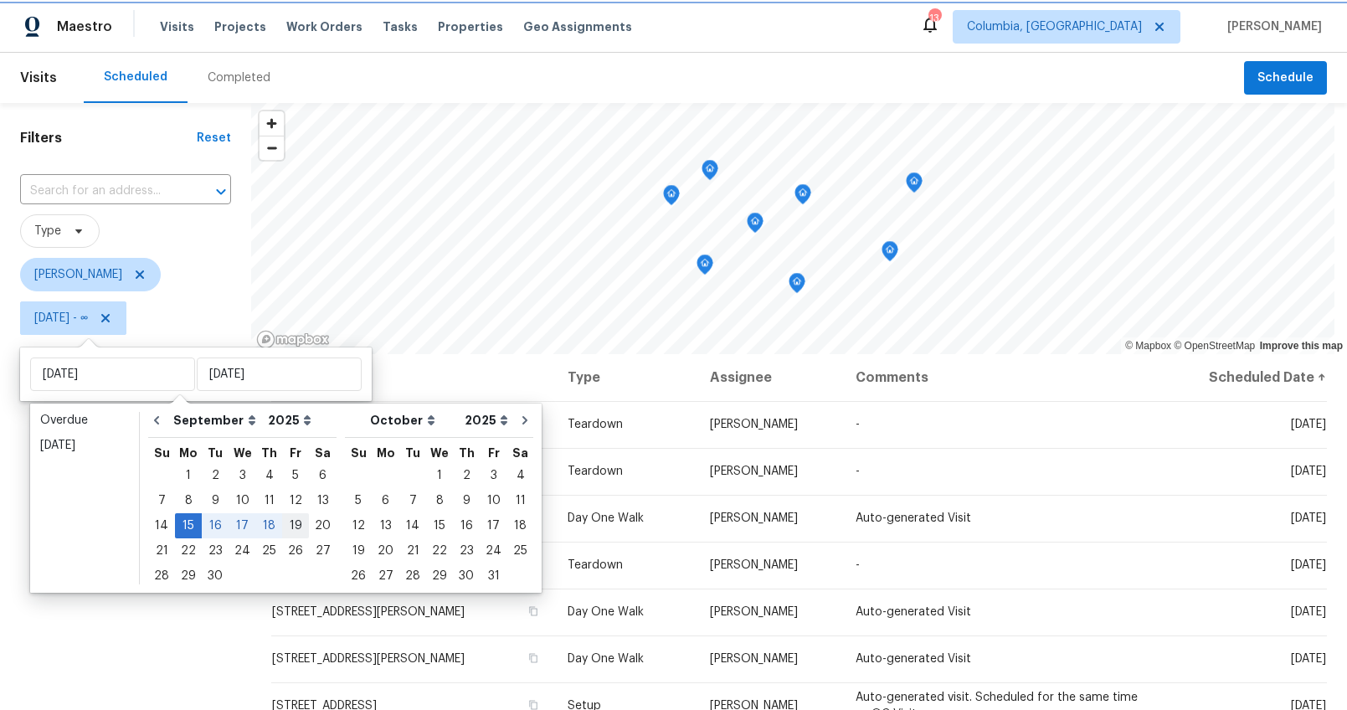
type input "Fri, Sep 19"
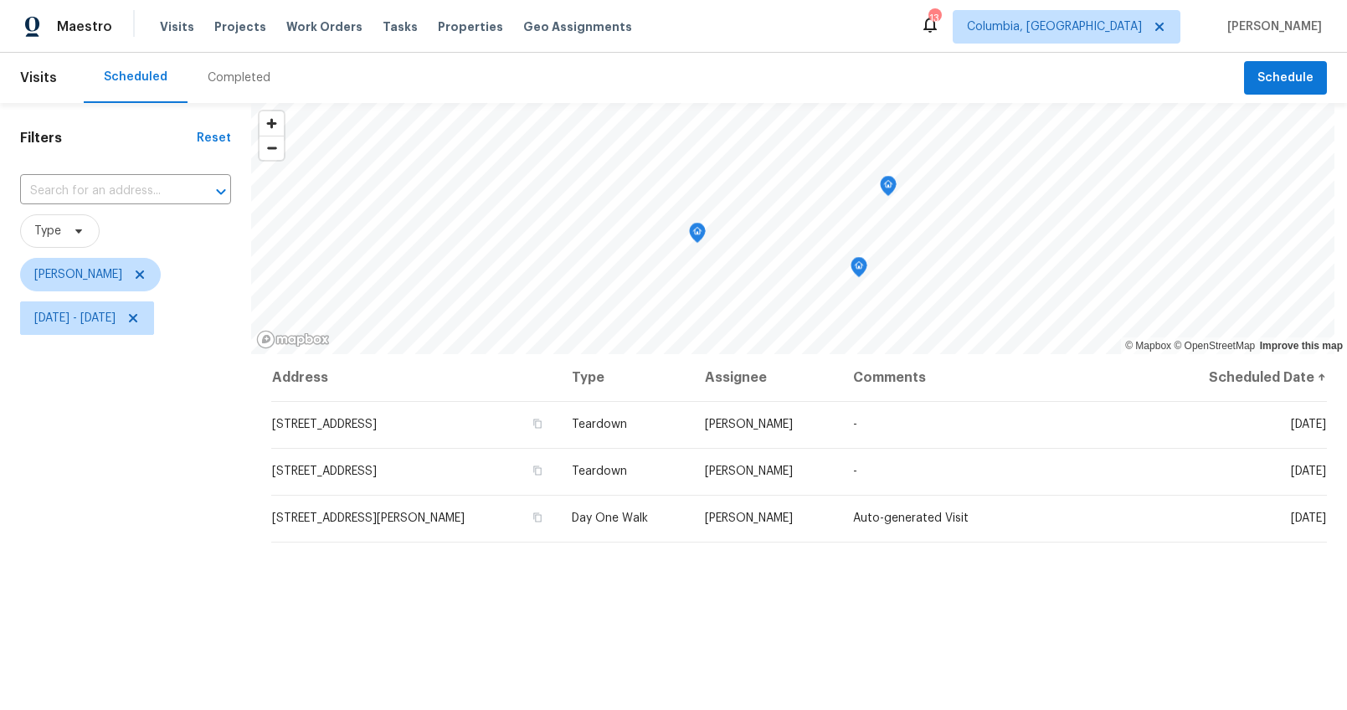
click at [190, 539] on div "Filters Reset ​ Type Ryan Middleton Mon, Sep 15 - Fri, Sep 19" at bounding box center [125, 512] width 251 height 819
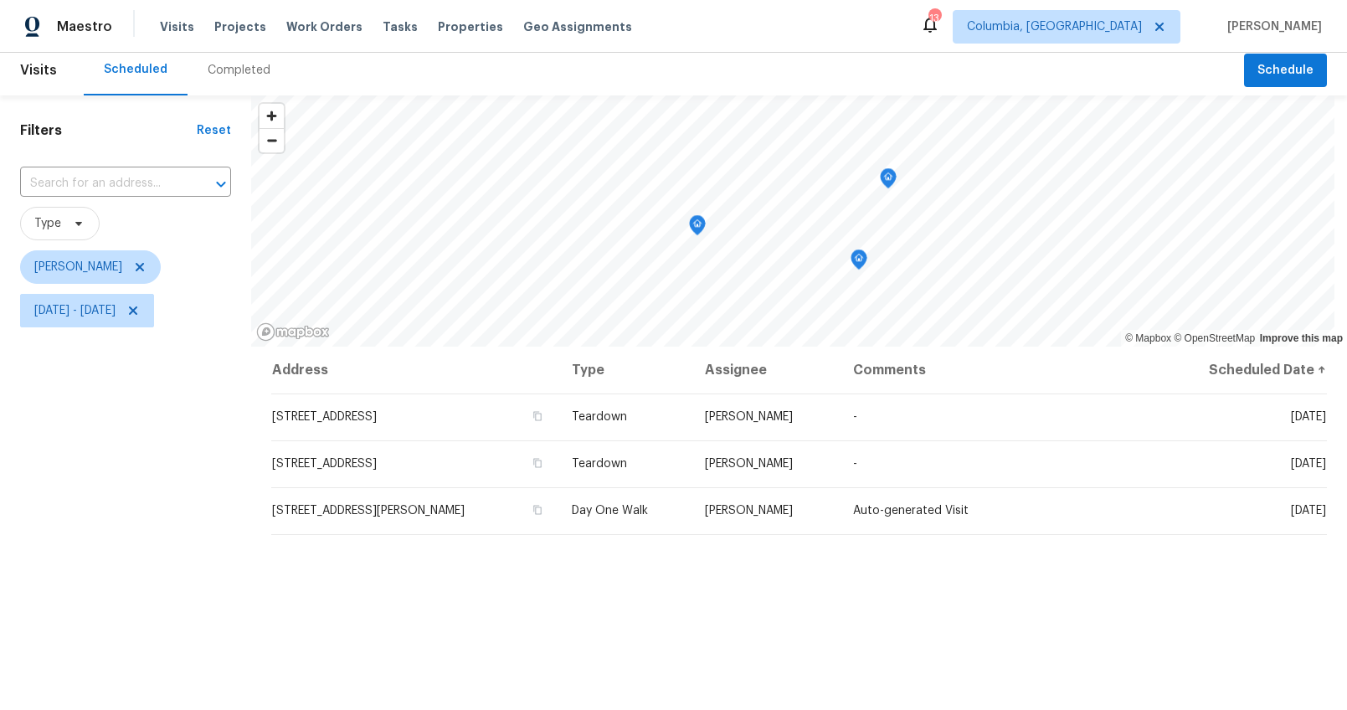
scroll to position [9, 0]
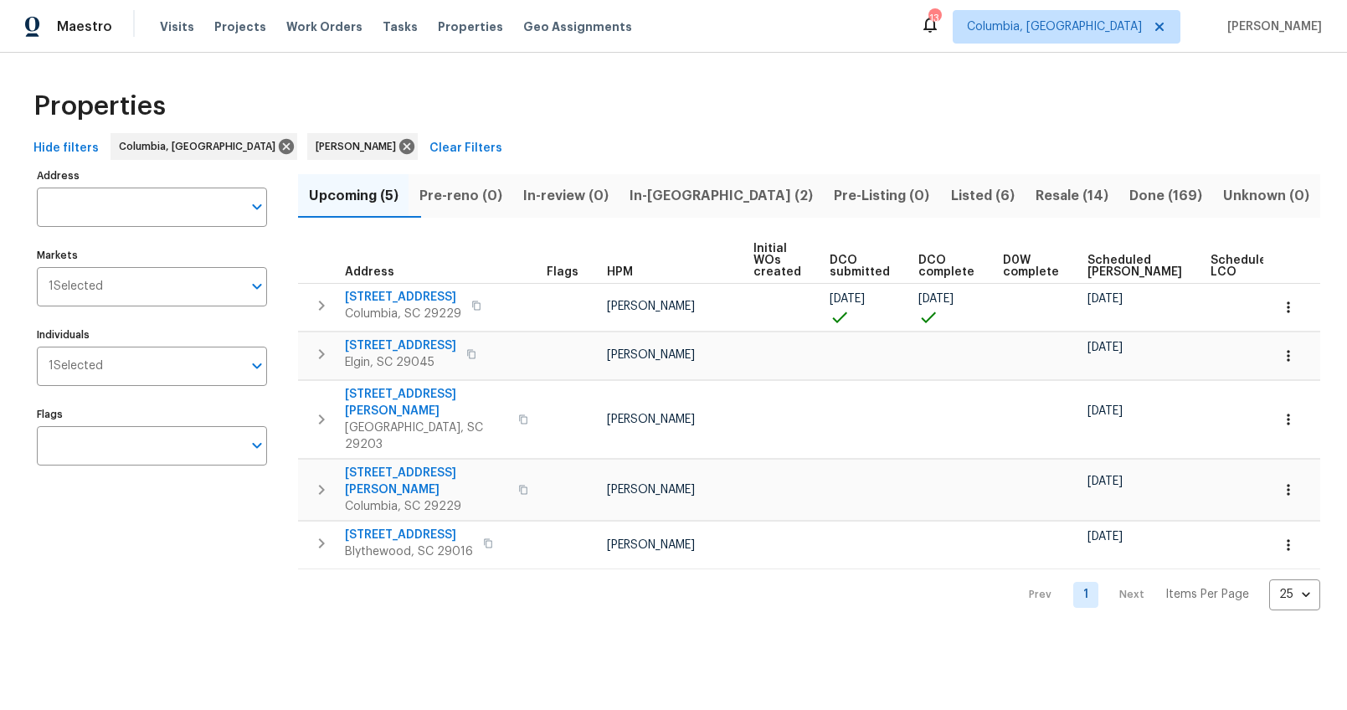
click at [1264, 265] on th at bounding box center [1292, 261] width 57 height 46
click at [1303, 265] on span "Ready Date" at bounding box center [1321, 266] width 37 height 23
click at [699, 195] on span "In-reno (2)" at bounding box center [722, 195] width 184 height 23
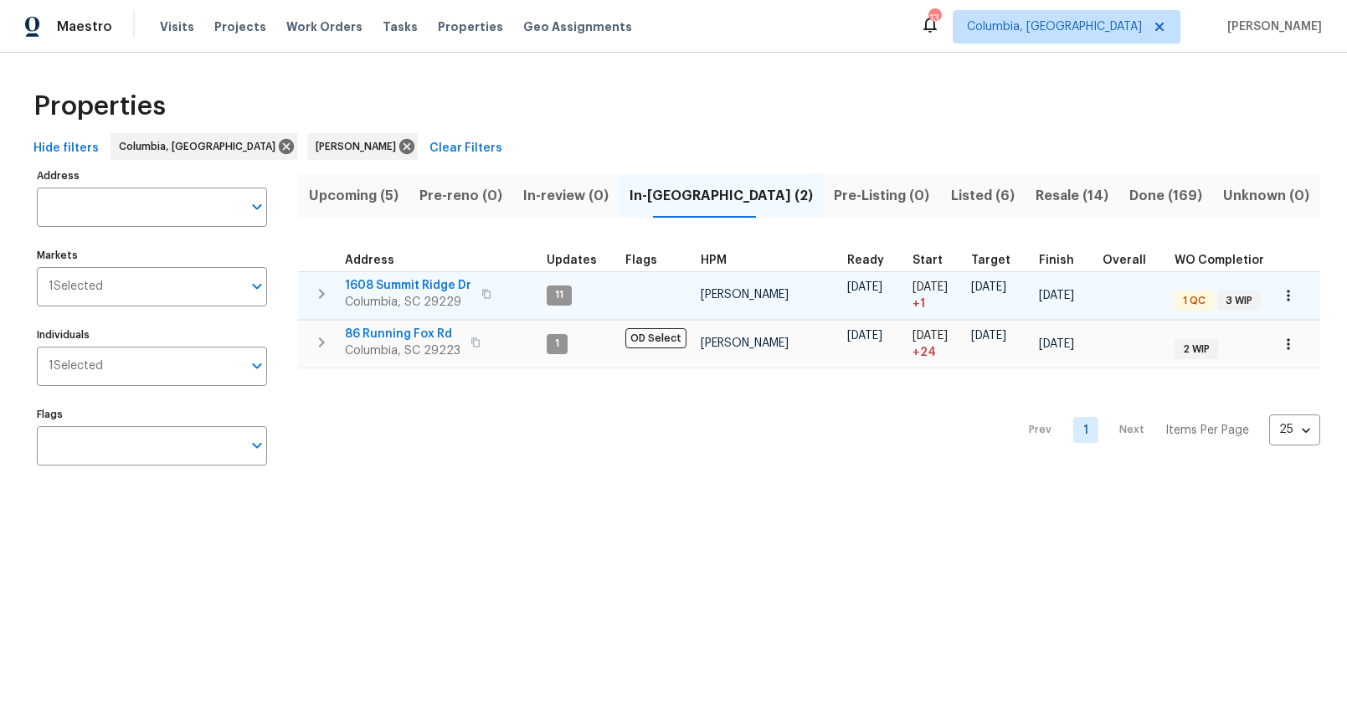
click at [425, 285] on span "1608 Summit Ridge Dr" at bounding box center [408, 285] width 126 height 17
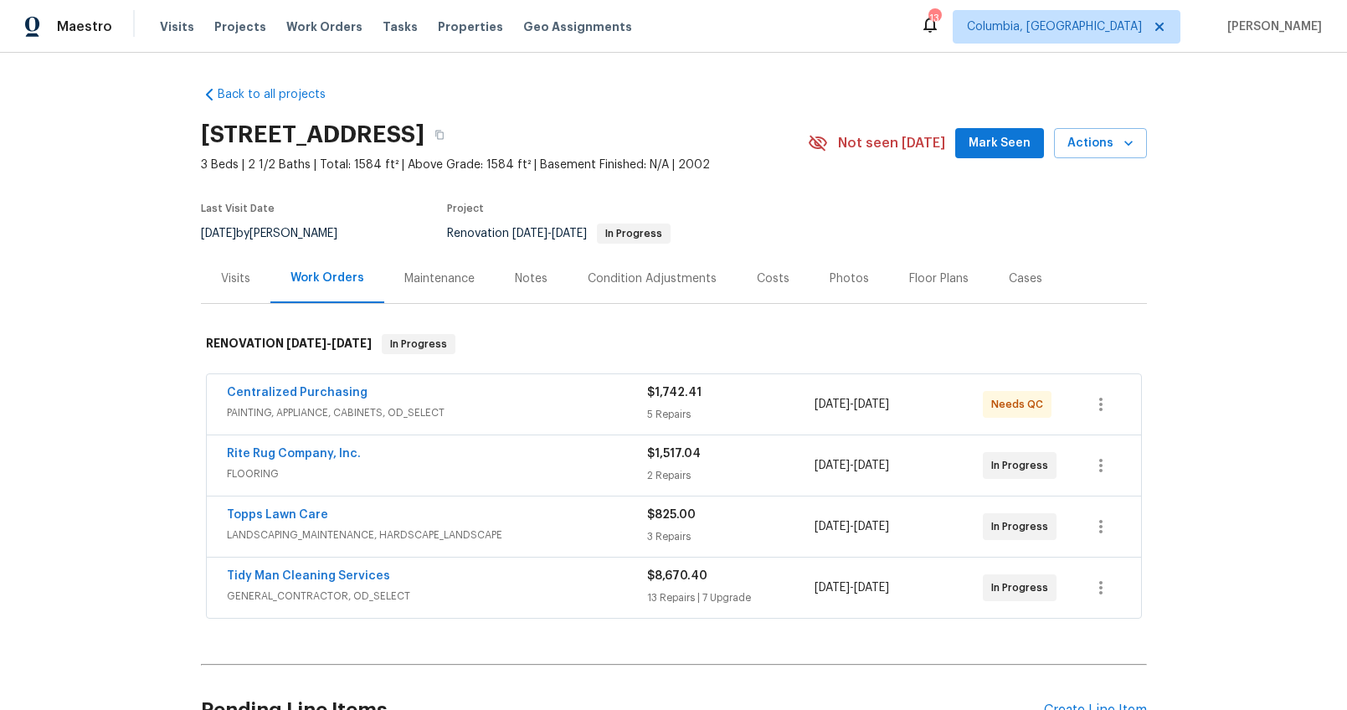
click at [523, 276] on div "Notes" at bounding box center [531, 278] width 33 height 17
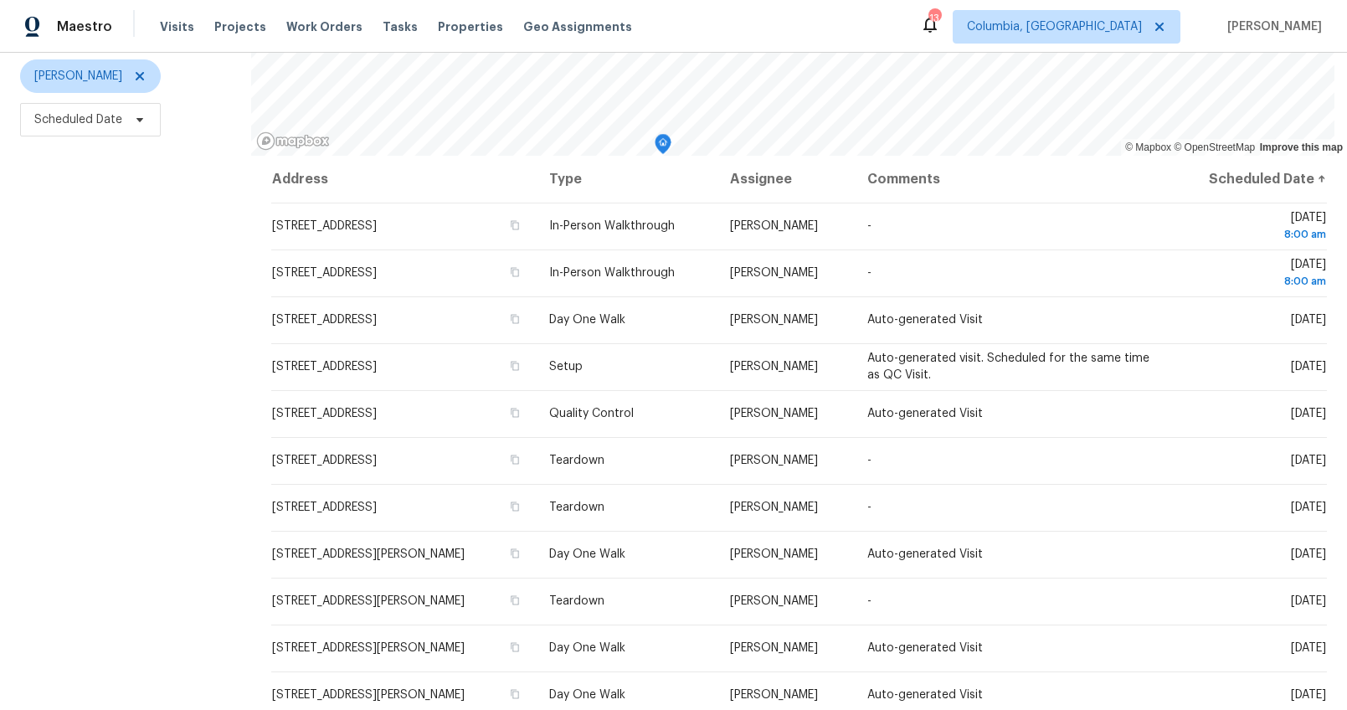
scroll to position [224, 0]
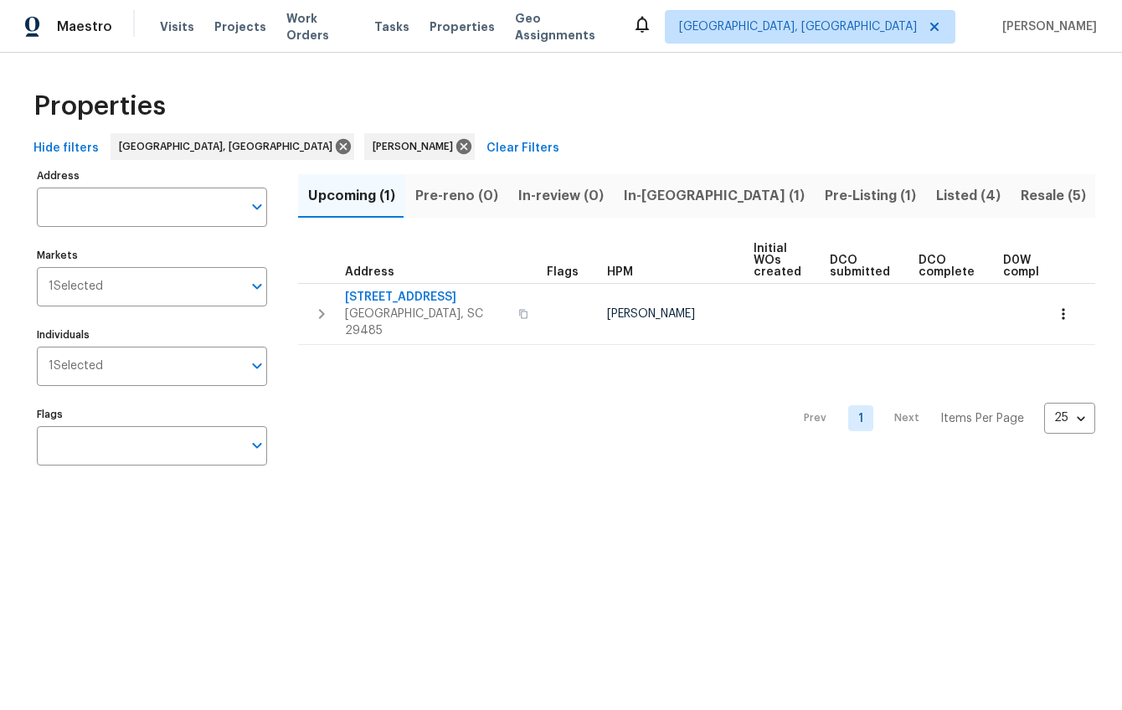
click at [646, 203] on span "In-[GEOGRAPHIC_DATA] (1)" at bounding box center [714, 195] width 181 height 23
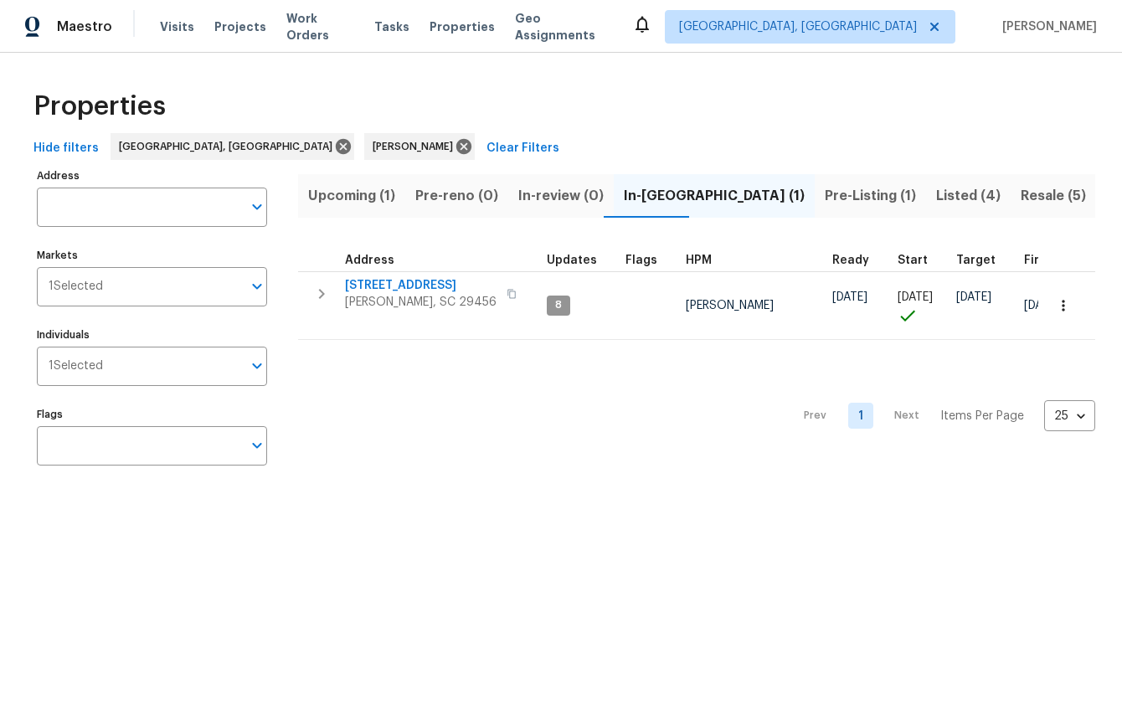
click at [825, 184] on span "Pre-Listing (1)" at bounding box center [870, 195] width 91 height 23
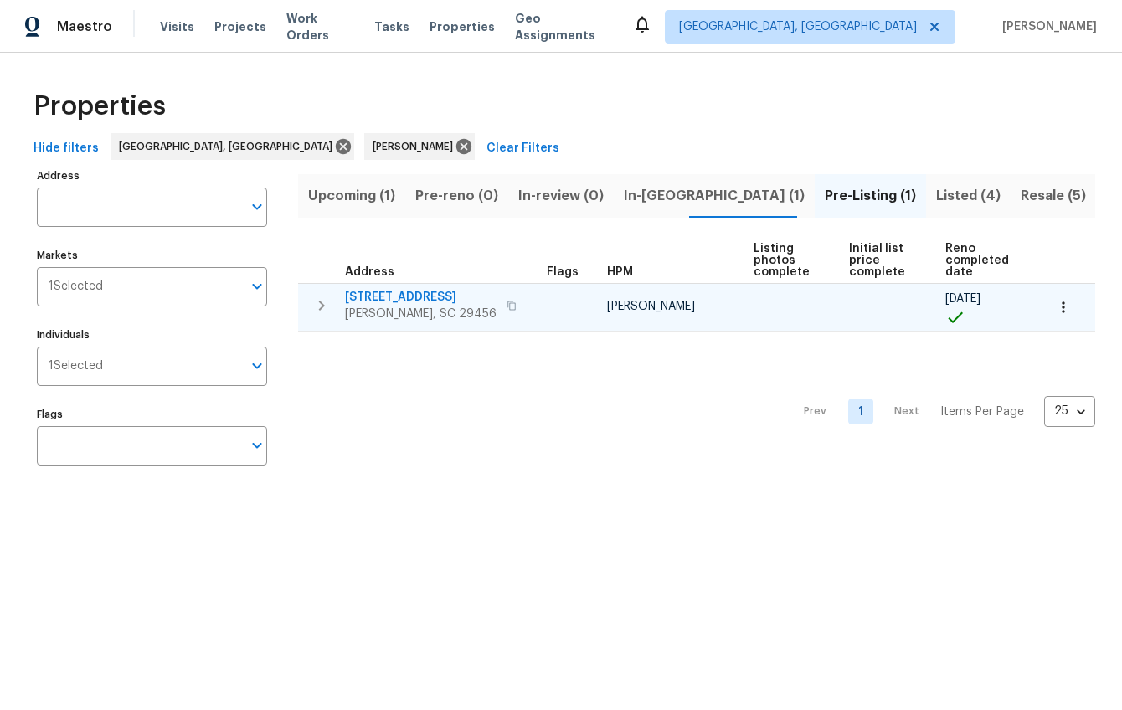
click at [420, 298] on span "3805 Annapolis Way" at bounding box center [421, 297] width 152 height 17
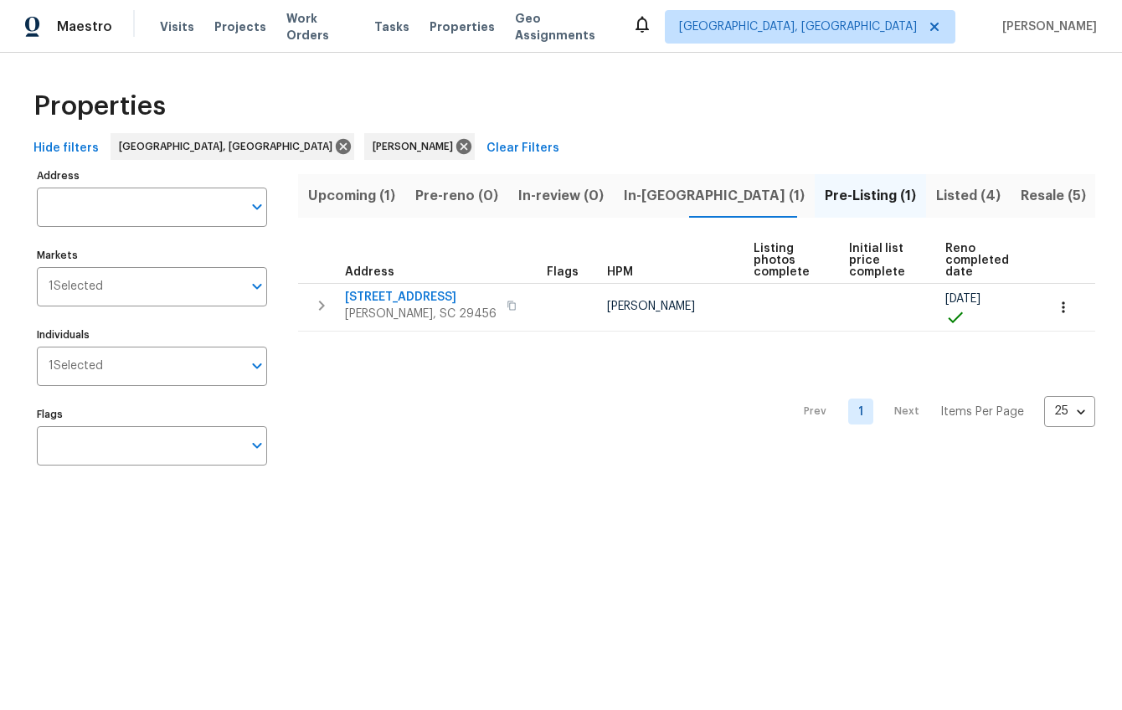
click at [926, 193] on button "Listed (4)" at bounding box center [968, 196] width 85 height 44
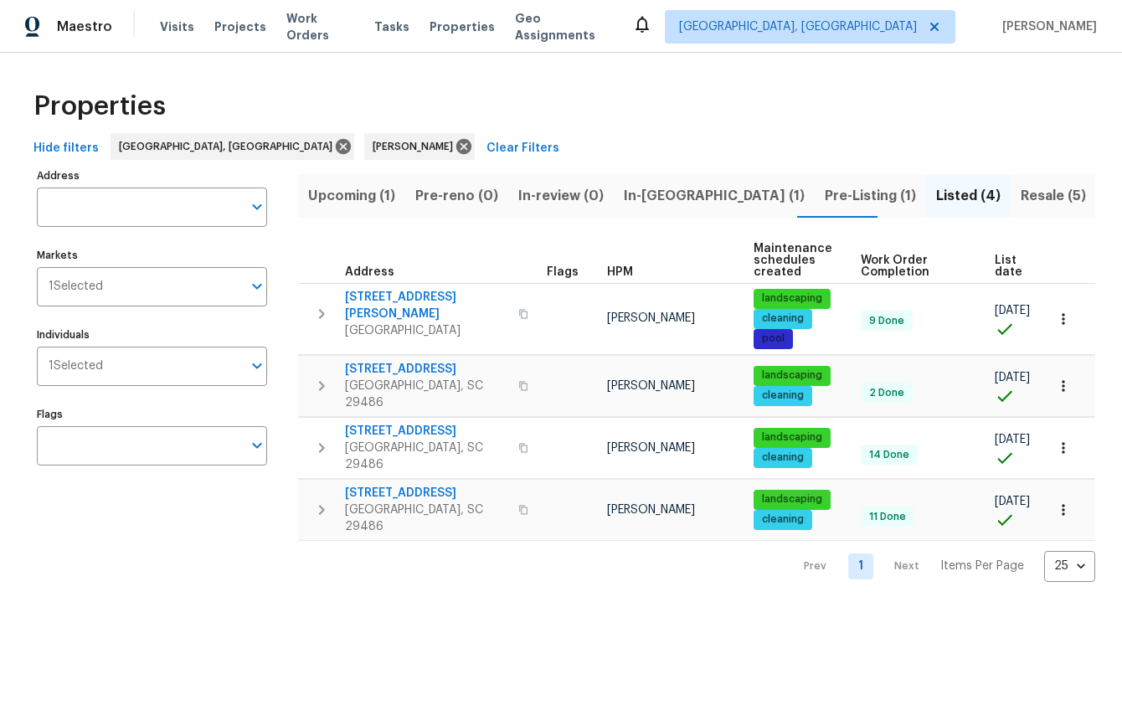
click at [1021, 194] on span "Resale (5)" at bounding box center [1053, 195] width 65 height 23
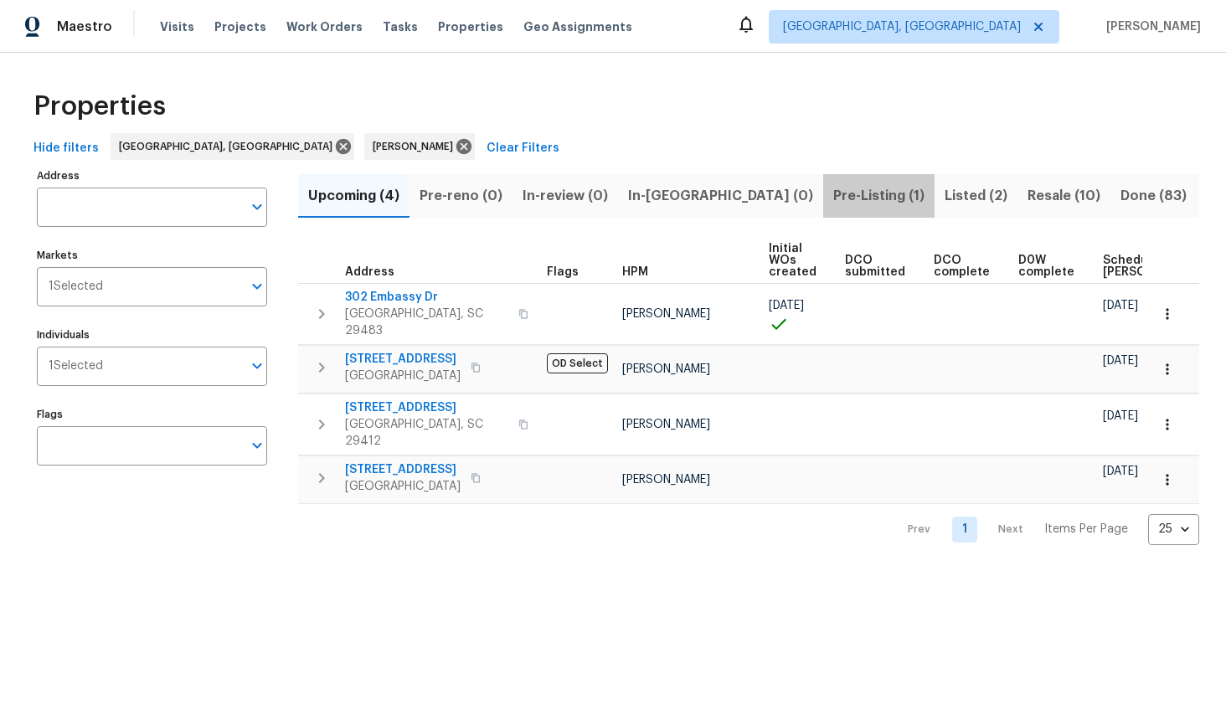
click at [833, 204] on span "Pre-Listing (1)" at bounding box center [878, 195] width 91 height 23
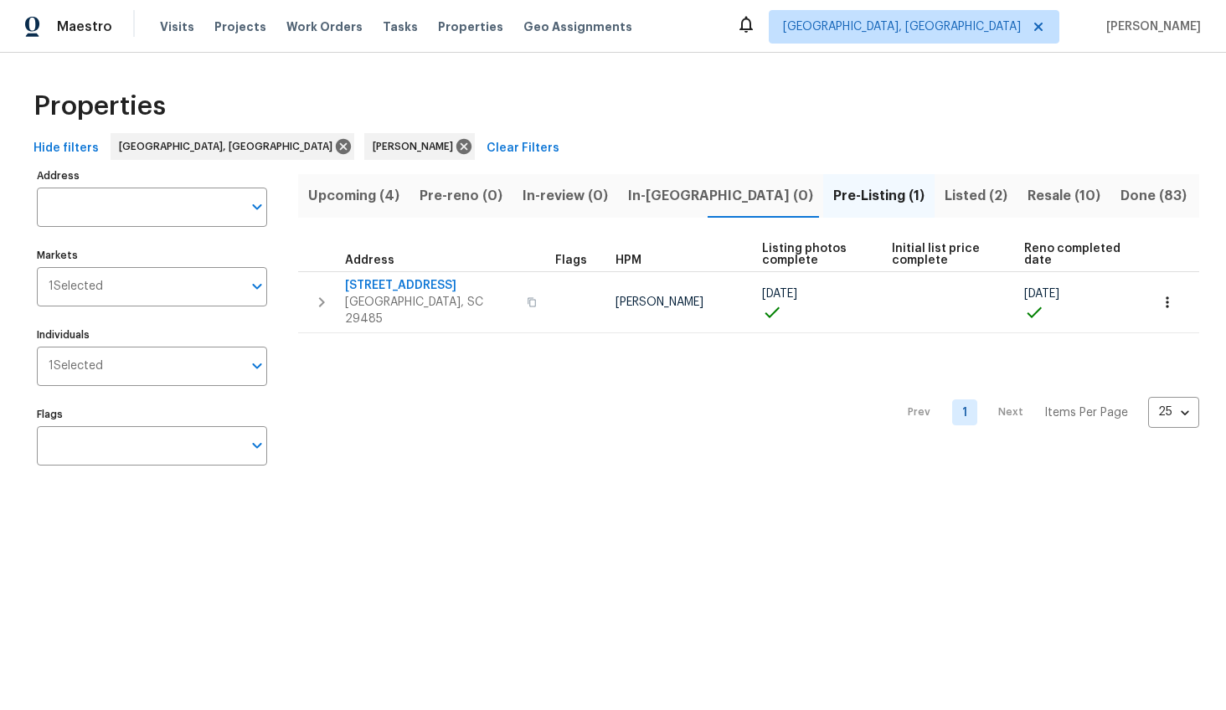
click at [945, 198] on span "Listed (2)" at bounding box center [976, 195] width 63 height 23
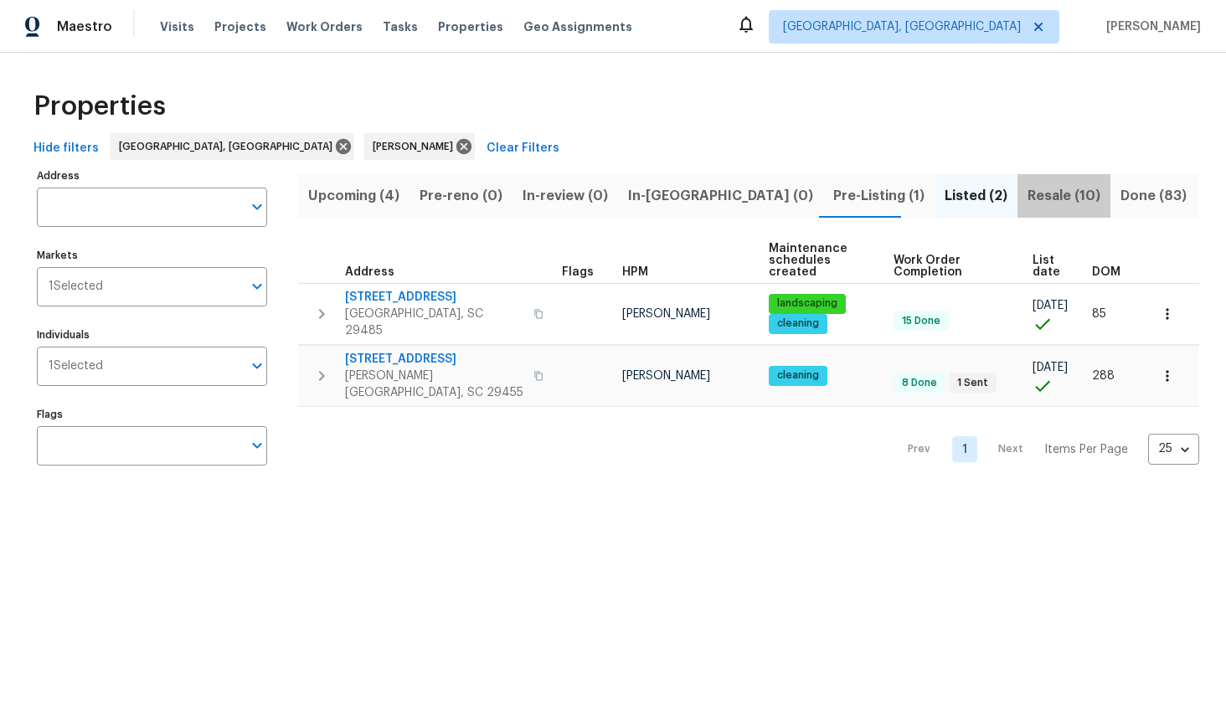
click at [1027, 203] on span "Resale (10)" at bounding box center [1063, 195] width 73 height 23
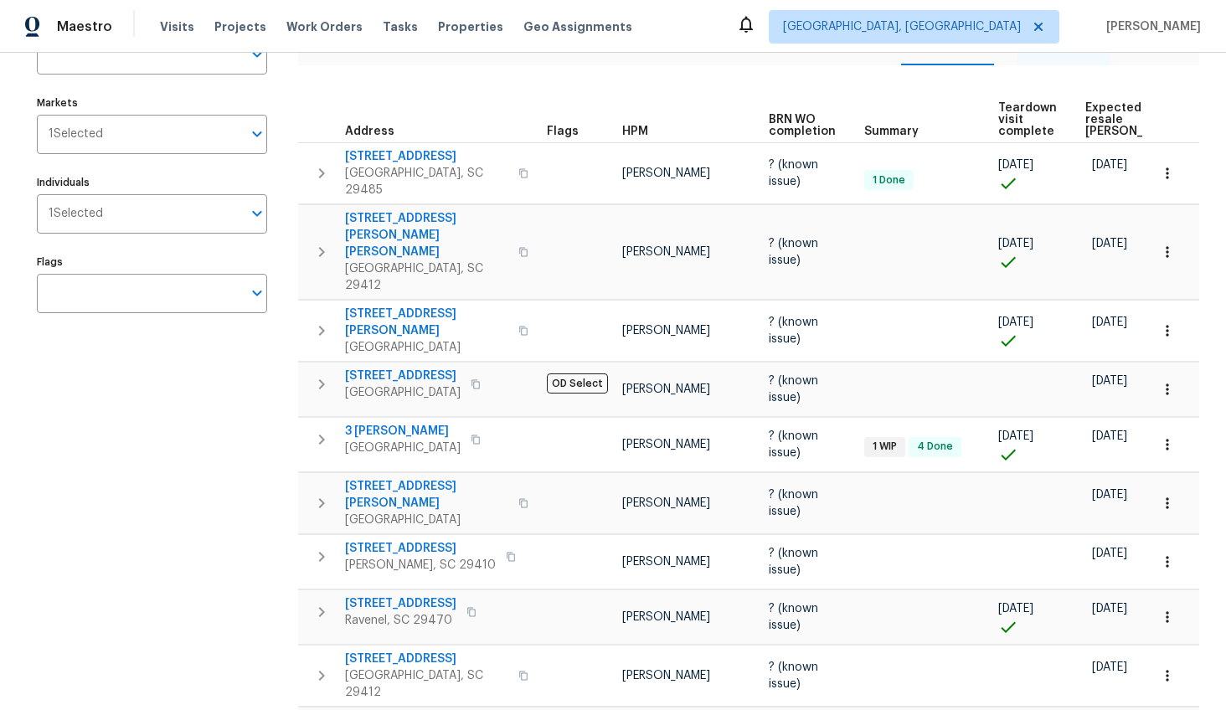
scroll to position [154, 0]
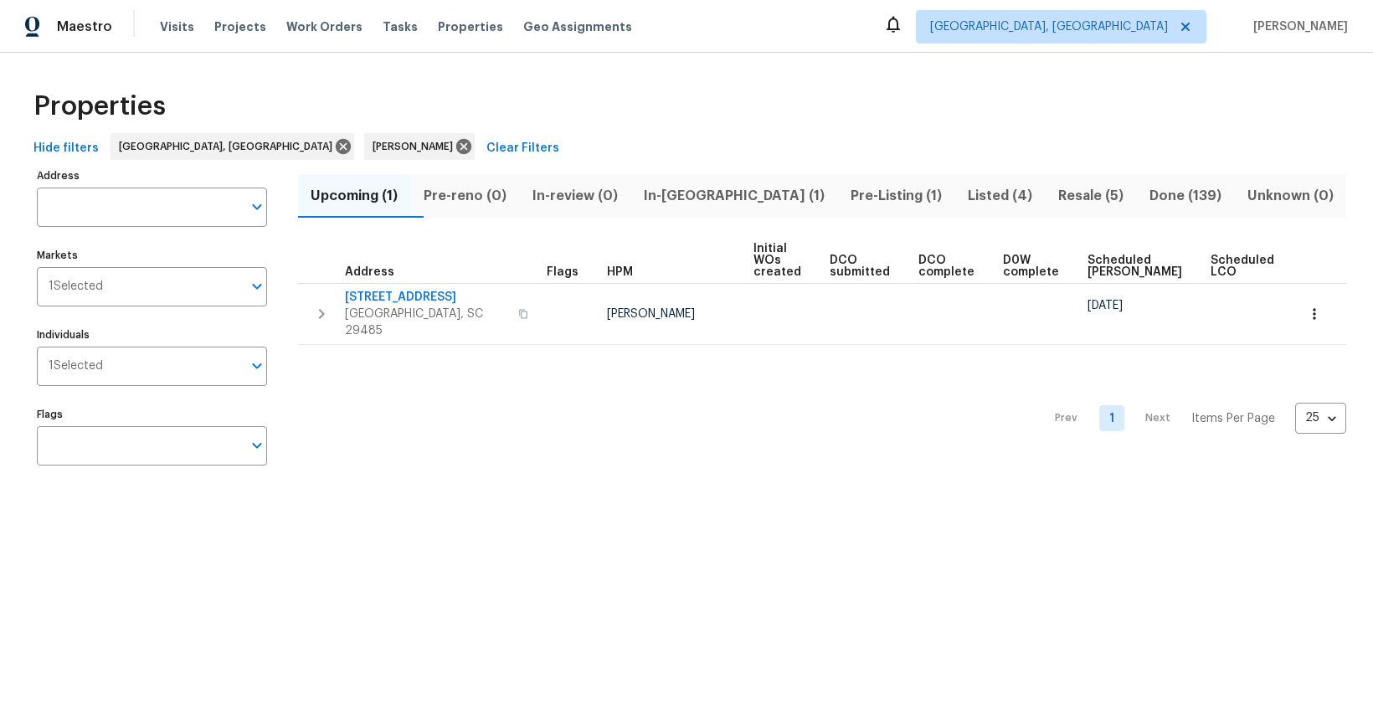
click at [719, 203] on span "In-reno (1)" at bounding box center [734, 195] width 187 height 23
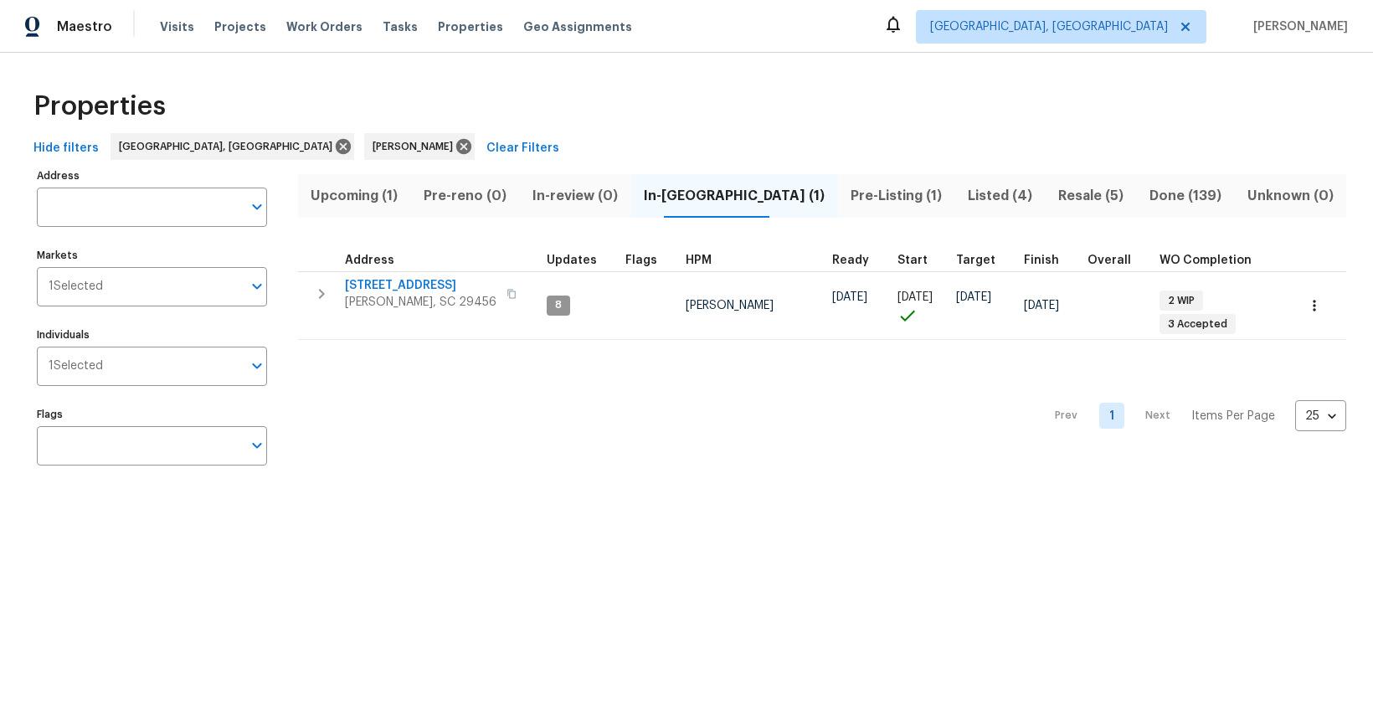
click at [848, 194] on span "Pre-Listing (1)" at bounding box center [896, 195] width 97 height 23
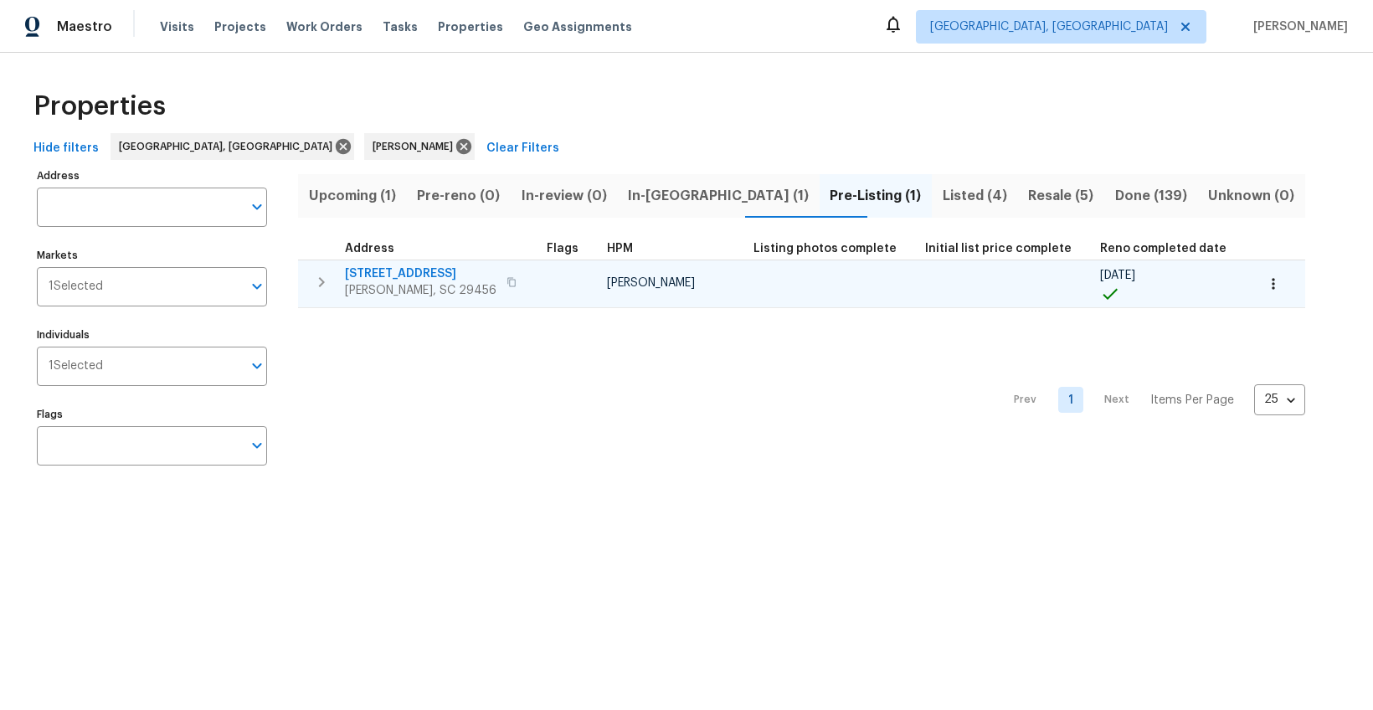
click at [445, 275] on span "[STREET_ADDRESS]" at bounding box center [421, 273] width 152 height 17
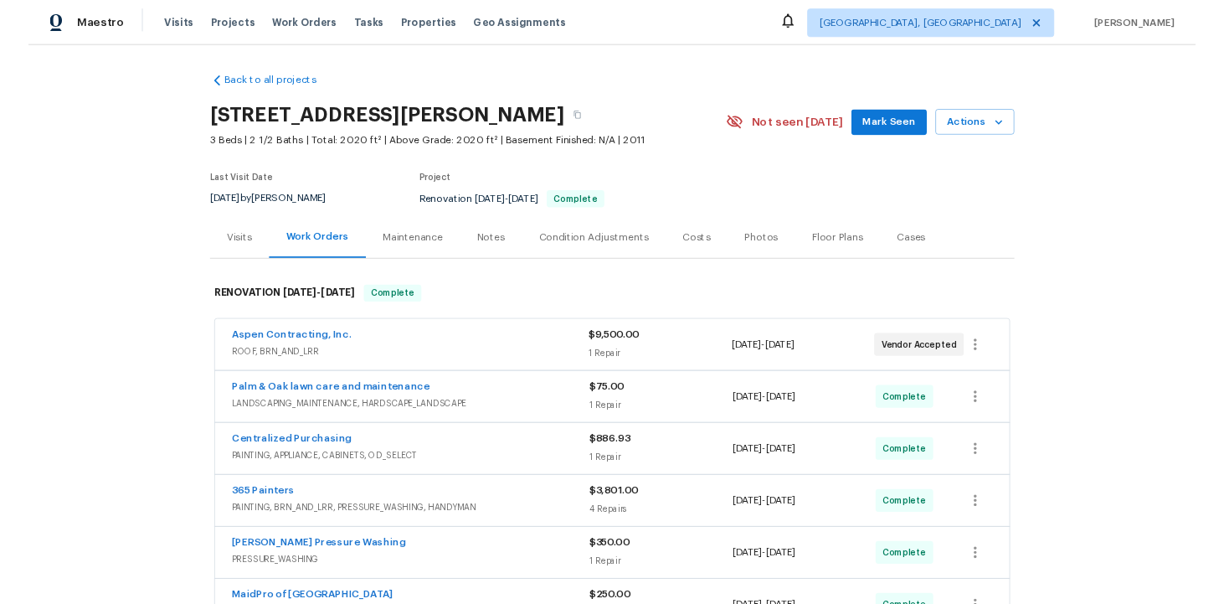
scroll to position [80, 0]
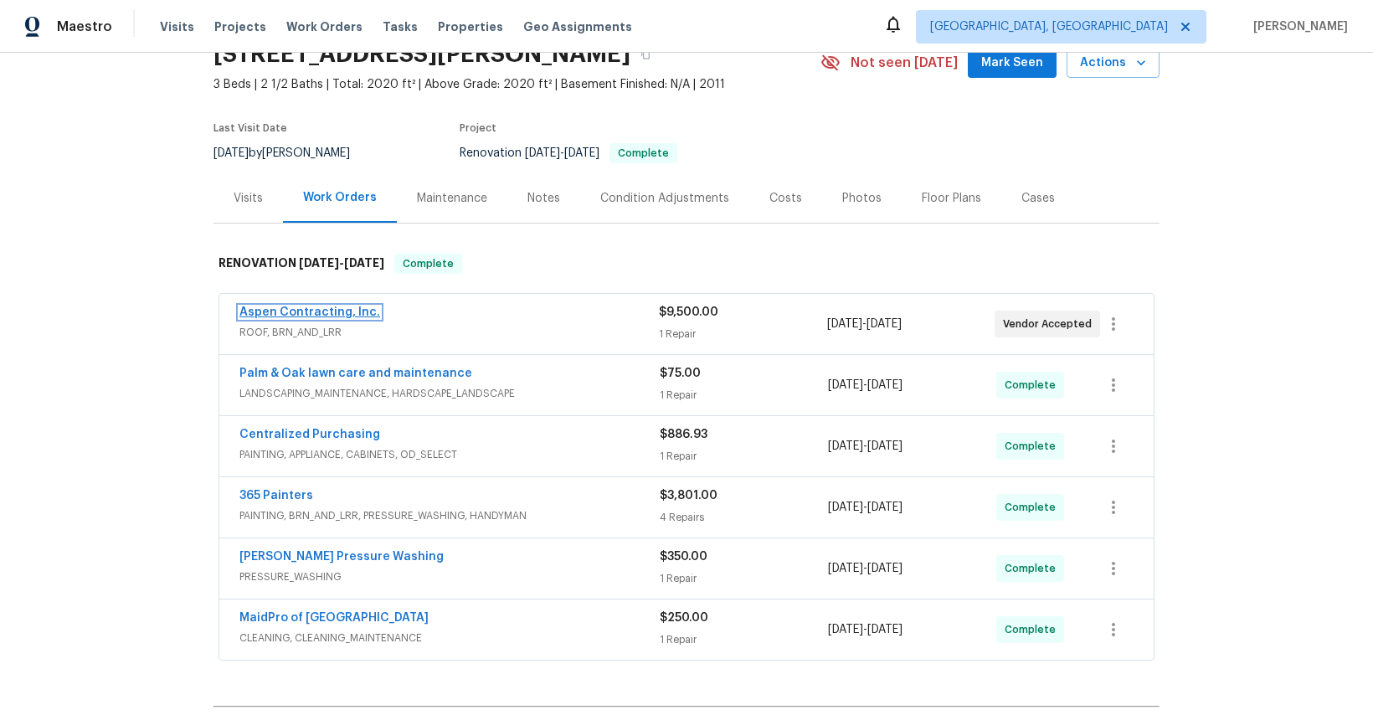
click at [342, 313] on link "Aspen Contracting, Inc." at bounding box center [309, 312] width 141 height 12
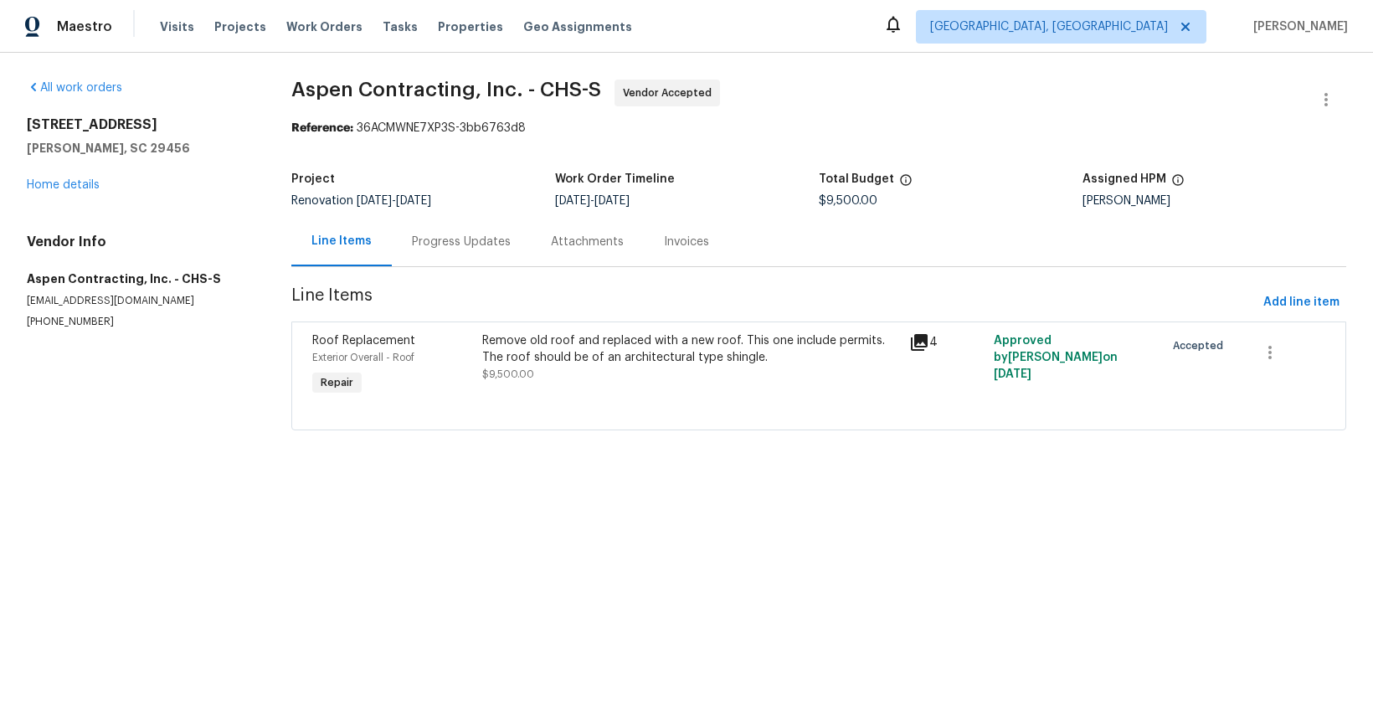
click at [445, 245] on div "Progress Updates" at bounding box center [461, 242] width 99 height 17
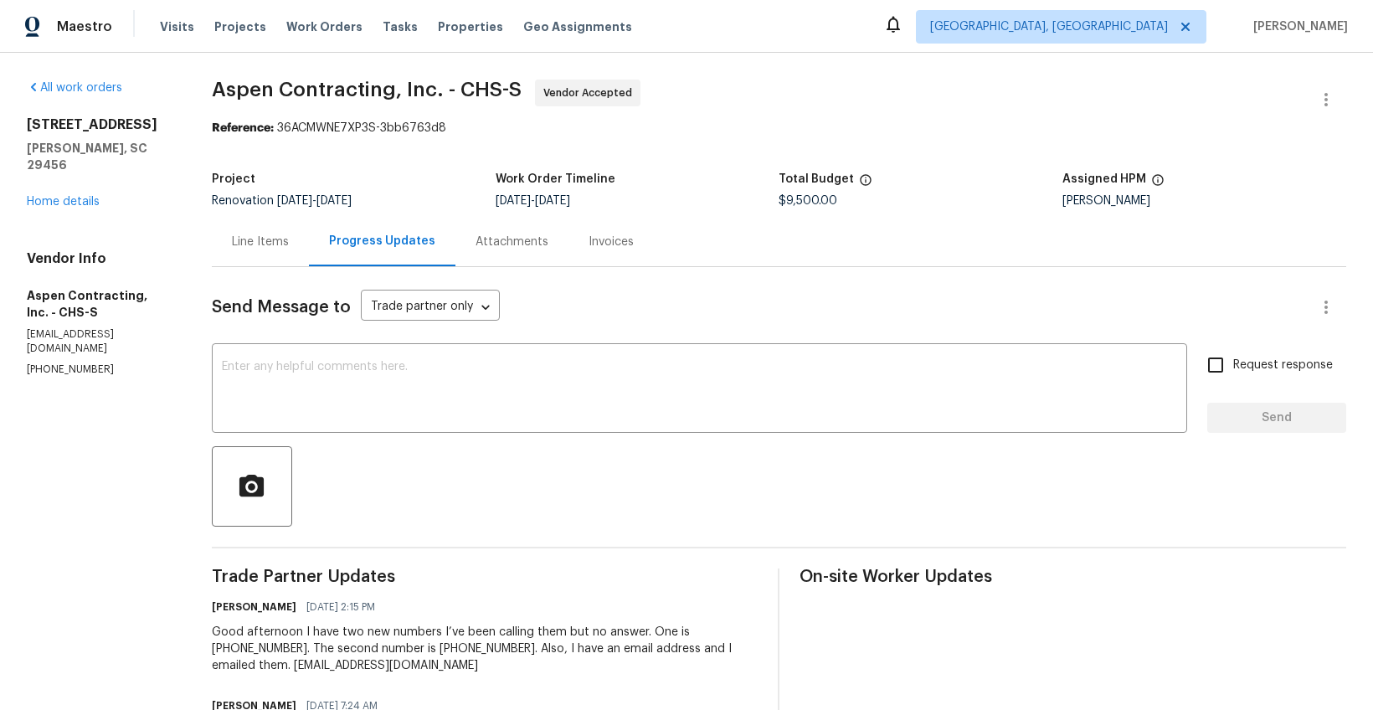
click at [70, 119] on h2 "[STREET_ADDRESS]" at bounding box center [99, 124] width 145 height 17
copy h2 "[STREET_ADDRESS]"
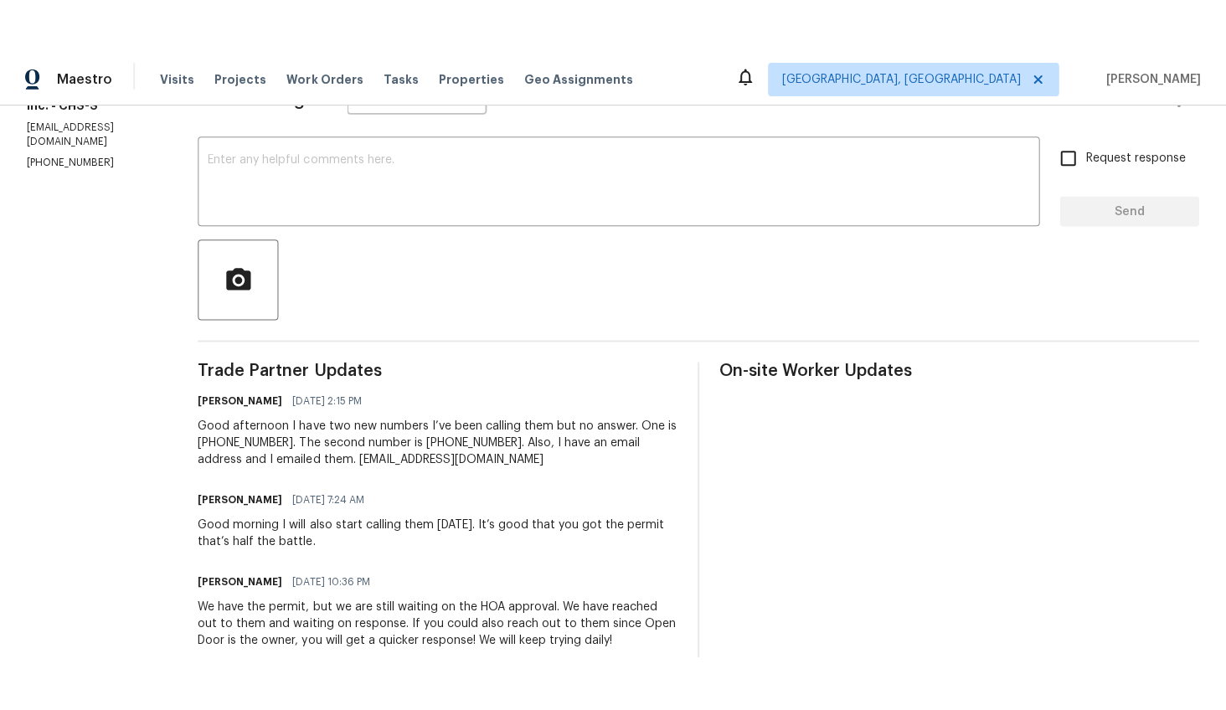
scroll to position [337, 0]
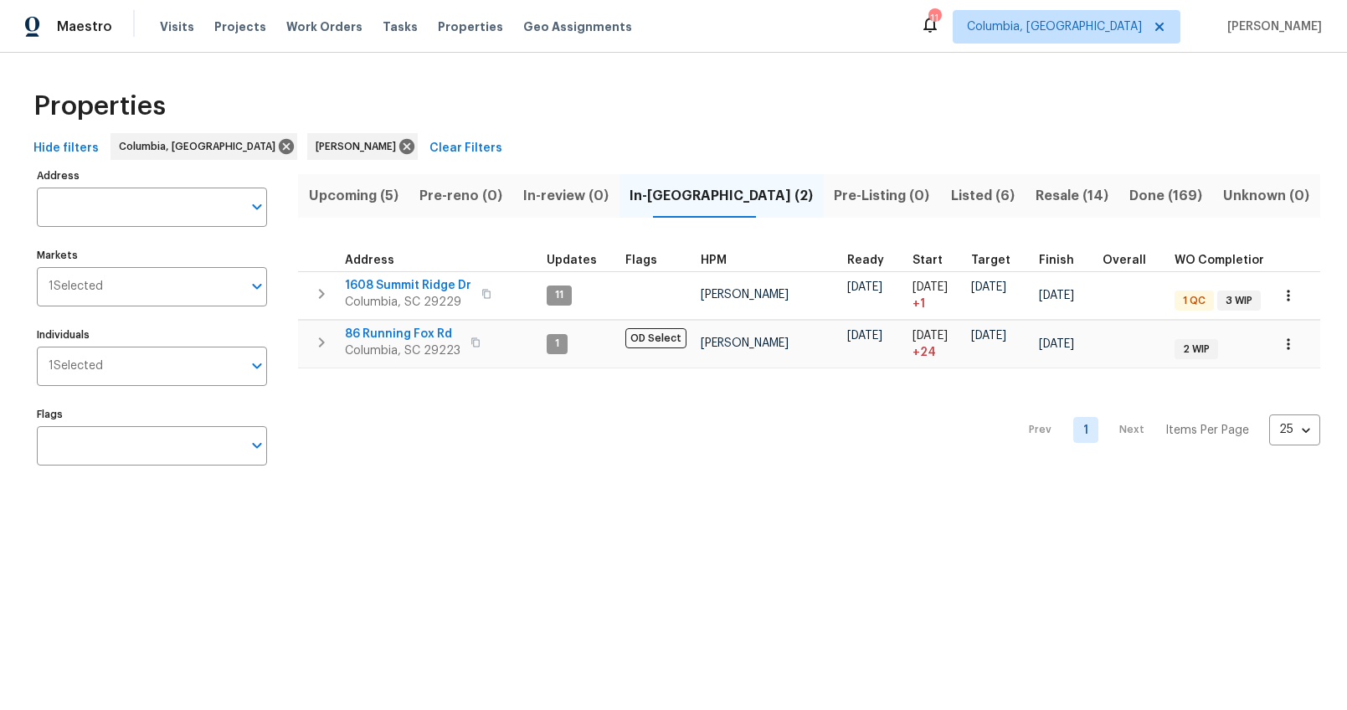
click at [940, 208] on button "Listed (6)" at bounding box center [982, 196] width 85 height 44
